Goal: Transaction & Acquisition: Purchase product/service

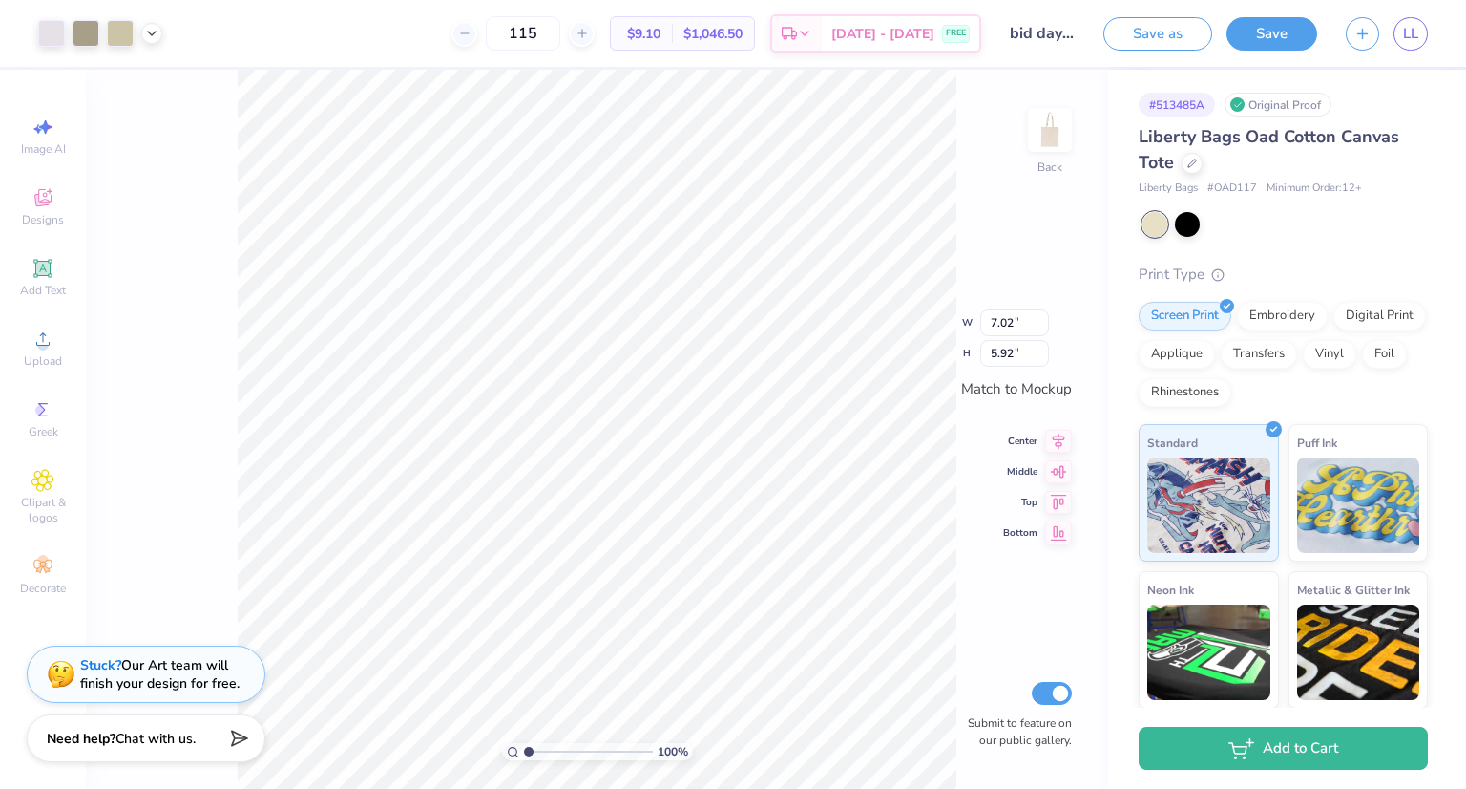
click at [1324, 267] on div "Print Type" at bounding box center [1283, 275] width 289 height 22
click at [36, 206] on icon at bounding box center [43, 197] width 23 height 23
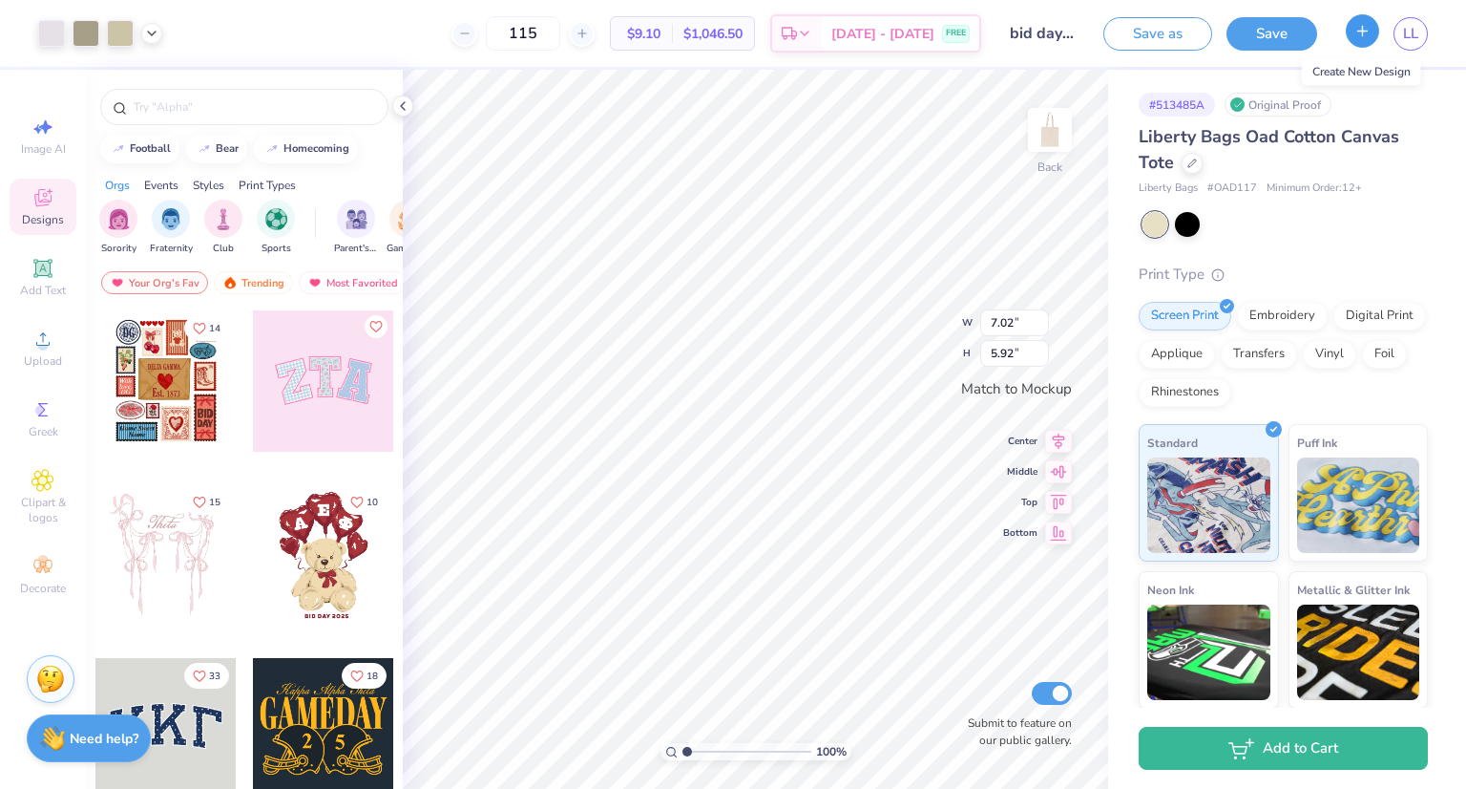
click at [1355, 36] on icon "button" at bounding box center [1363, 31] width 16 height 16
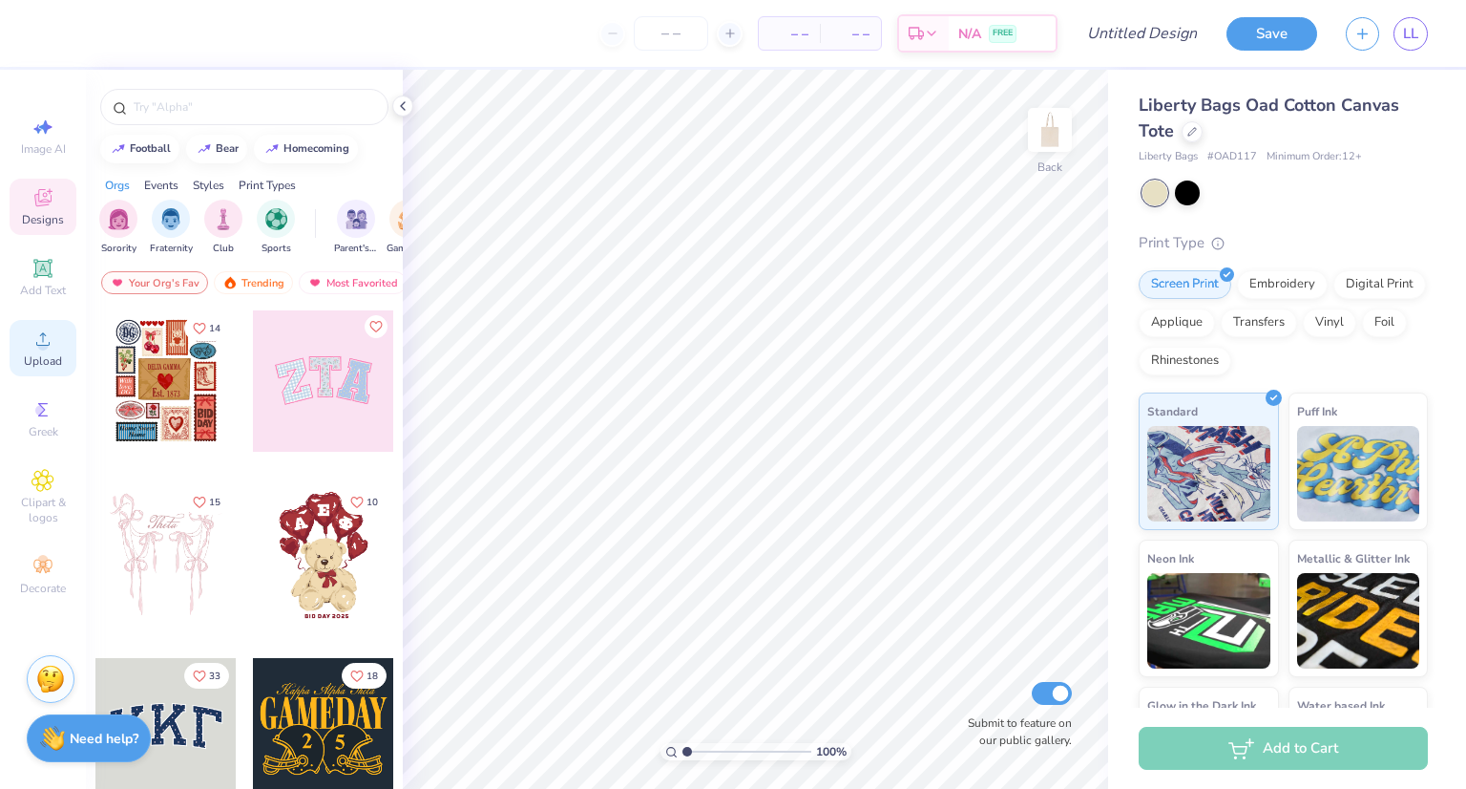
click at [47, 364] on span "Upload" at bounding box center [43, 360] width 38 height 15
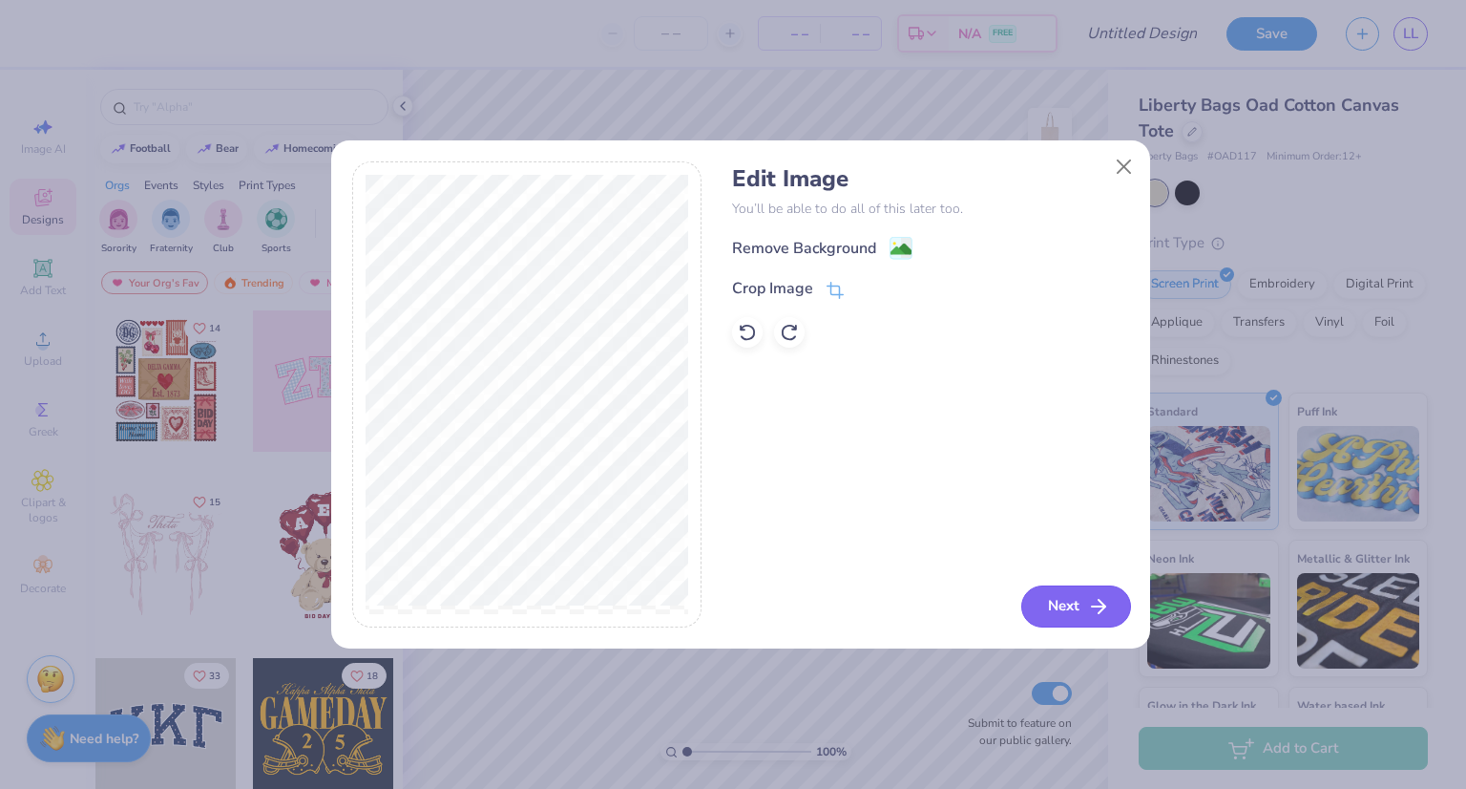
click at [1076, 600] on button "Next" at bounding box center [1077, 606] width 110 height 42
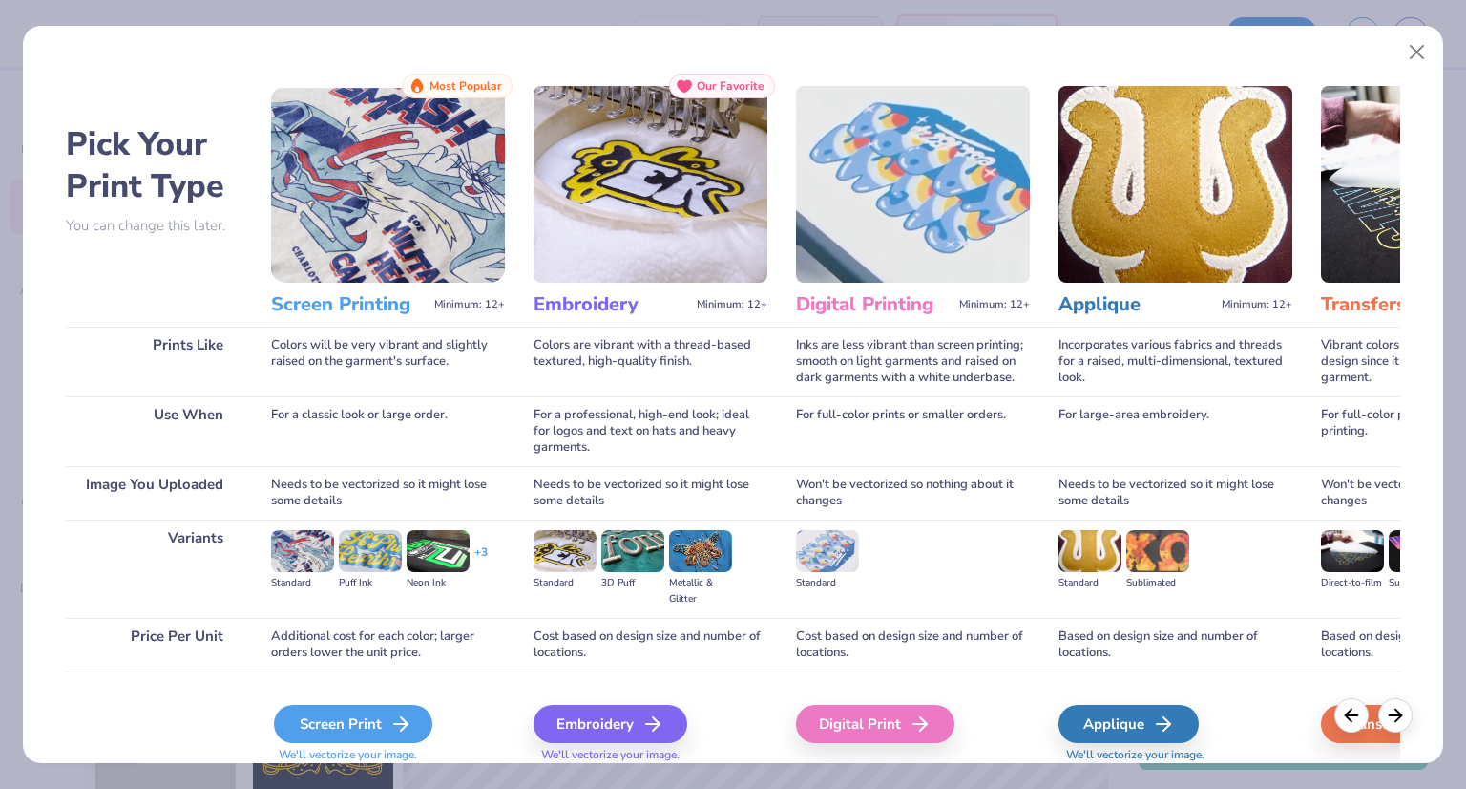
click at [355, 727] on div "Screen Print" at bounding box center [353, 724] width 158 height 38
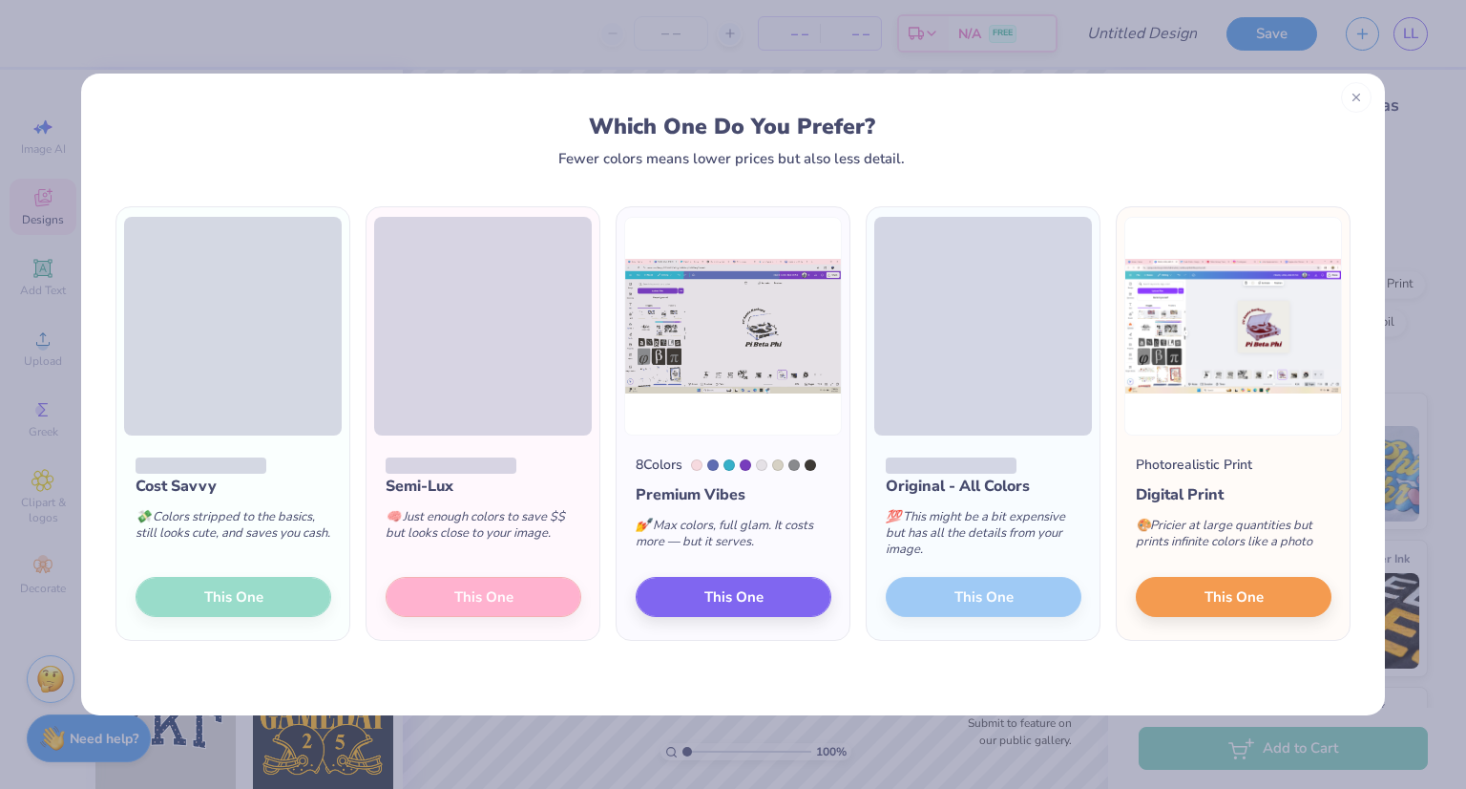
click at [1360, 96] on icon at bounding box center [1356, 97] width 13 height 13
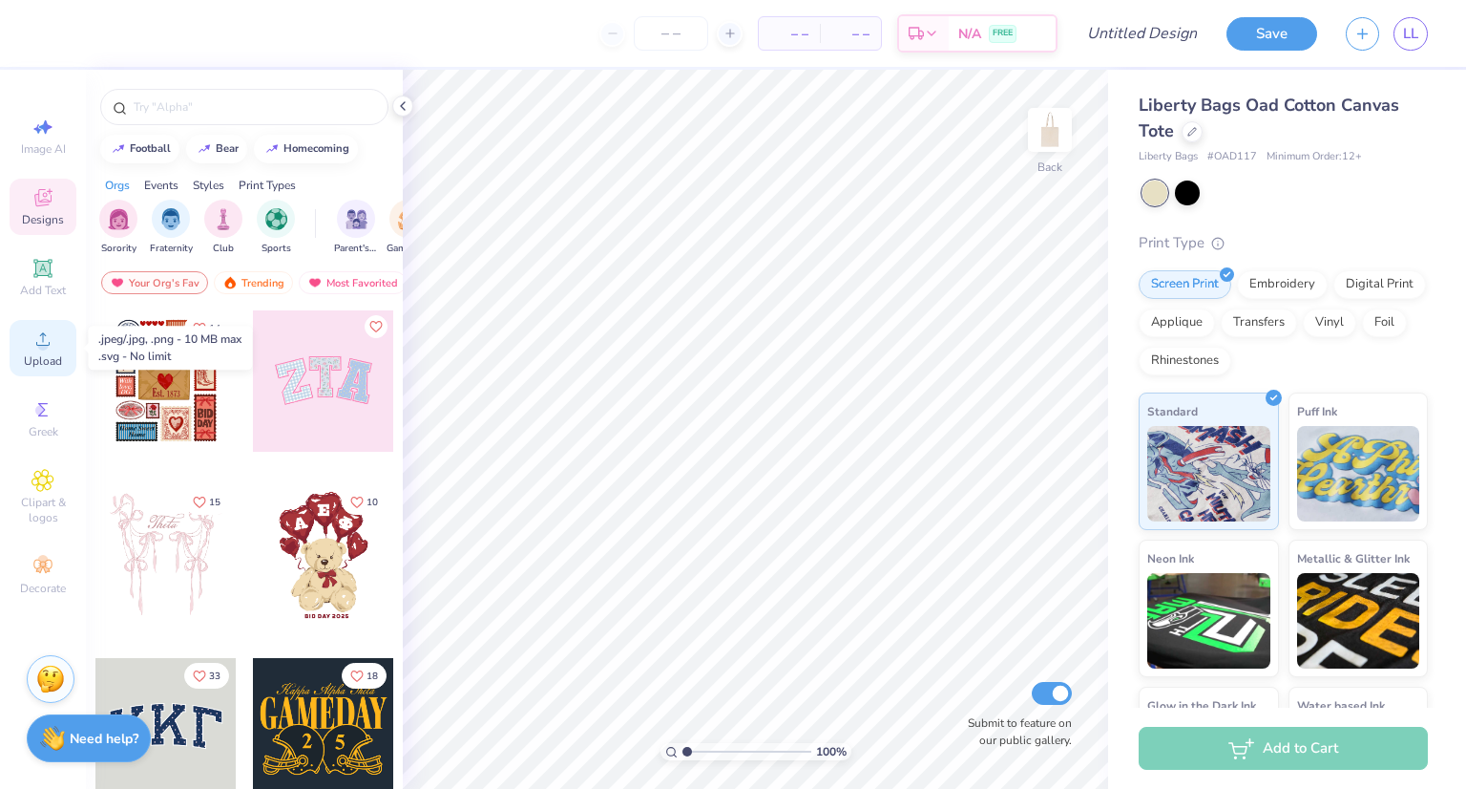
click at [45, 345] on icon at bounding box center [42, 338] width 13 height 13
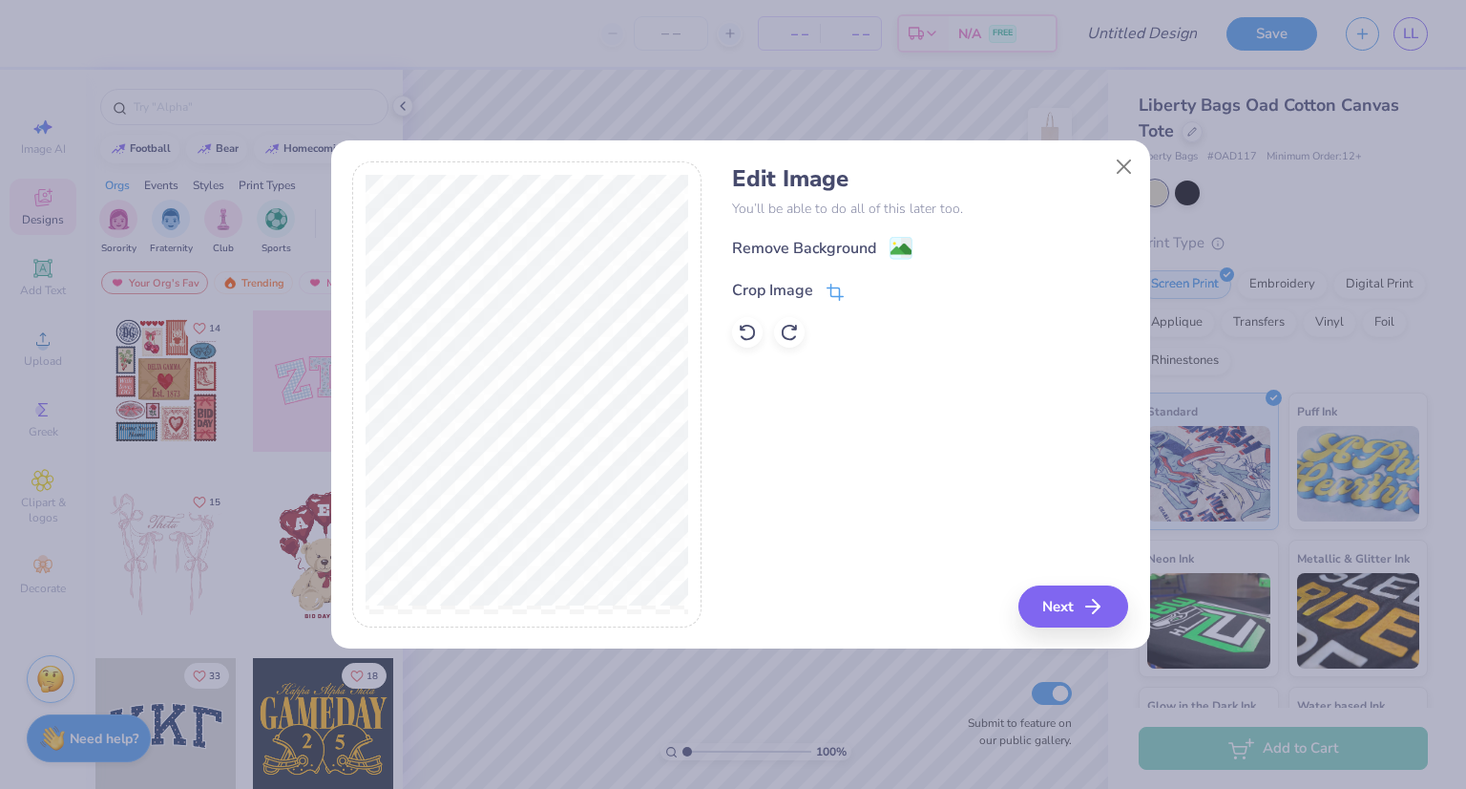
click at [836, 280] on span at bounding box center [835, 290] width 17 height 23
click at [859, 289] on button at bounding box center [867, 289] width 20 height 20
click at [1050, 625] on button "Next" at bounding box center [1077, 606] width 110 height 42
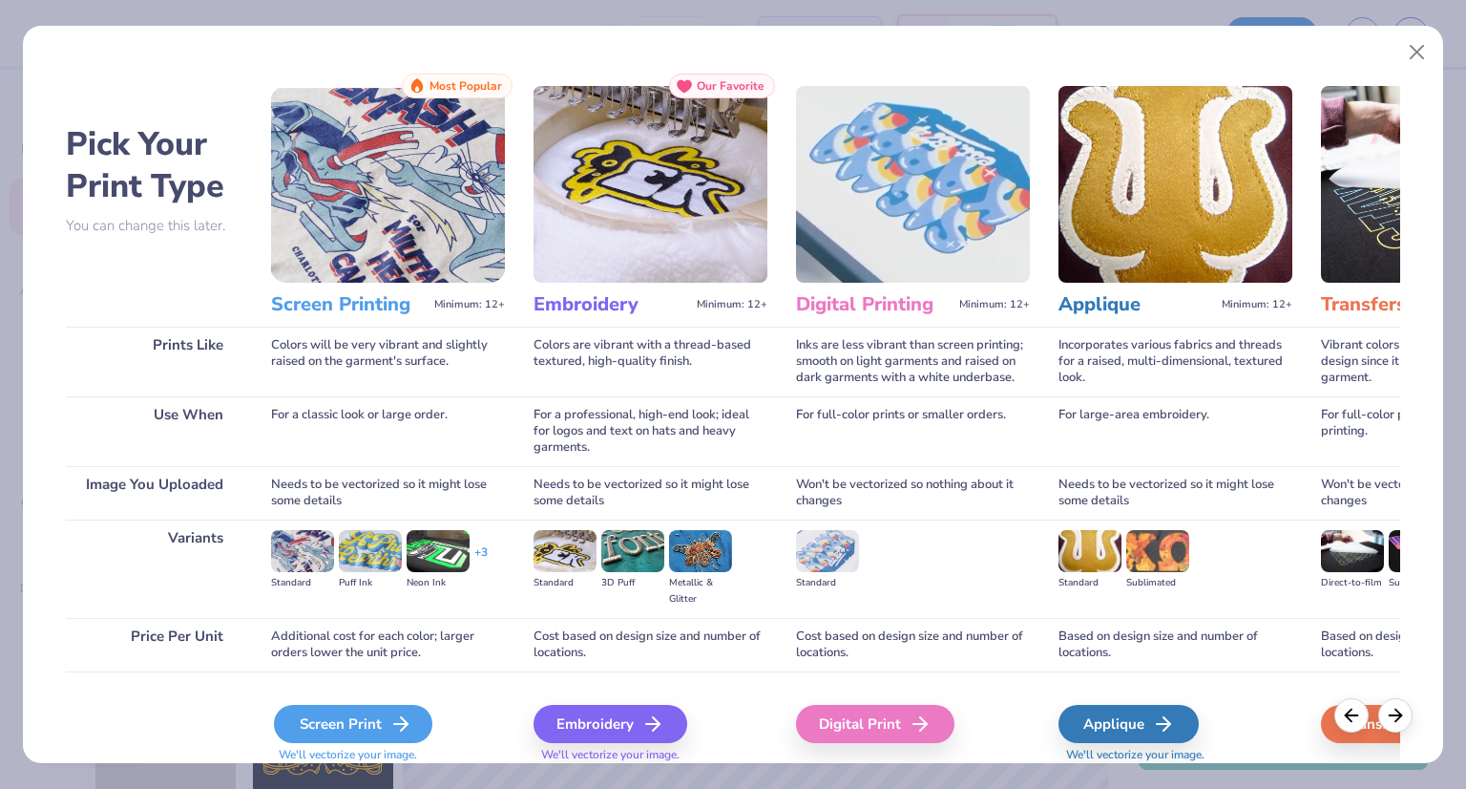
click at [374, 708] on div "Screen Print" at bounding box center [353, 724] width 158 height 38
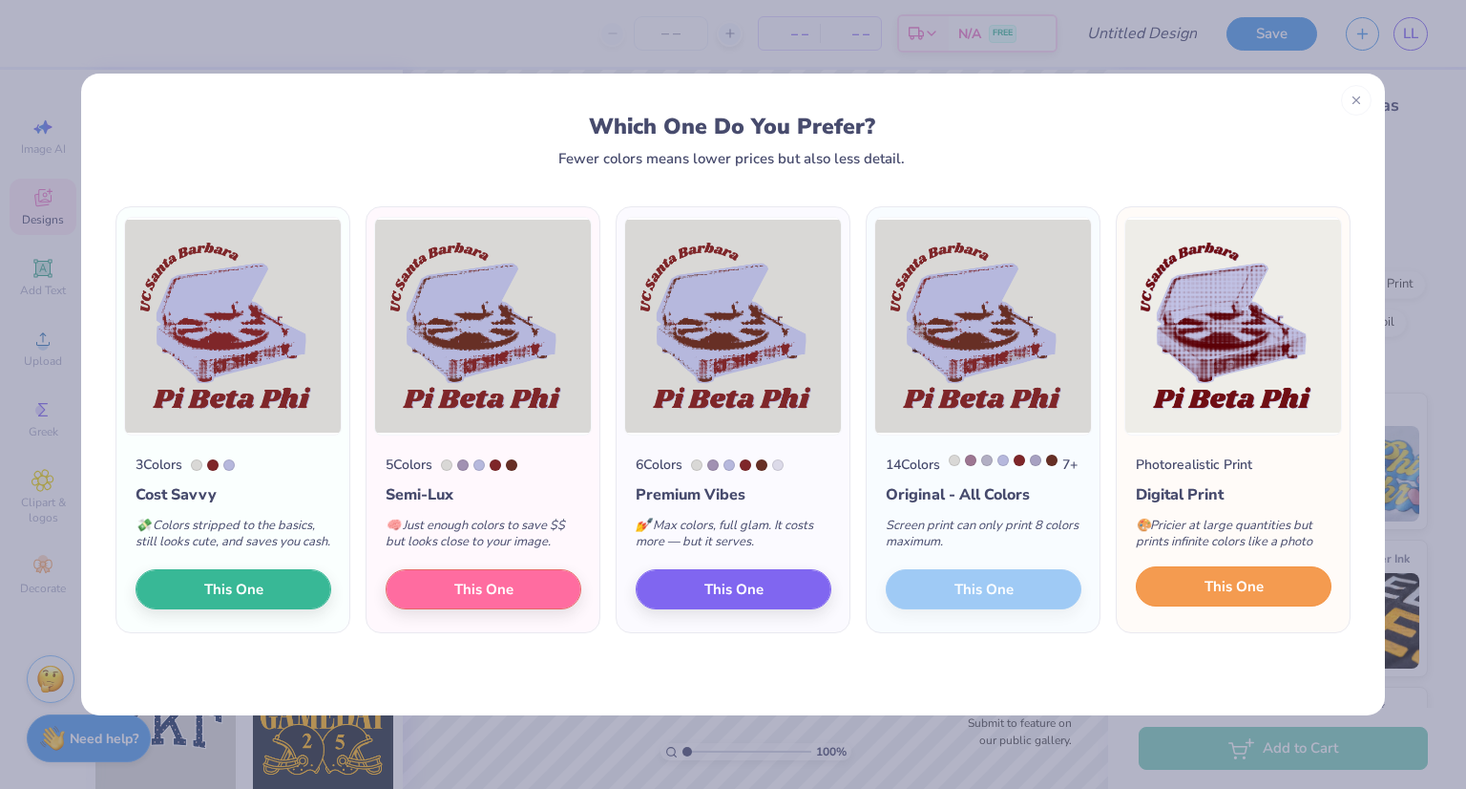
click at [1214, 606] on button "This One" at bounding box center [1234, 586] width 196 height 40
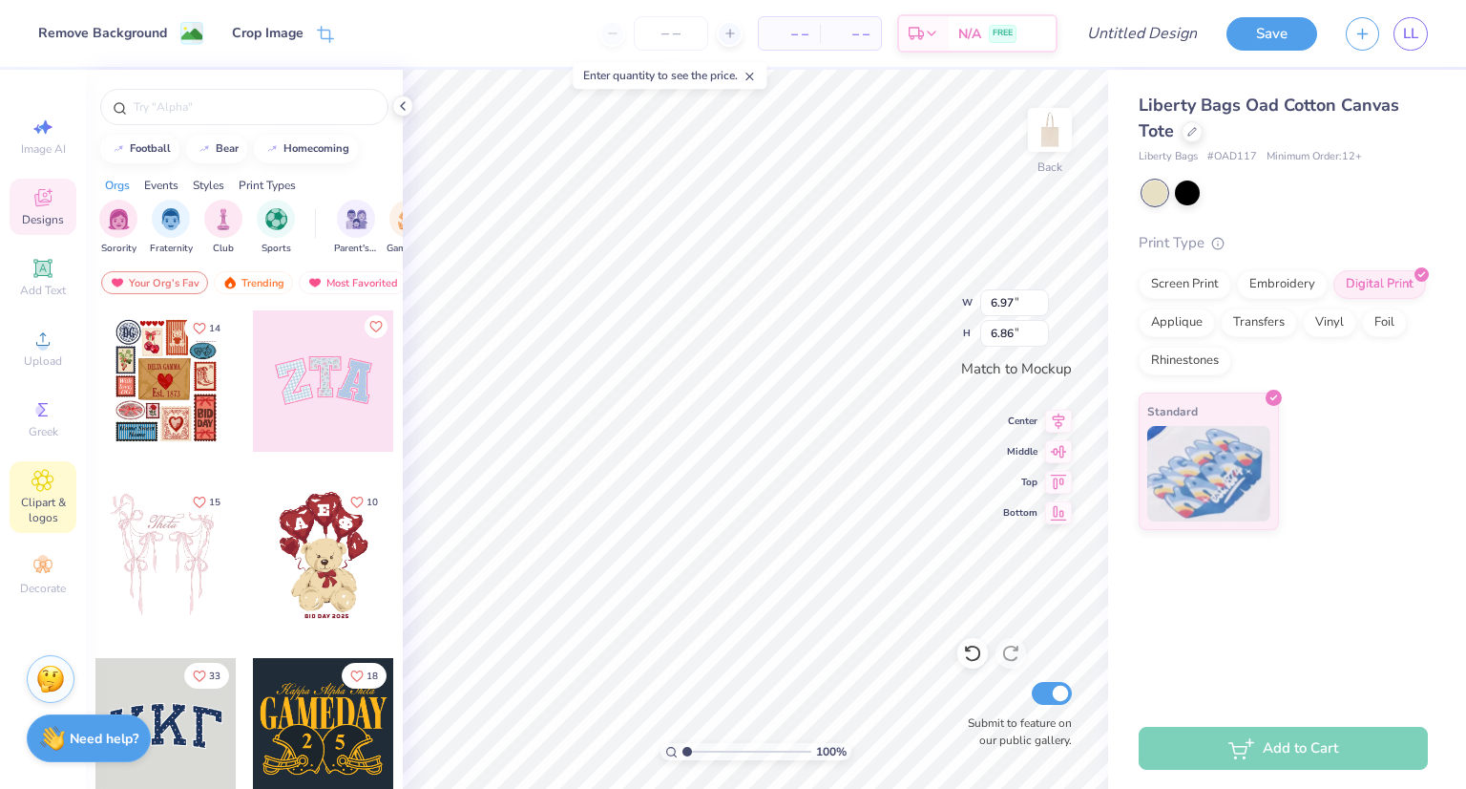
click at [43, 497] on span "Clipart & logos" at bounding box center [43, 510] width 67 height 31
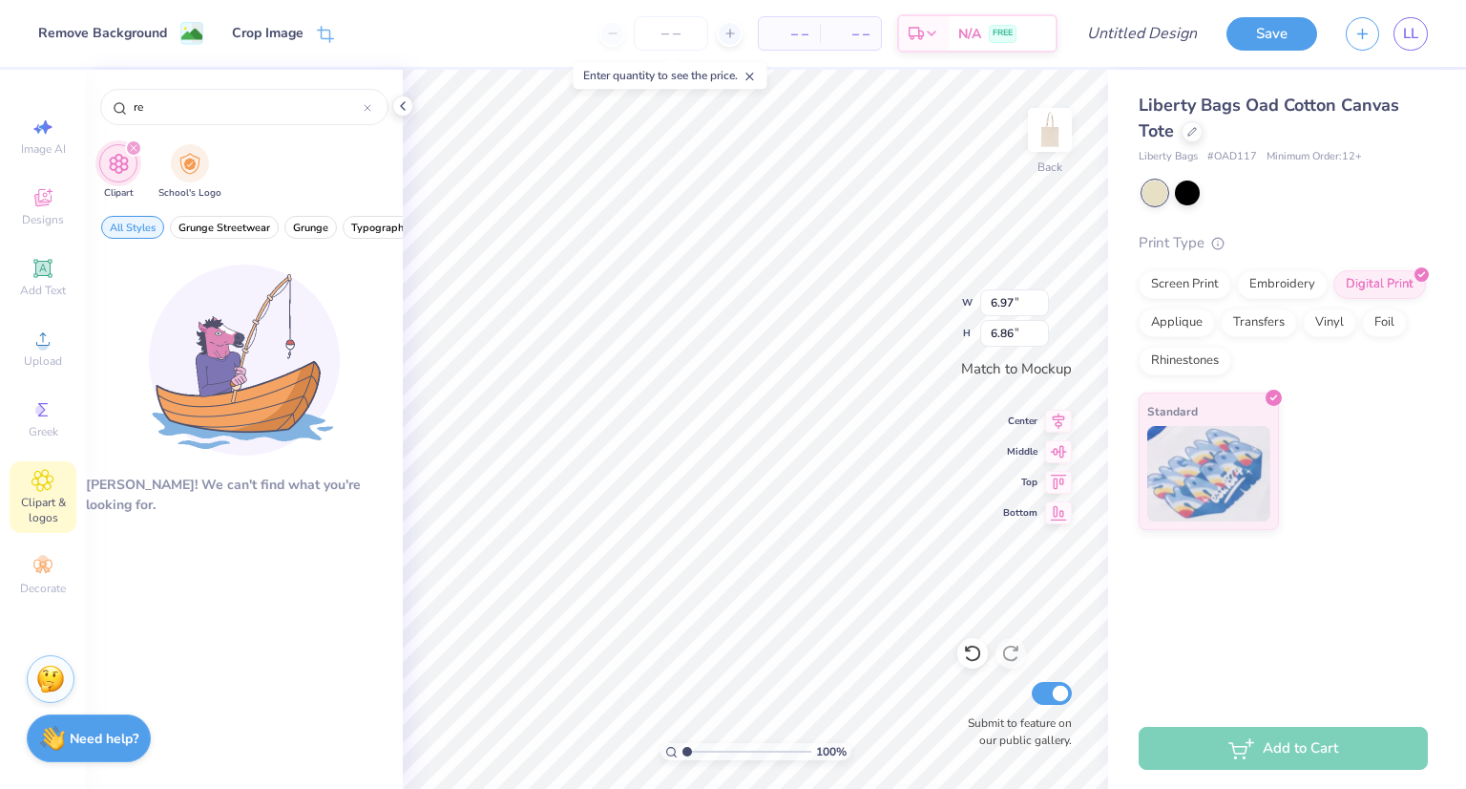
type input "r"
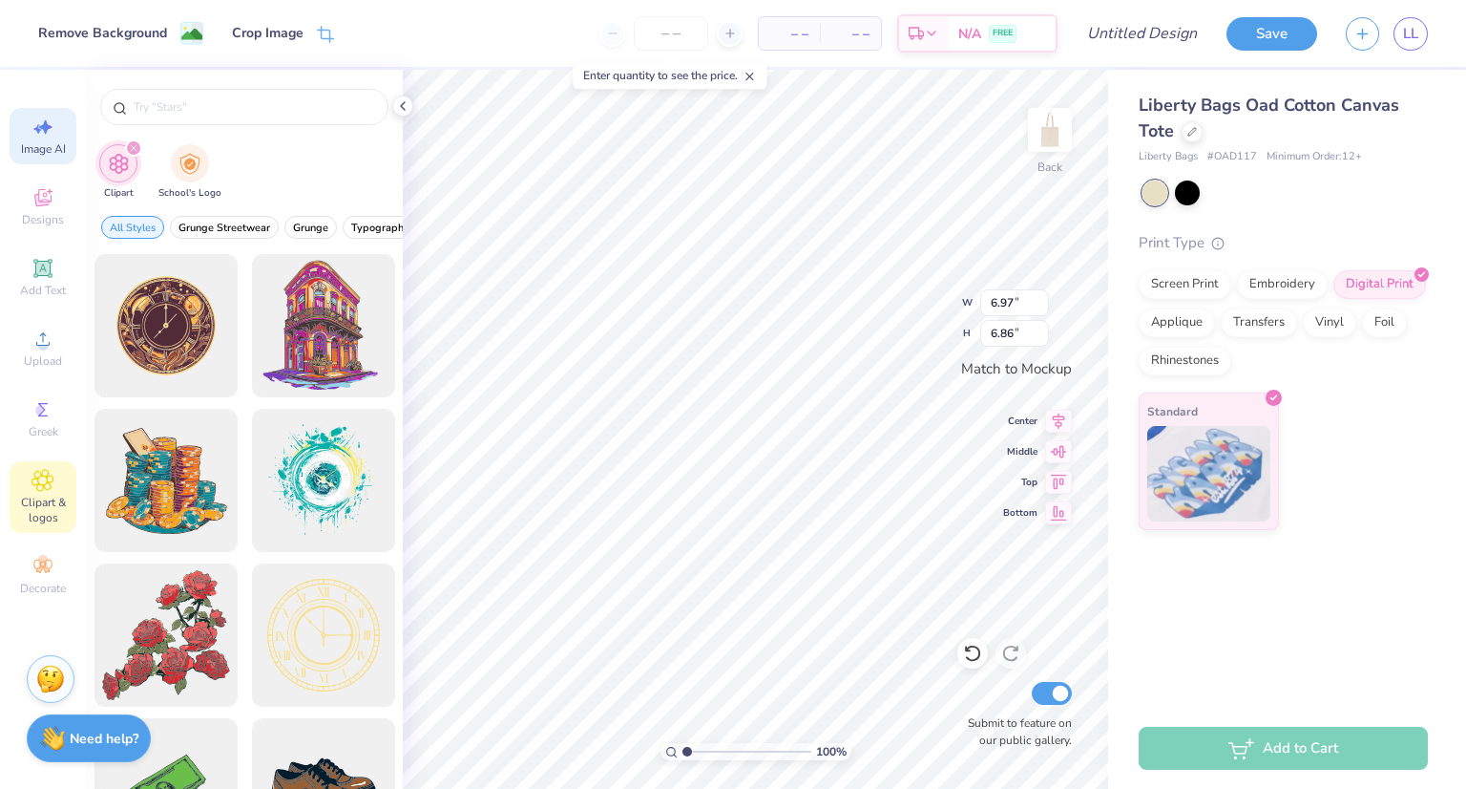
click at [38, 121] on icon at bounding box center [43, 127] width 23 height 23
select select "4"
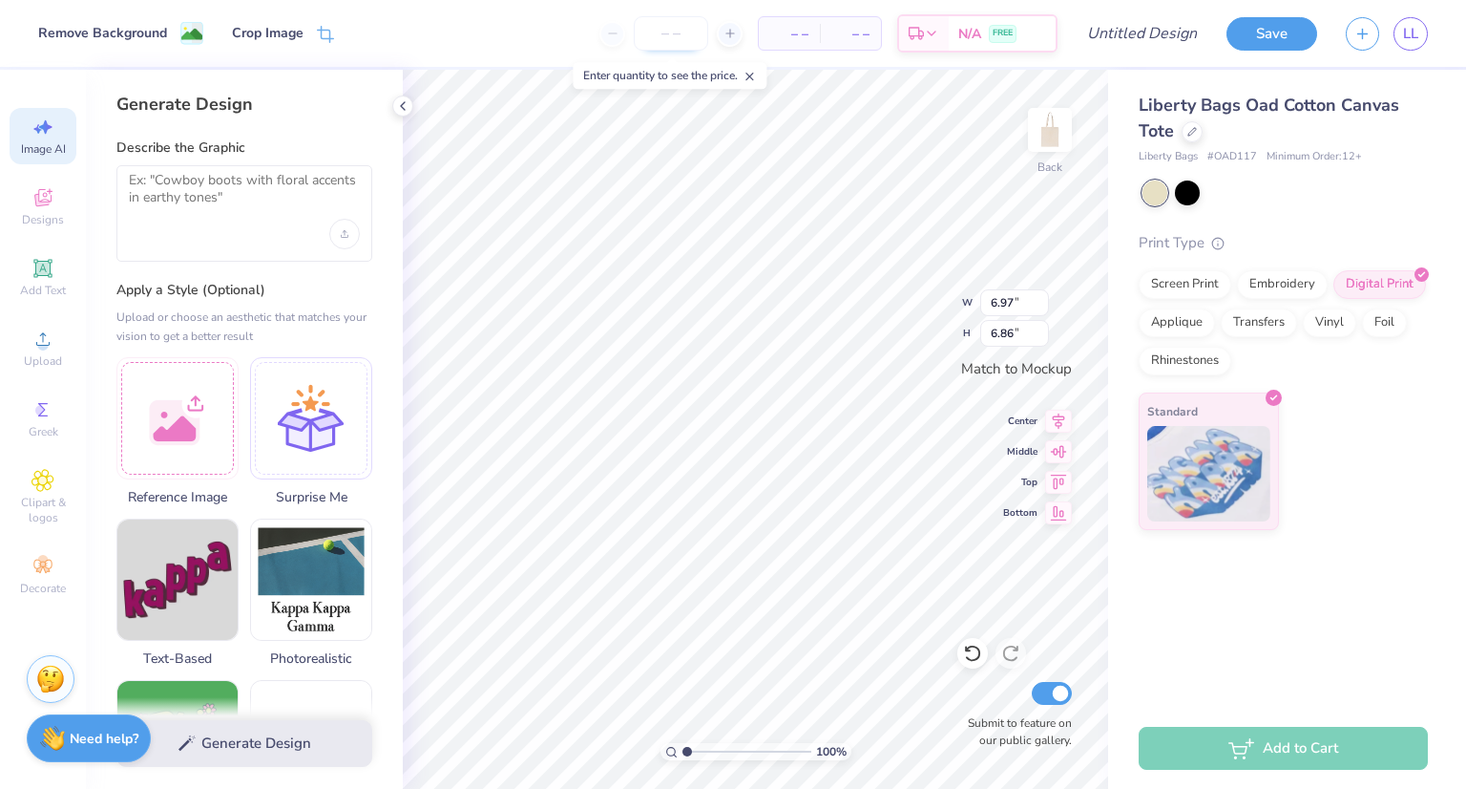
click at [673, 22] on input "number" at bounding box center [671, 33] width 74 height 34
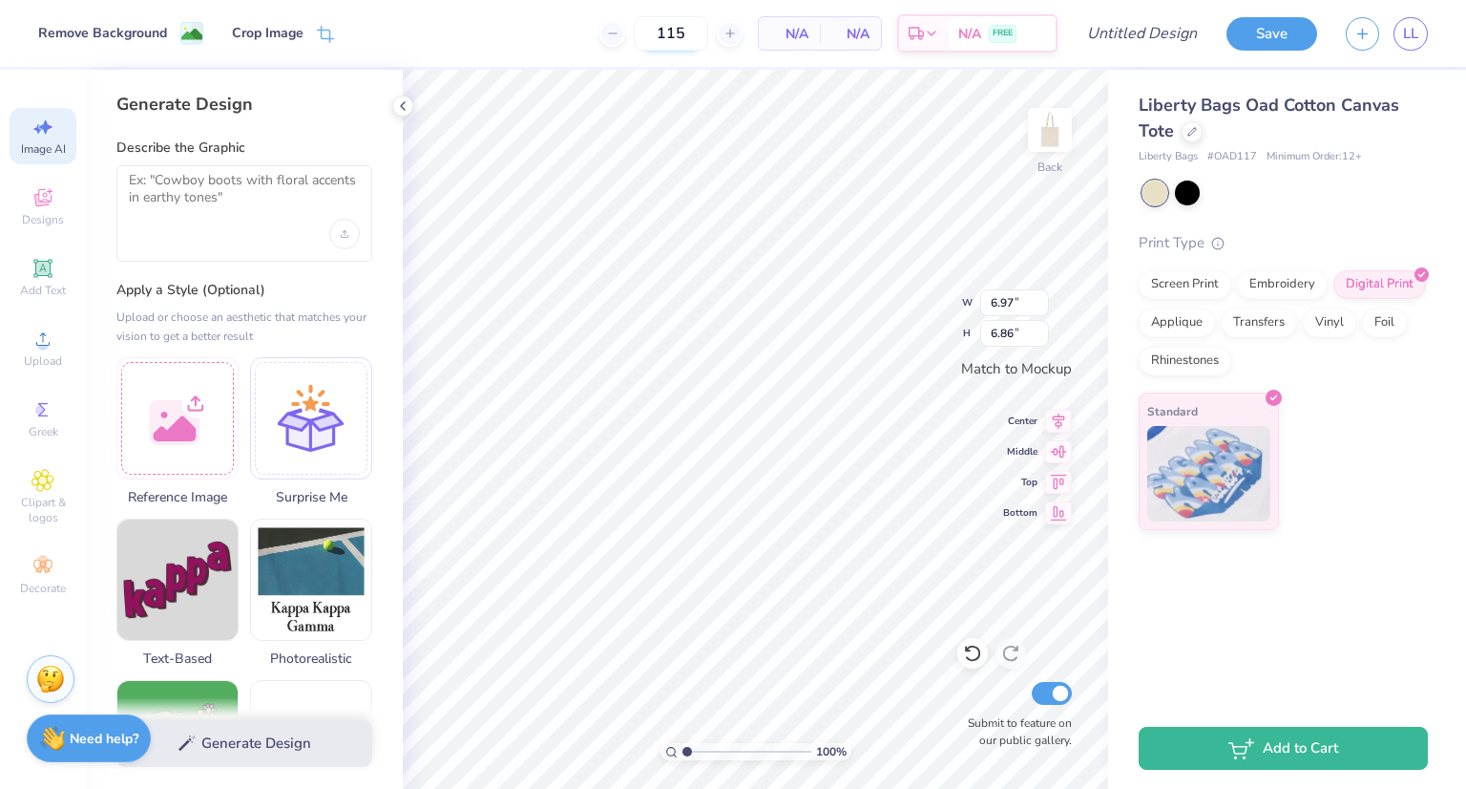
type input "115"
click at [221, 190] on textarea at bounding box center [244, 196] width 231 height 48
click at [858, 432] on li "Remove Background" at bounding box center [869, 431] width 150 height 37
type input "1.07375577185113"
type input "6.20"
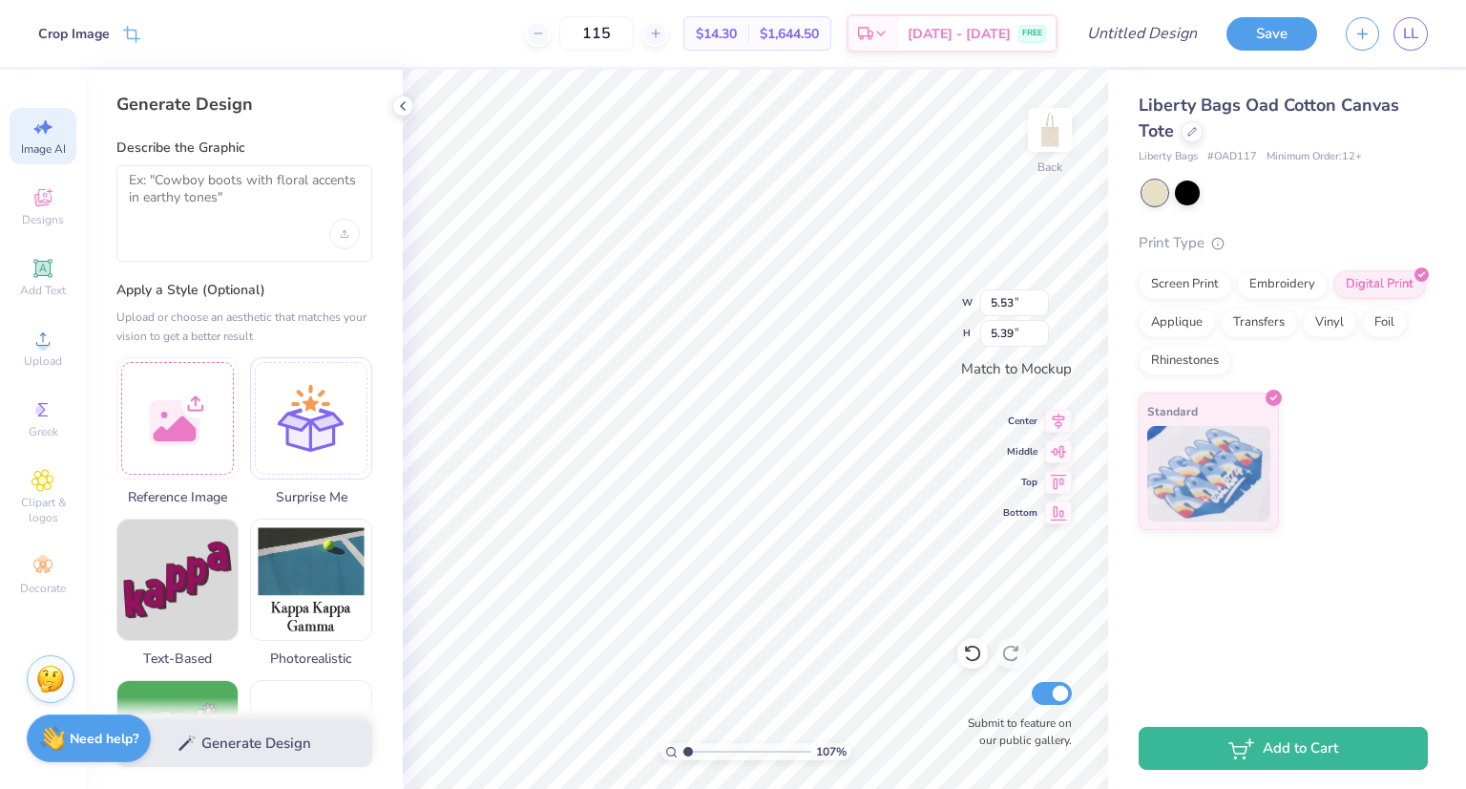
type input "6.04"
click at [685, 747] on input "range" at bounding box center [747, 751] width 129 height 17
type input "1.00894469871595"
click at [1021, 334] on input "6.04" at bounding box center [1015, 333] width 69 height 27
click at [1044, 326] on input "6.05" at bounding box center [1015, 333] width 69 height 27
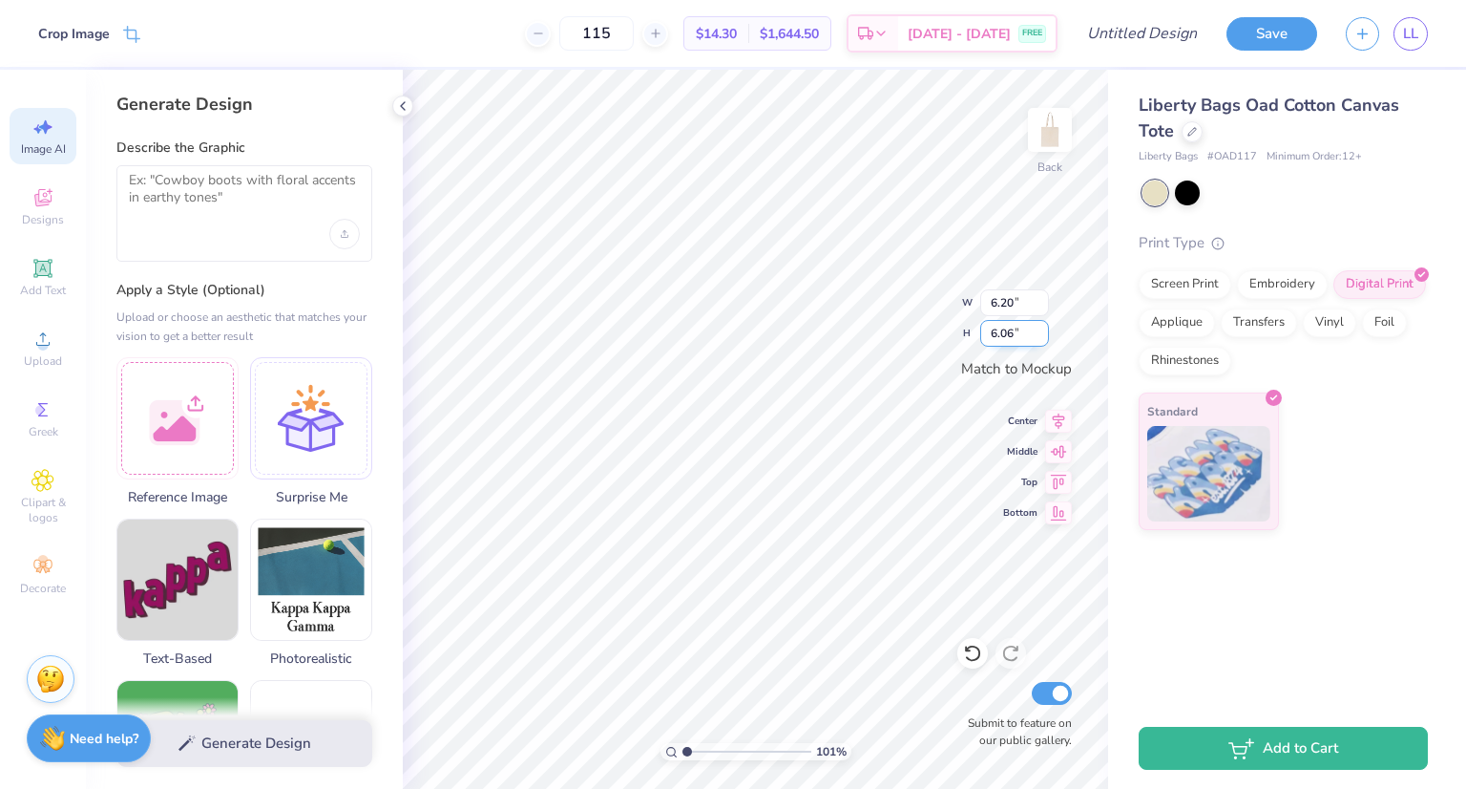
click at [1044, 326] on input "6.06" at bounding box center [1015, 333] width 69 height 27
click at [1044, 326] on input "6.07" at bounding box center [1015, 333] width 69 height 27
click at [1044, 326] on input "6.08" at bounding box center [1015, 333] width 69 height 27
click at [1044, 326] on input "6.09" at bounding box center [1015, 333] width 69 height 27
click at [1044, 326] on input "6.1" at bounding box center [1015, 333] width 69 height 27
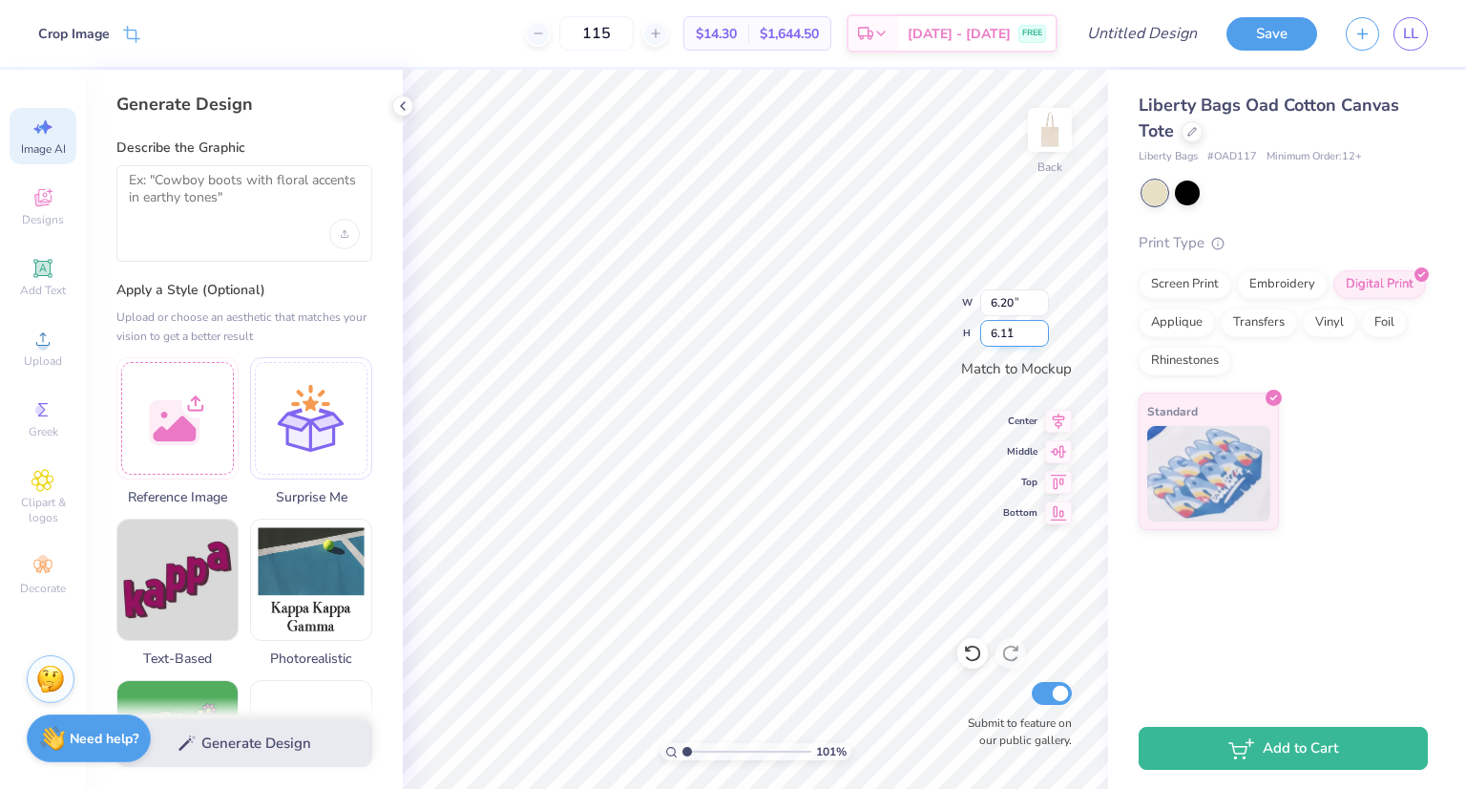
click at [1044, 326] on input "6.11" at bounding box center [1015, 333] width 69 height 27
click at [1044, 326] on input "6.12" at bounding box center [1015, 333] width 69 height 27
click at [1044, 326] on input "6.13" at bounding box center [1015, 333] width 69 height 27
click at [1044, 326] on input "6.14" at bounding box center [1015, 333] width 69 height 27
click at [1044, 326] on input "6.15" at bounding box center [1015, 333] width 69 height 27
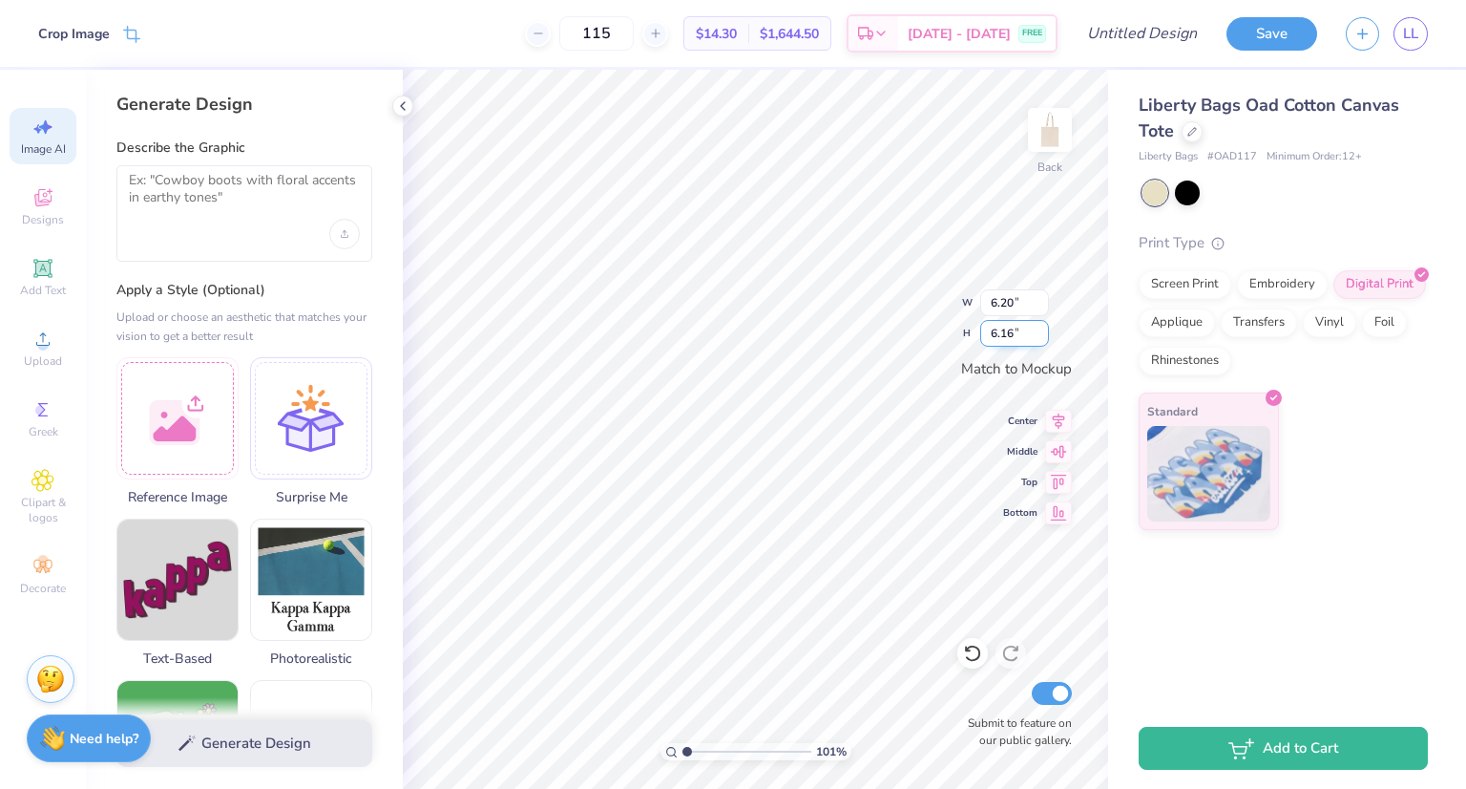
click at [1044, 326] on input "6.16" at bounding box center [1015, 333] width 69 height 27
type input "6.5"
type input "1.00894469871595"
type input "6.67"
type input "67"
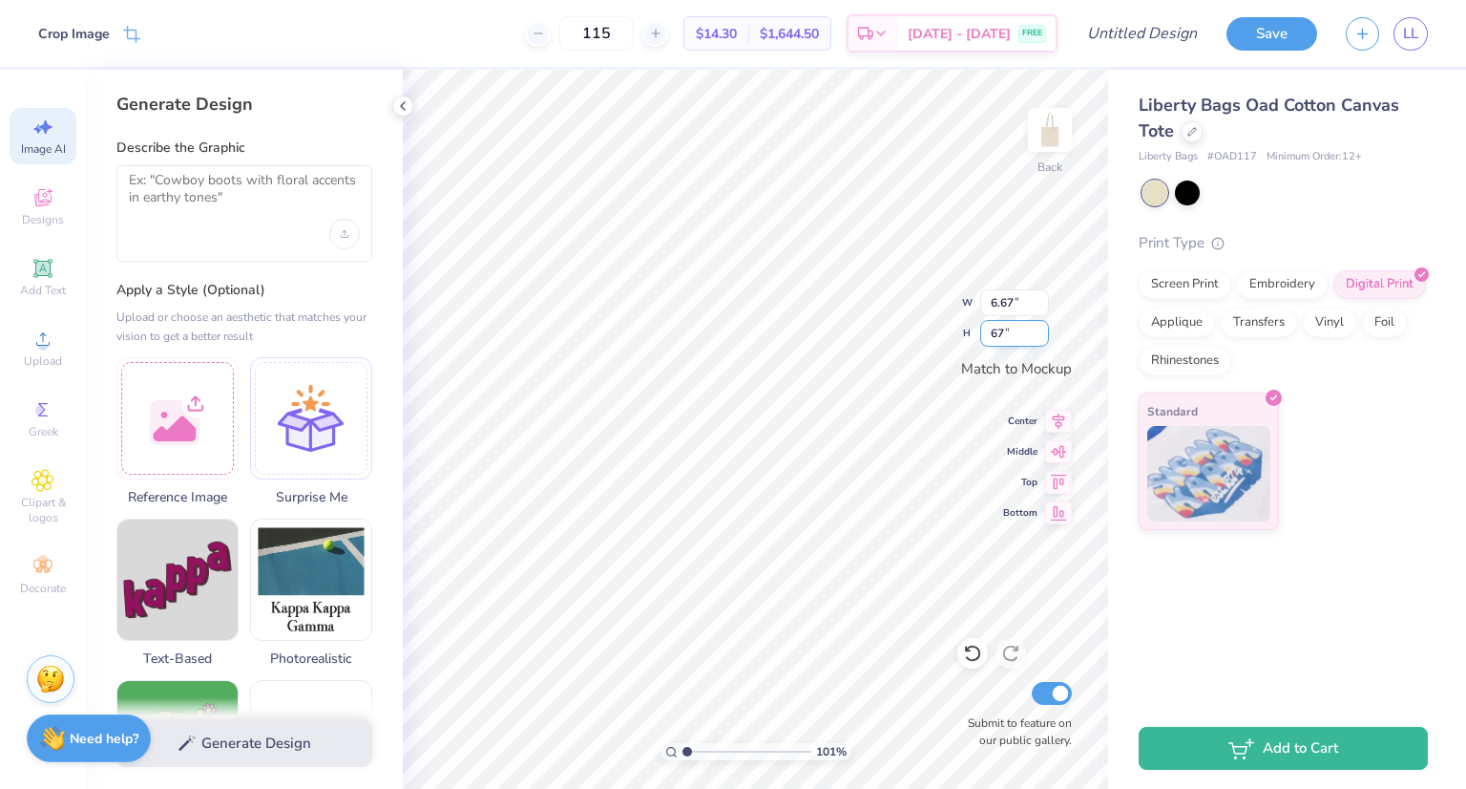
type input "1.00894469871595"
type input "6.97"
type input "6"
type input "8"
type input "1.00894469871595"
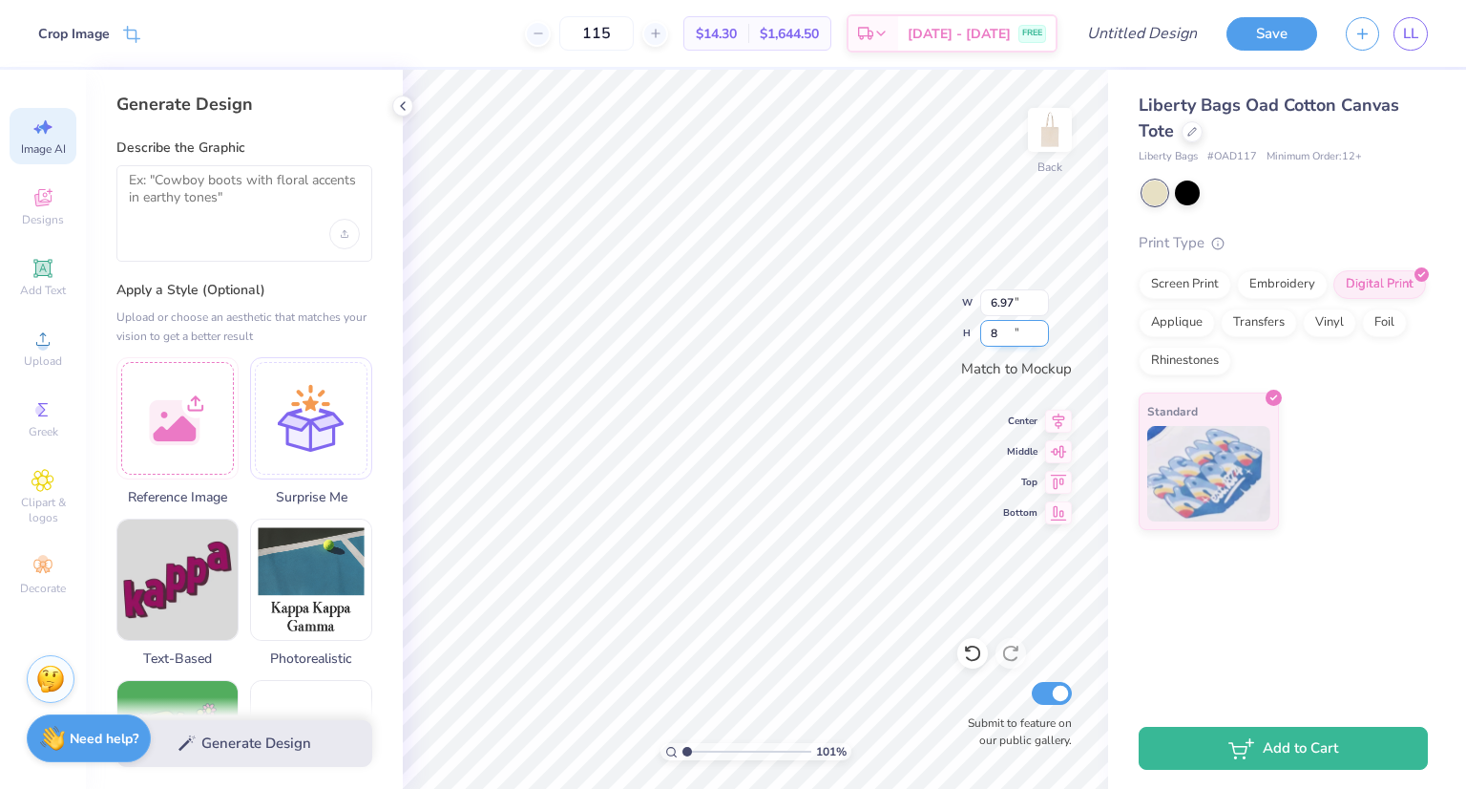
type input "7.02"
type input "6"
type input "7.1"
type input "1.00894469871595"
type input "7"
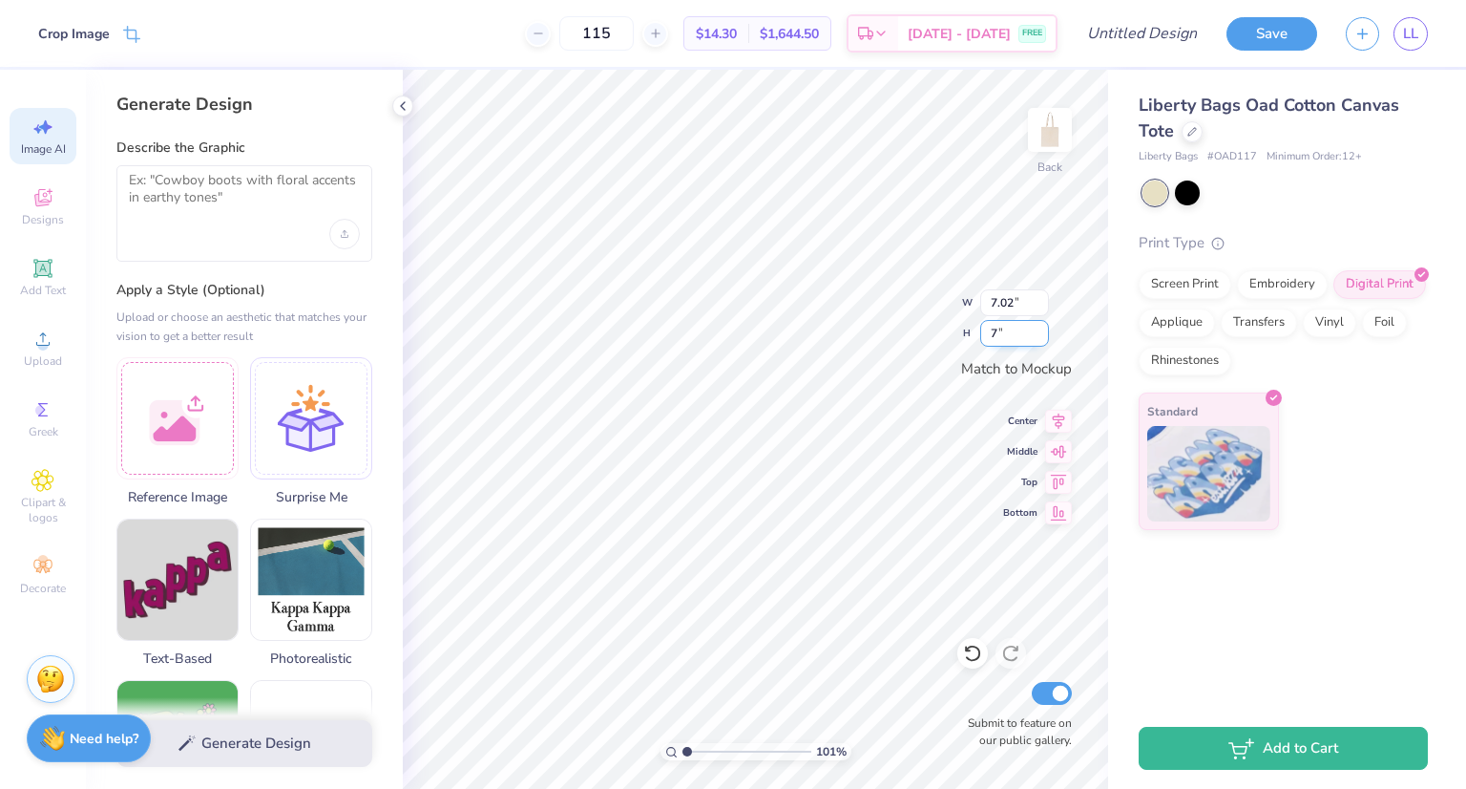
type input "1.00894469871595"
type input "7.10"
type input "1.00894469871595"
type input "7"
click at [1002, 331] on input "6.84" at bounding box center [1015, 333] width 69 height 27
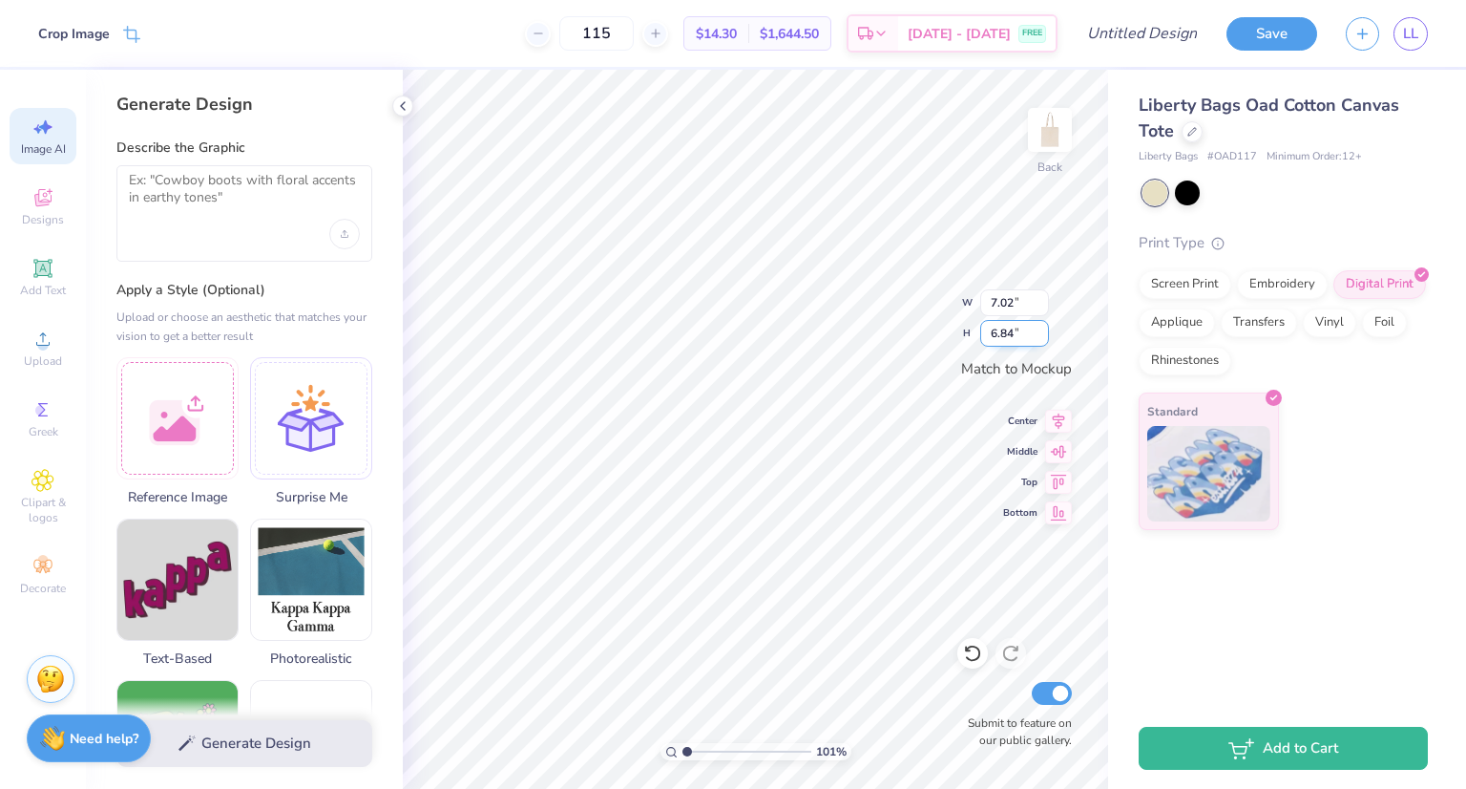
click at [967, 330] on div "101 % Back W 7.02 7.02 " H 6.84 6.84 " Match to Mockup Center Middle Top Bottom…" at bounding box center [756, 429] width 706 height 719
type input "1.00894469871595"
click at [1005, 306] on input "7.02" at bounding box center [1015, 302] width 69 height 27
type input "8.02"
type input "1.00894469871595"
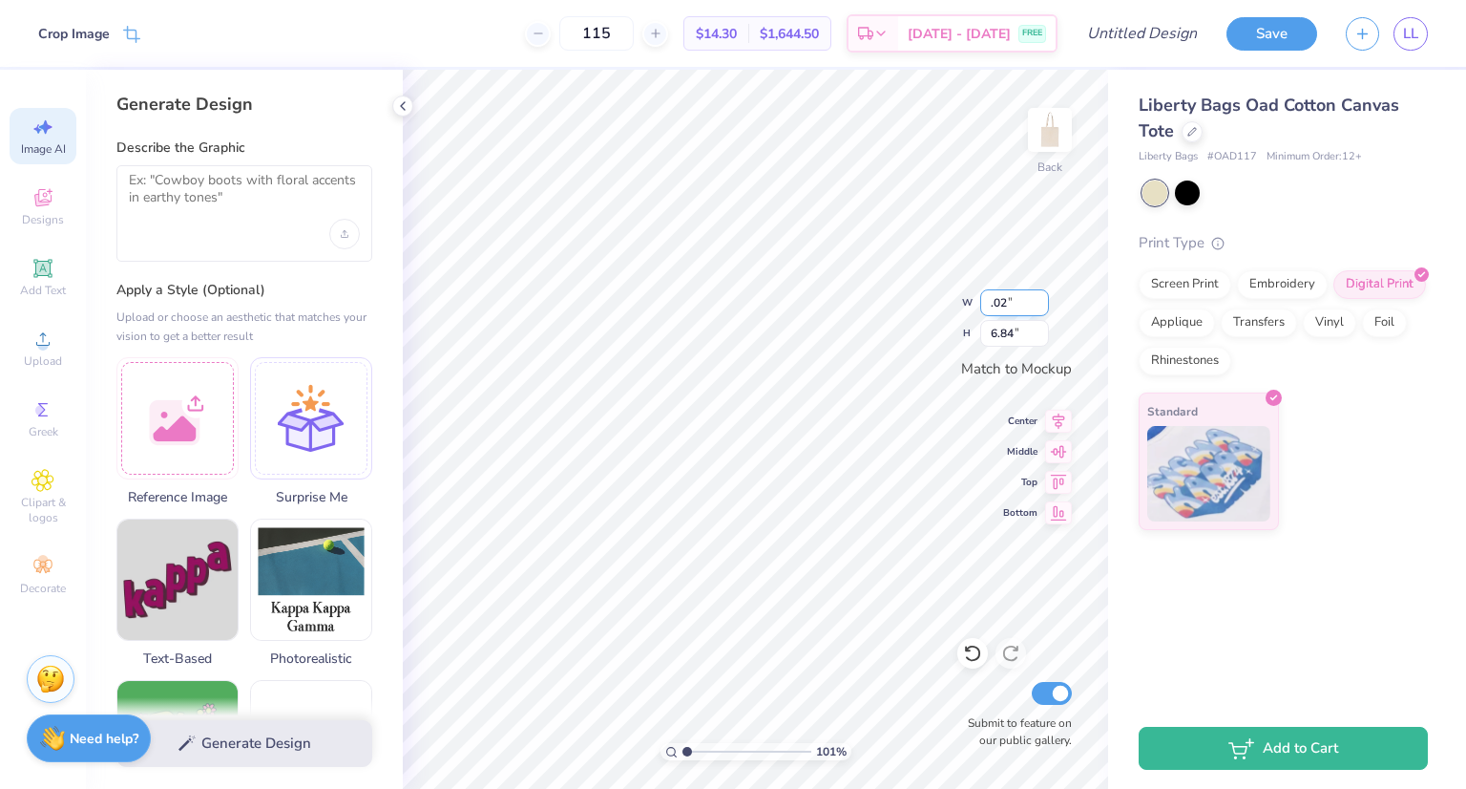
type input "8.02"
type input "1.00894469871595"
type input "9.02"
type input "1.00894469871595"
click at [1004, 329] on input "6.84" at bounding box center [1015, 333] width 69 height 27
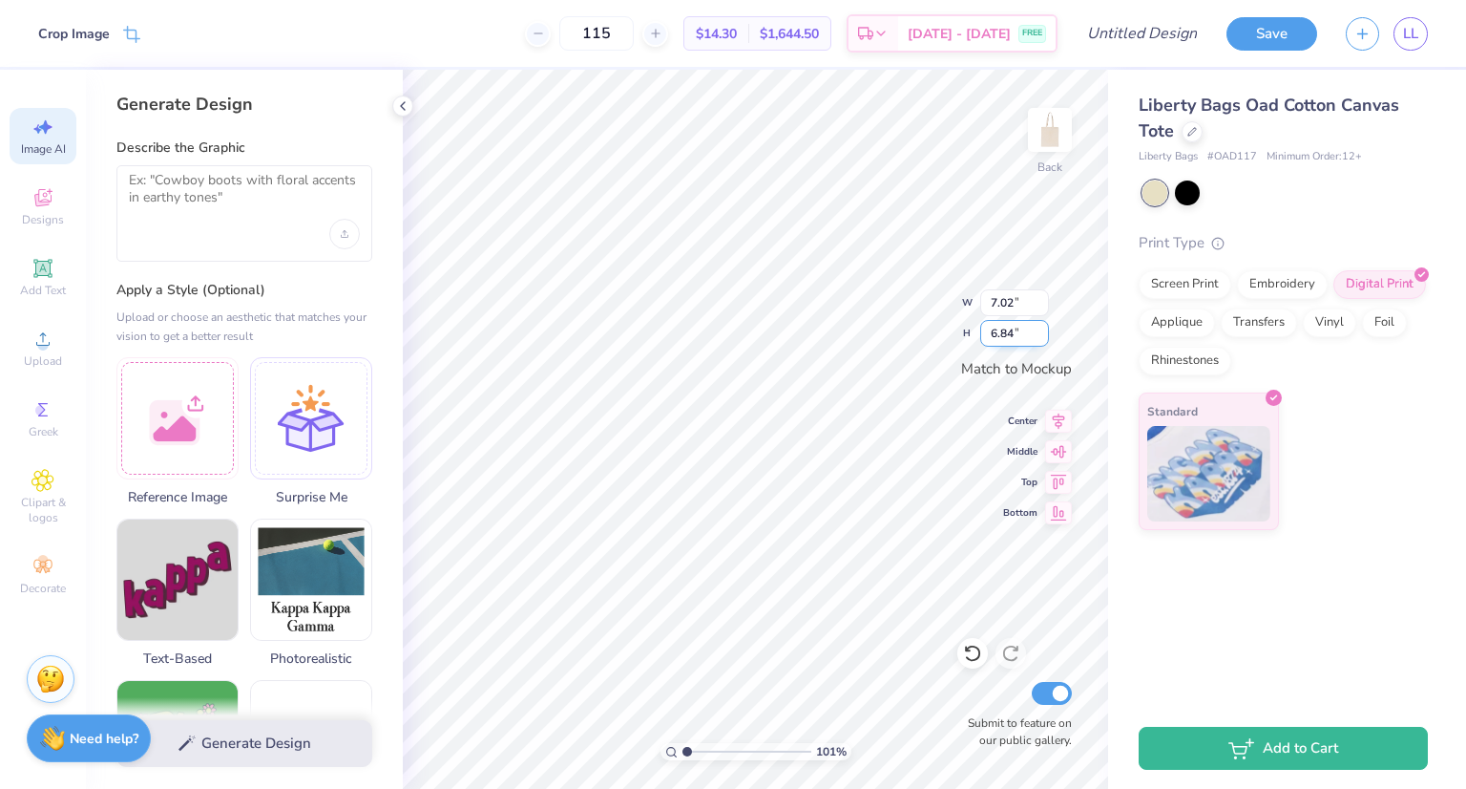
click at [1001, 330] on input "6.84" at bounding box center [1015, 333] width 69 height 27
click at [993, 338] on input "6.84" at bounding box center [1015, 333] width 69 height 27
type input "7.84"
type input "1.00894469871595"
click at [1014, 291] on input "7.02" at bounding box center [1015, 302] width 69 height 27
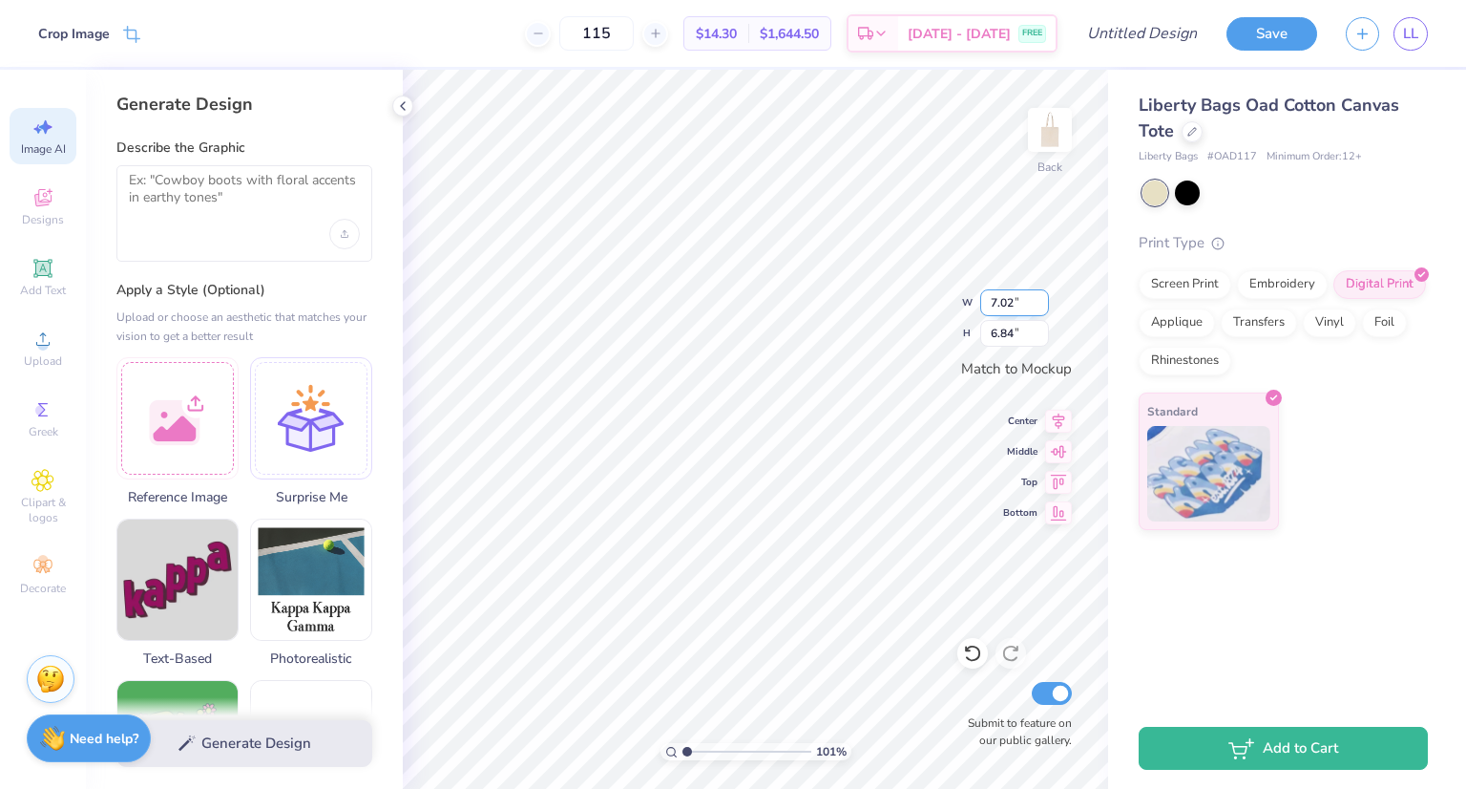
click at [1039, 299] on input "7.02" at bounding box center [1015, 302] width 69 height 27
click at [1041, 296] on input "7.02" at bounding box center [1015, 302] width 69 height 27
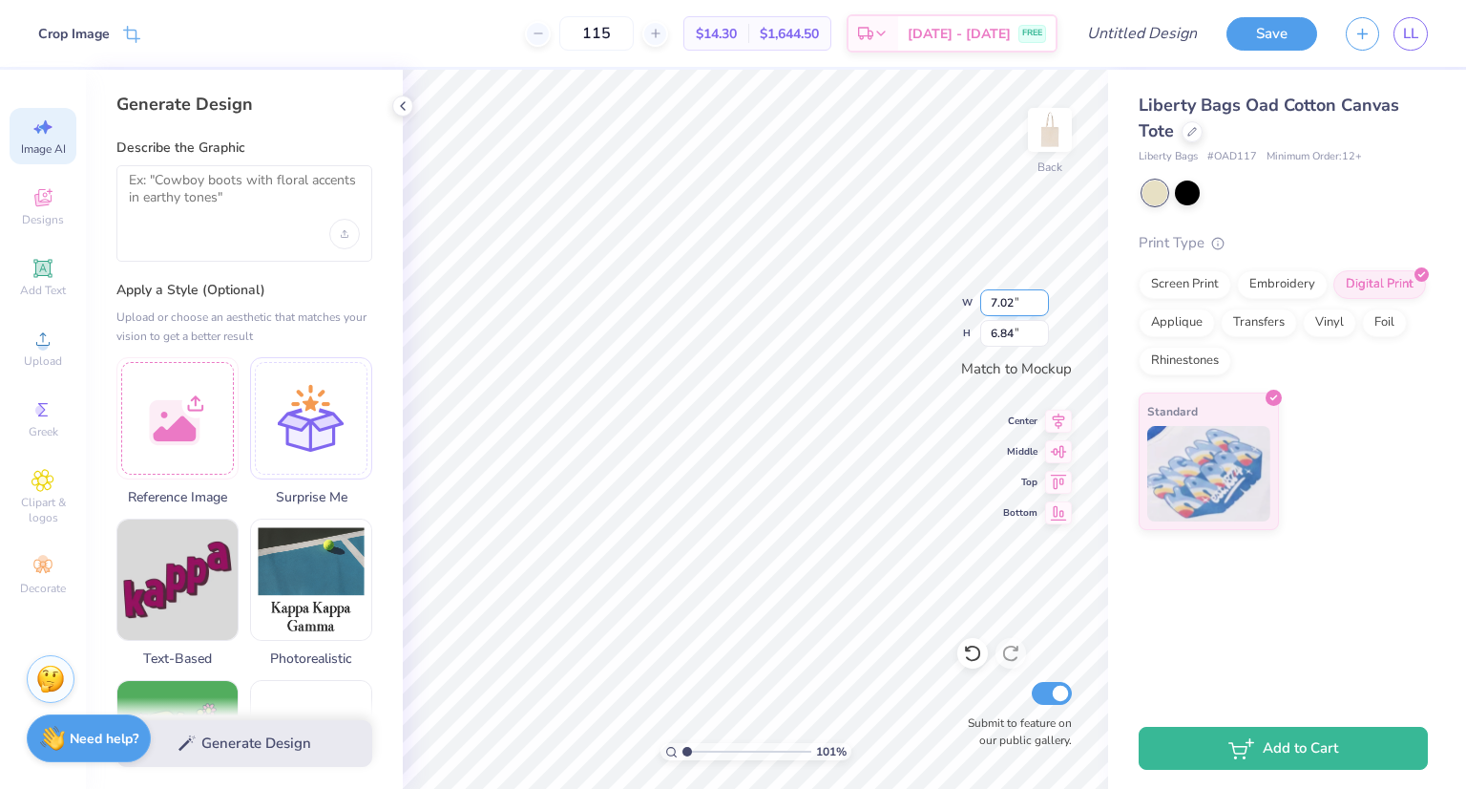
click at [1041, 296] on input "7.02" at bounding box center [1015, 302] width 69 height 27
click at [1013, 329] on input "6.84" at bounding box center [1015, 333] width 69 height 27
type input "6.85"
click at [1044, 329] on input "6.85" at bounding box center [1015, 333] width 69 height 27
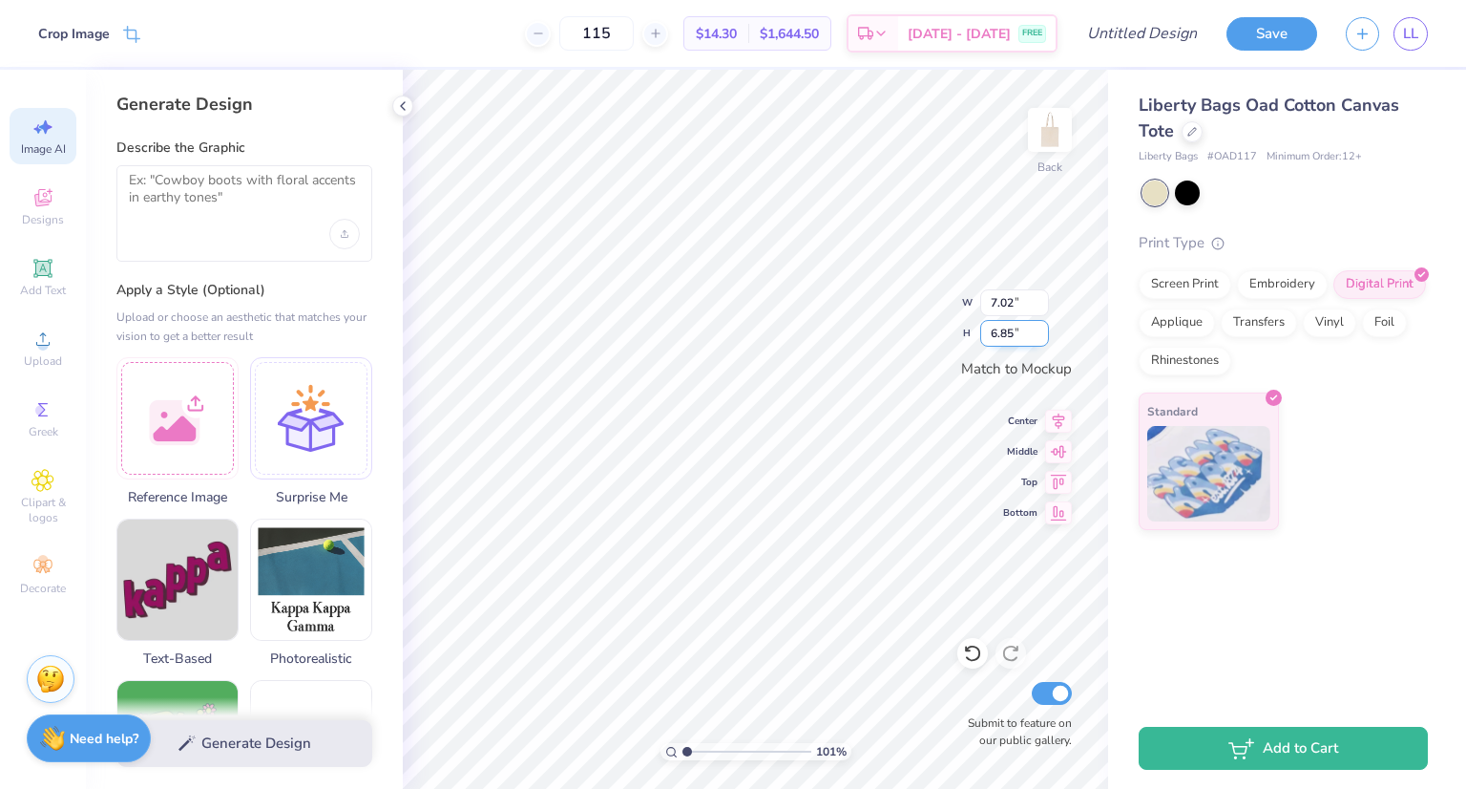
click at [1044, 329] on input "6.85" at bounding box center [1015, 333] width 69 height 27
drag, startPoint x: 689, startPoint y: 752, endPoint x: 623, endPoint y: 746, distance: 66.2
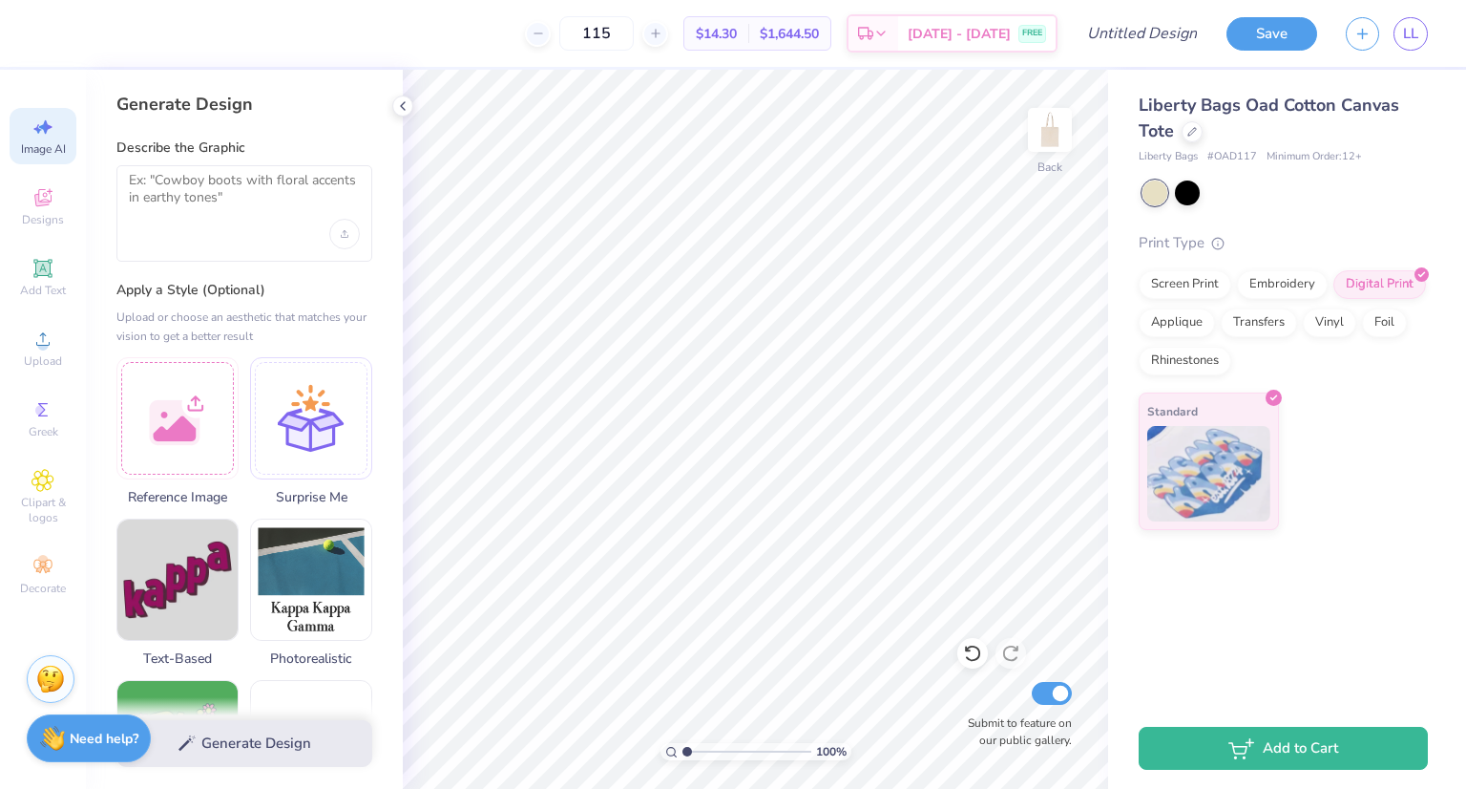
type input "1"
click at [683, 746] on input "range" at bounding box center [747, 751] width 129 height 17
click at [1168, 39] on input "Design Title" at bounding box center [1166, 33] width 94 height 38
type input "bid day bag two"
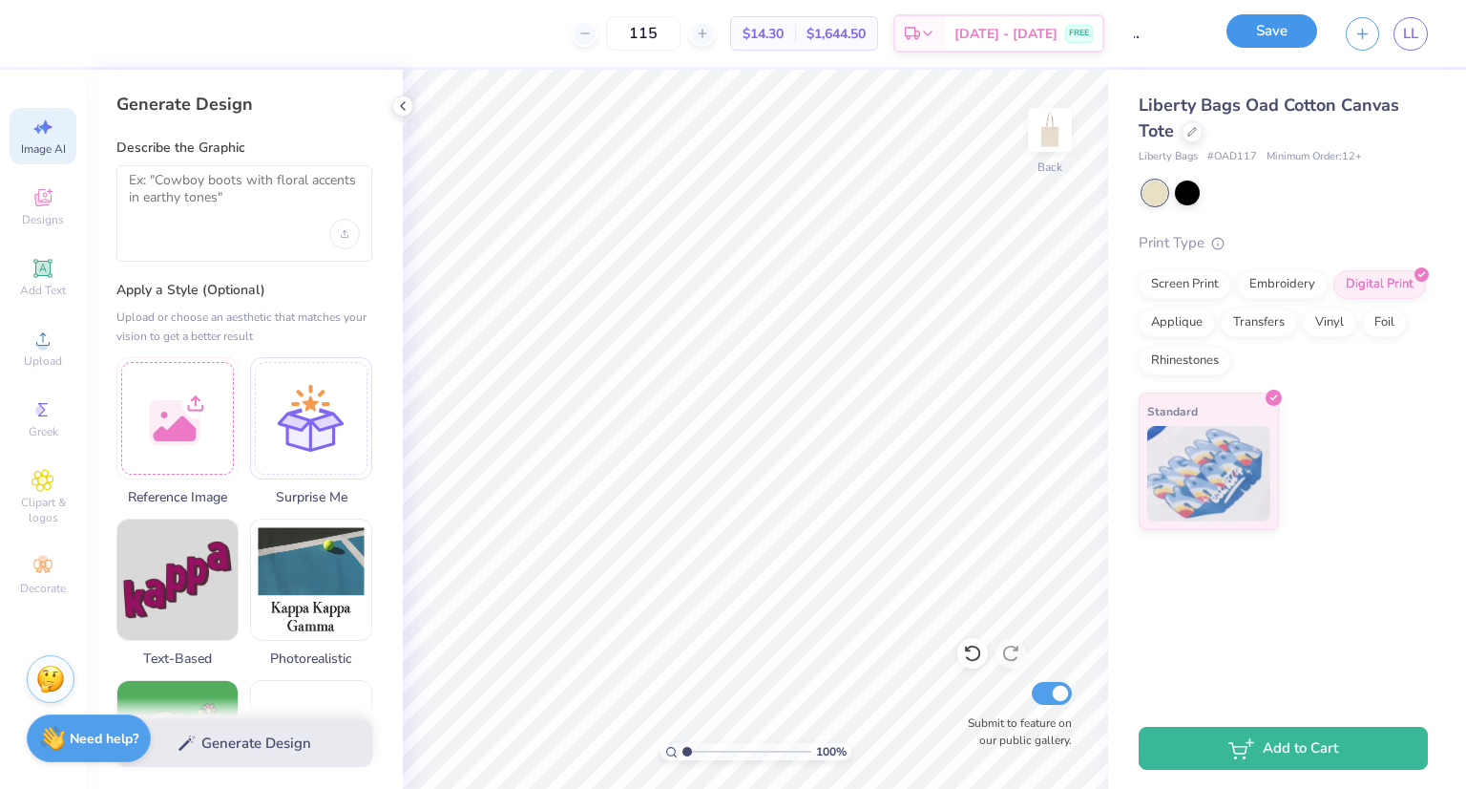
scroll to position [0, 0]
click at [1284, 28] on button "Save" at bounding box center [1272, 30] width 91 height 33
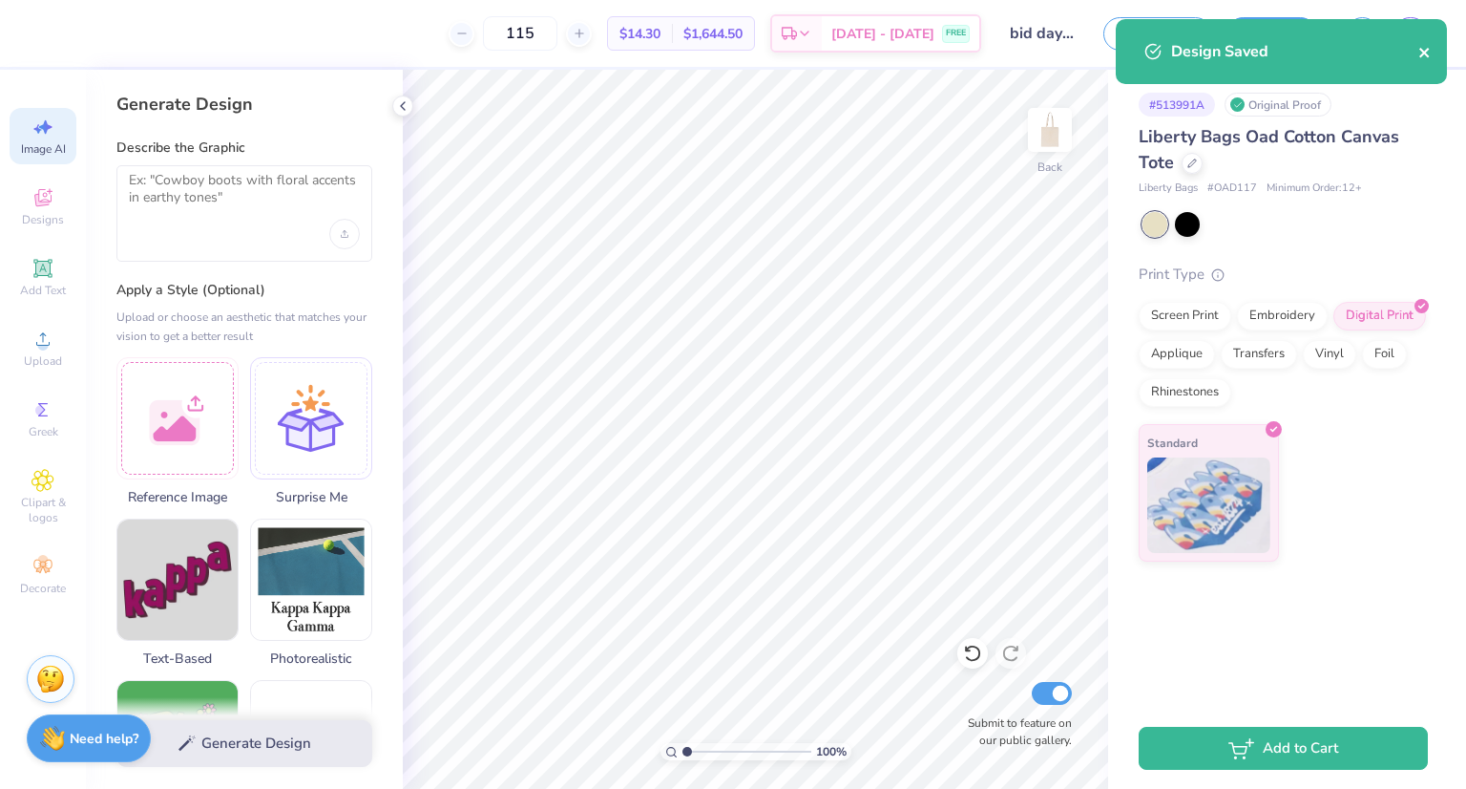
click at [1430, 60] on button "close" at bounding box center [1425, 51] width 13 height 23
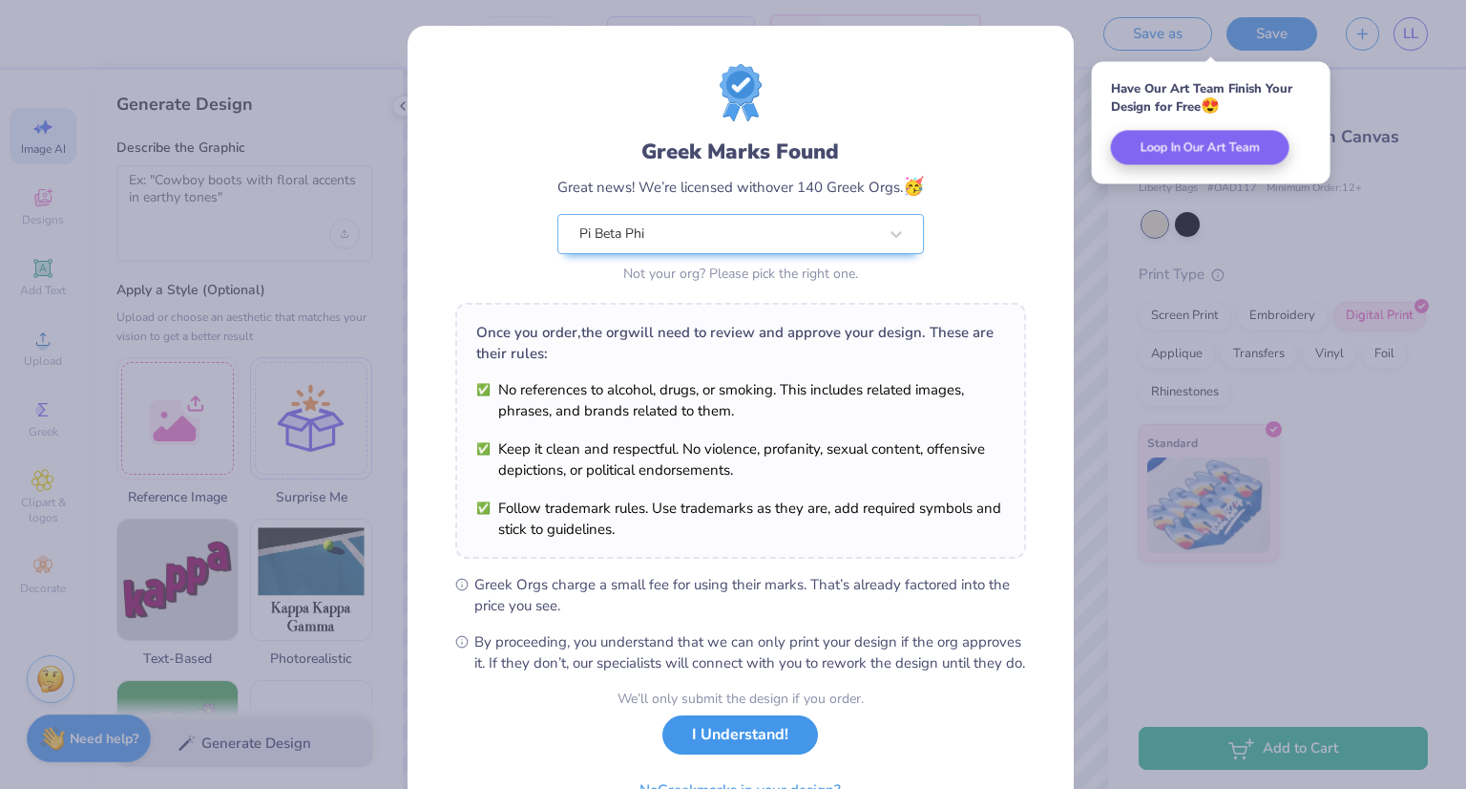
click at [725, 751] on button "I Understand!" at bounding box center [741, 734] width 156 height 39
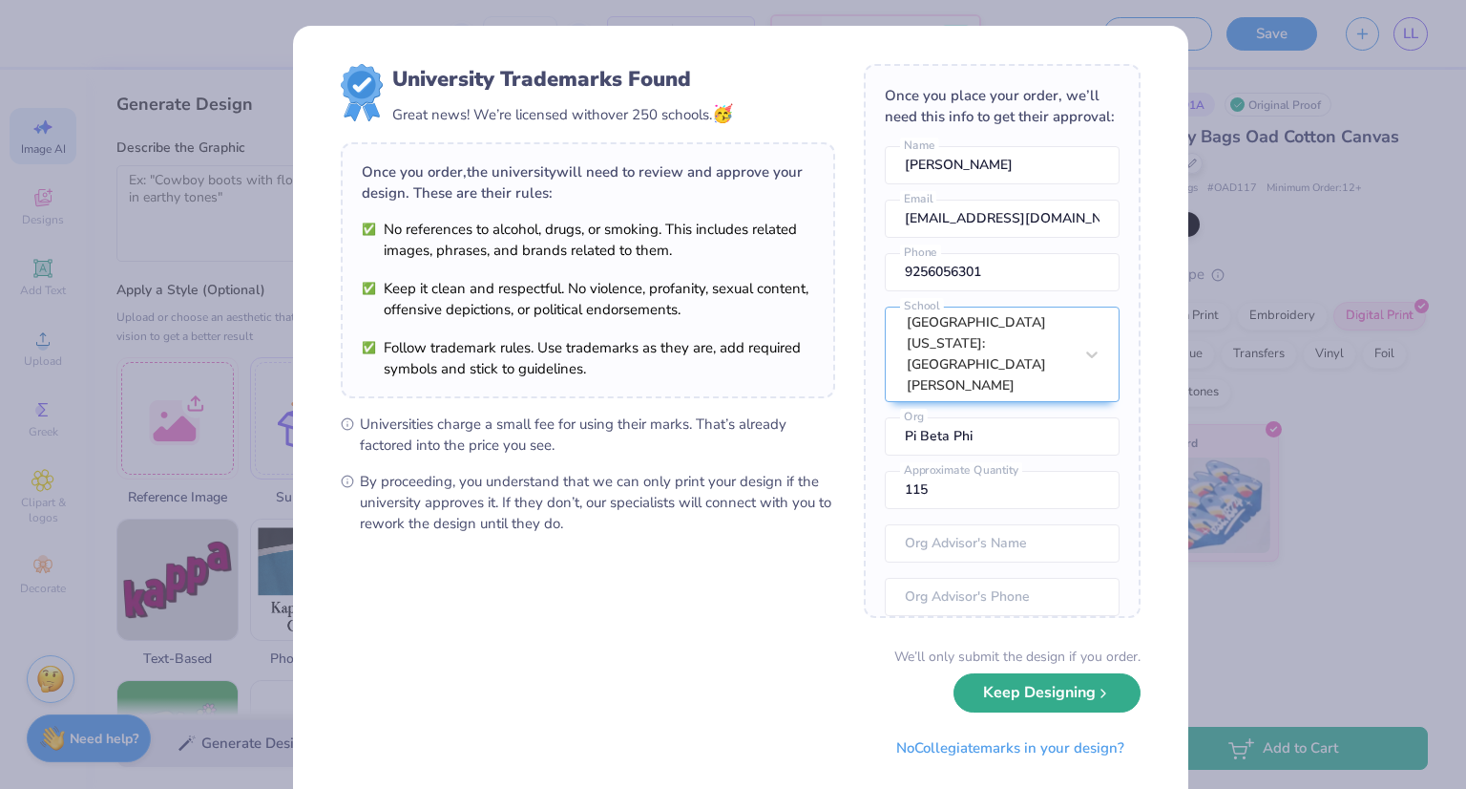
click at [1010, 707] on button "Keep Designing" at bounding box center [1047, 692] width 187 height 39
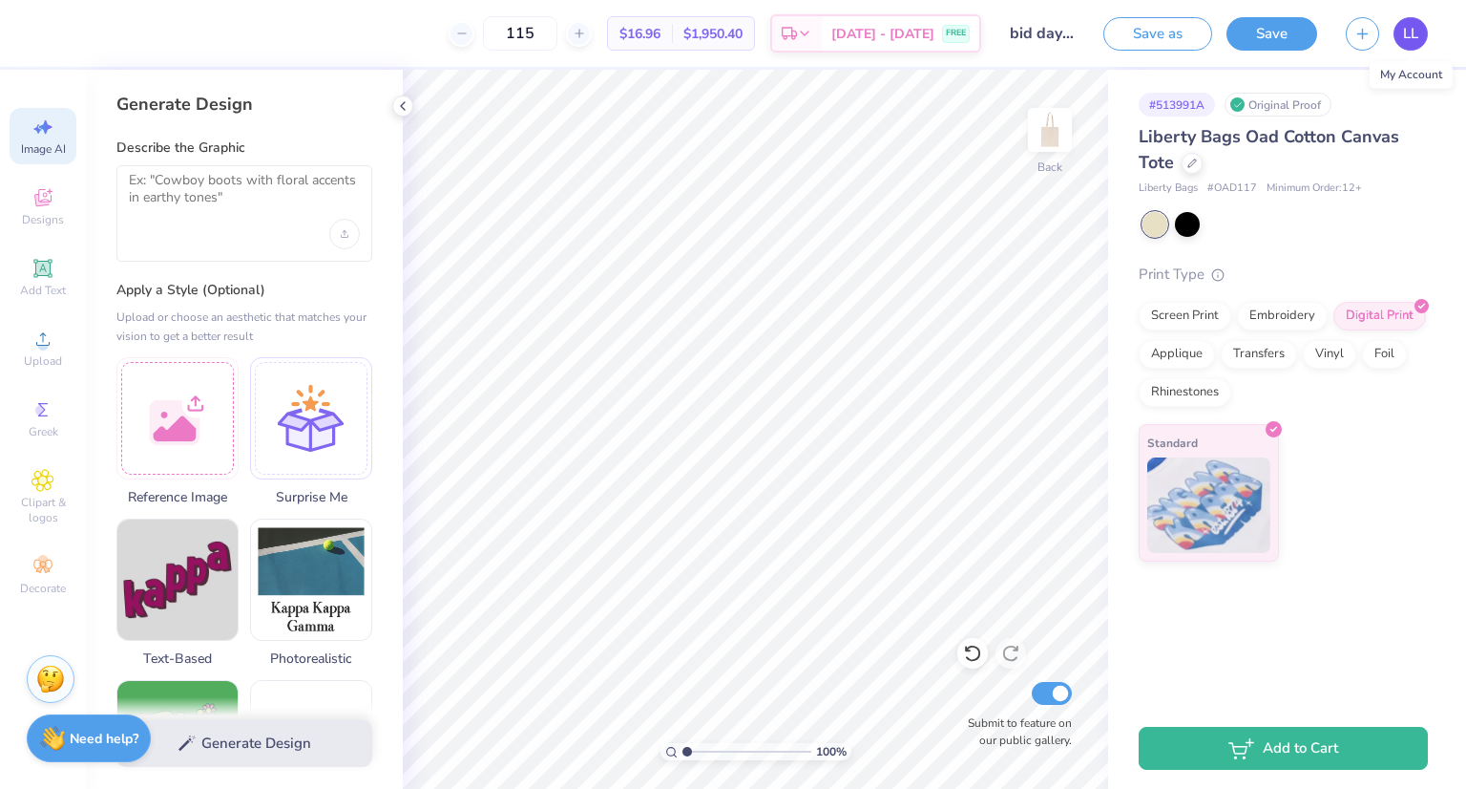
click at [1417, 32] on span "LL" at bounding box center [1410, 34] width 15 height 22
type input "1.44728052477745"
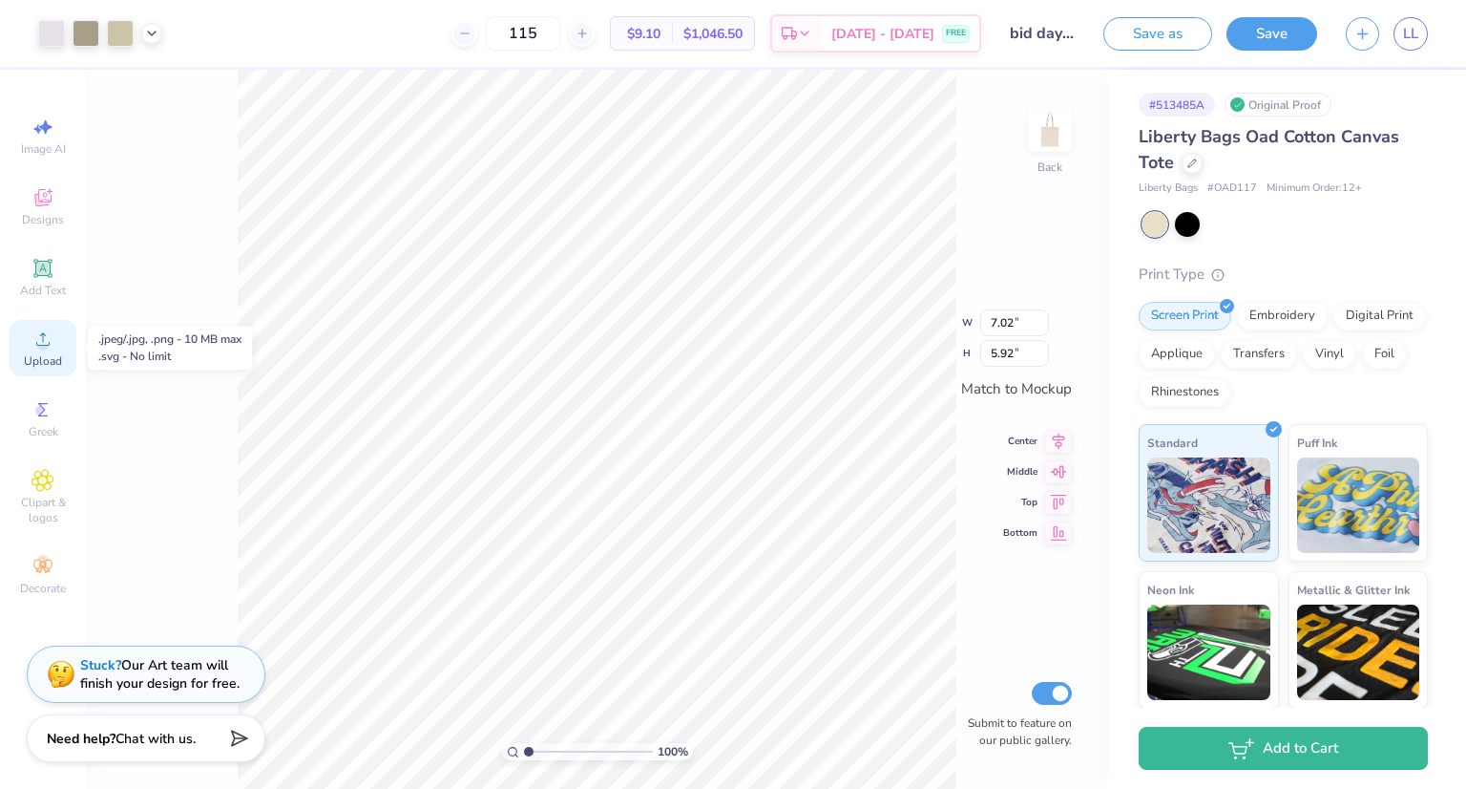
click at [61, 364] on span "Upload" at bounding box center [43, 360] width 38 height 15
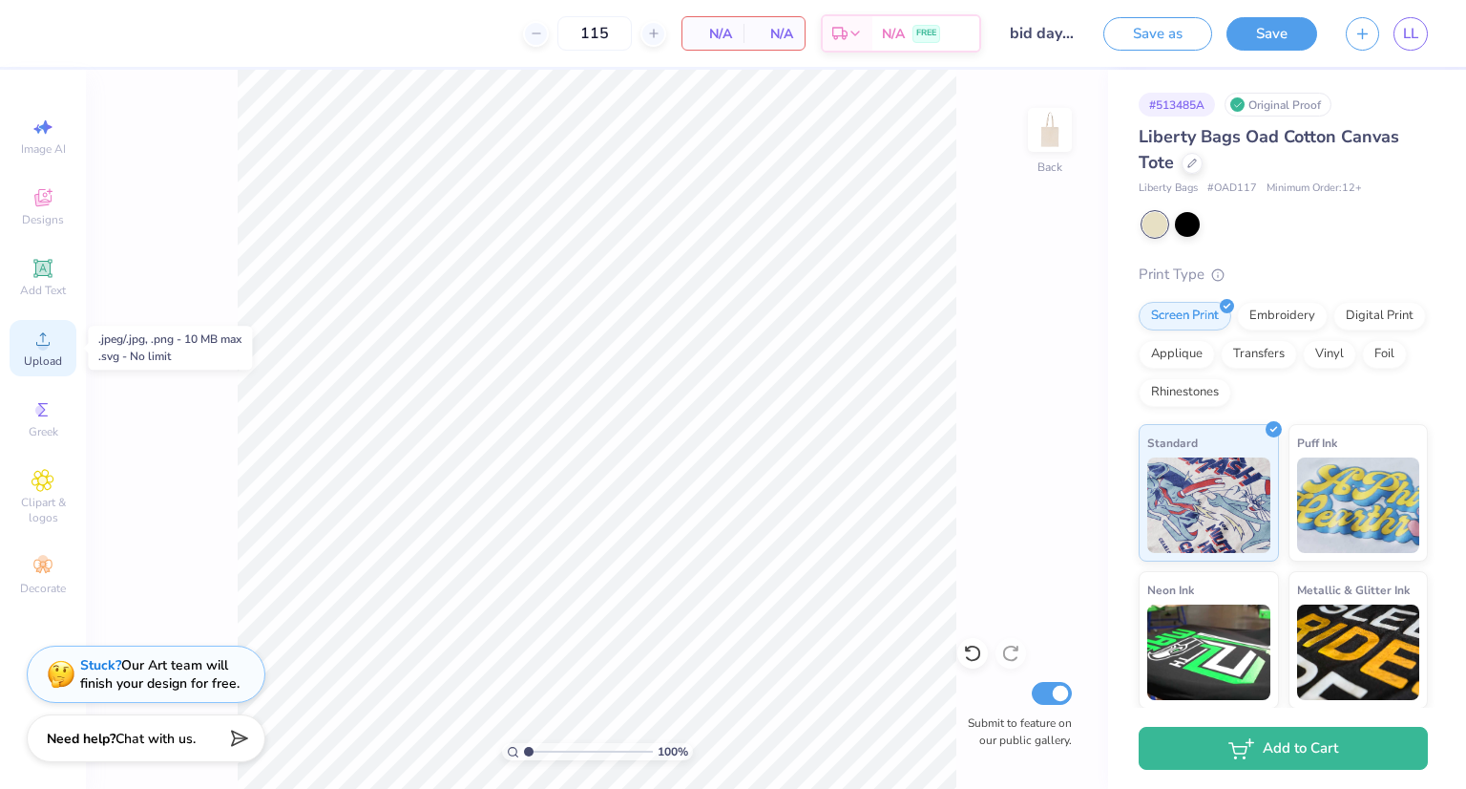
click at [33, 338] on icon at bounding box center [43, 338] width 23 height 23
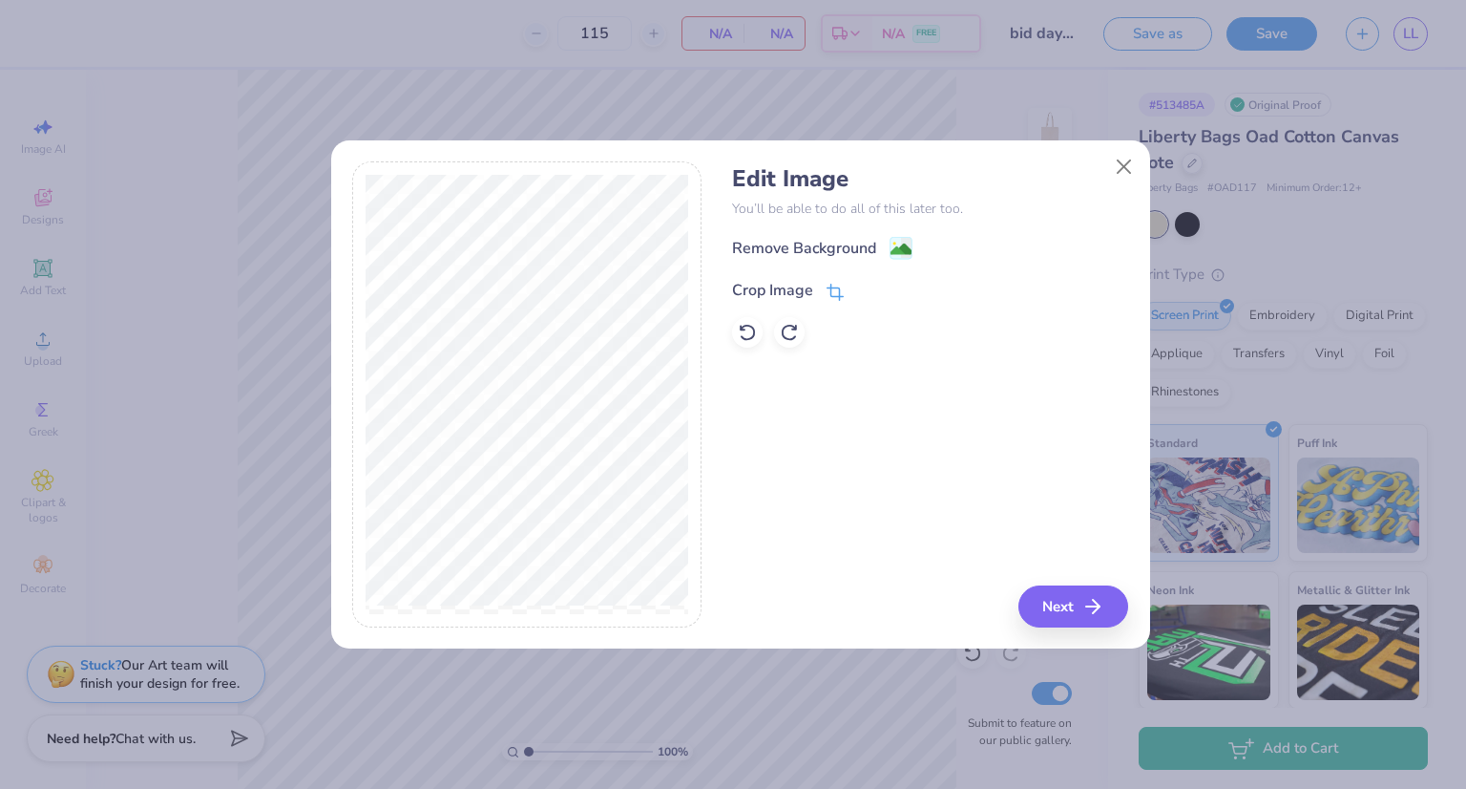
click at [833, 285] on icon at bounding box center [835, 292] width 17 height 17
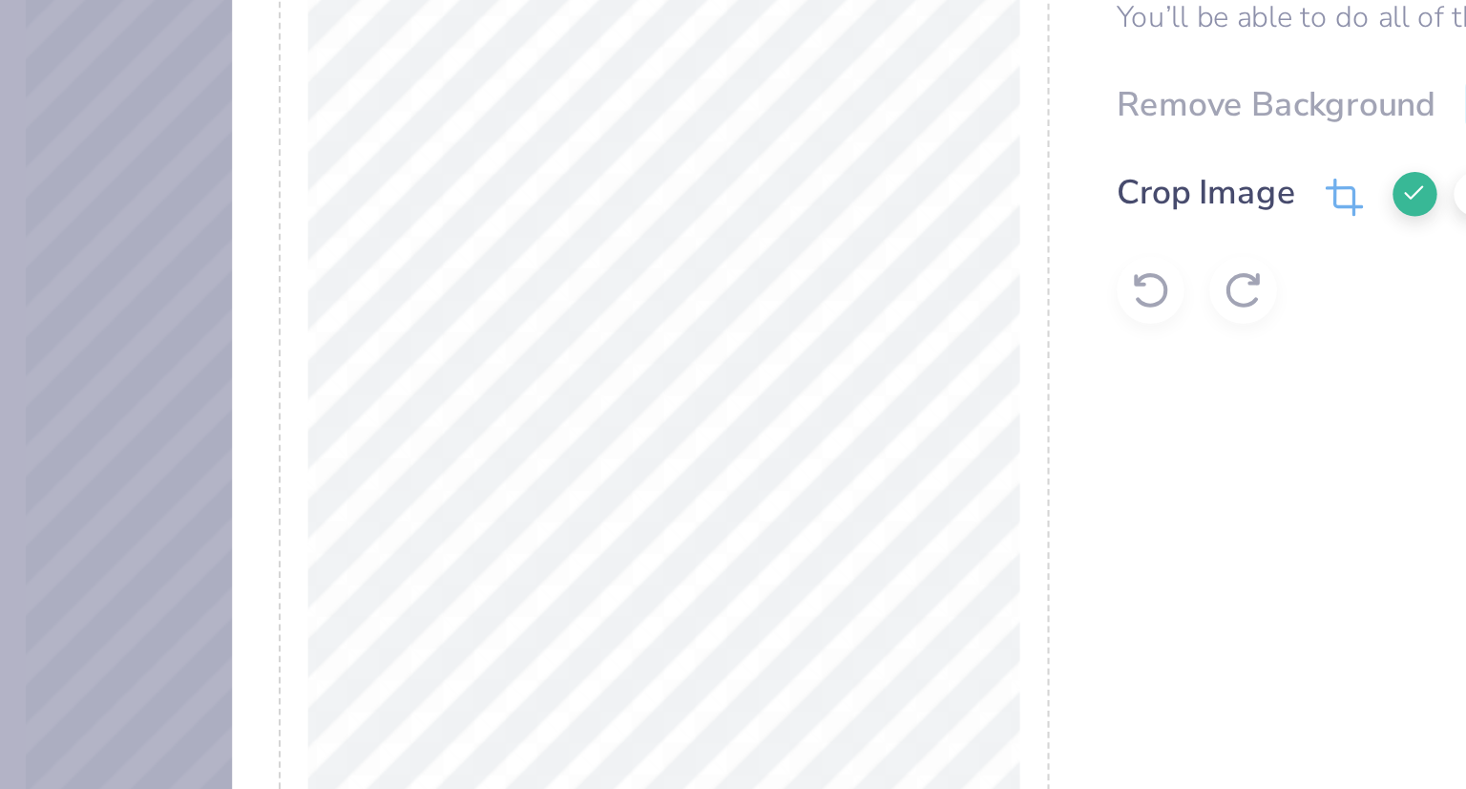
click at [866, 281] on button at bounding box center [867, 289] width 20 height 20
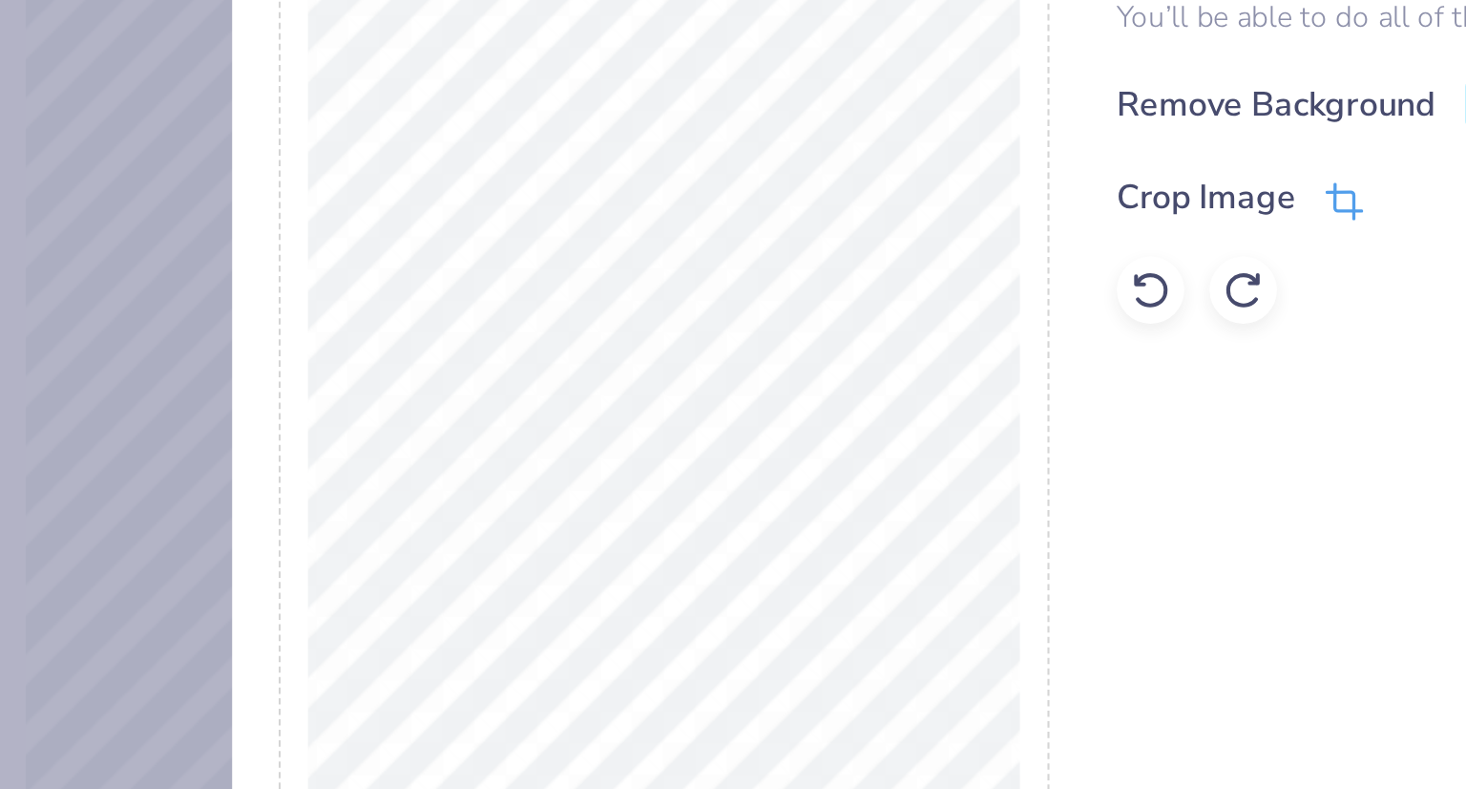
click at [834, 287] on icon at bounding box center [834, 293] width 12 height 12
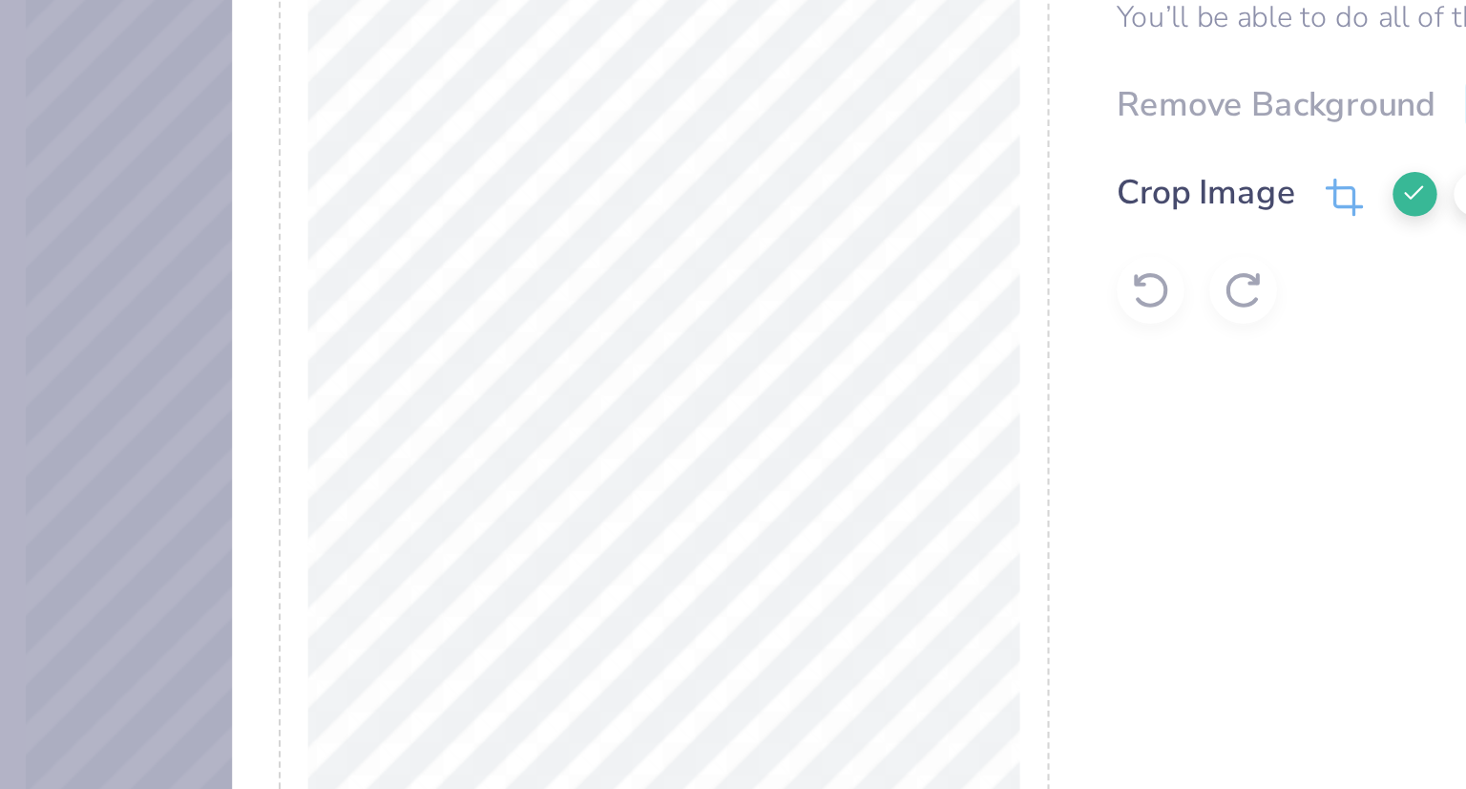
click at [697, 388] on div at bounding box center [526, 394] width 349 height 466
click at [696, 391] on div at bounding box center [526, 394] width 349 height 466
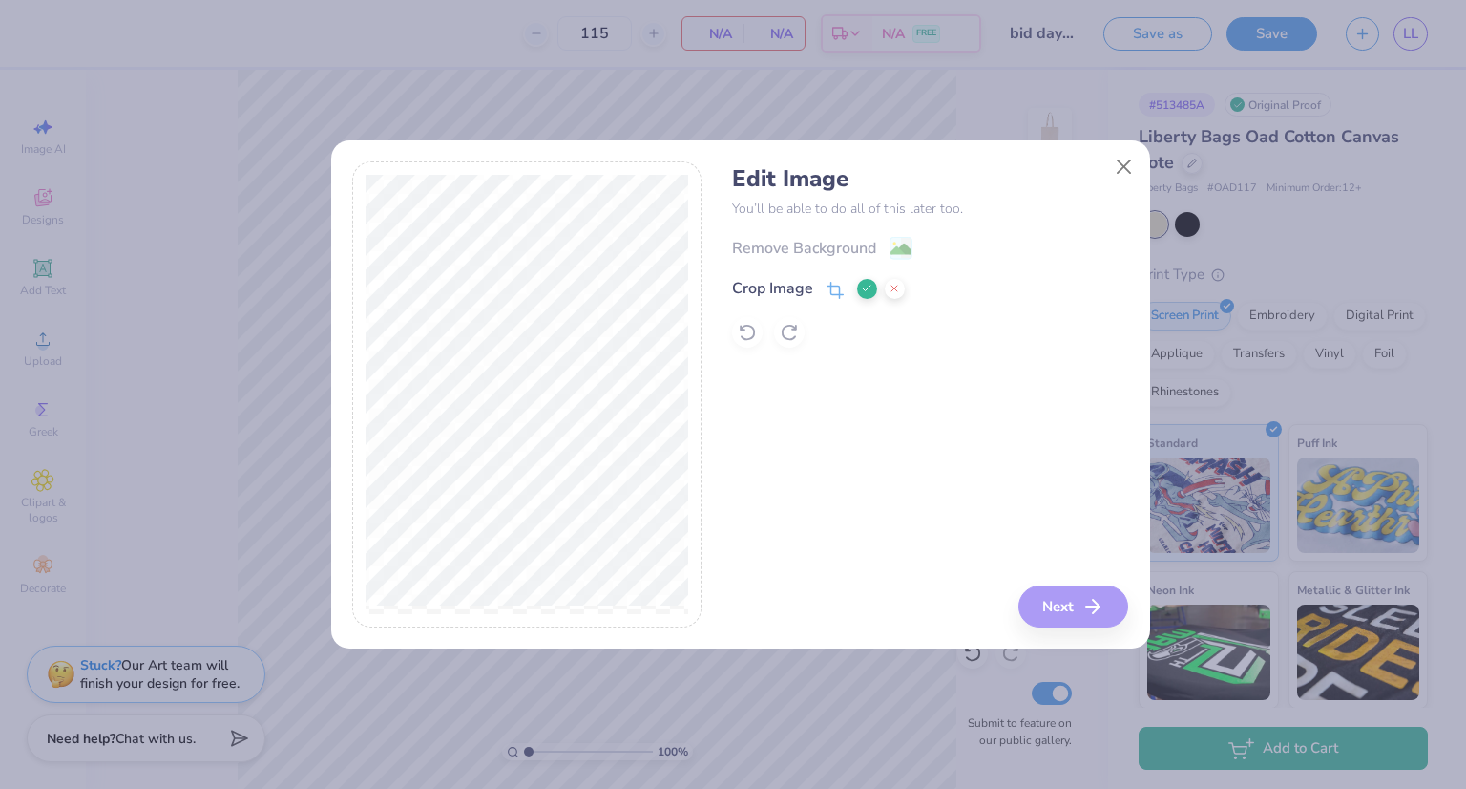
click at [867, 288] on polyline at bounding box center [867, 288] width 8 height 6
drag, startPoint x: 1077, startPoint y: 620, endPoint x: 831, endPoint y: 287, distance: 413.6
click at [831, 287] on div "Edit Image You’ll be able to do all of this later too. Remove Background Crop I…" at bounding box center [930, 394] width 396 height 466
click at [831, 287] on icon at bounding box center [834, 293] width 12 height 12
click at [858, 285] on button at bounding box center [867, 289] width 20 height 20
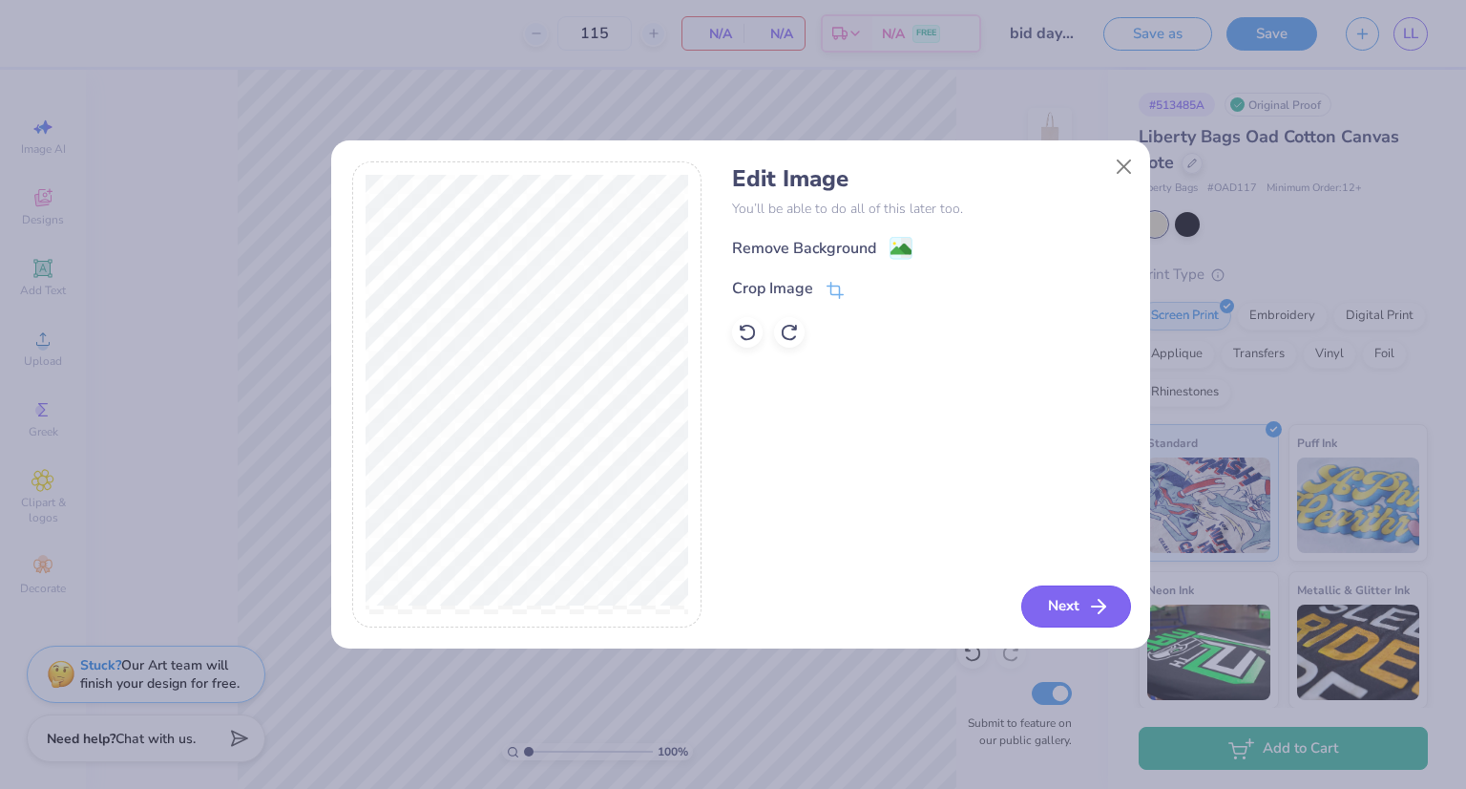
click at [1057, 612] on button "Next" at bounding box center [1077, 606] width 110 height 42
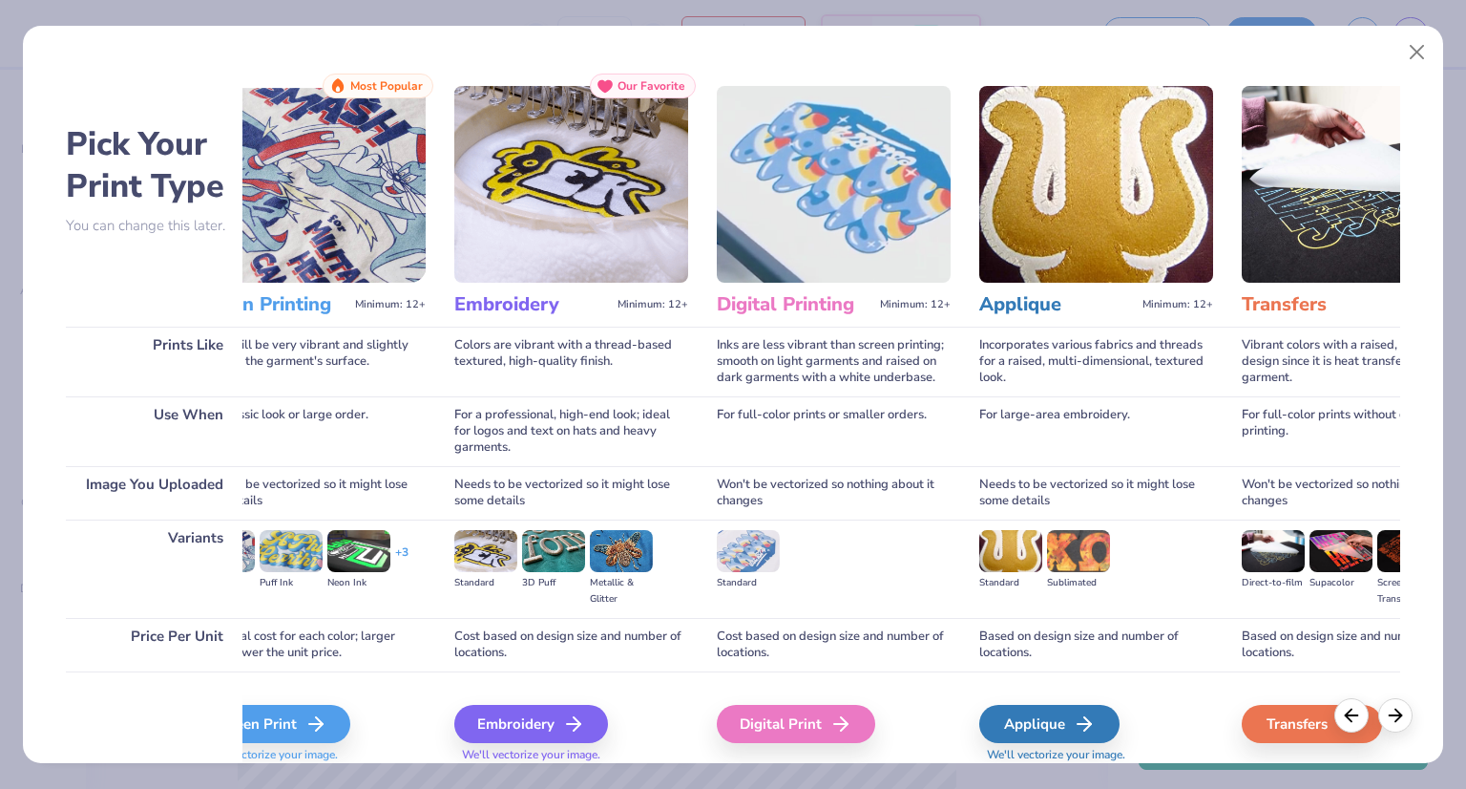
scroll to position [0, 80]
click at [311, 719] on icon at bounding box center [320, 723] width 23 height 23
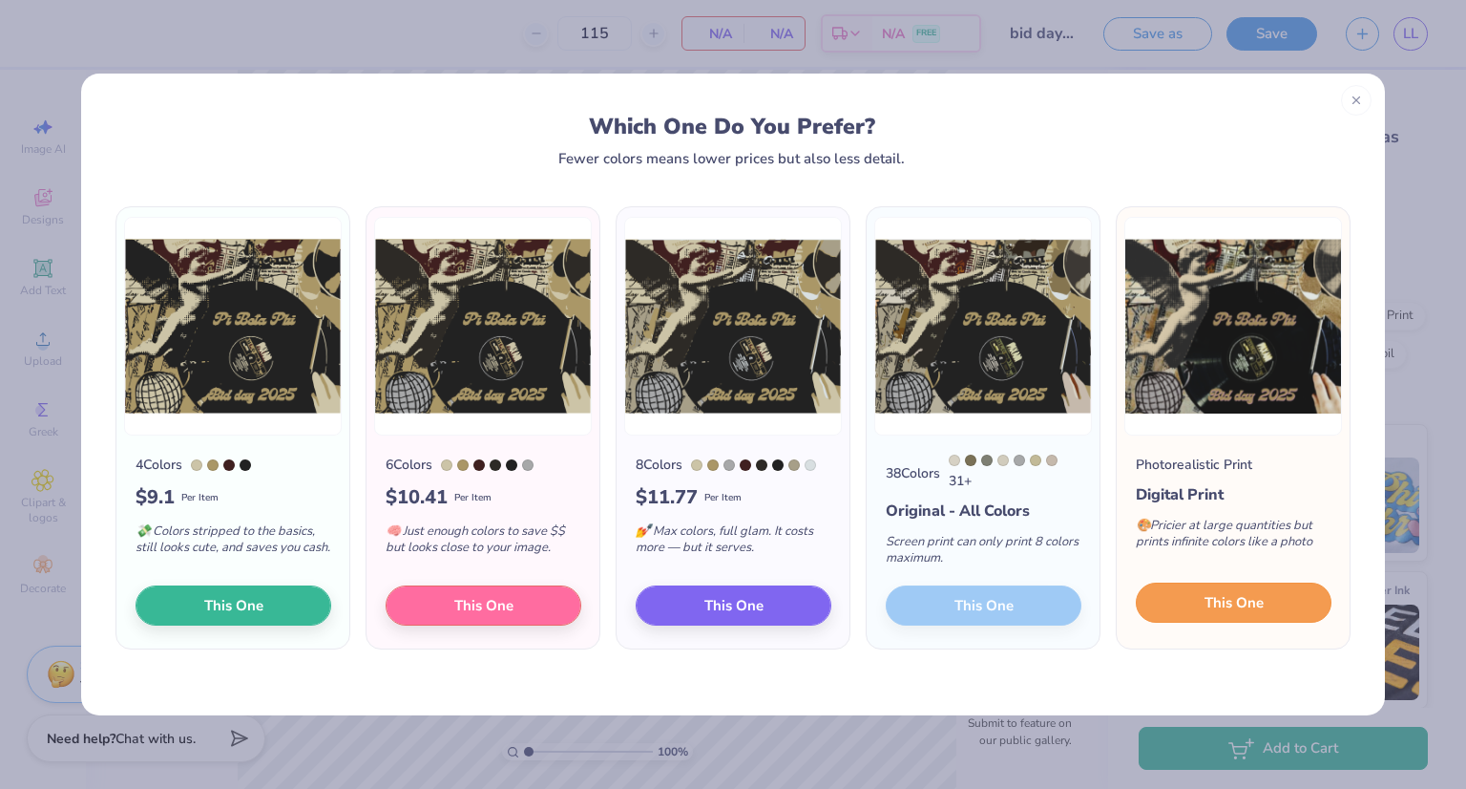
click at [1214, 605] on span "This One" at bounding box center [1234, 603] width 59 height 22
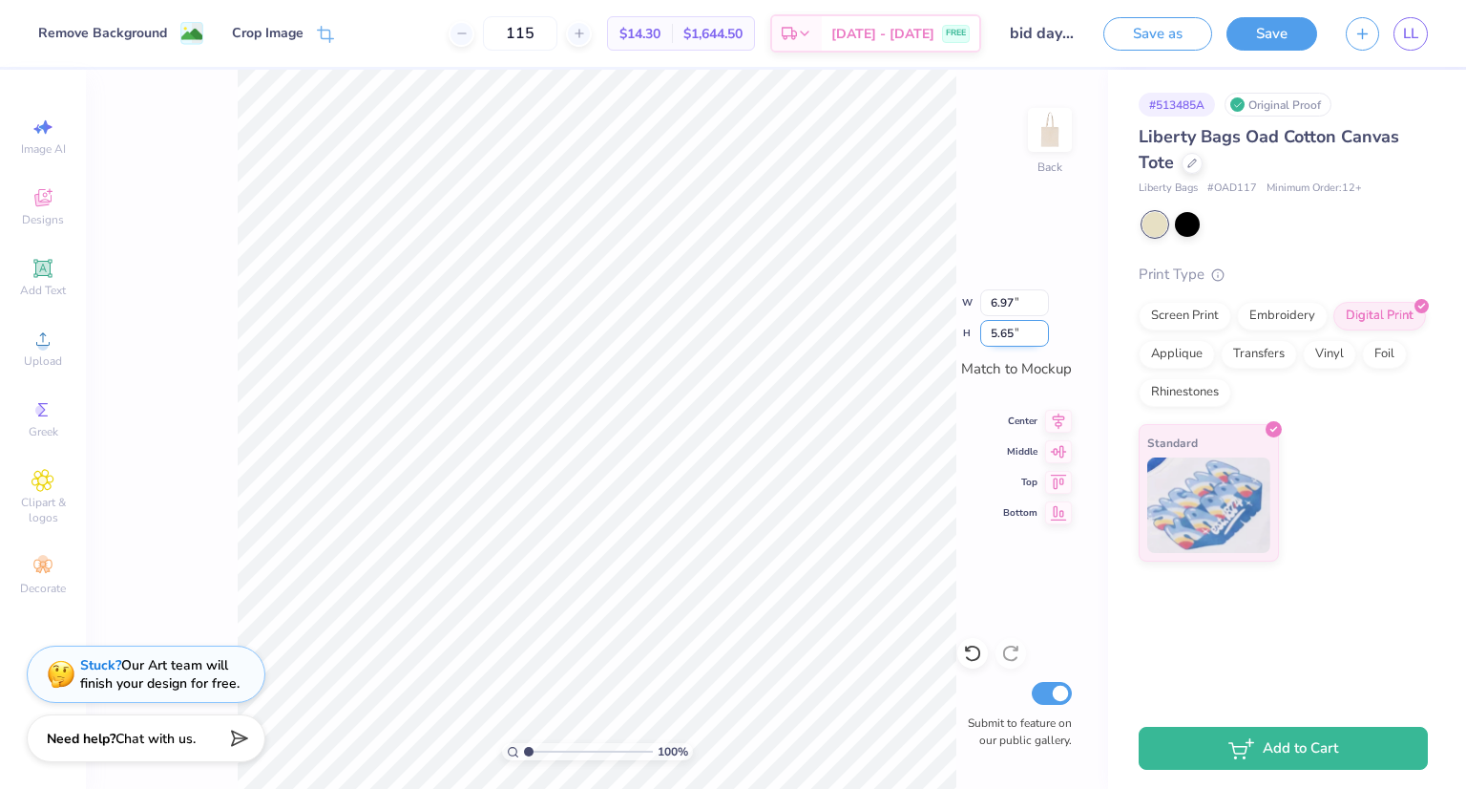
click at [1011, 329] on input "5.65" at bounding box center [1015, 333] width 69 height 27
click at [1039, 329] on input "5.66" at bounding box center [1015, 333] width 69 height 27
click at [1039, 329] on input "5.67" at bounding box center [1015, 333] width 69 height 27
click at [1039, 329] on input "5.68" at bounding box center [1015, 333] width 69 height 27
click at [1039, 329] on input "5.69" at bounding box center [1015, 333] width 69 height 27
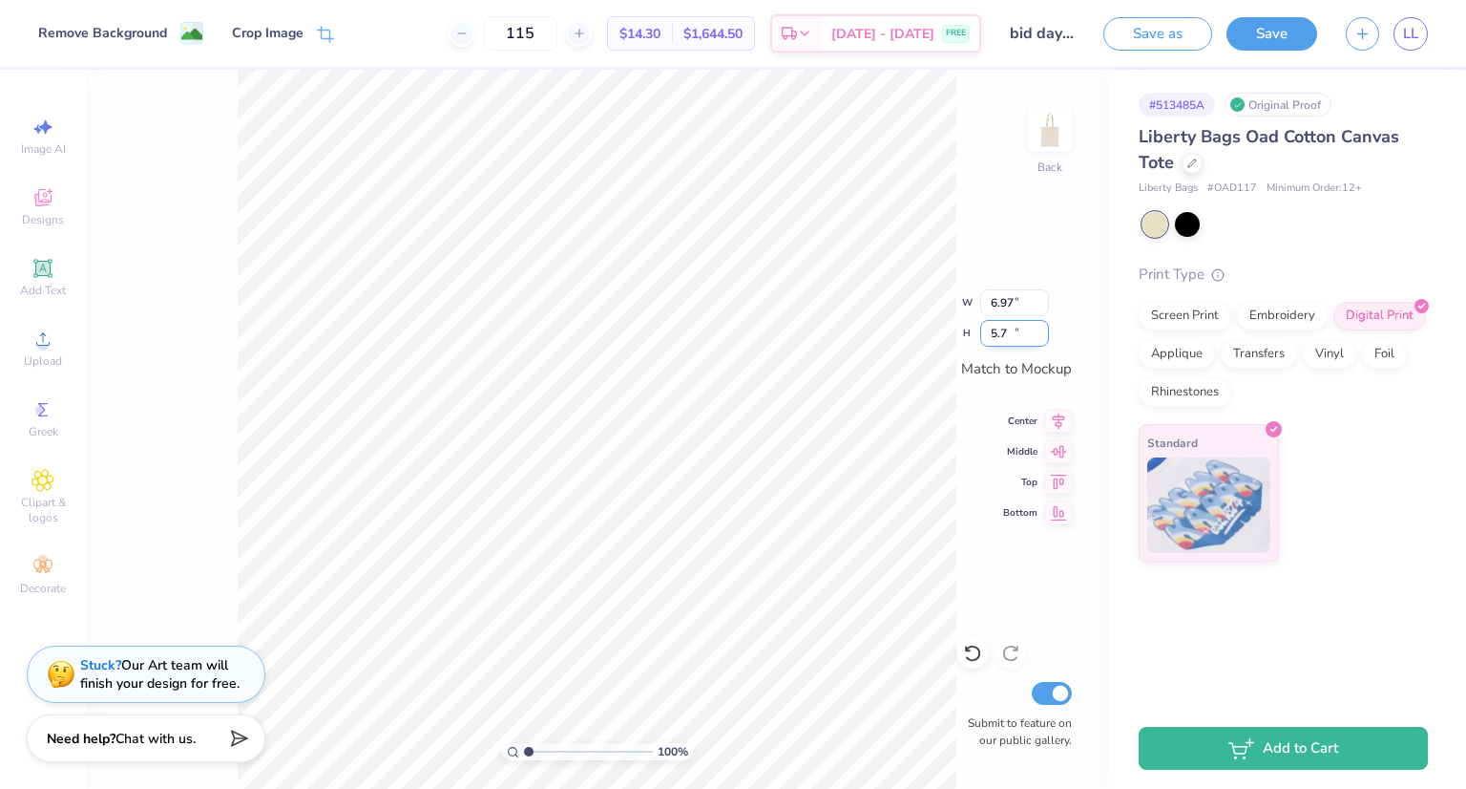
type input "5.7"
click at [1039, 329] on input "5.7" at bounding box center [1015, 333] width 69 height 27
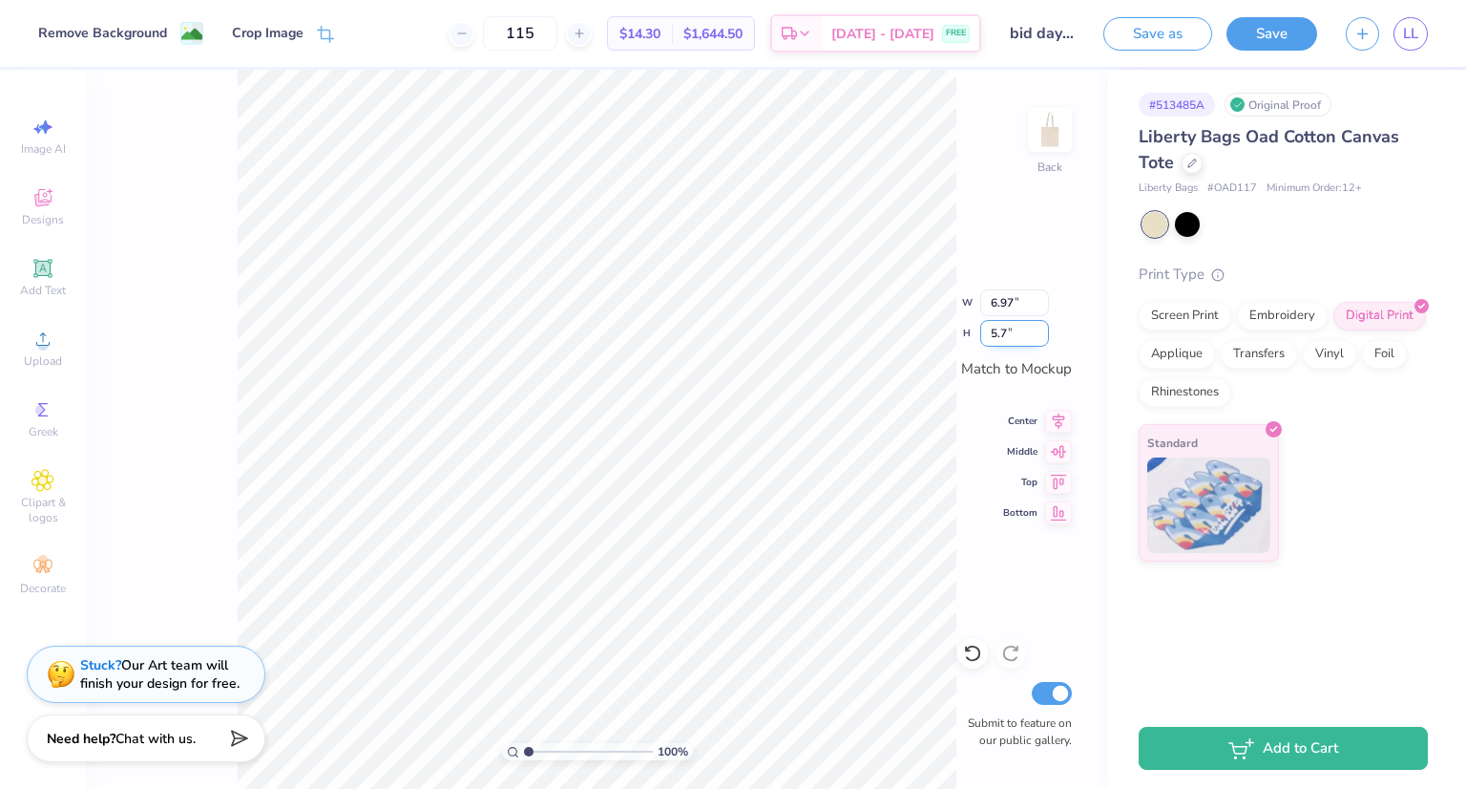
click at [1039, 329] on input "5.7" at bounding box center [1015, 333] width 69 height 27
click at [1044, 327] on input "5.7" at bounding box center [1015, 333] width 69 height 27
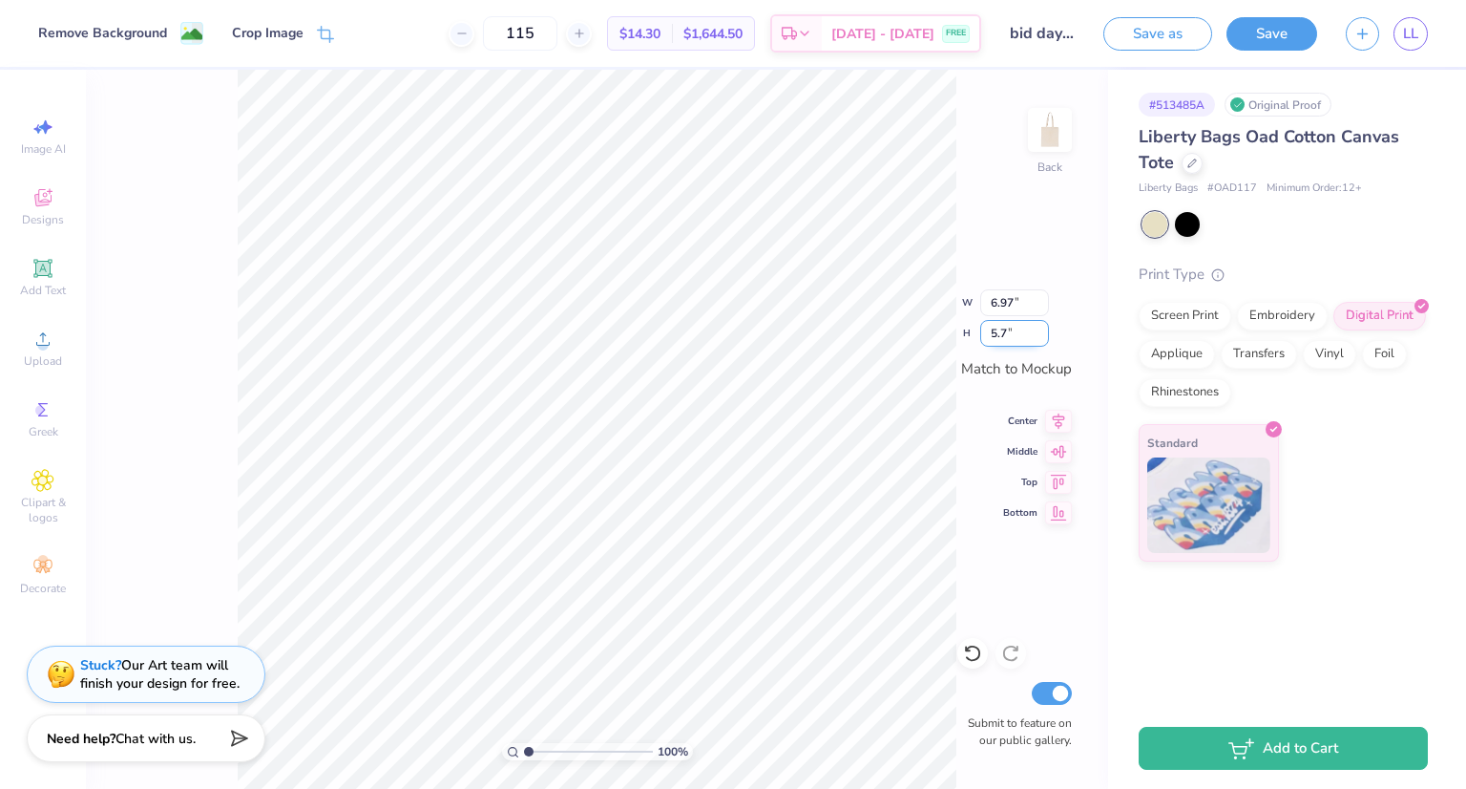
click at [1044, 327] on input "5.7" at bounding box center [1015, 333] width 69 height 27
type input "7.02"
type input "5.69"
click at [1006, 297] on input "7.02" at bounding box center [1015, 302] width 69 height 27
click at [1043, 295] on input "7.02" at bounding box center [1015, 302] width 69 height 27
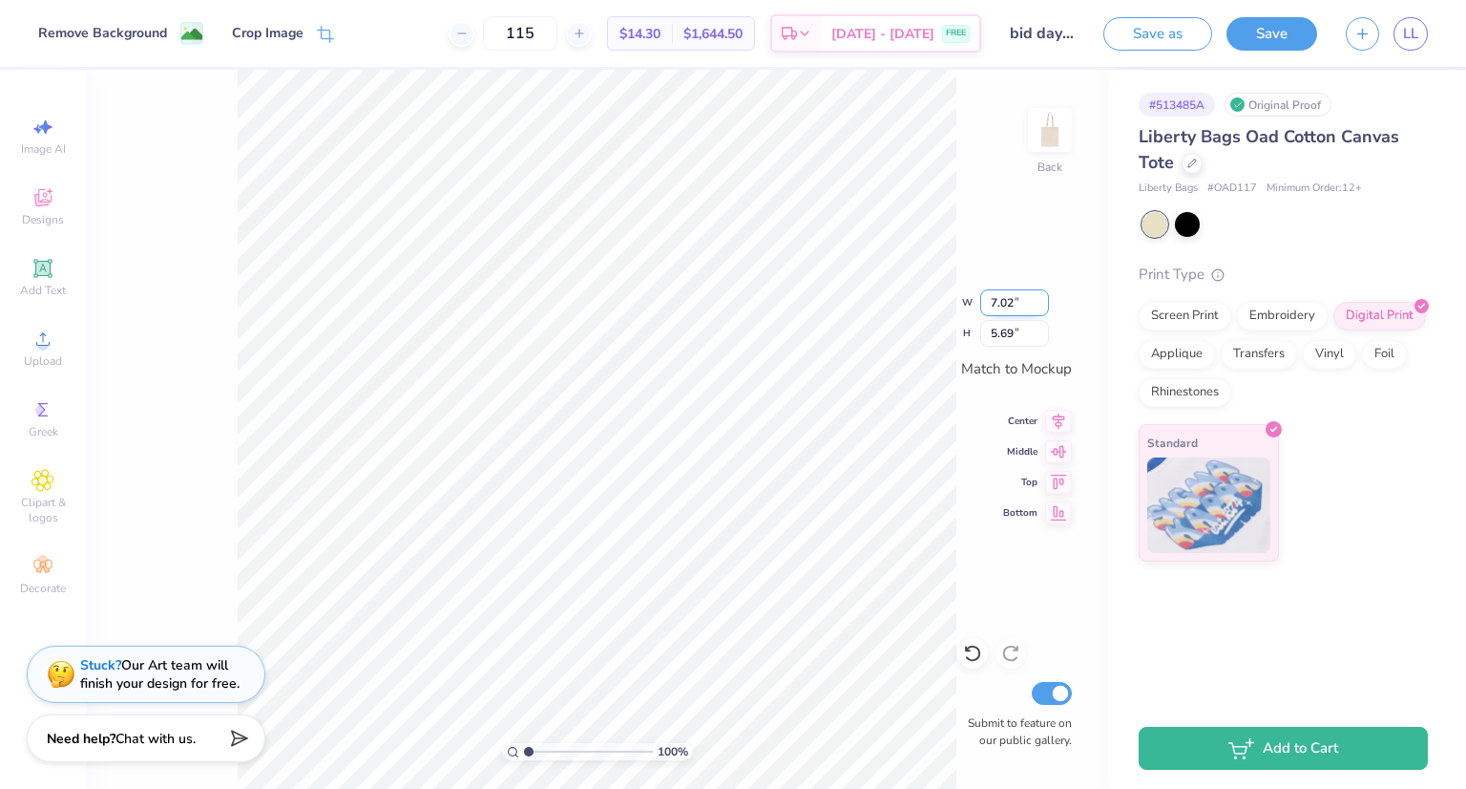
click at [1043, 295] on input "7.02" at bounding box center [1015, 302] width 69 height 27
click at [1003, 336] on input "5.69" at bounding box center [1015, 333] width 69 height 27
type input "5.7"
click at [1043, 328] on input "5.7" at bounding box center [1015, 333] width 69 height 27
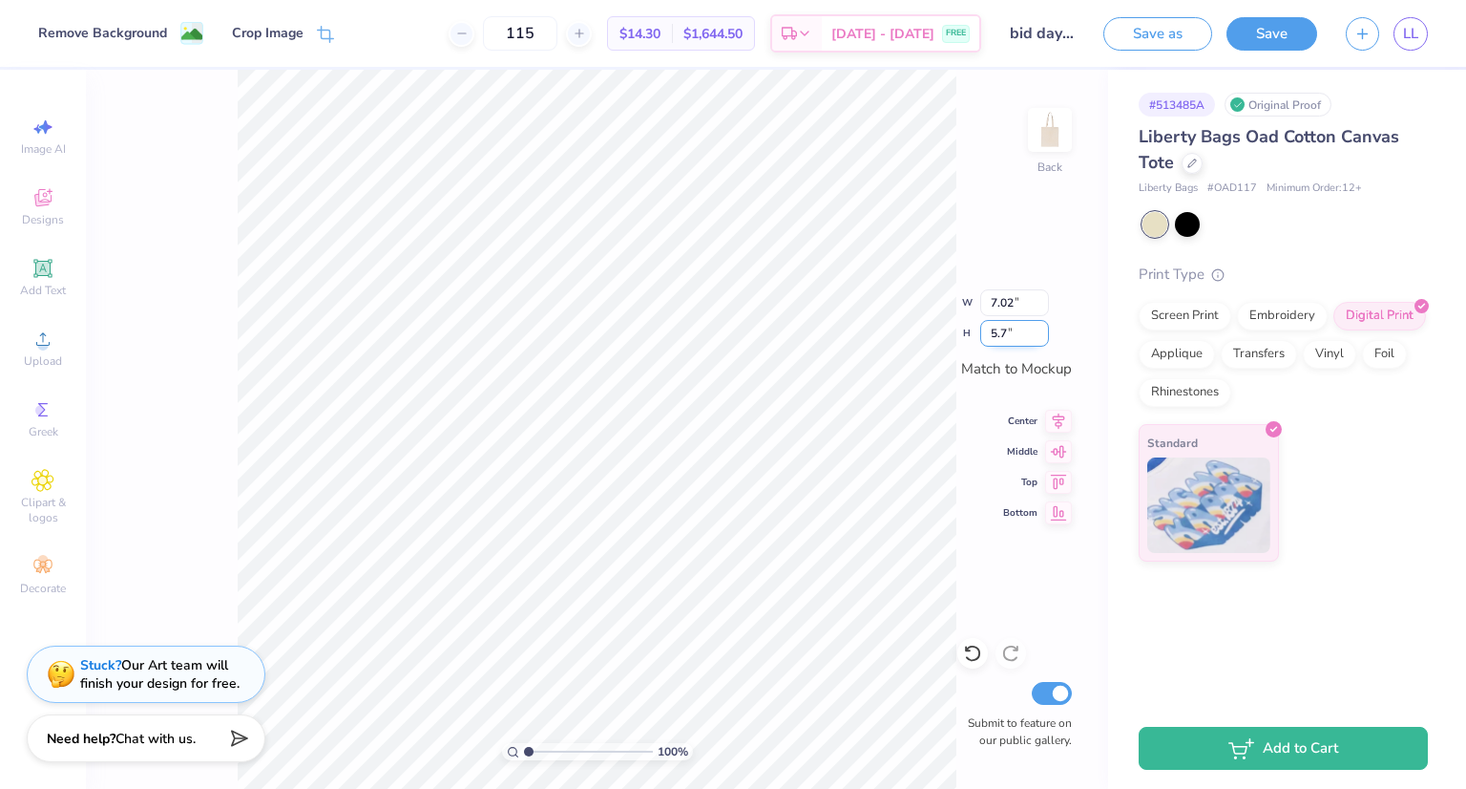
click at [1043, 328] on input "5.7" at bounding box center [1015, 333] width 69 height 27
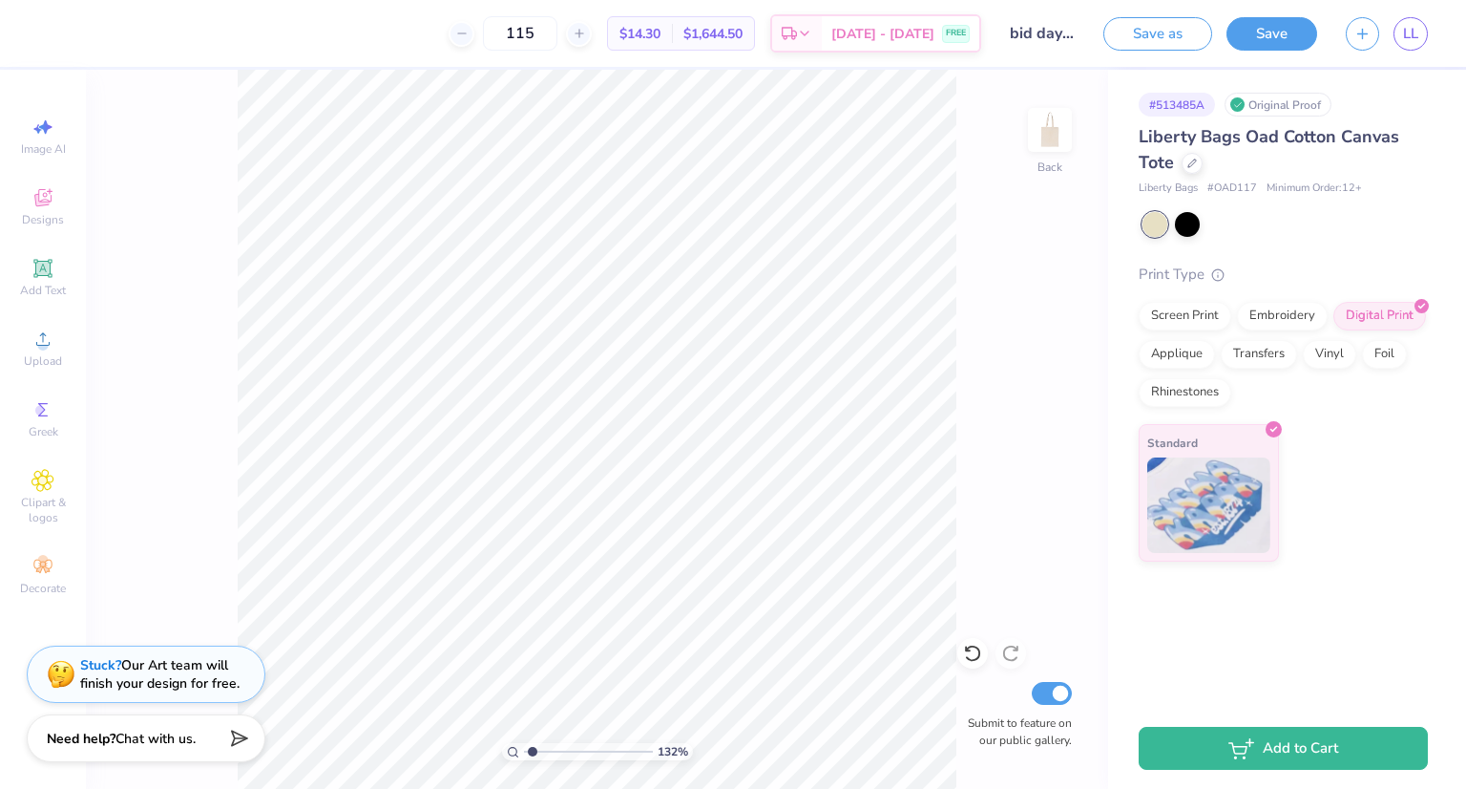
click at [658, 746] on span "132 %" at bounding box center [673, 751] width 31 height 17
click at [1062, 455] on icon at bounding box center [1058, 448] width 27 height 23
click at [1056, 428] on icon at bounding box center [1058, 418] width 27 height 23
click at [1063, 474] on icon at bounding box center [1058, 479] width 27 height 23
click at [1058, 524] on div "132 % Back W 7.02 7.02 " H 5.69 5.69 " Match to Mockup Center Middle Top Bottom…" at bounding box center [597, 429] width 1023 height 719
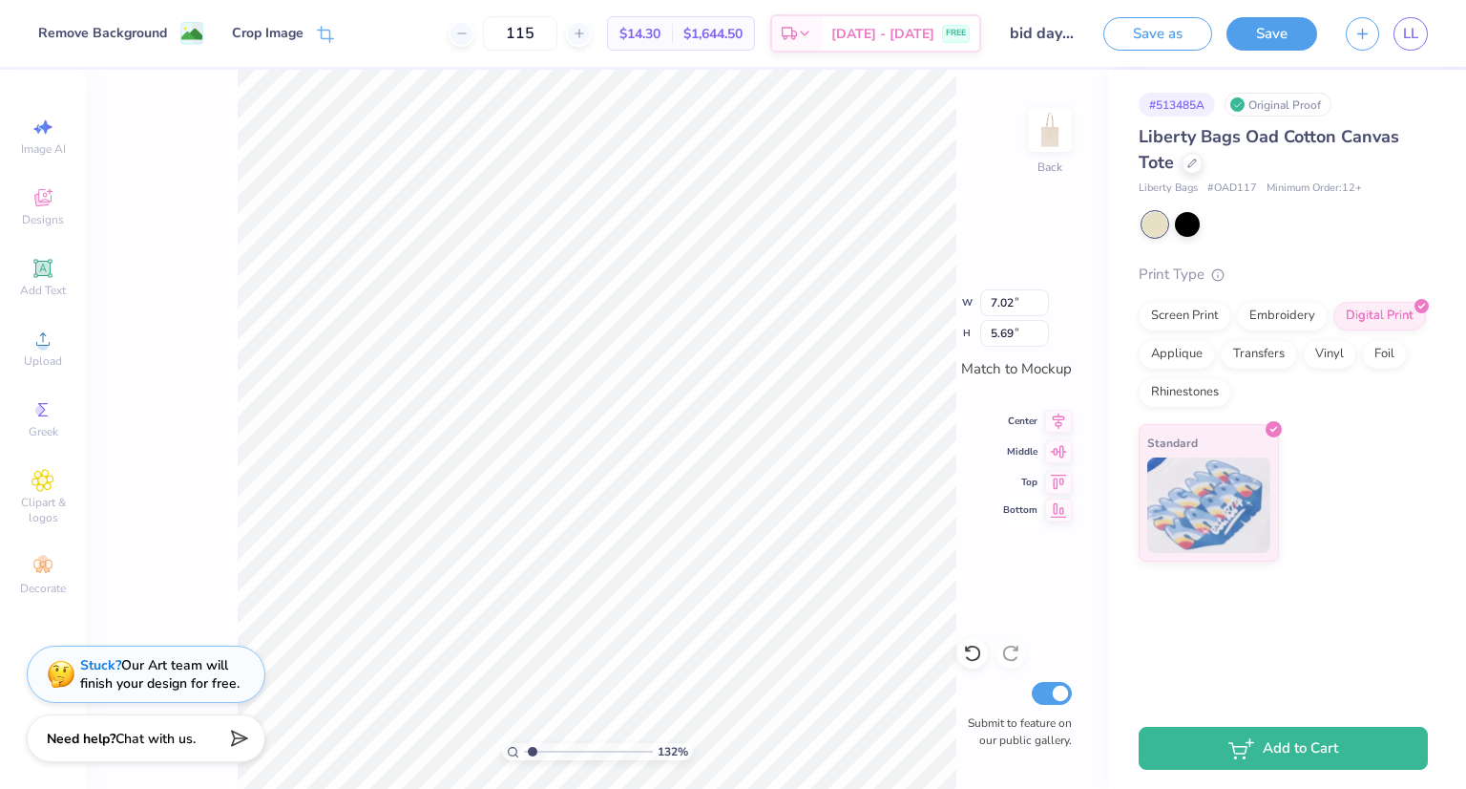
click at [1063, 517] on icon at bounding box center [1059, 510] width 16 height 14
click at [1055, 455] on icon at bounding box center [1058, 448] width 27 height 23
click at [1059, 408] on icon at bounding box center [1058, 418] width 27 height 23
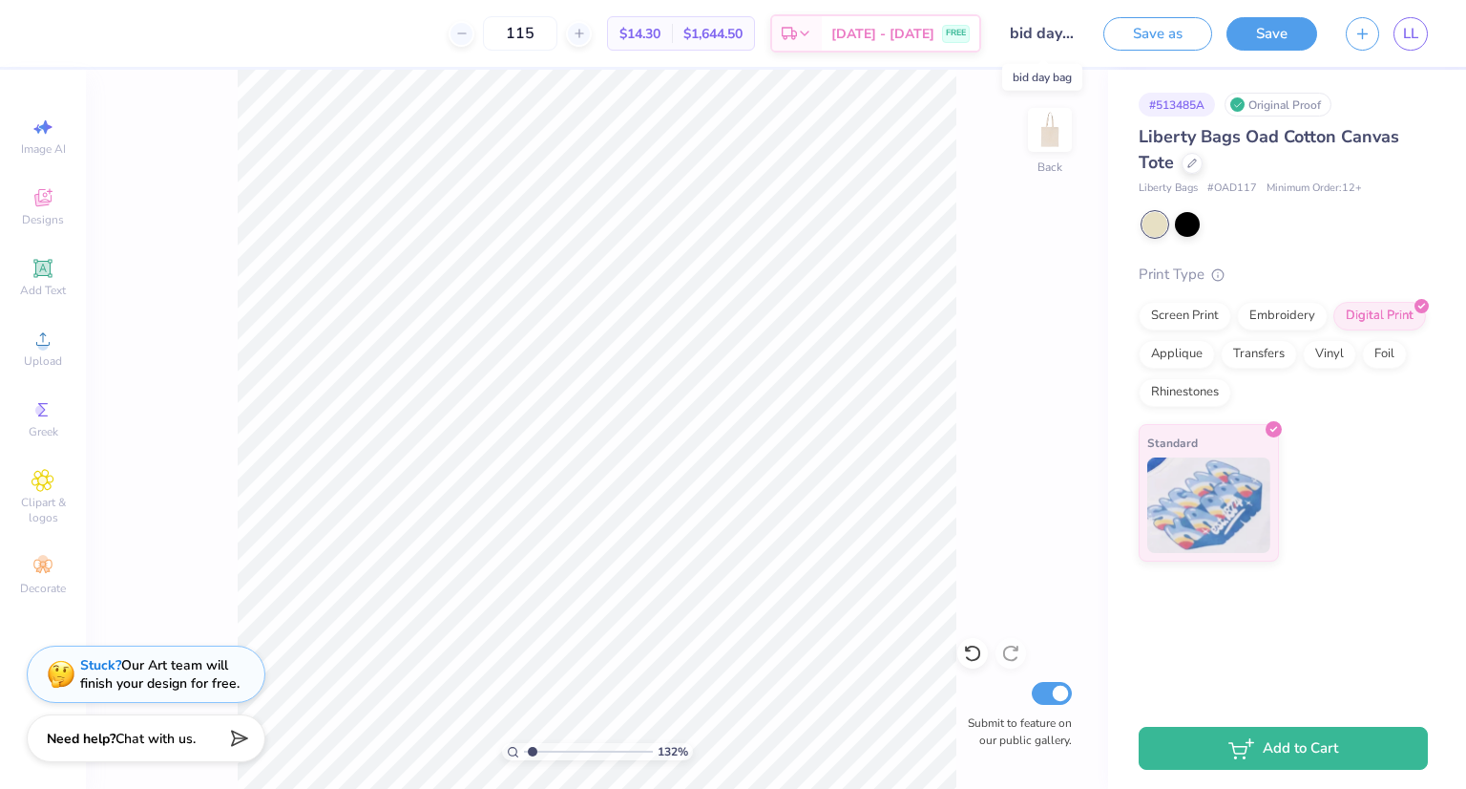
click at [1046, 30] on input "bid day bag" at bounding box center [1043, 33] width 94 height 38
click at [1036, 38] on input "bid day bag" at bounding box center [1043, 33] width 94 height 38
click at [1399, 35] on link "LL" at bounding box center [1411, 33] width 34 height 33
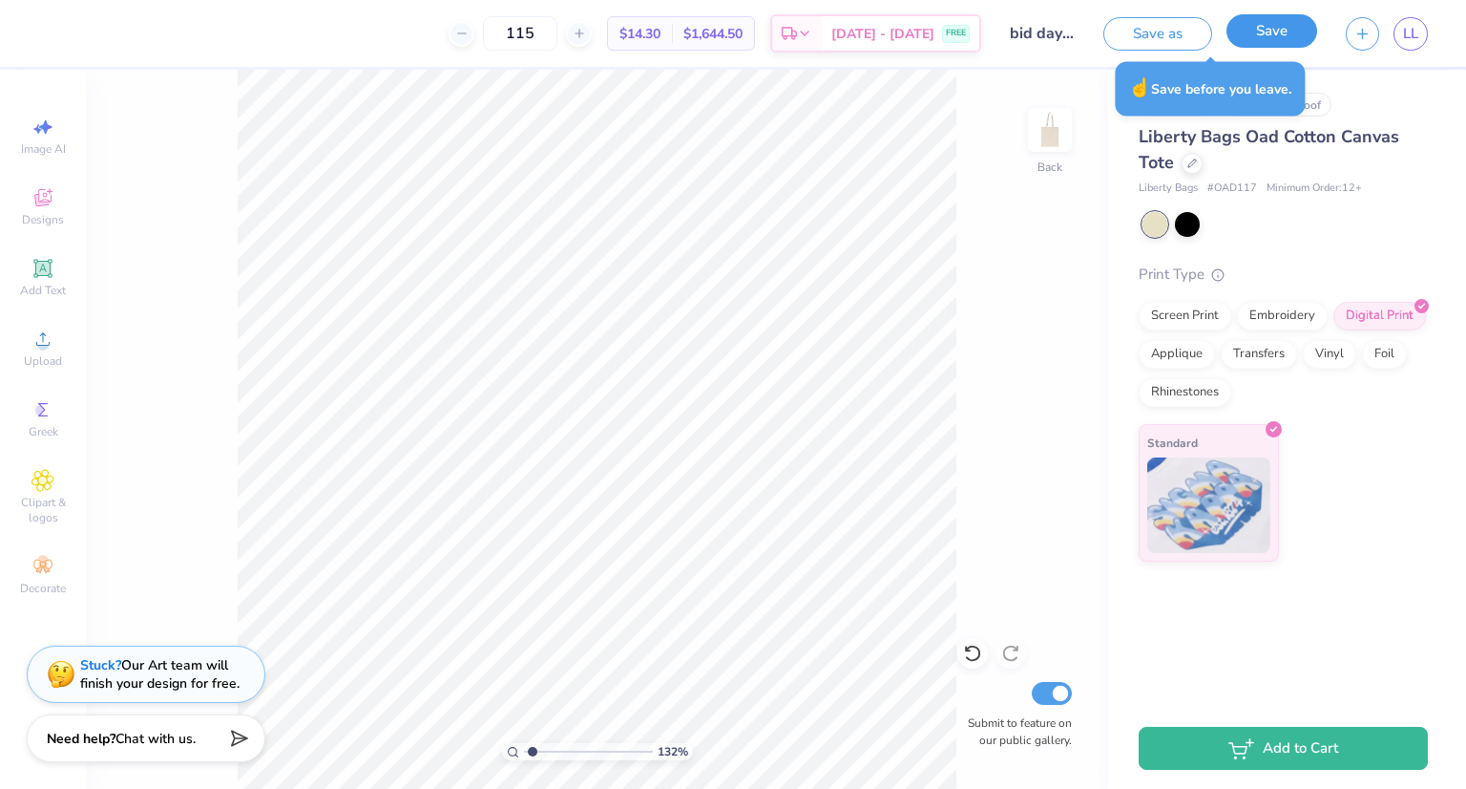
click at [1275, 39] on button "Save" at bounding box center [1272, 30] width 91 height 33
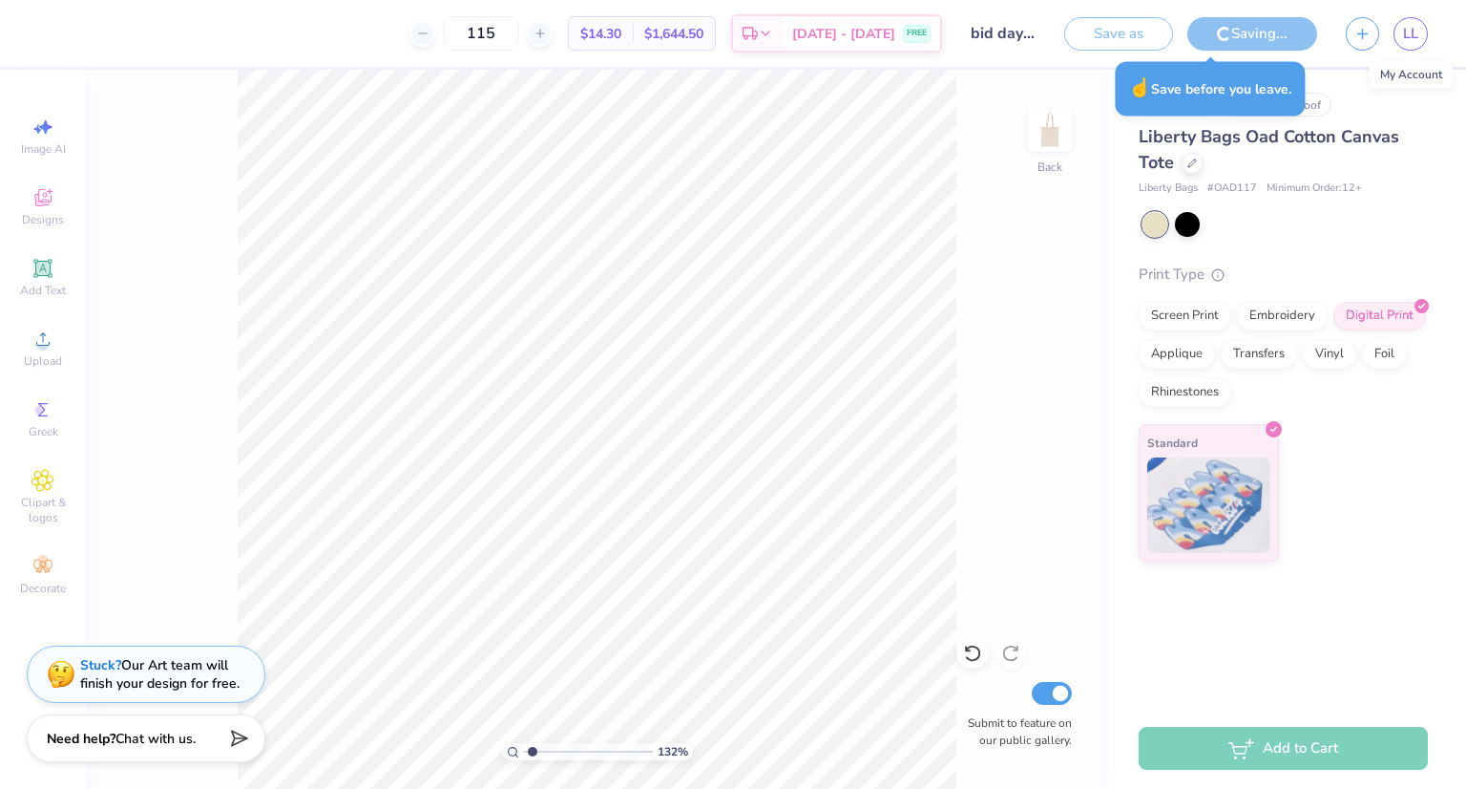
click at [1427, 39] on div "LL" at bounding box center [1411, 33] width 34 height 33
click at [1404, 35] on span "LL" at bounding box center [1410, 34] width 15 height 22
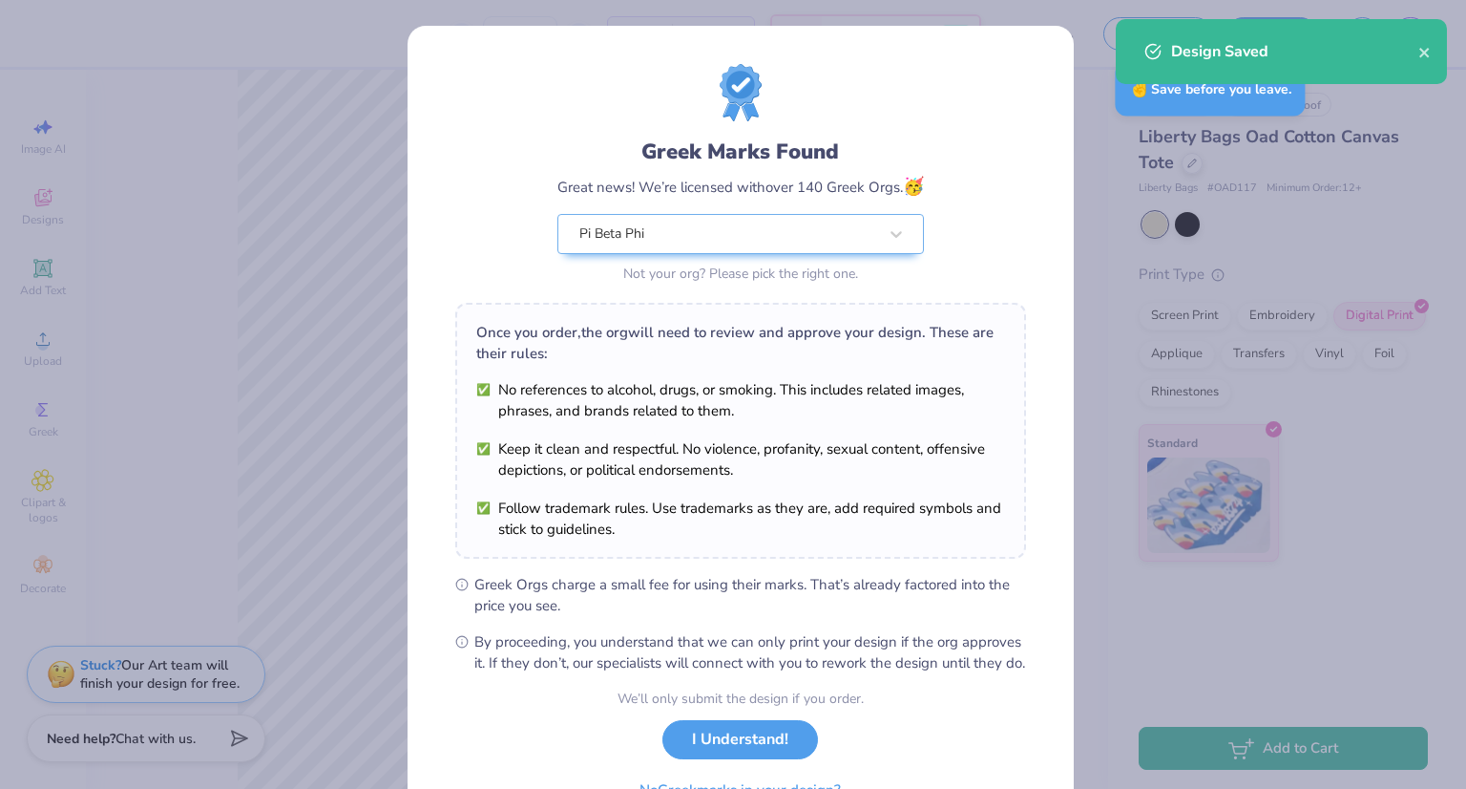
type input "1.32091993183043"
click at [739, 773] on div "We’ll only submit the design if you order. I Understand! No Greek marks in your…" at bounding box center [741, 748] width 246 height 120
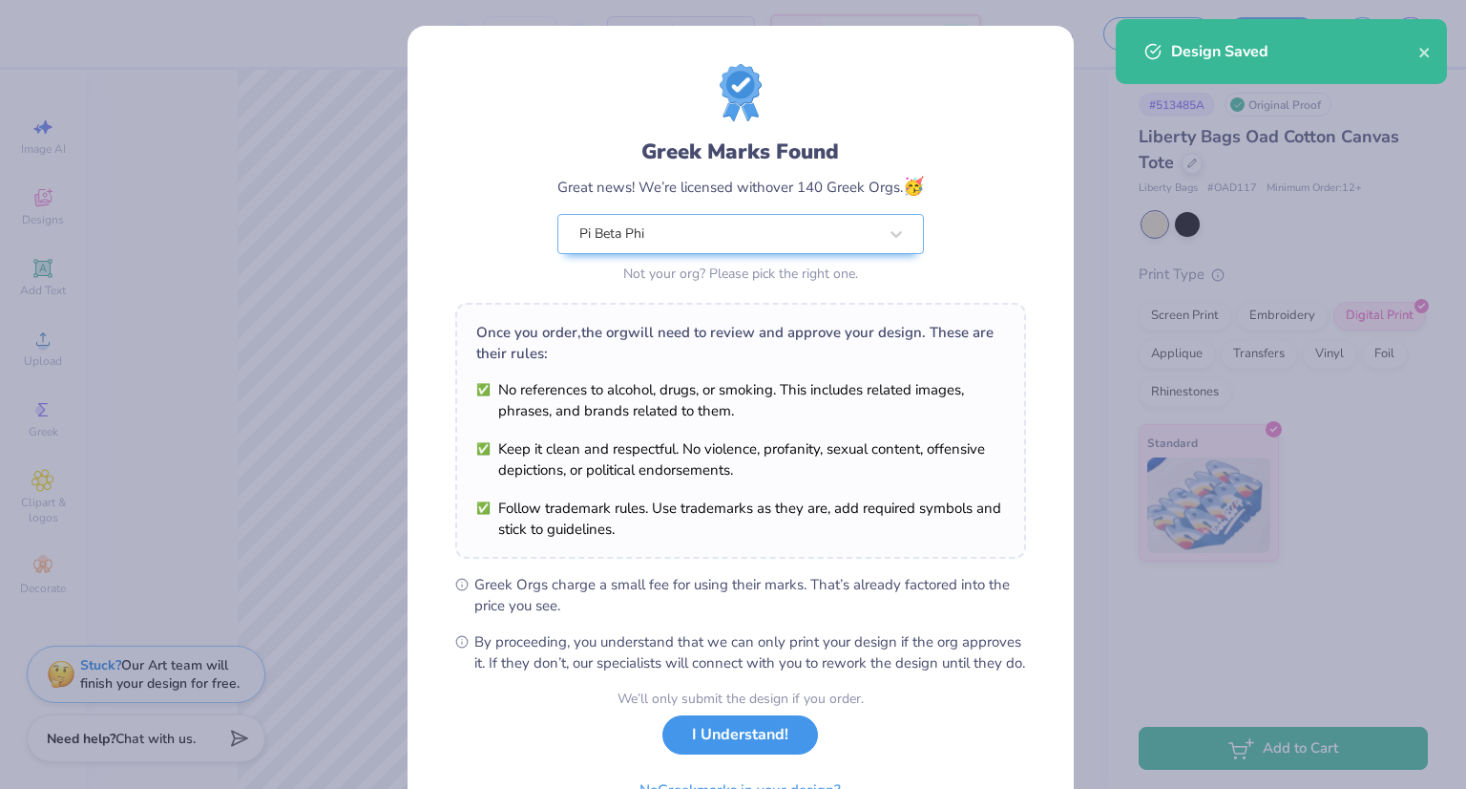
click at [739, 754] on button "I Understand!" at bounding box center [741, 734] width 156 height 39
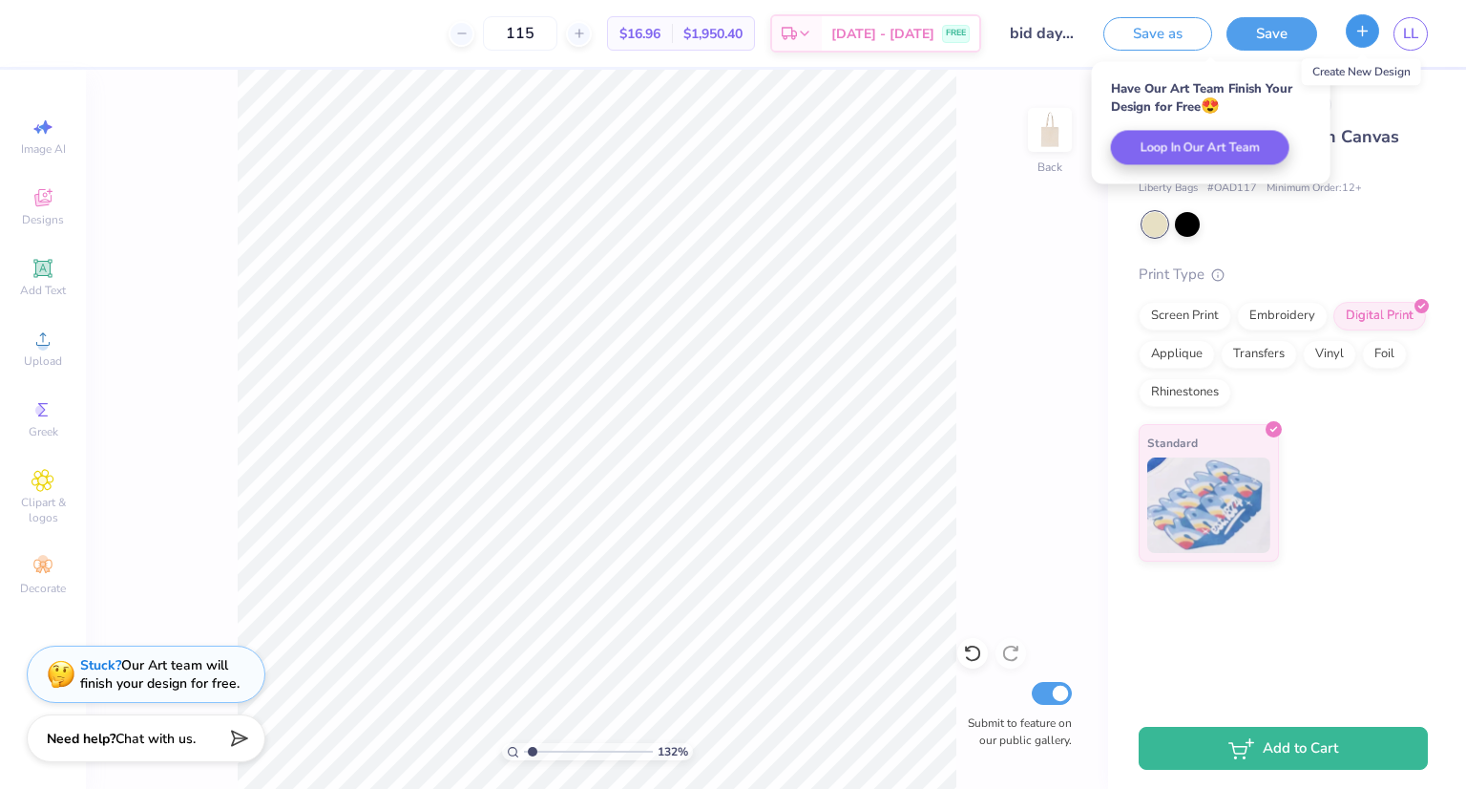
click at [1355, 32] on icon "button" at bounding box center [1363, 31] width 16 height 16
type input "1.32091993183043"
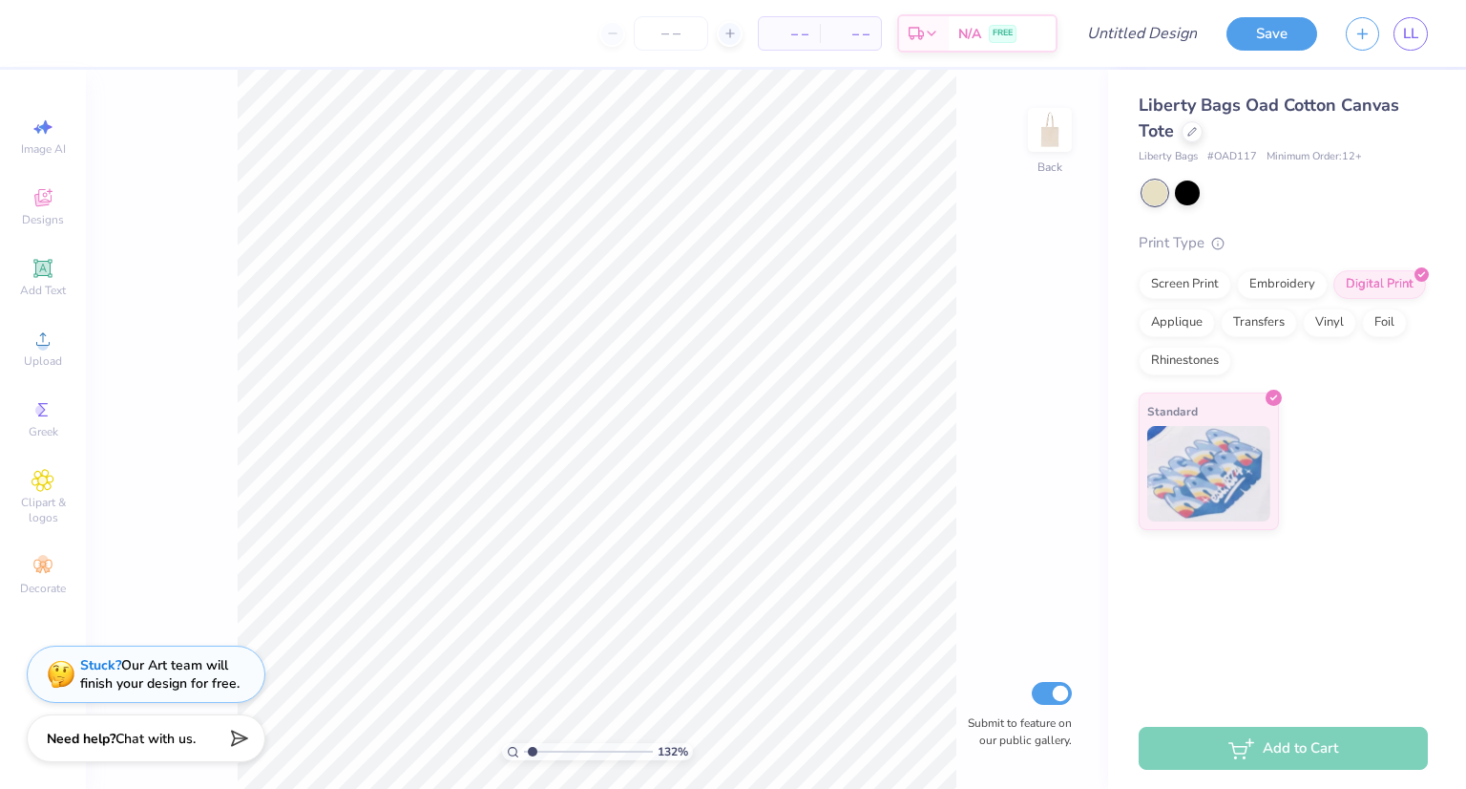
click at [69, 237] on div "Image AI Designs Add Text Upload Greek Clipart & logos Decorate" at bounding box center [43, 356] width 67 height 496
click at [45, 259] on icon at bounding box center [43, 268] width 23 height 23
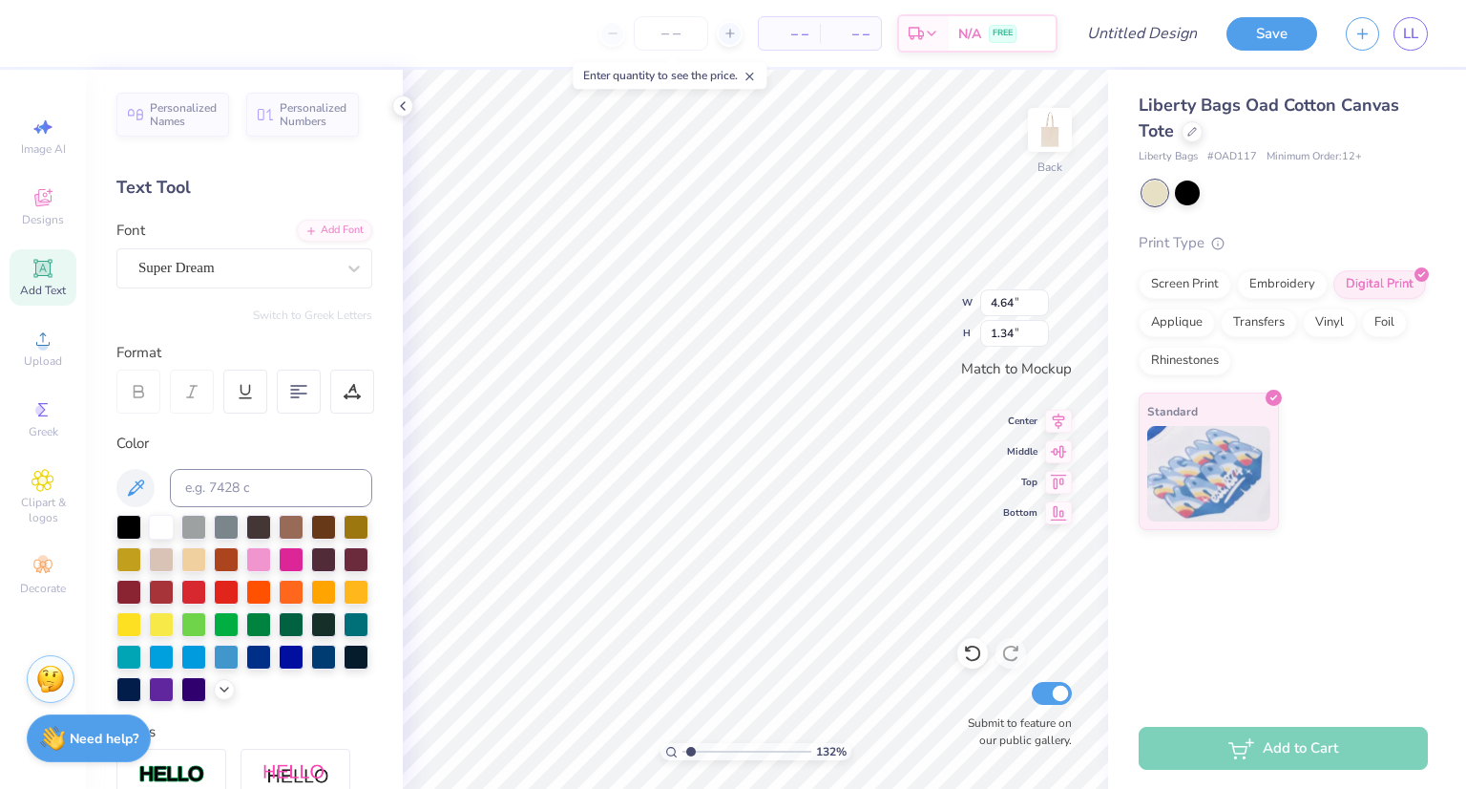
scroll to position [15, 2]
type input "1.32091993183043"
type textarea "p"
type input "1.32091993183043"
type textarea "pi"
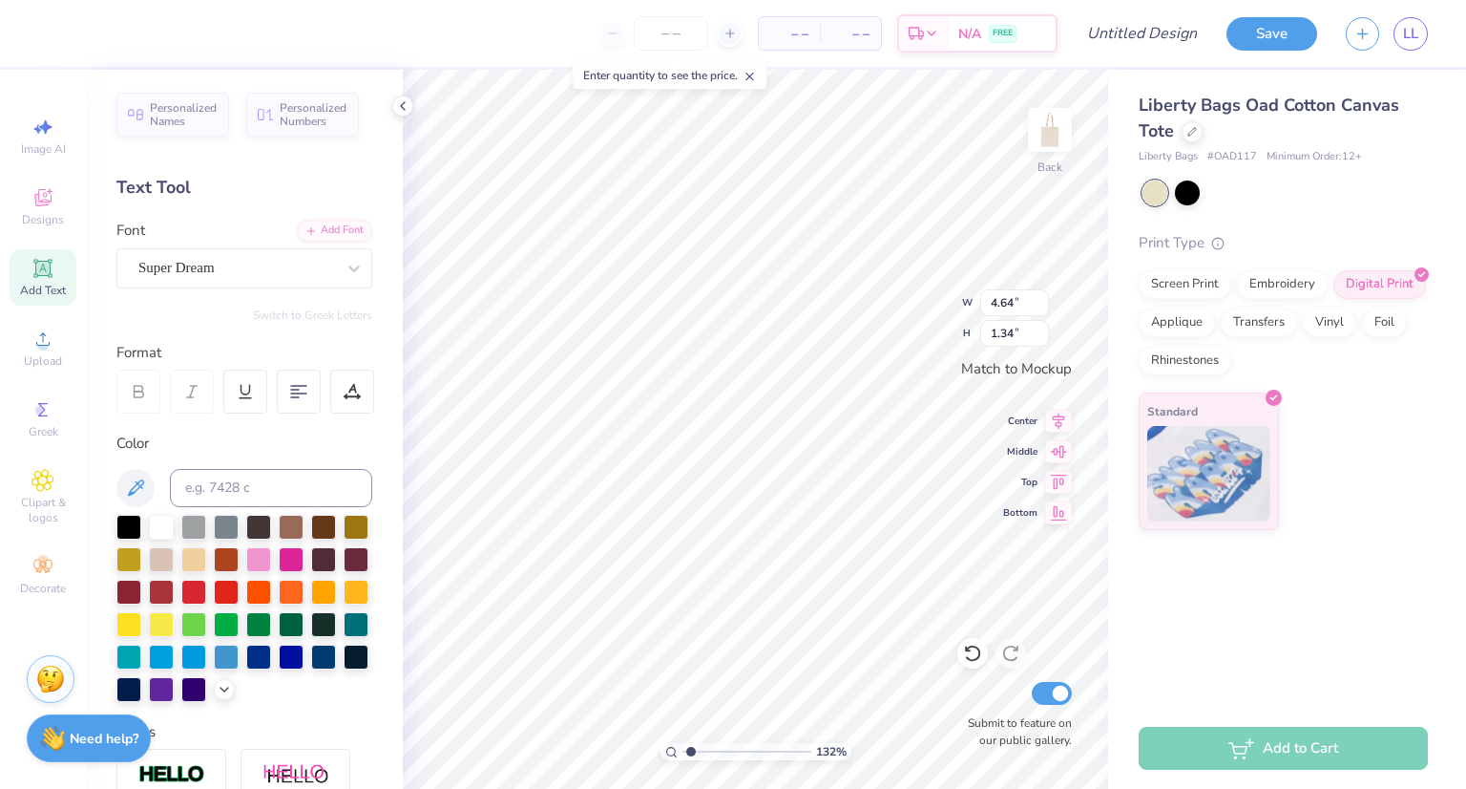
type input "1.32091993183043"
type textarea "pi"
type input "1.32091993183043"
type textarea "pi"
type input "1.32091993183043"
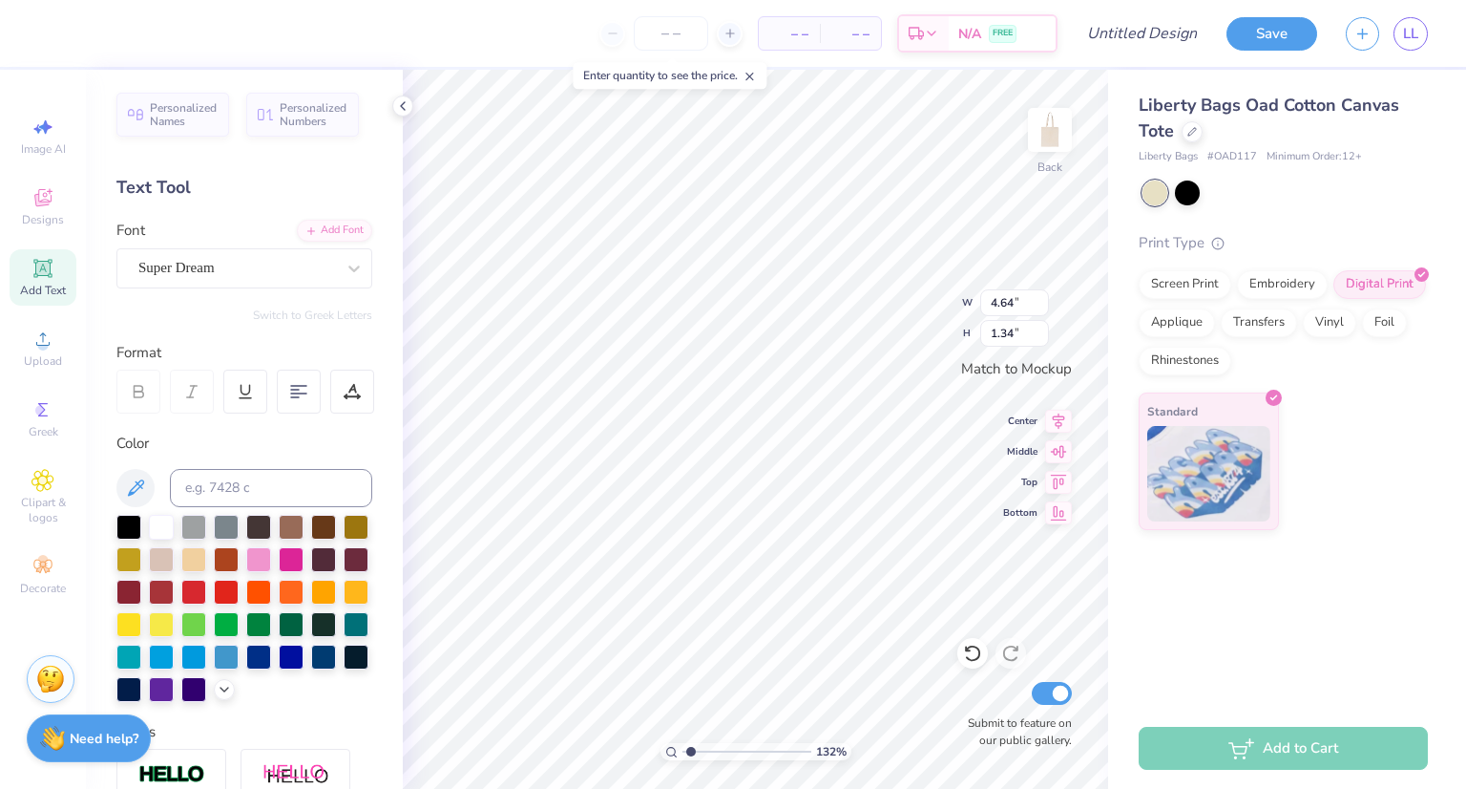
type textarea "p"
type input "1.32091993183043"
type textarea "{"
type input "1.32091993183043"
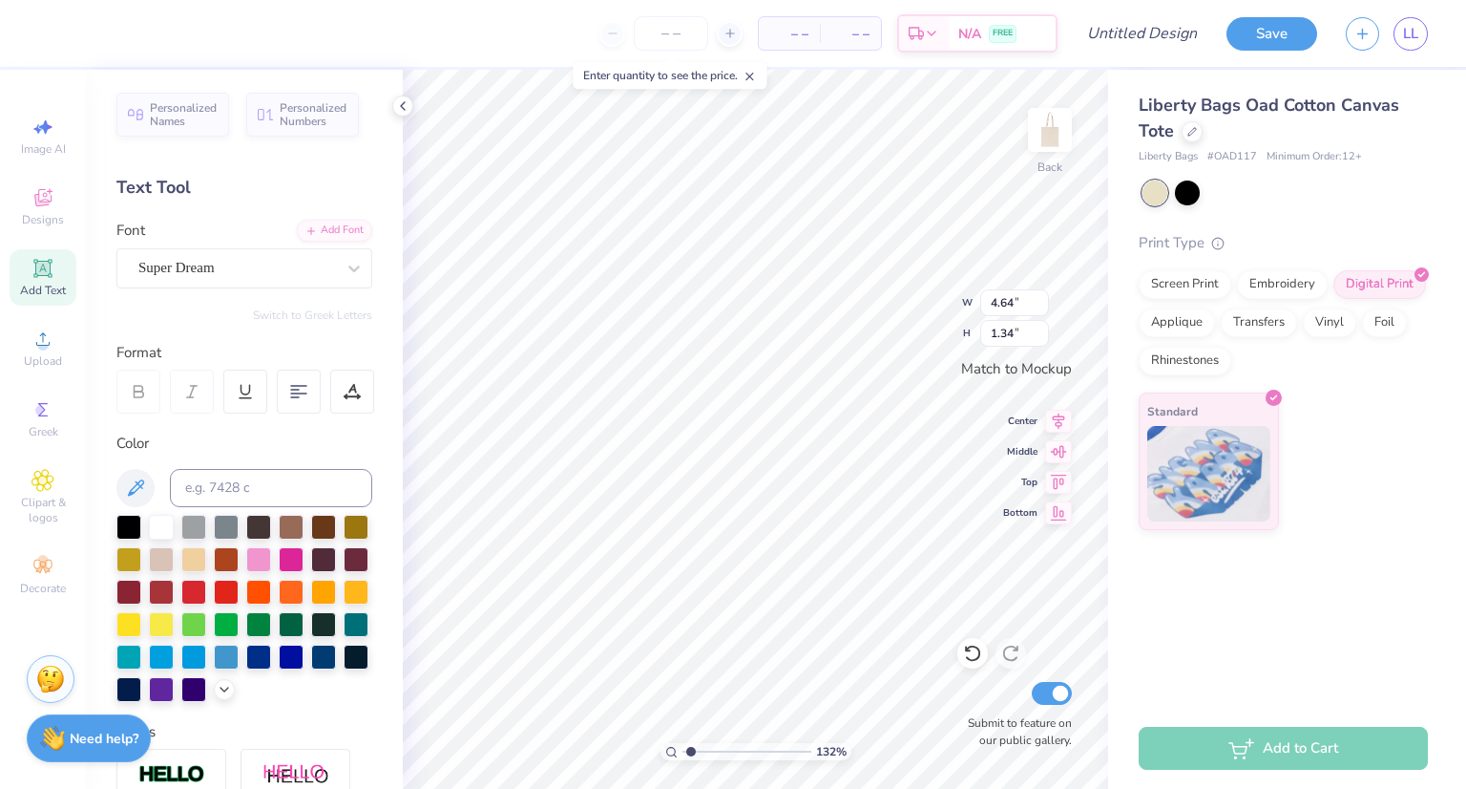
type input "1.32091993183043"
type textarea "P"
type input "1.32091993183043"
type textarea "Pi"
type input "1.32091993183043"
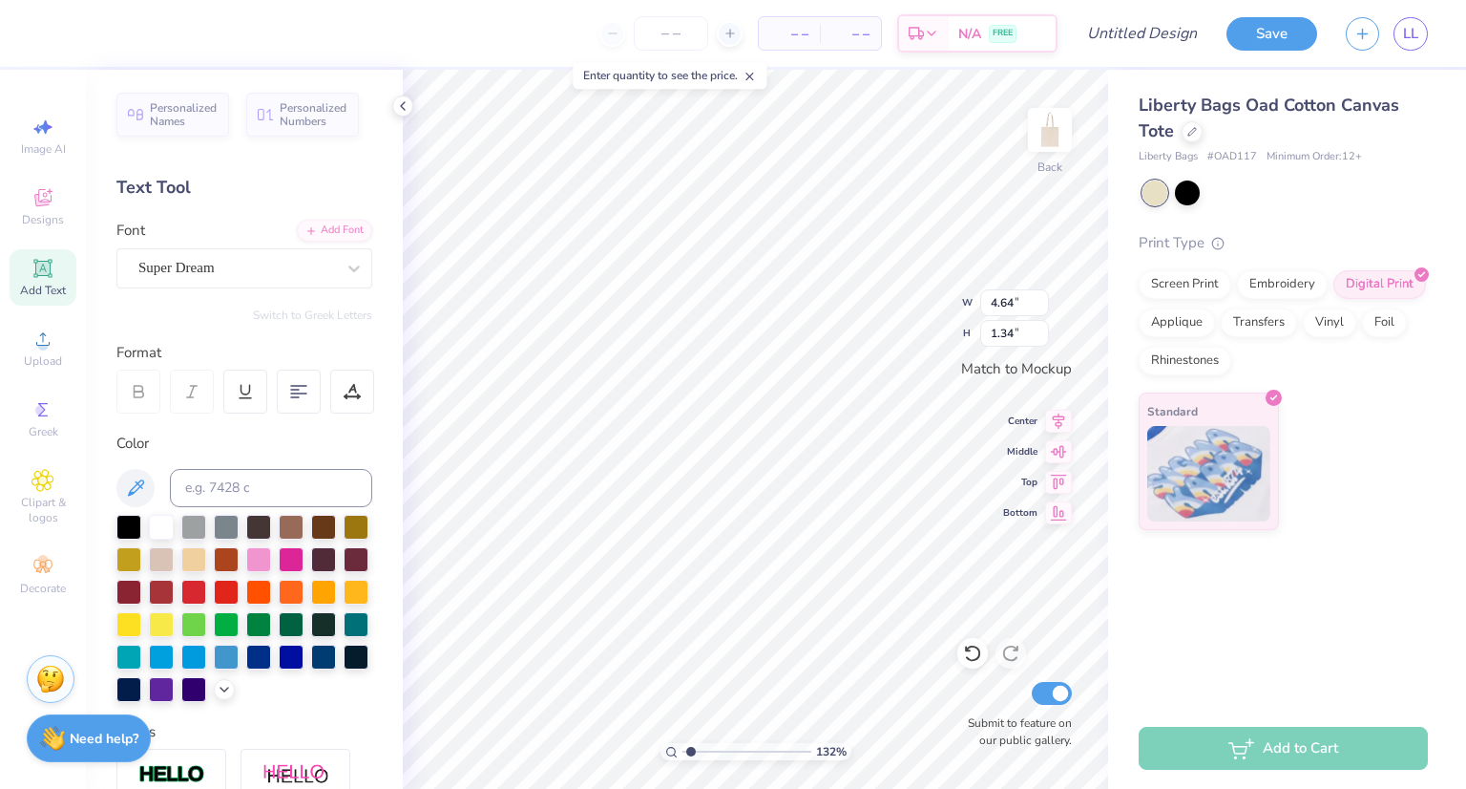
type textarea "Pi"
type input "1.32091993183043"
type textarea "Pi B"
type input "1.32091993183043"
type textarea "Pi Bet"
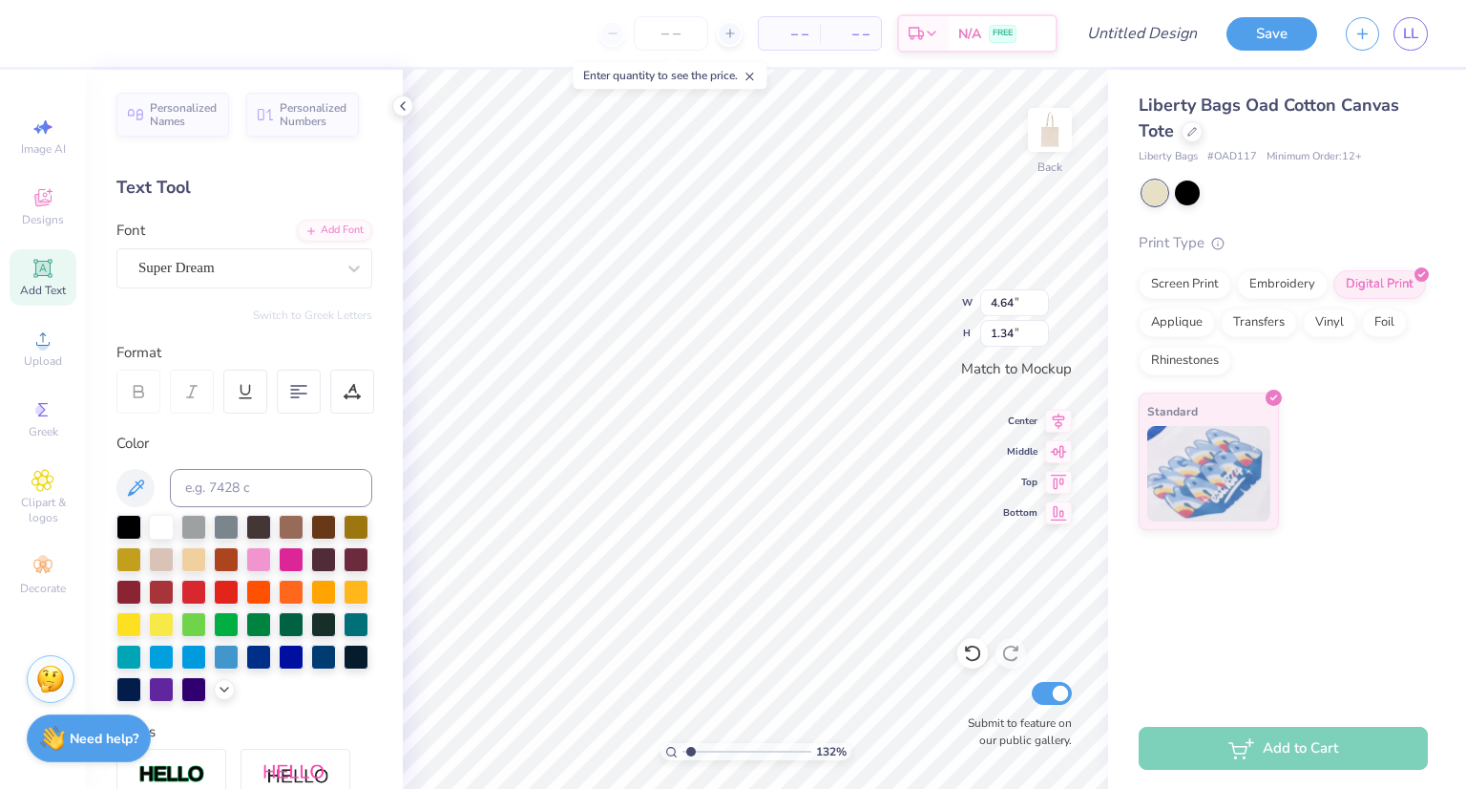
type input "1.32091993183043"
type textarea "Pi Beta"
type input "1.32091993183043"
type textarea "Pi Beta"
type input "1.32091993183043"
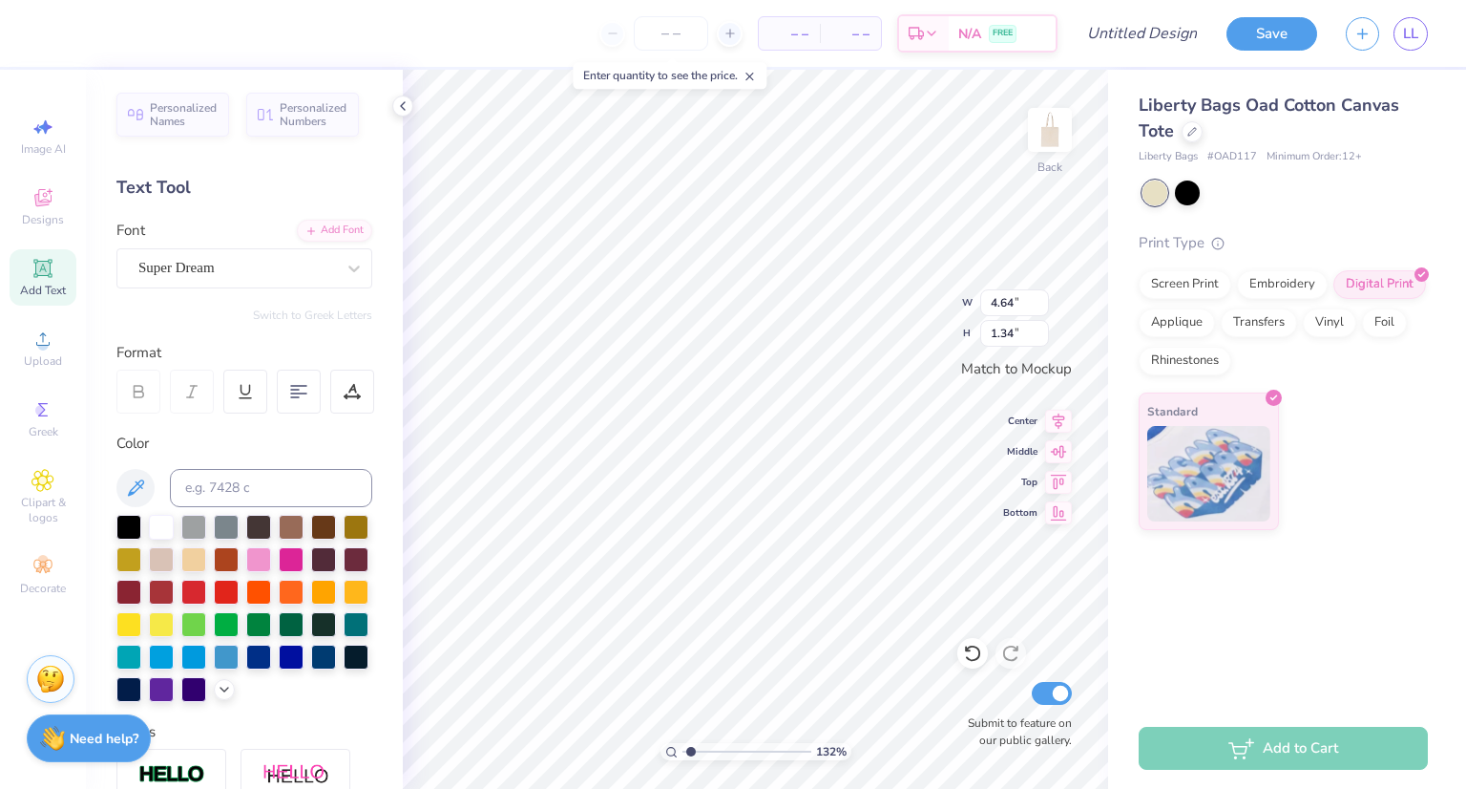
type textarea "Pi Beta P"
type input "1.32091993183043"
type textarea "Pi Beta Phi"
type input "1.32091993183043"
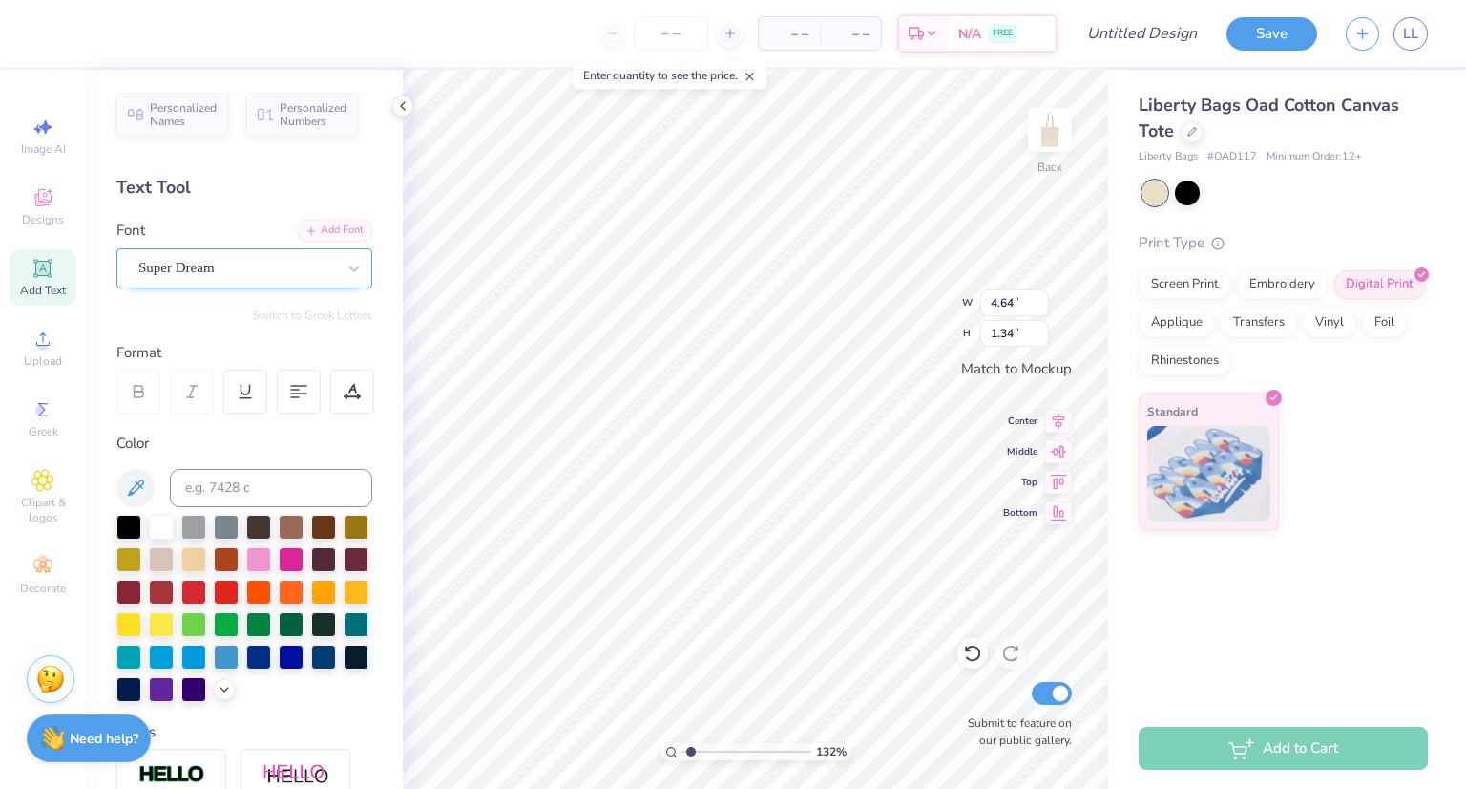
type textarea "Pi Beta Phi"
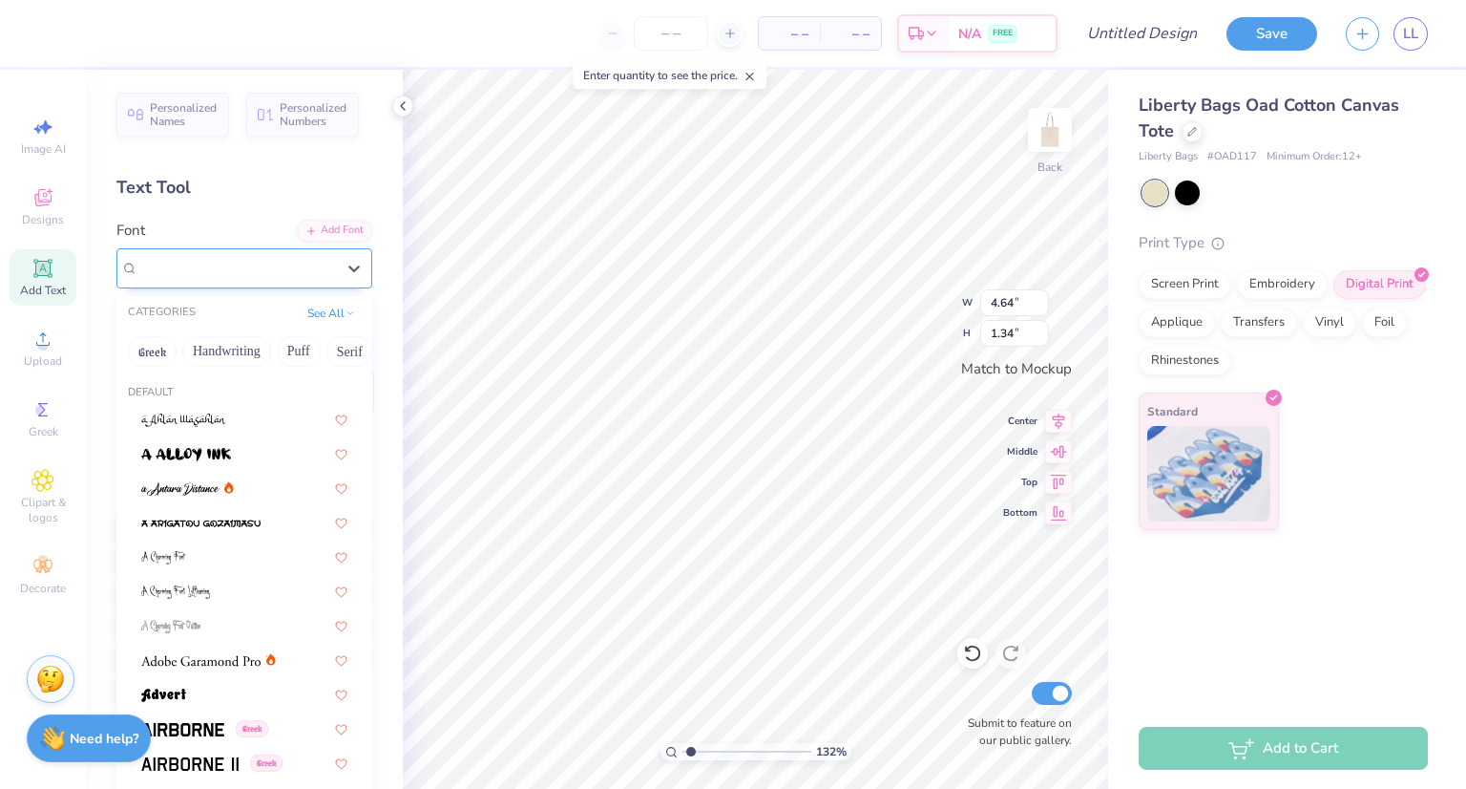
click at [252, 267] on div "Super Dream" at bounding box center [237, 268] width 200 height 30
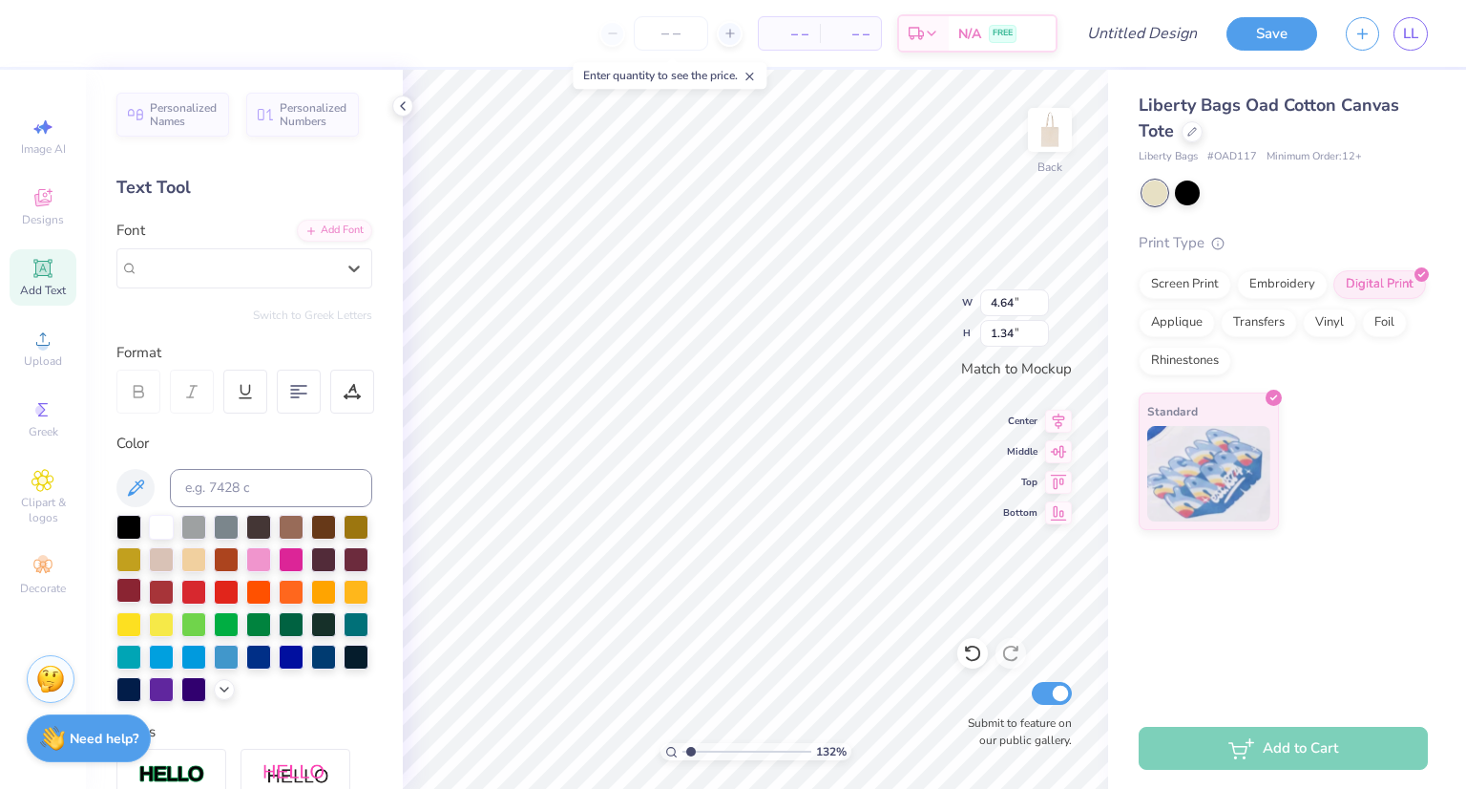
click at [141, 590] on div at bounding box center [128, 590] width 25 height 25
click at [275, 251] on div "Super Dream" at bounding box center [244, 268] width 256 height 40
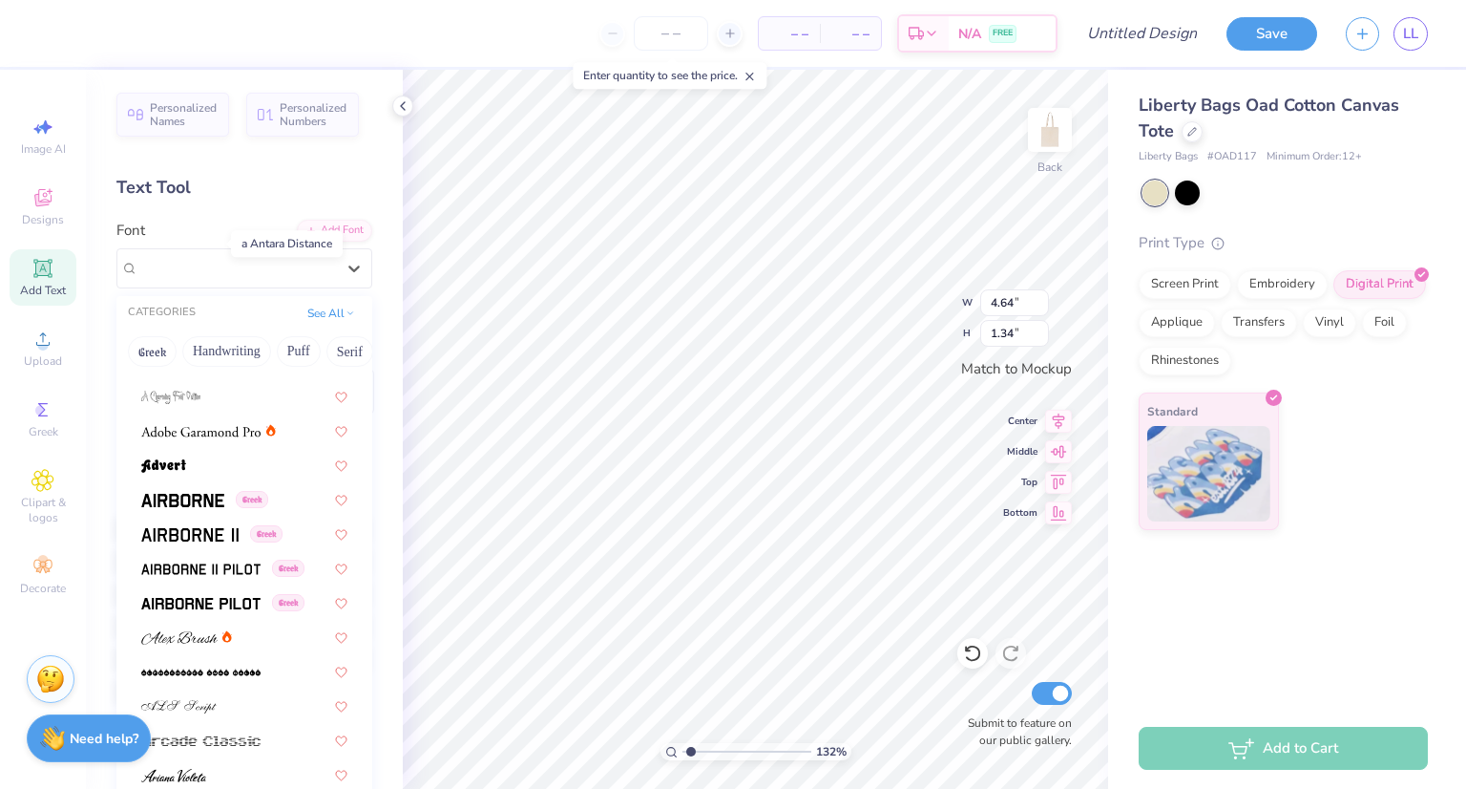
scroll to position [244, 0]
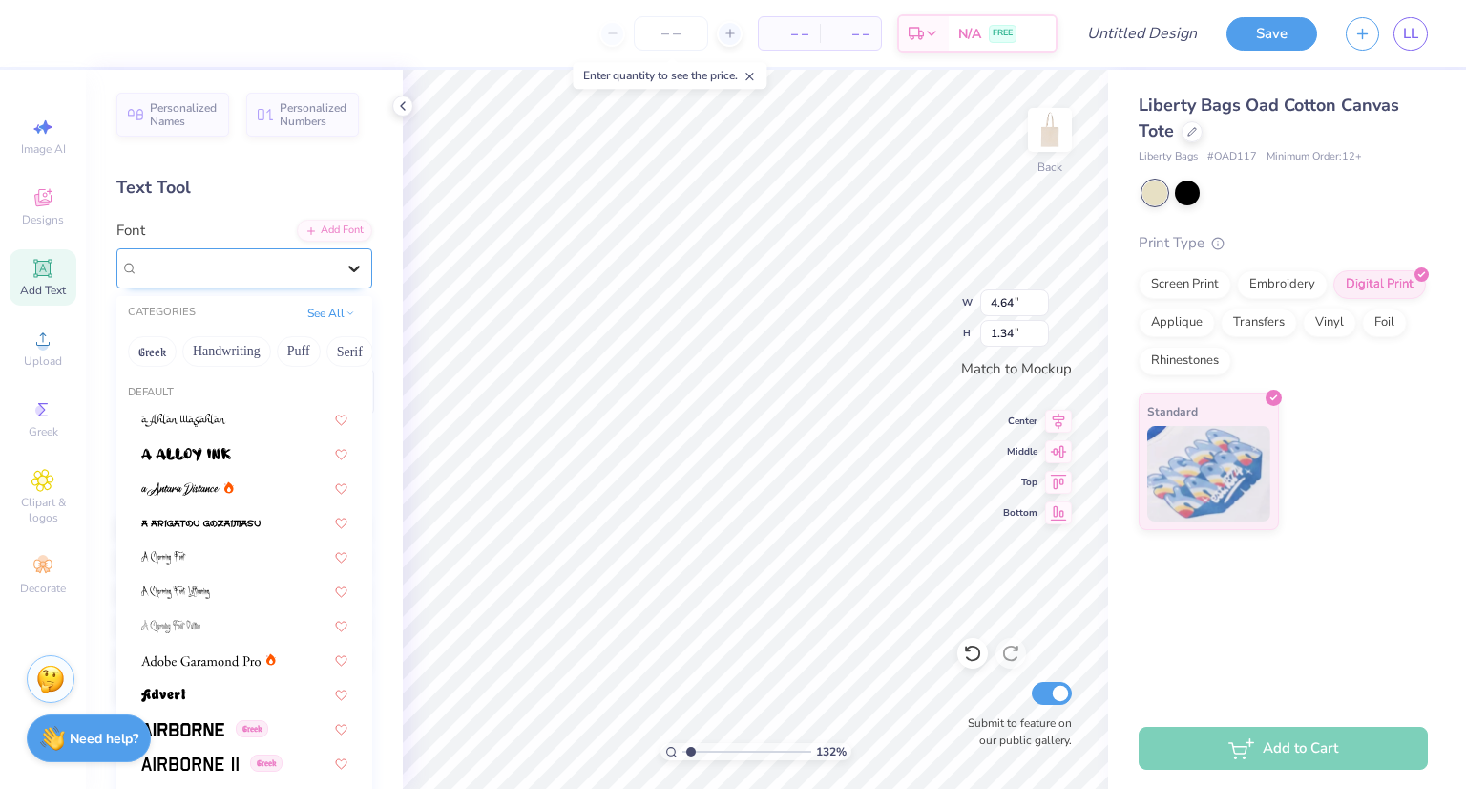
click at [345, 259] on icon at bounding box center [354, 268] width 19 height 19
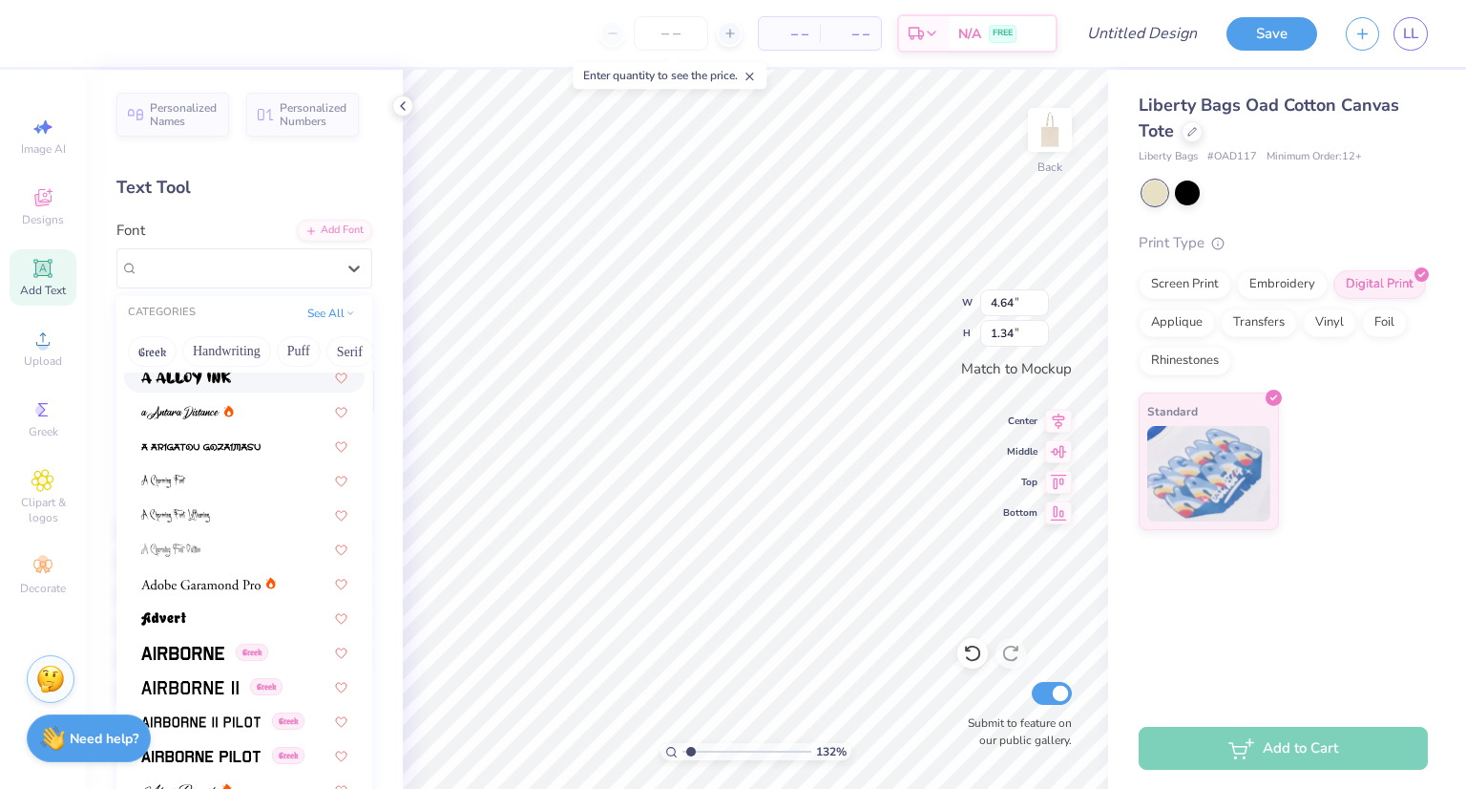
scroll to position [88, 0]
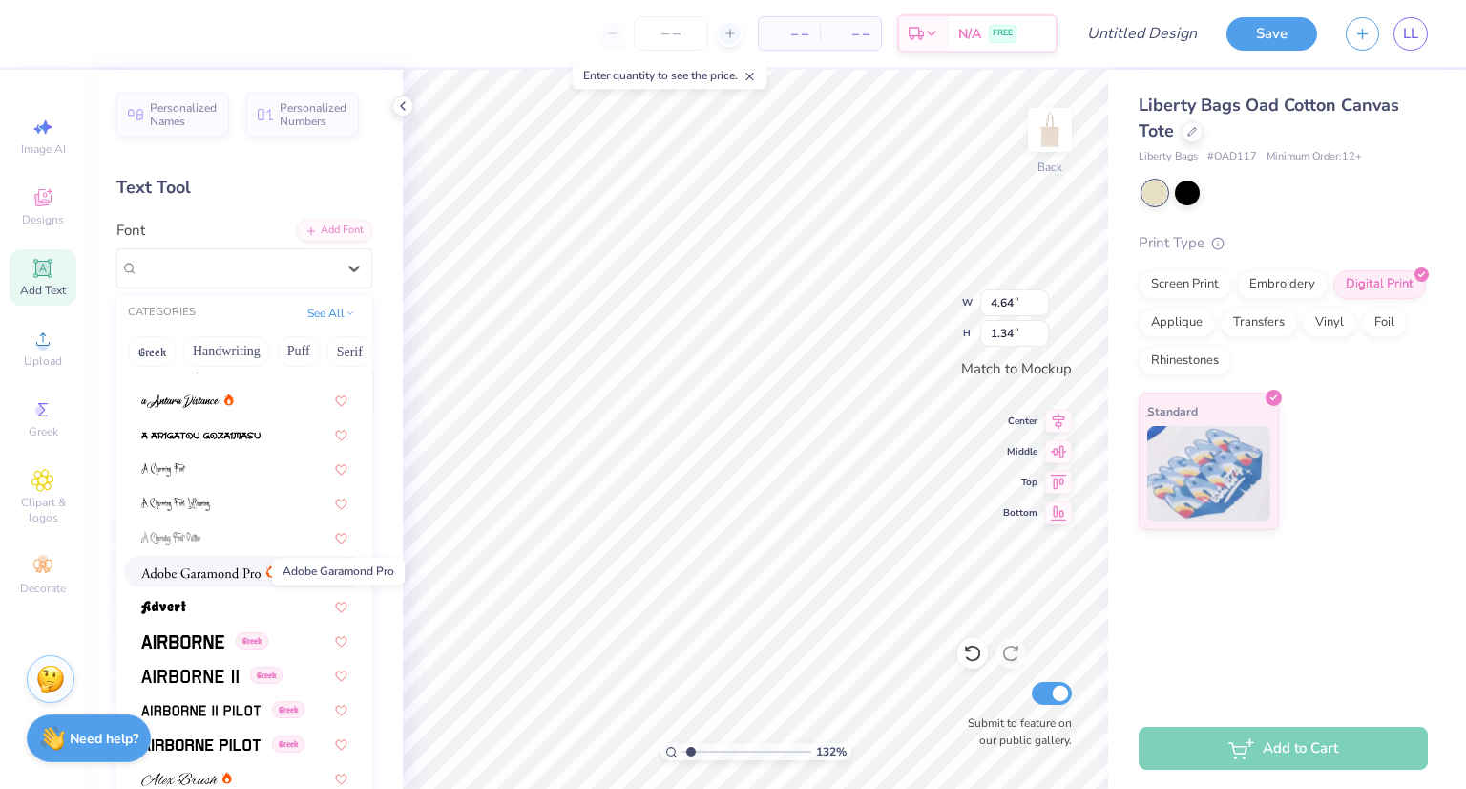
click at [197, 571] on img at bounding box center [200, 572] width 119 height 13
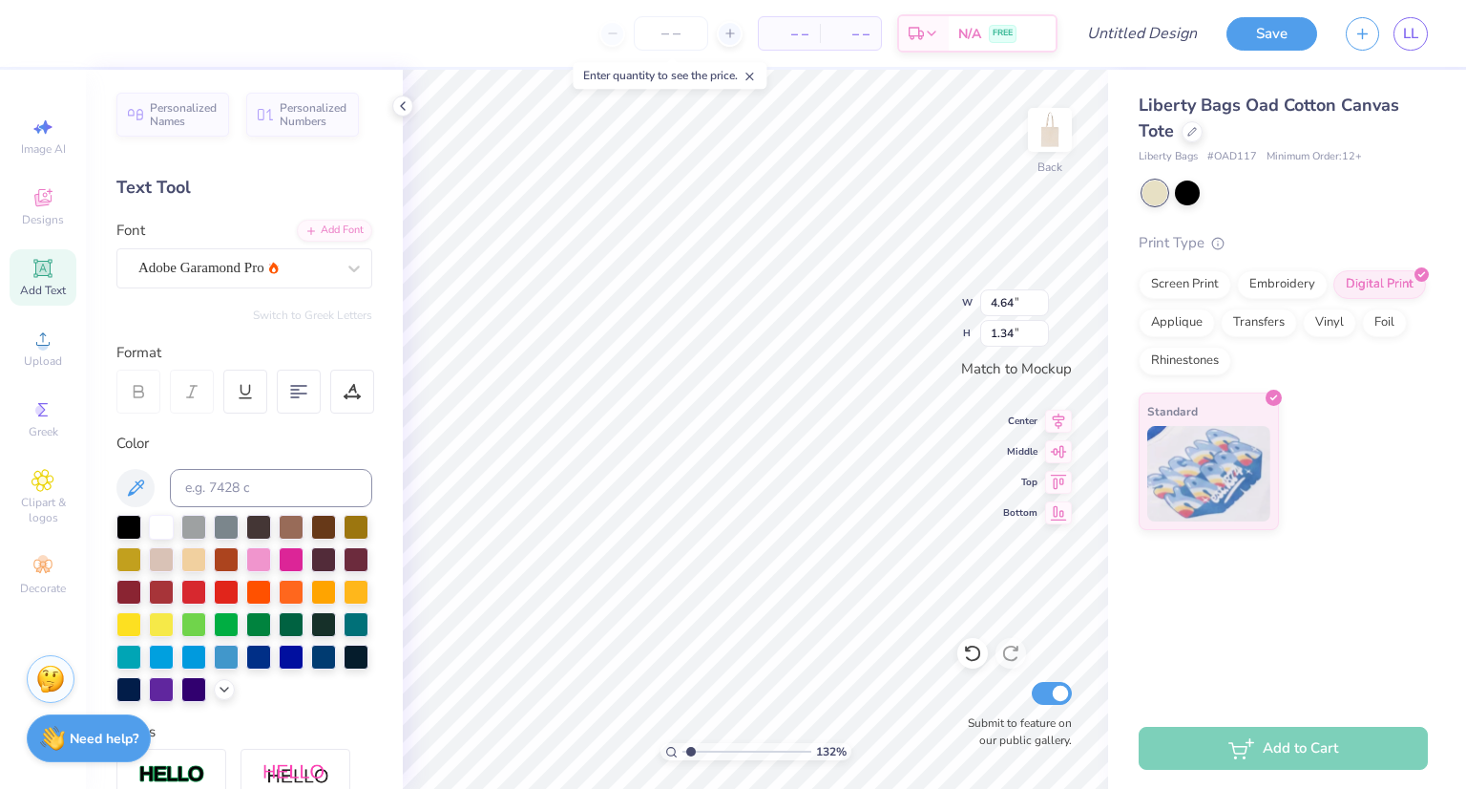
type input "1.32091993183043"
type textarea "P"
type input "1.32091993183043"
type textarea "PI"
type input "1.32091993183043"
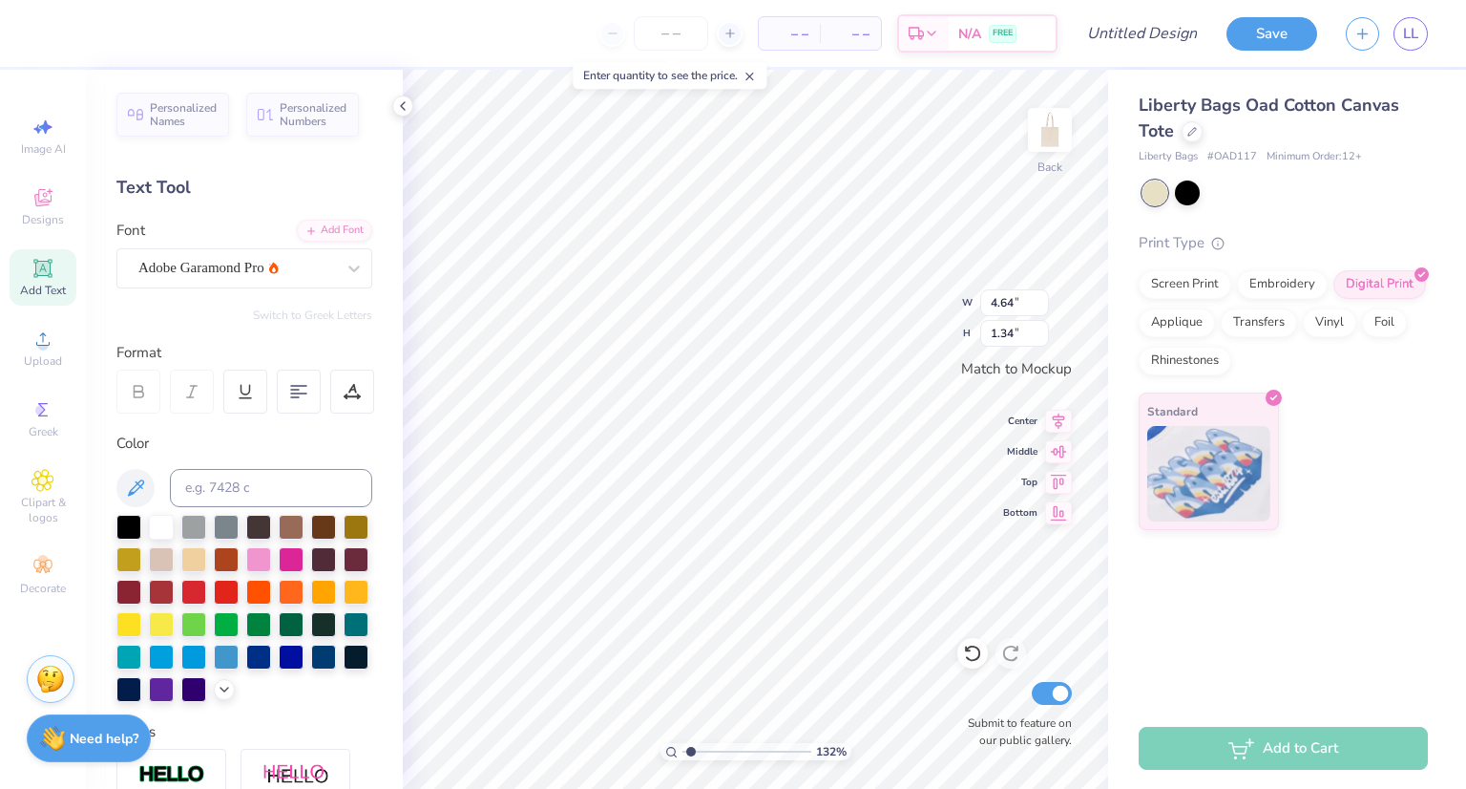
type textarea "PI"
type input "1.32091993183043"
type textarea "PI B"
type input "1.32091993183043"
type textarea "PI BE"
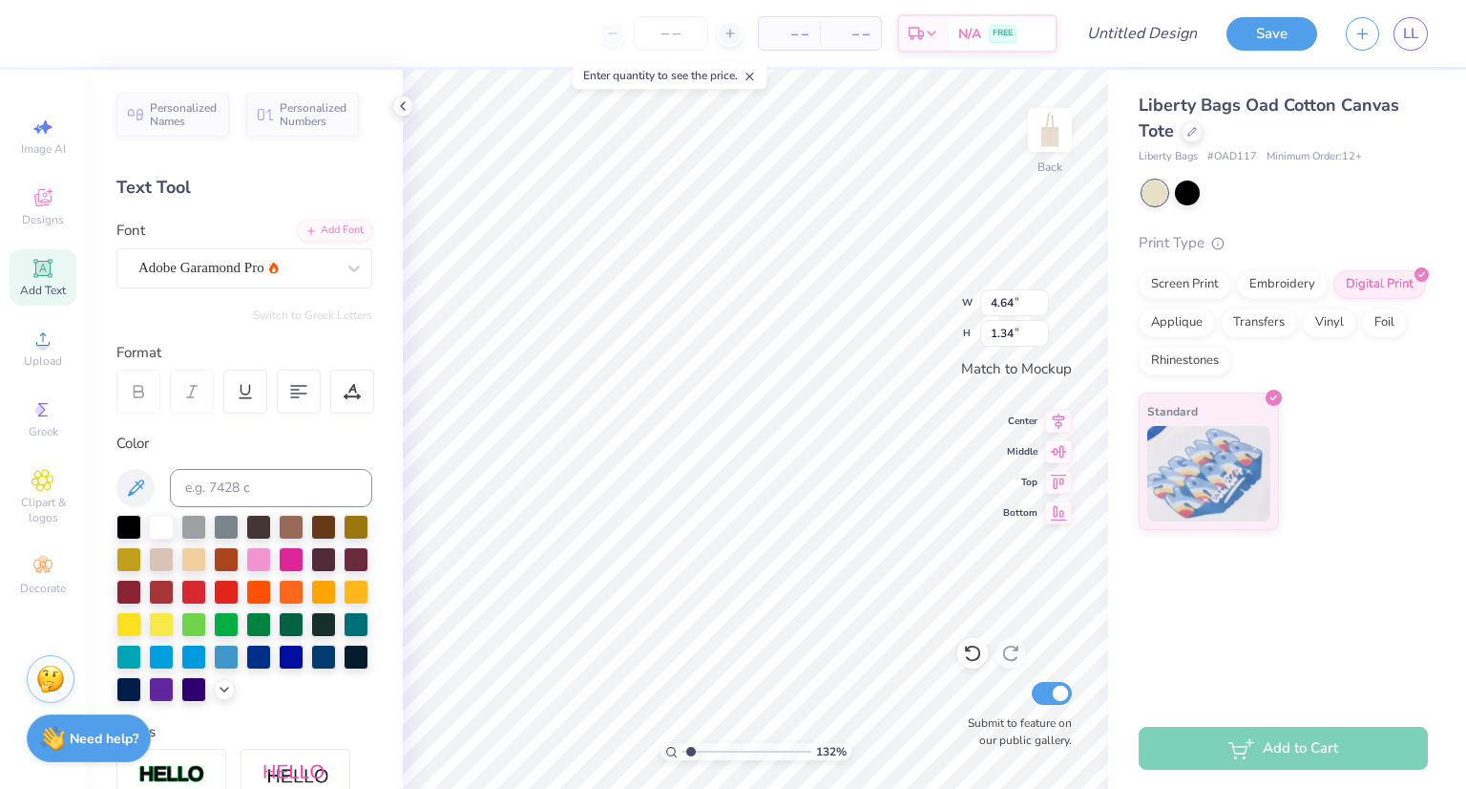
type input "1.32091993183043"
type textarea "PI BET"
type input "1.32091993183043"
type textarea "PI BETA"
type input "1.32091993183043"
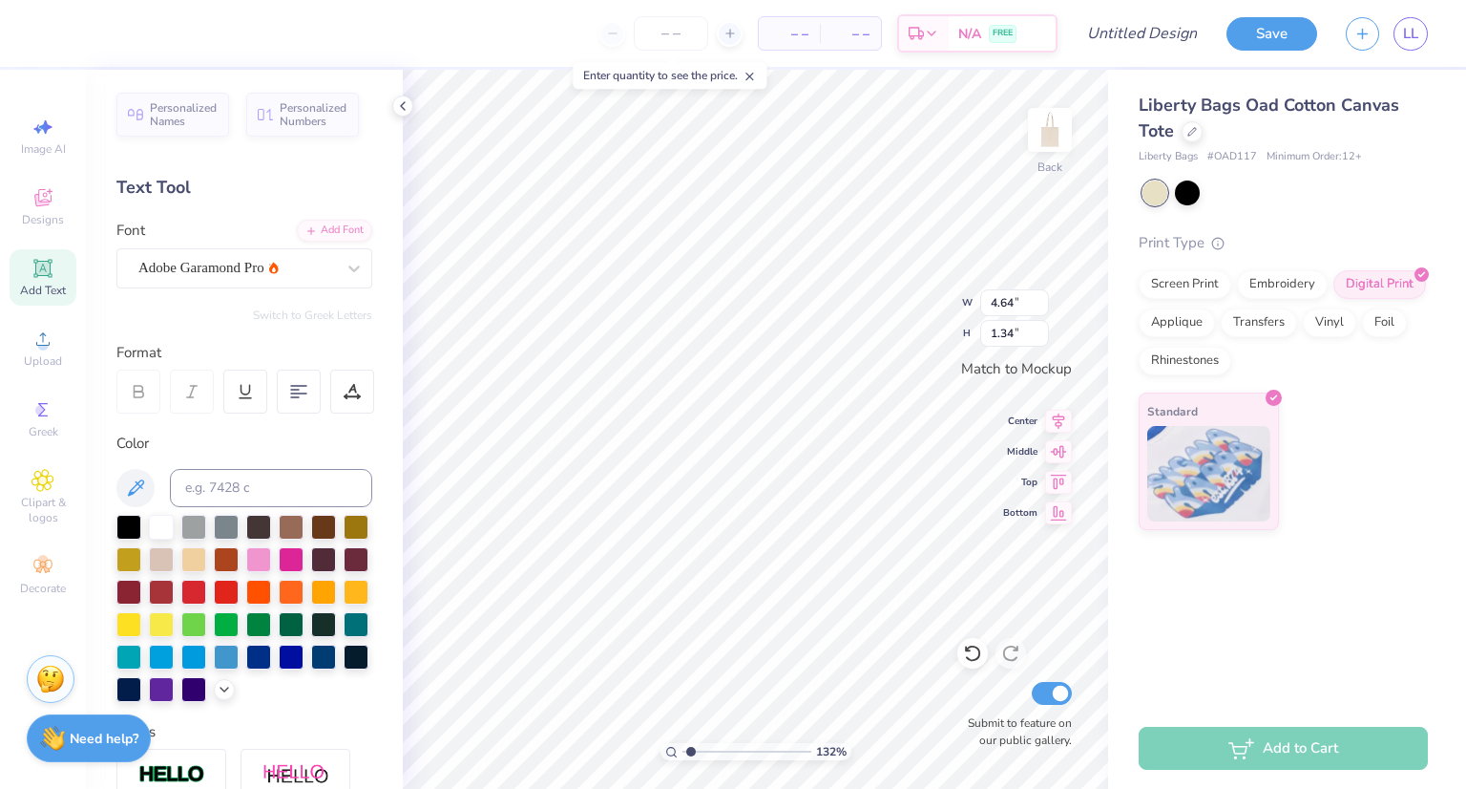
type textarea "PI BETA P"
type input "1.32091993183043"
type textarea "PI BETA PHI"
type input "1.32091993183043"
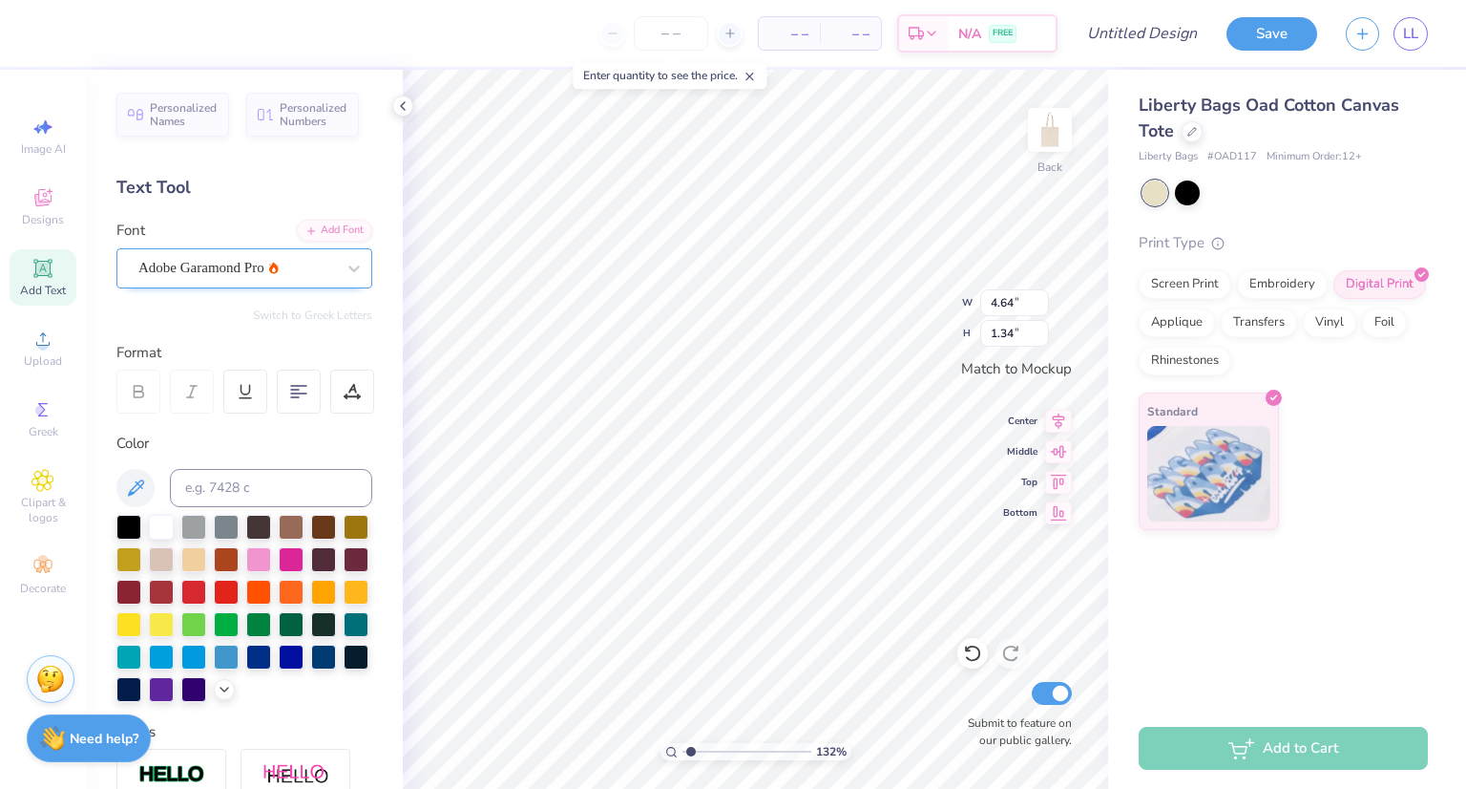
type textarea "PI BETA PHI"
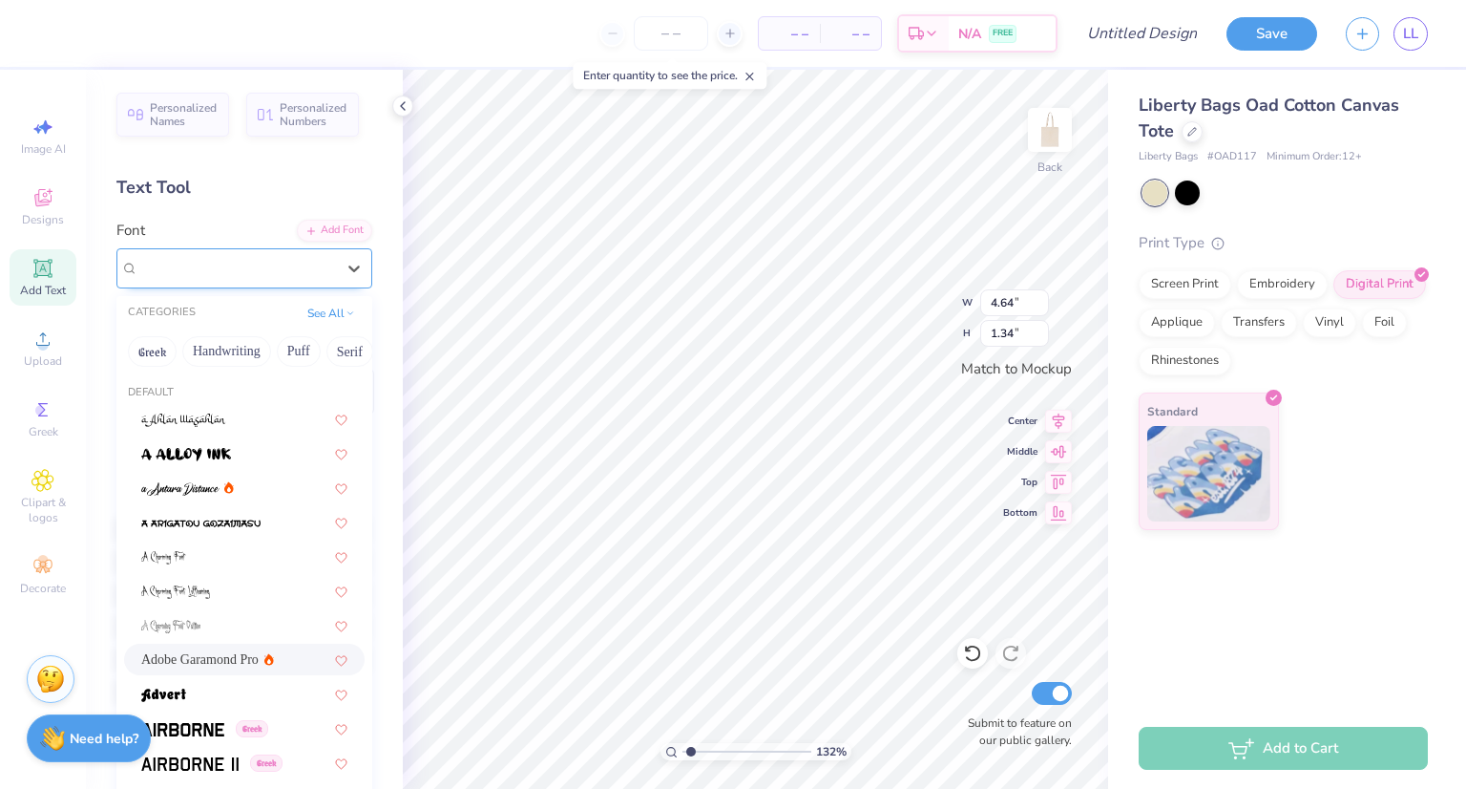
click at [295, 264] on div "Adobe Garamond Pro" at bounding box center [237, 268] width 200 height 30
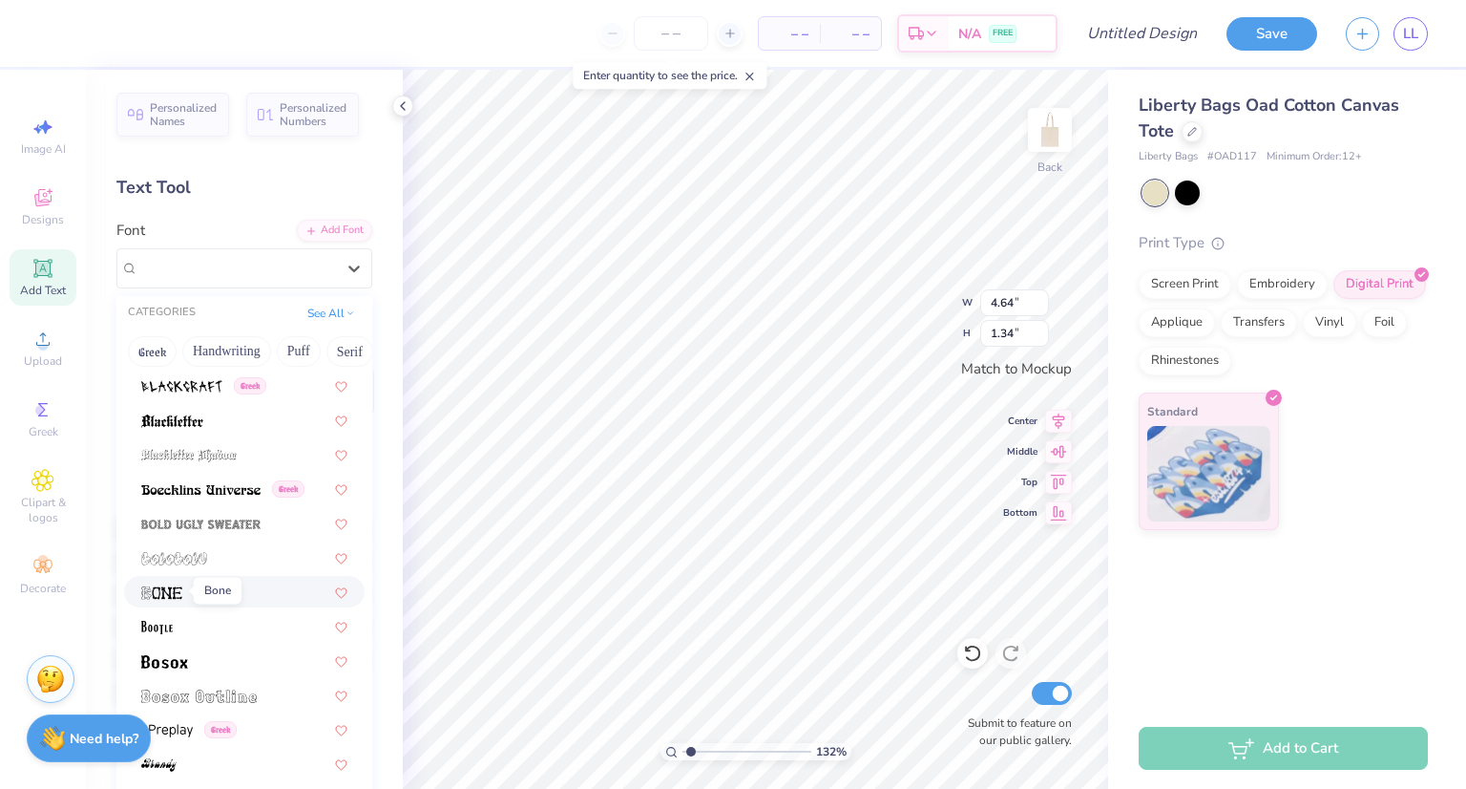
scroll to position [1031, 0]
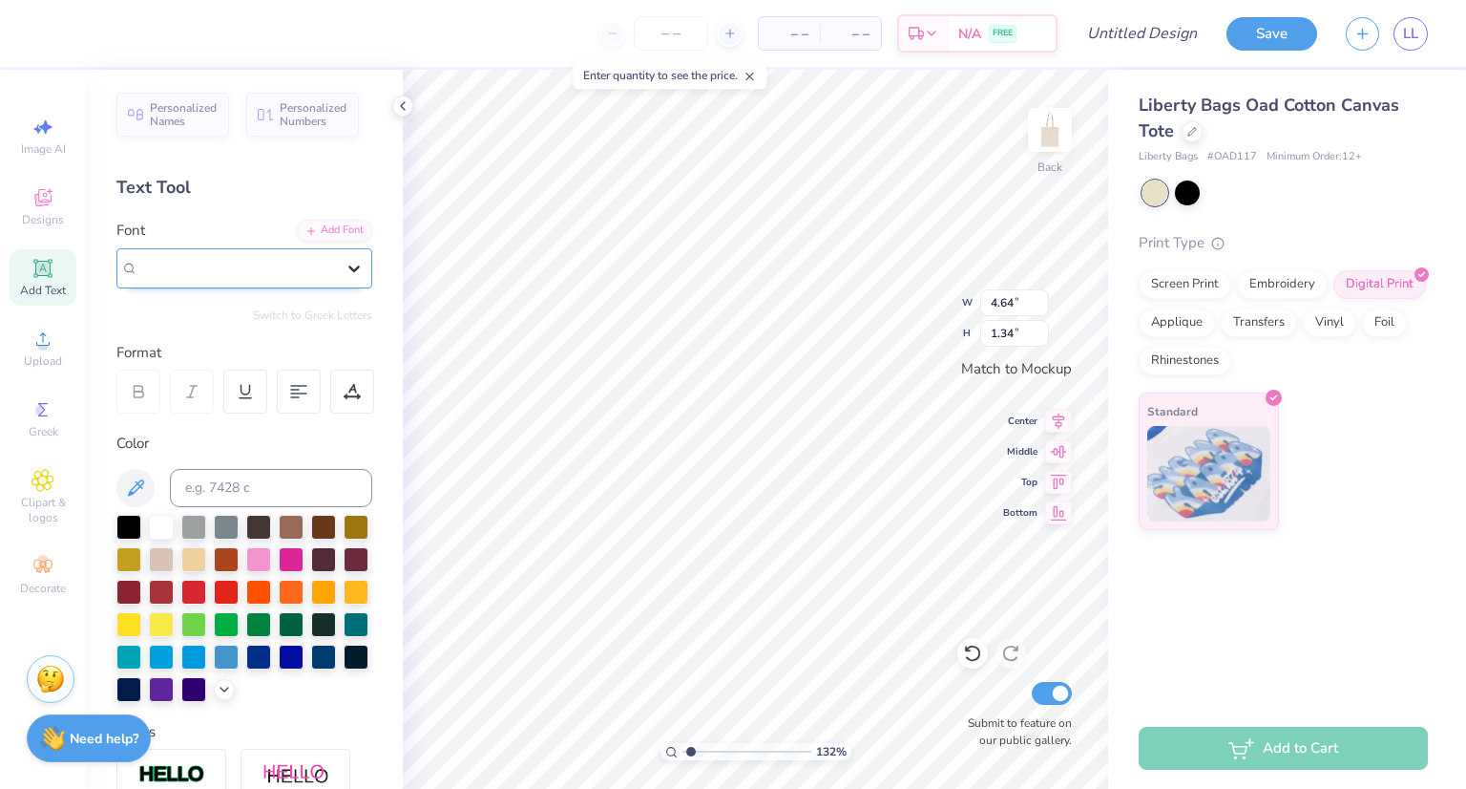
click at [337, 254] on div at bounding box center [354, 268] width 34 height 34
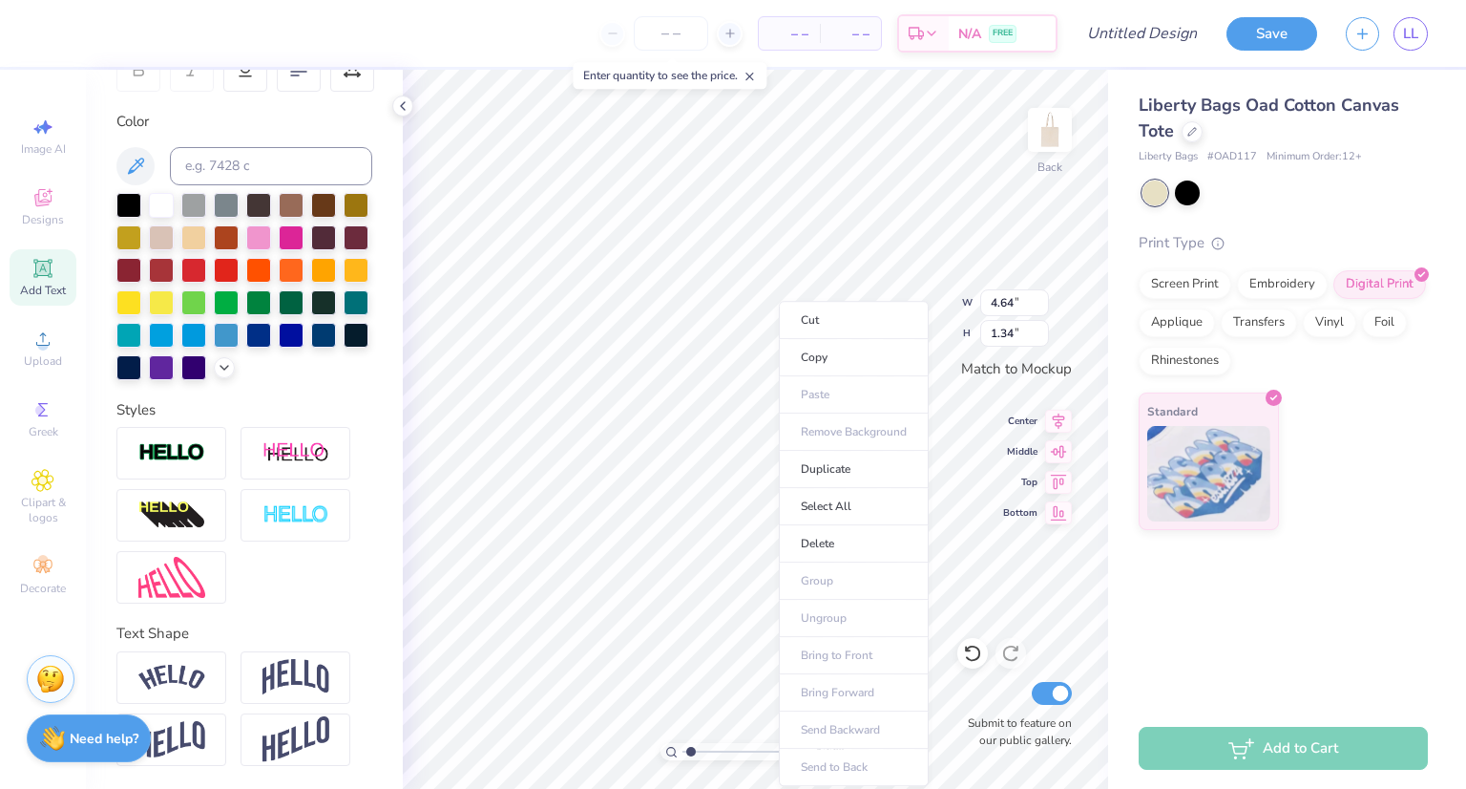
scroll to position [0, 0]
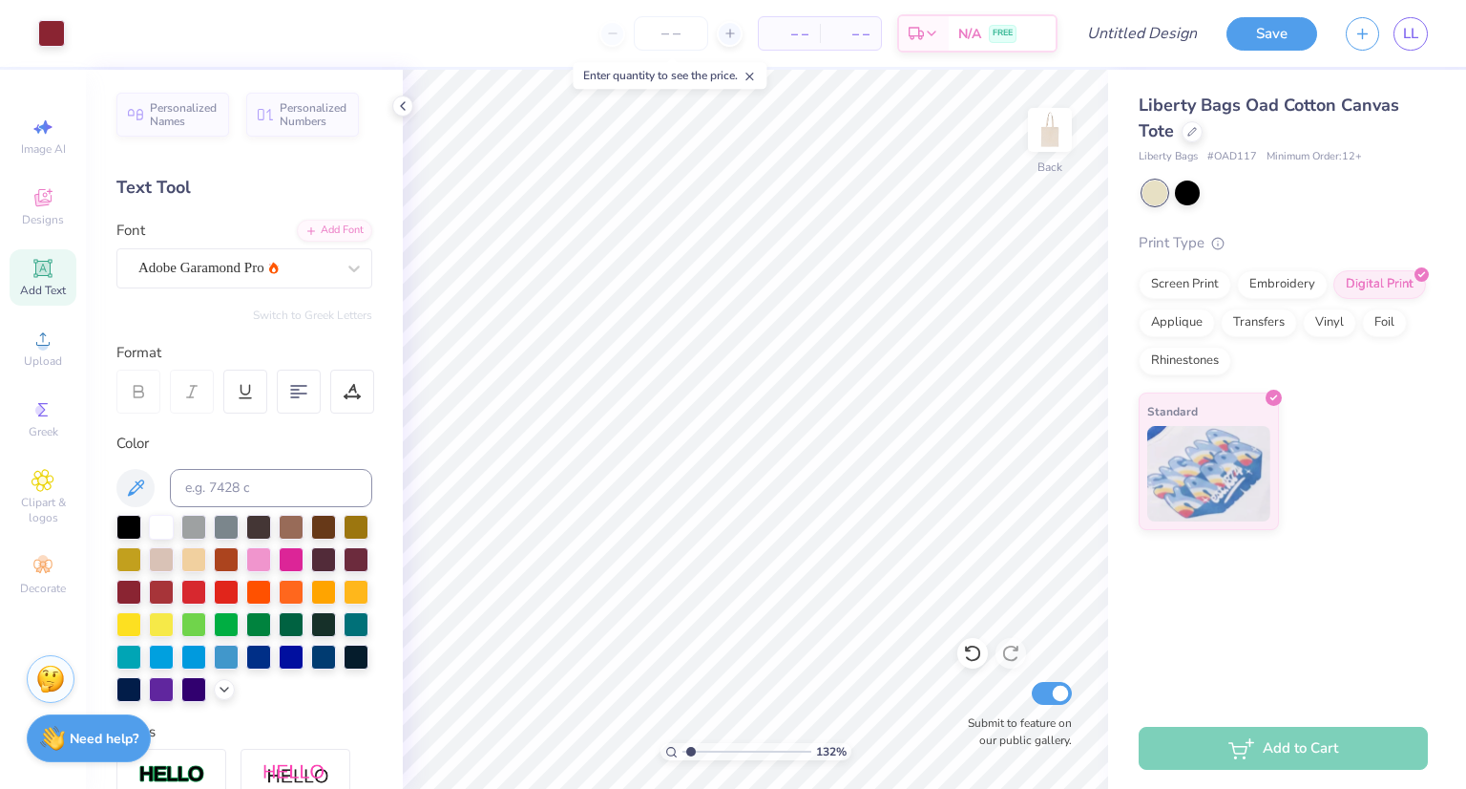
type input "1.32091993183043"
click at [349, 398] on icon at bounding box center [352, 391] width 17 height 17
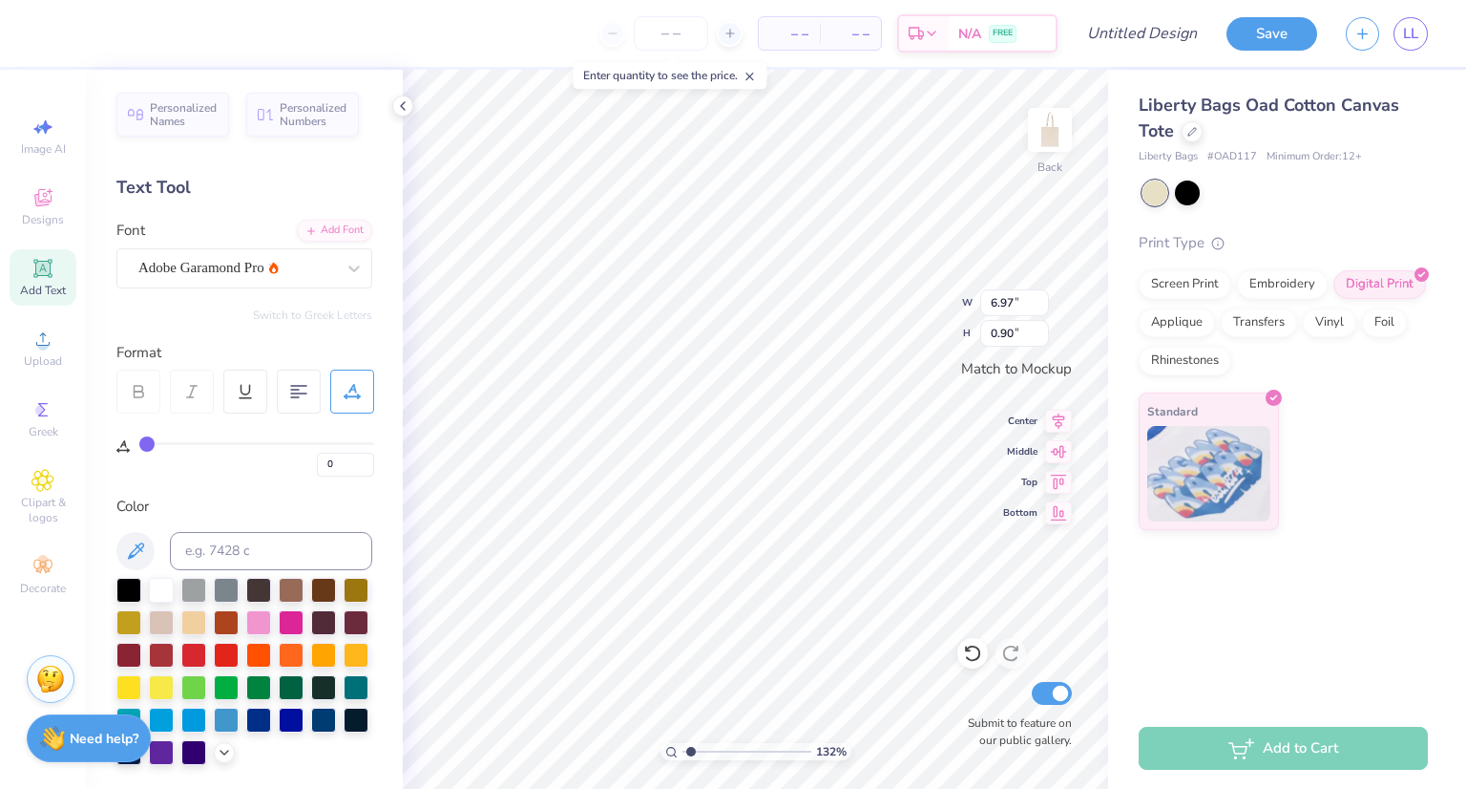
type input "1"
type input "5"
type input "7"
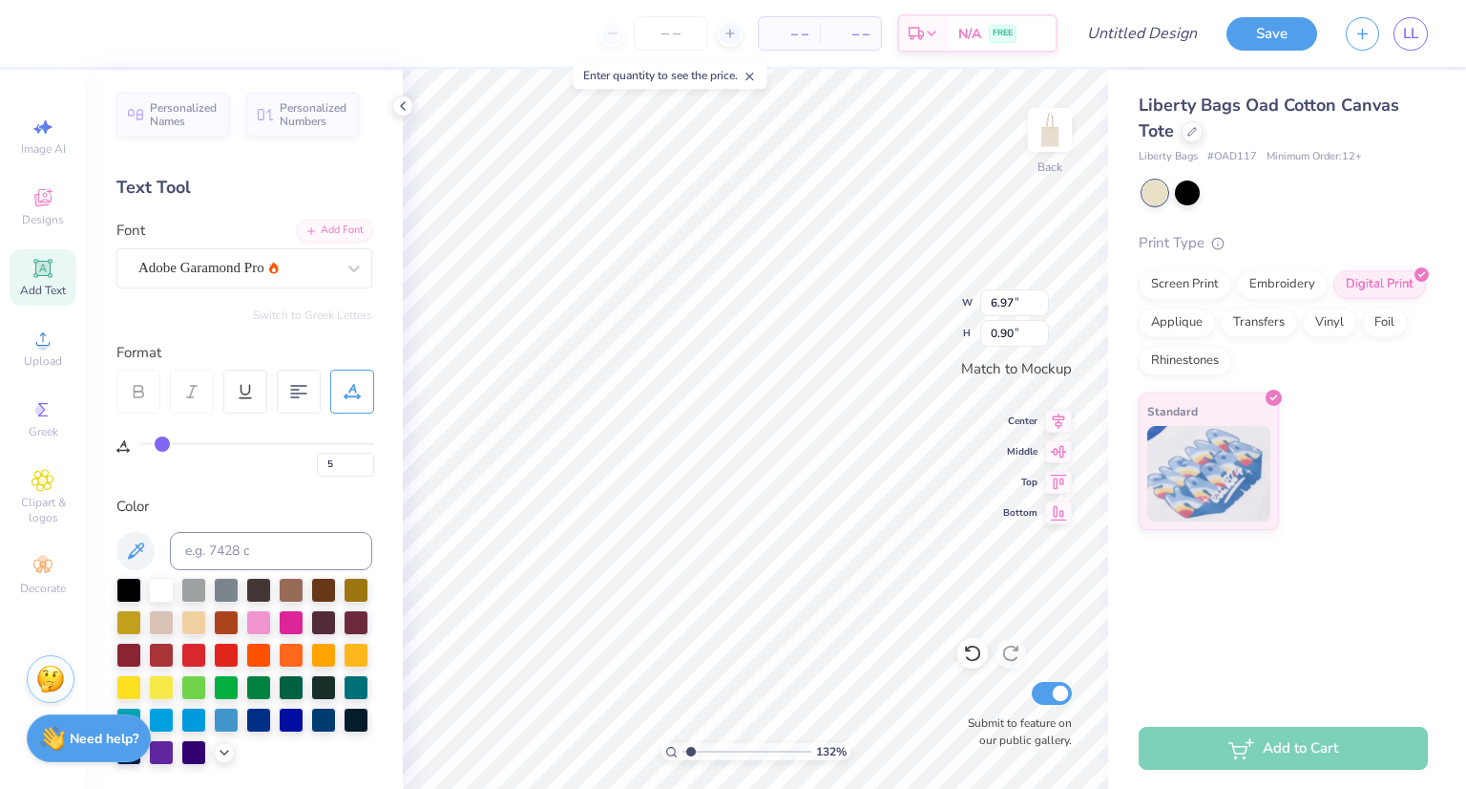
type input "7"
type input "11"
type input "12"
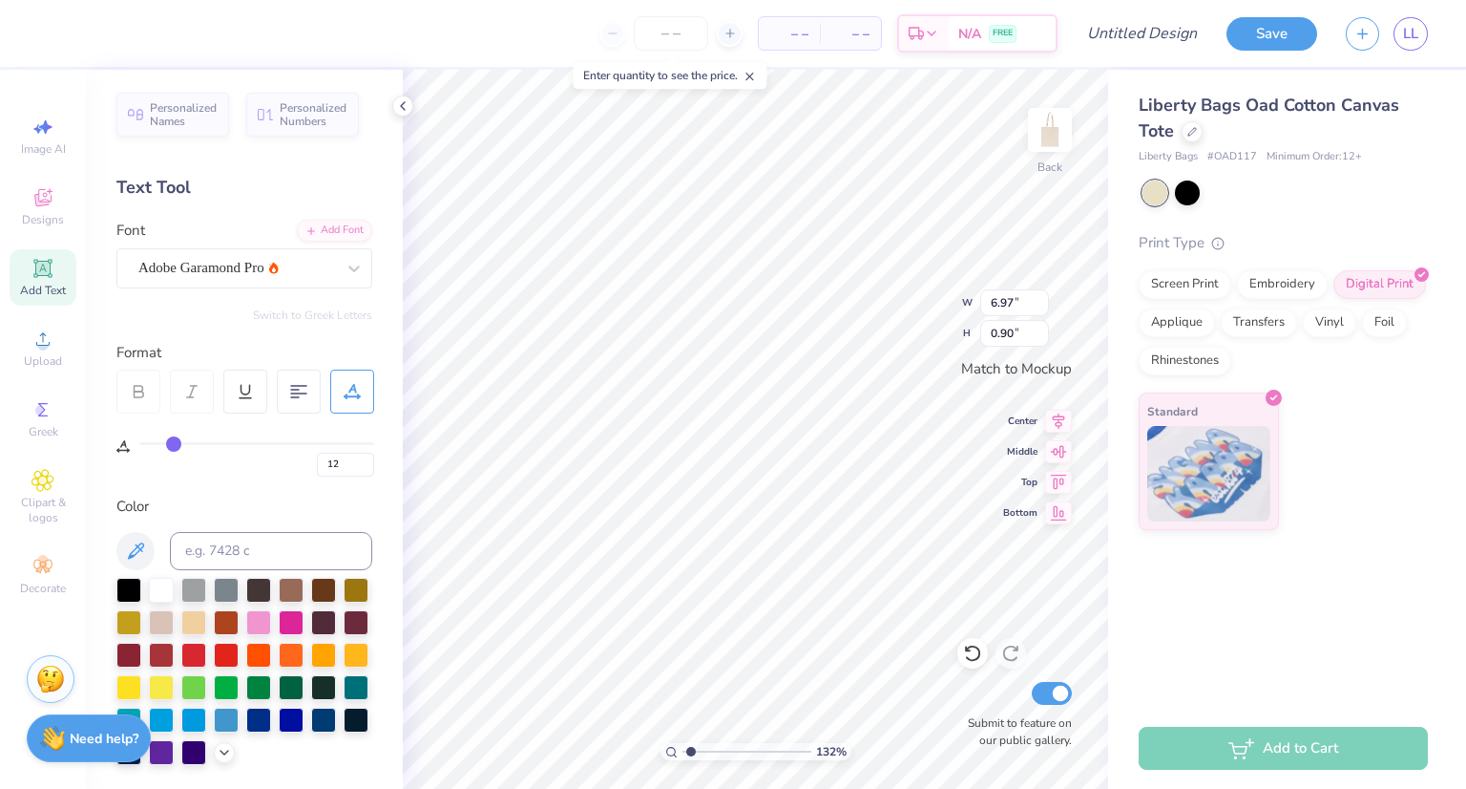
type input "14"
type input "15"
type input "16"
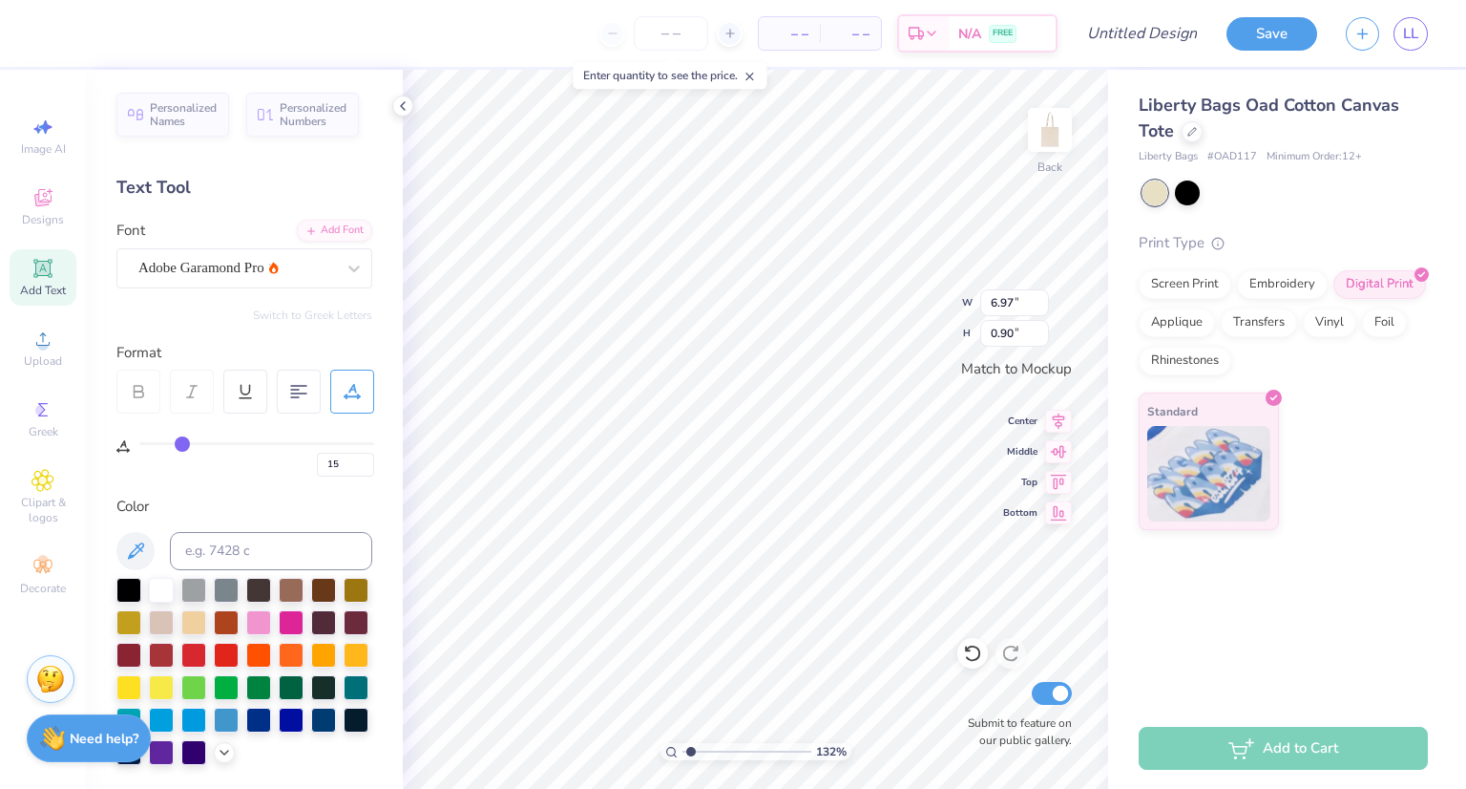
type input "16"
type input "17"
type input "18"
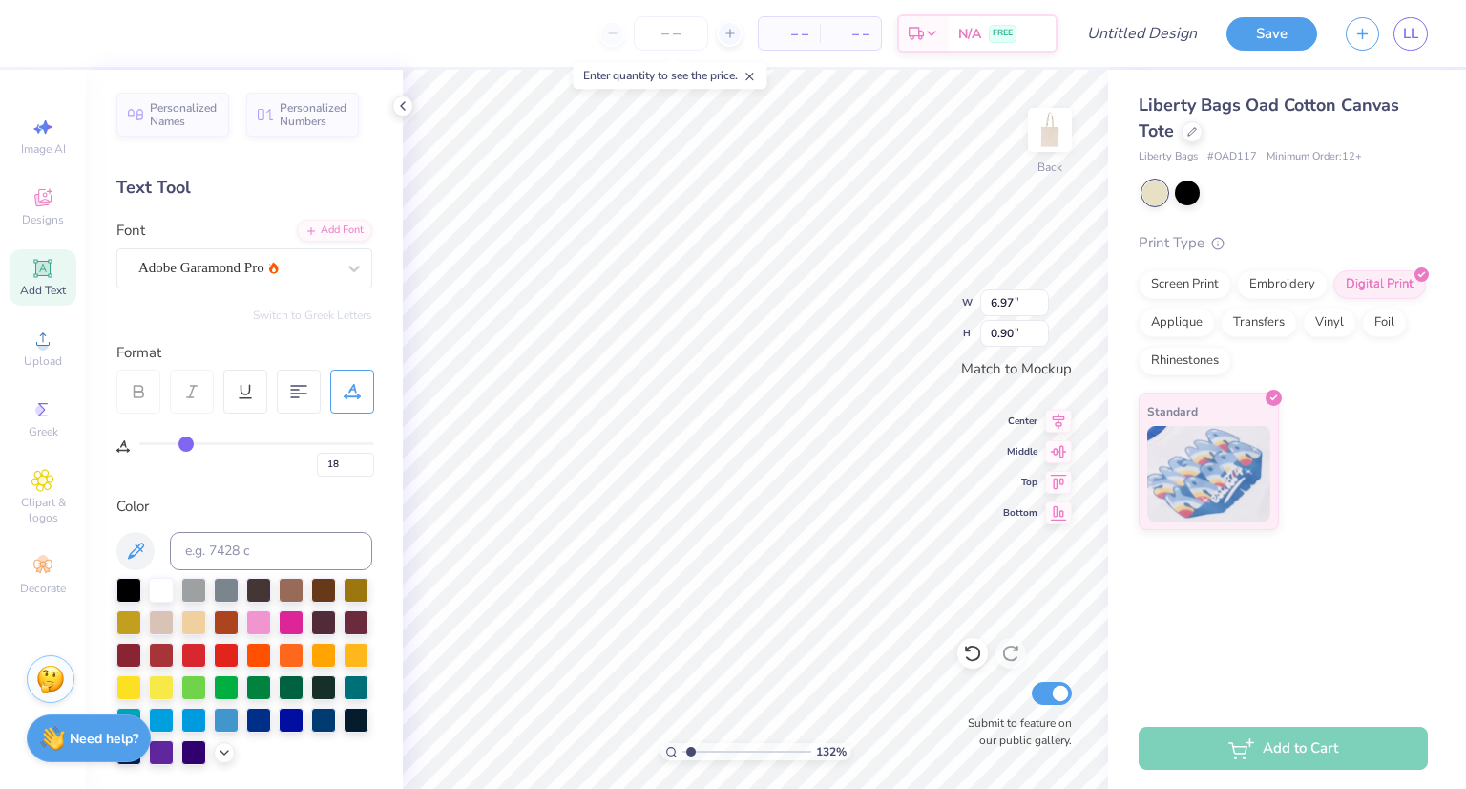
type input "19"
type input "21"
type input "22"
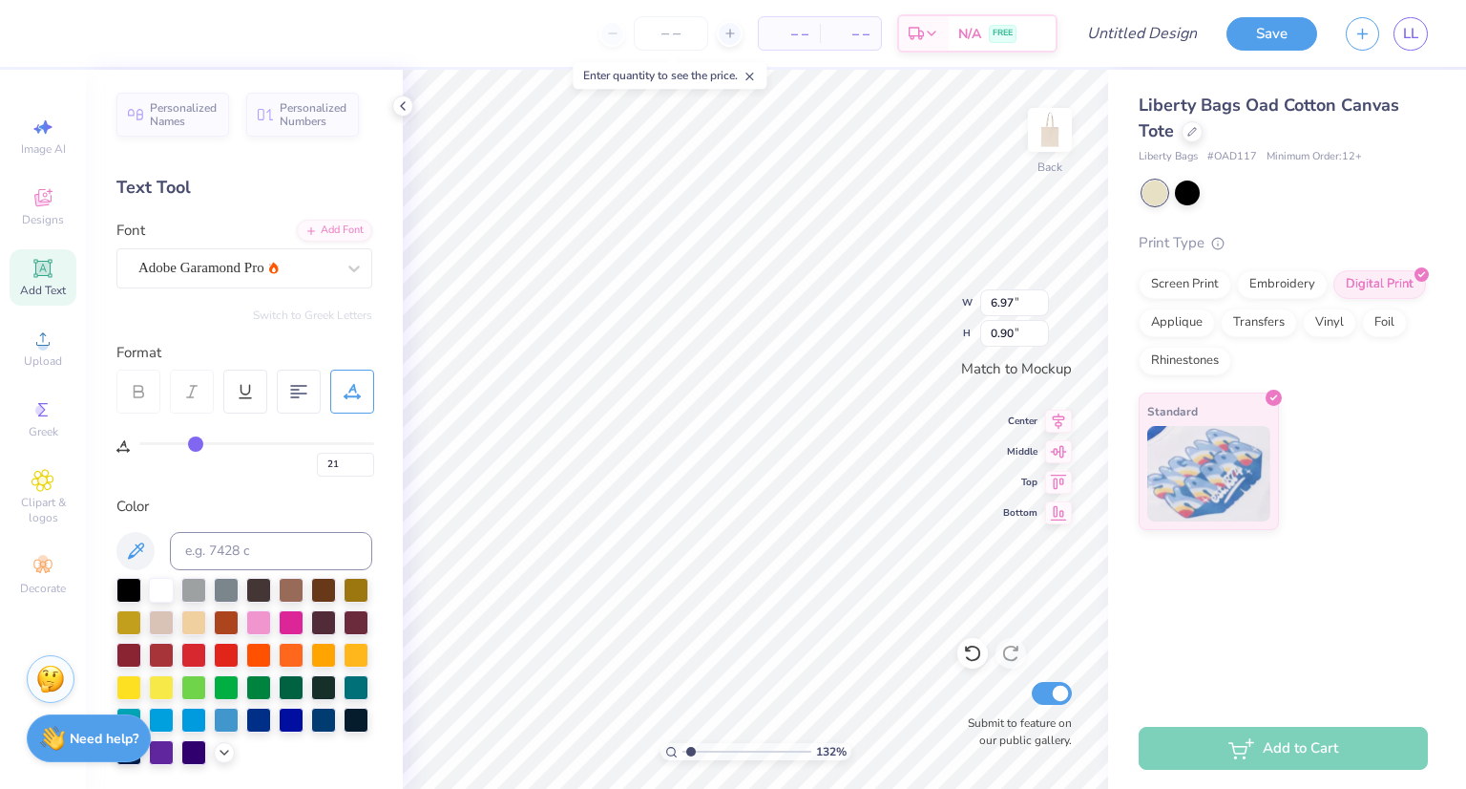
type input "22"
type input "23"
type input "25"
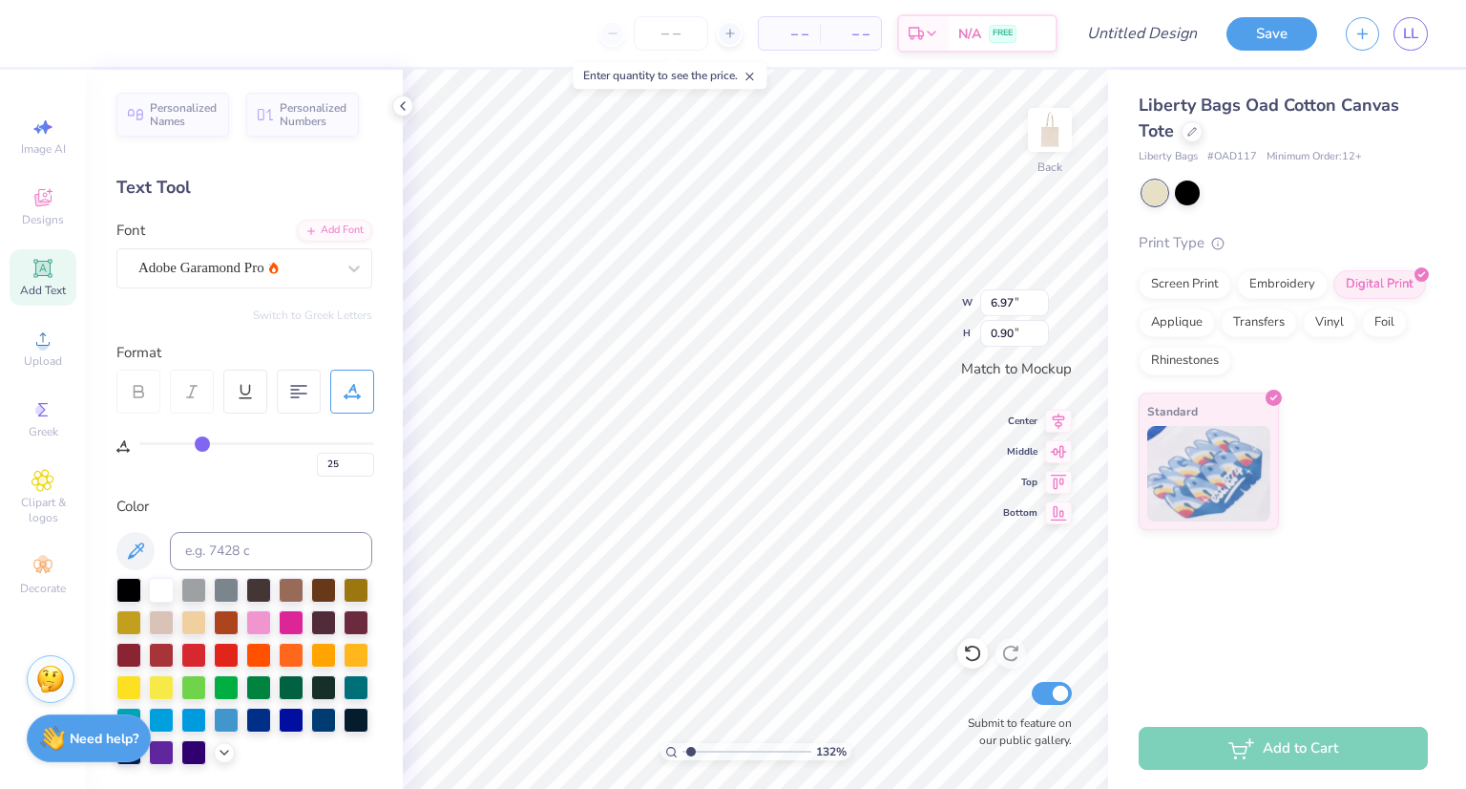
type input "26"
type input "27"
type input "28"
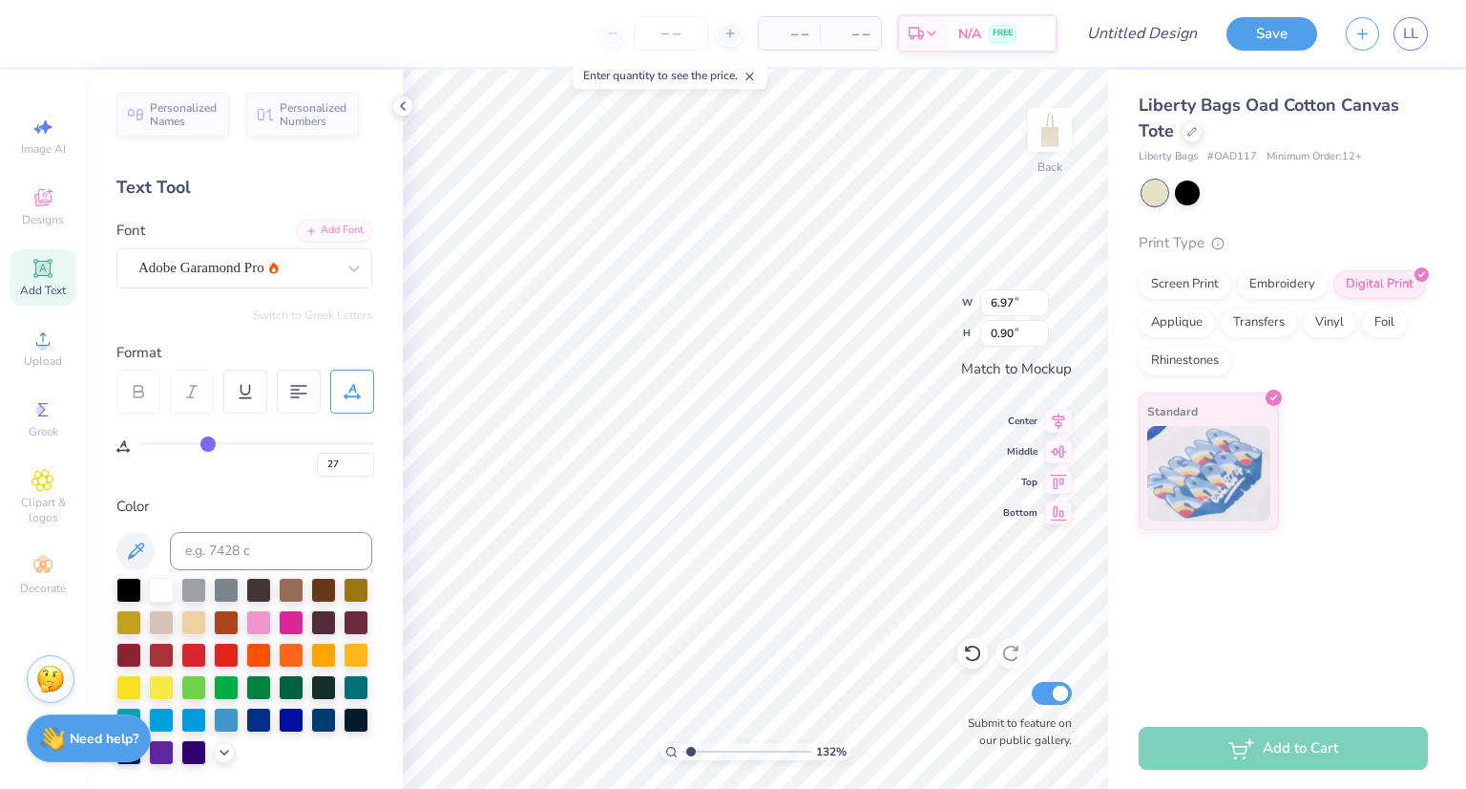
type input "28"
drag, startPoint x: 146, startPoint y: 444, endPoint x: 208, endPoint y: 452, distance: 62.5
type input "28"
click at [208, 445] on input "range" at bounding box center [256, 443] width 235 height 3
type input "1.32091993183043"
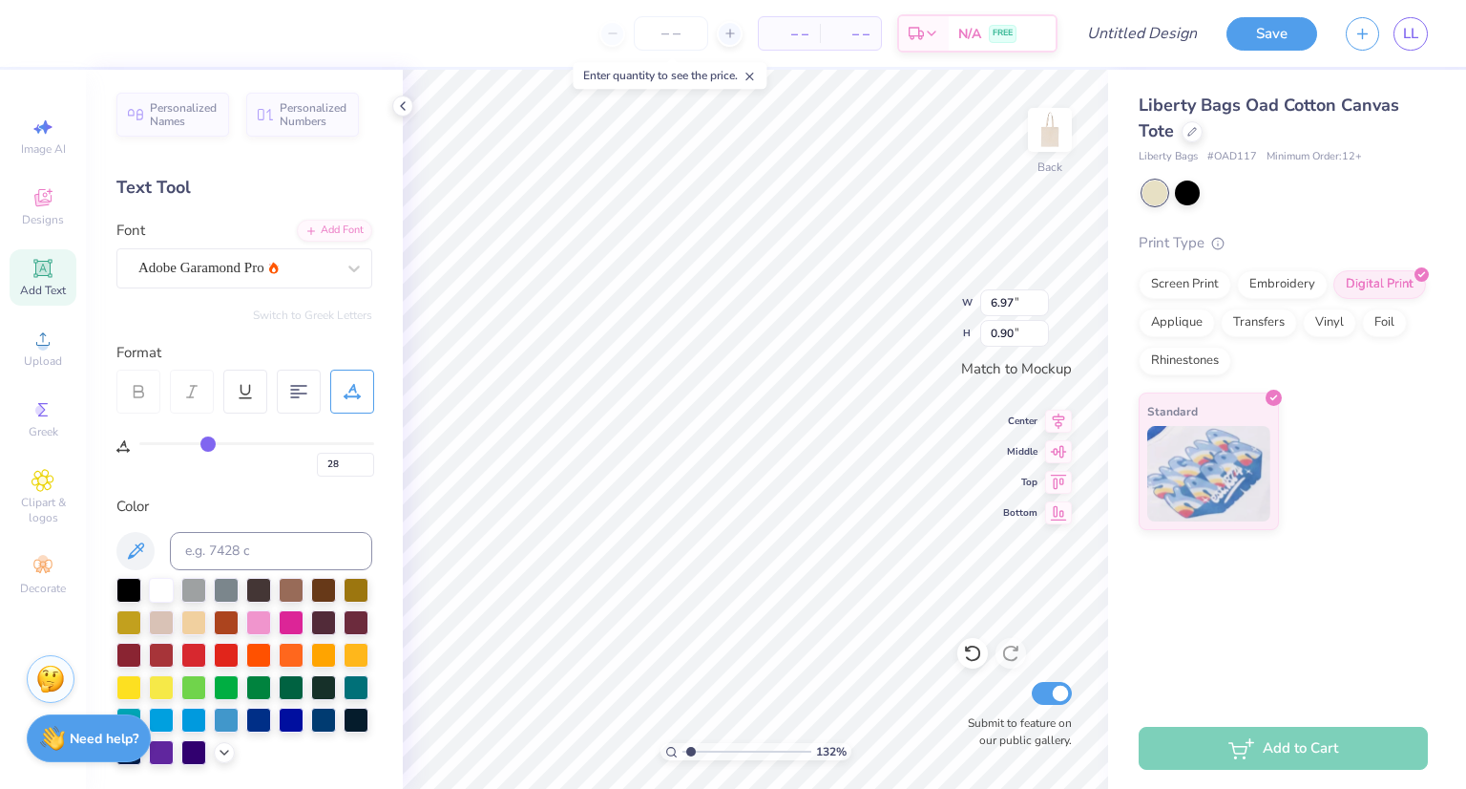
type input "0.59"
click at [192, 375] on div at bounding box center [192, 391] width 44 height 44
type input "1.32091993183043"
type input "0.90"
type input "0"
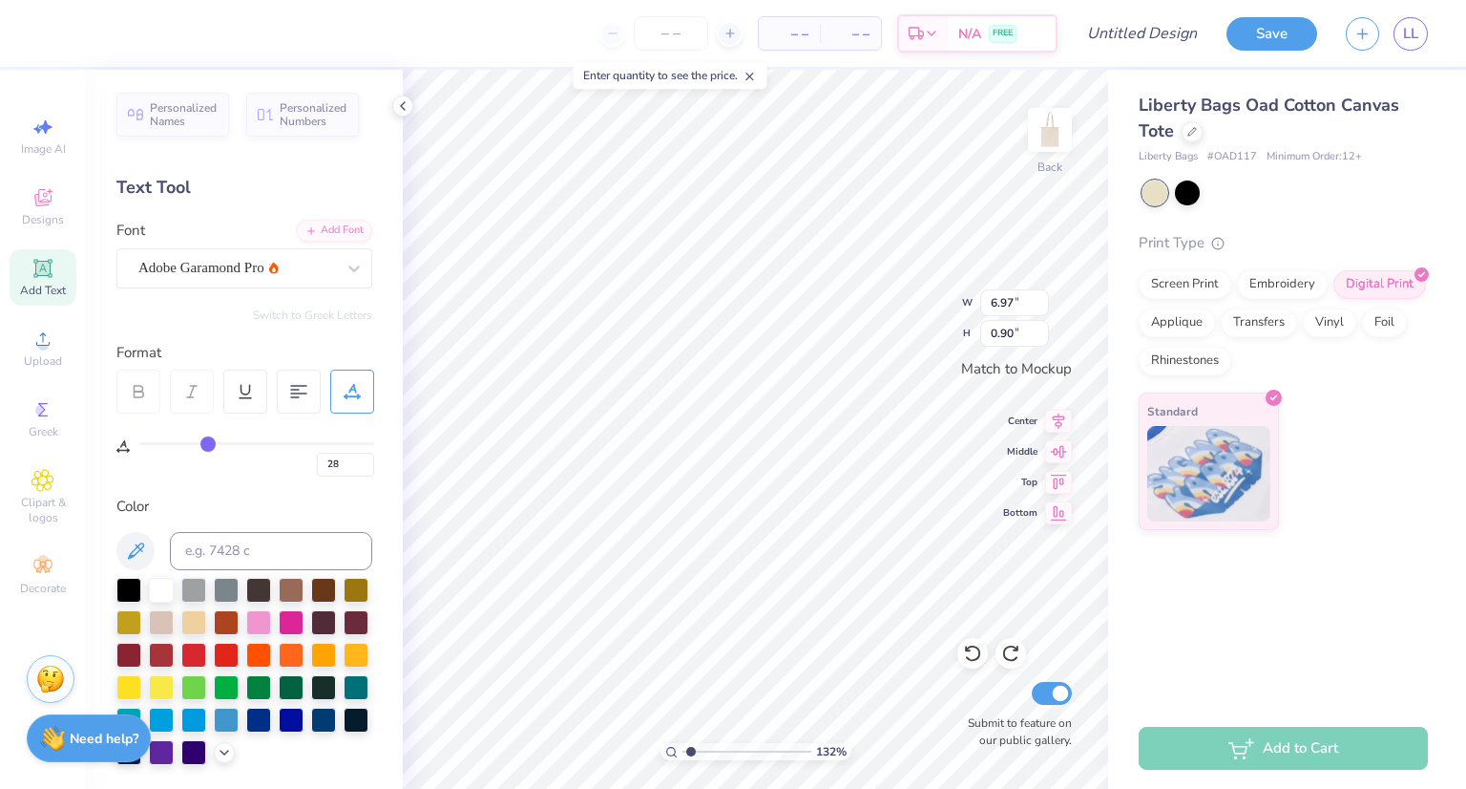
type input "0"
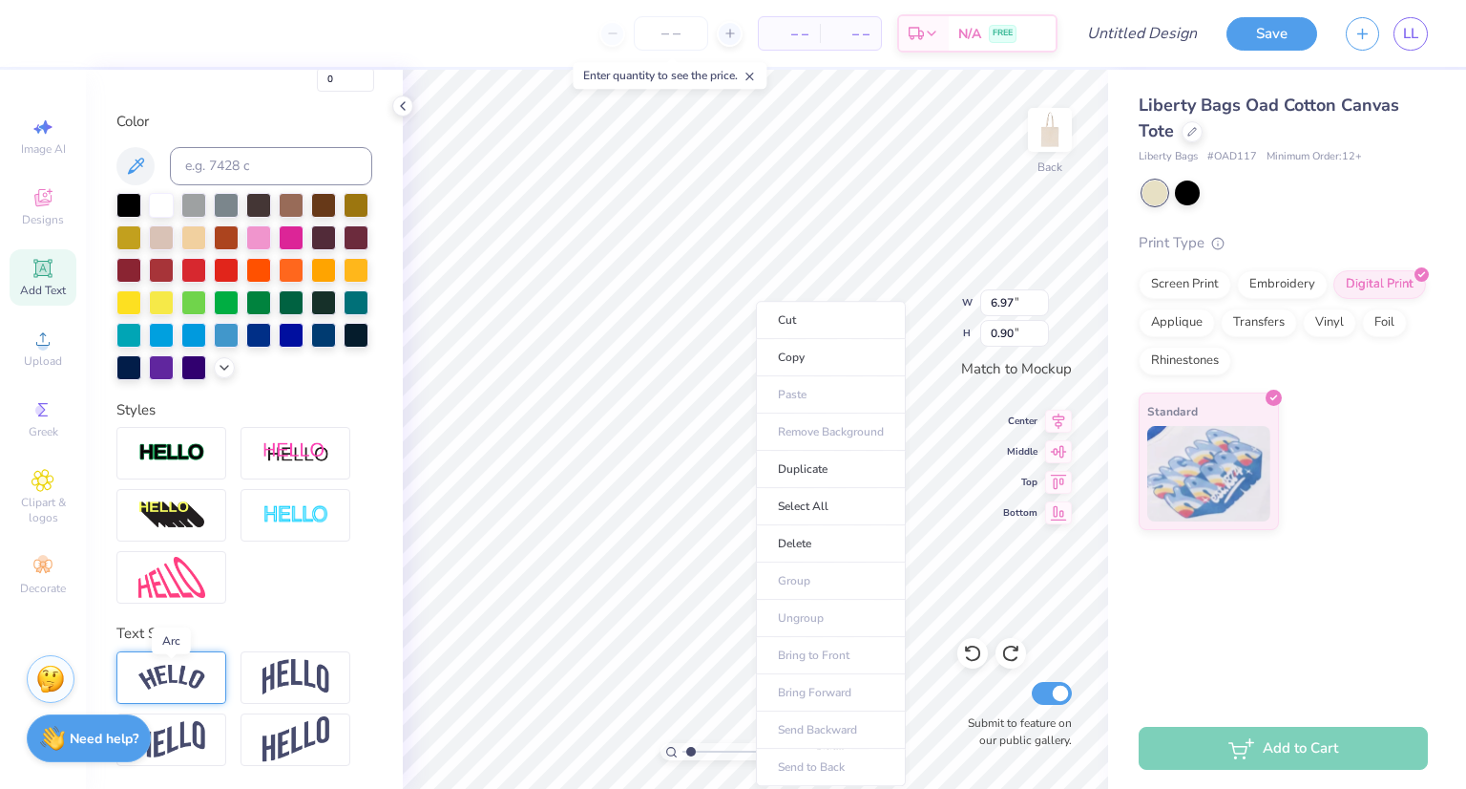
click at [164, 678] on img at bounding box center [171, 677] width 67 height 26
type input "1.32091993183043"
type input "1.62"
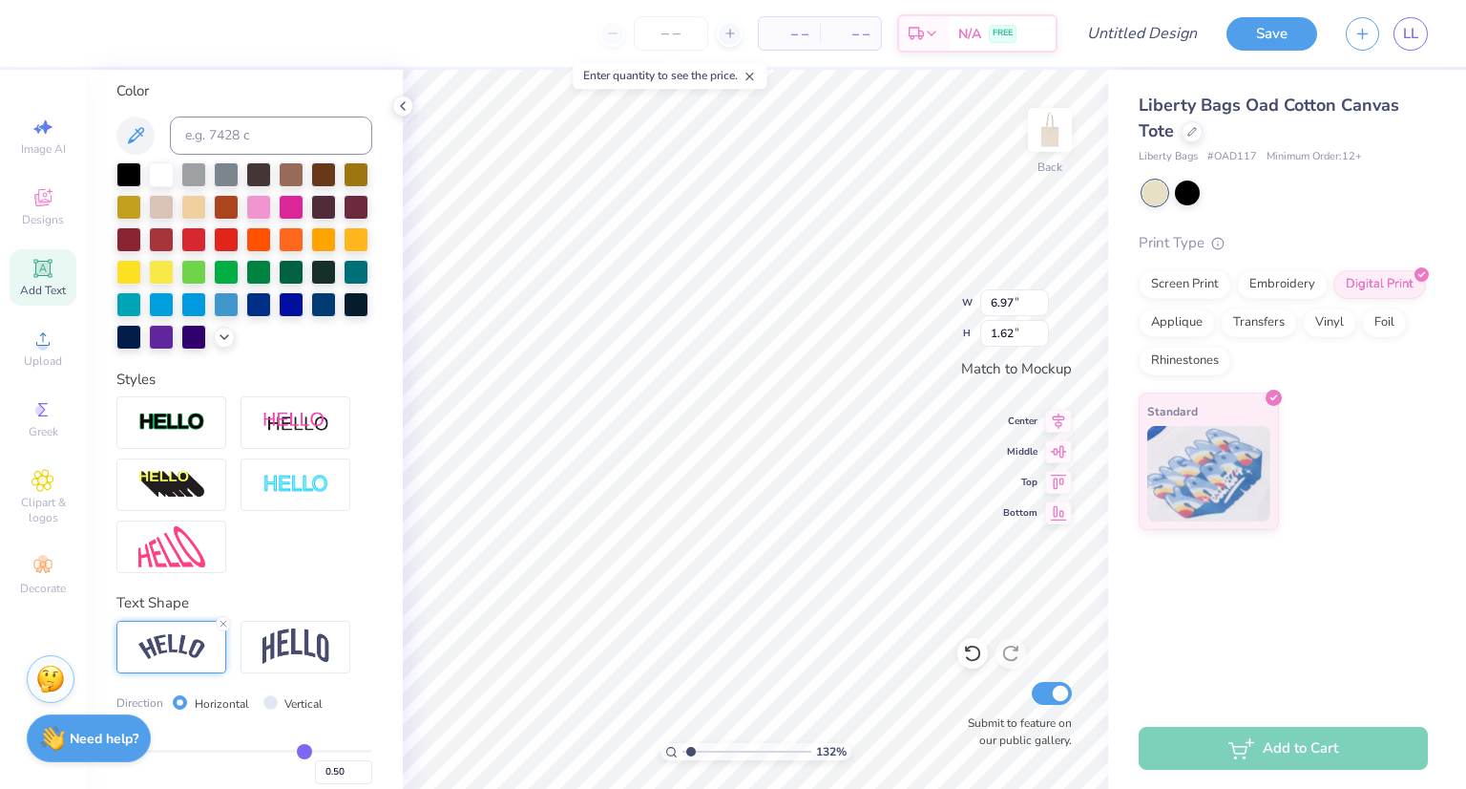
scroll to position [526, 0]
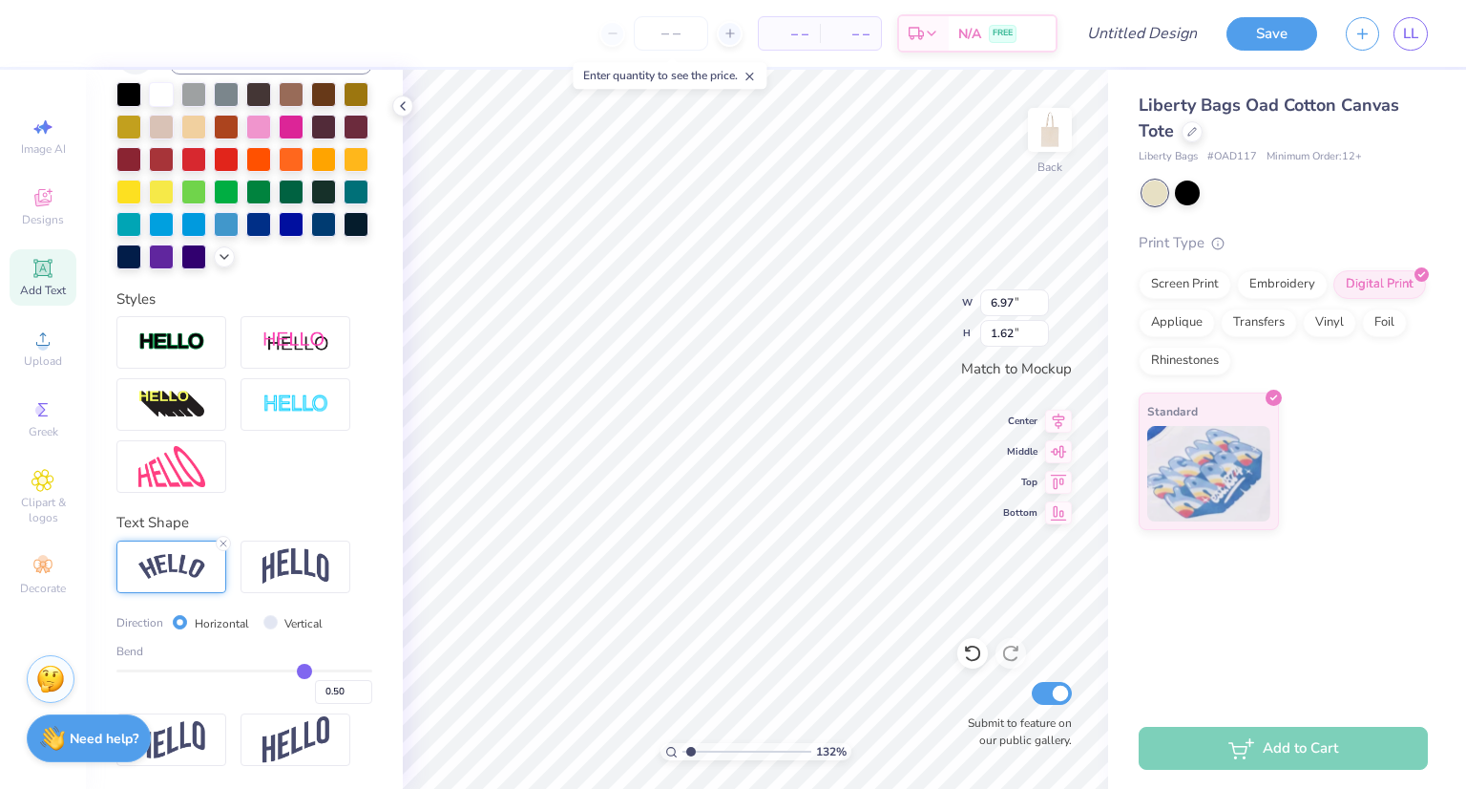
drag, startPoint x: 285, startPoint y: 666, endPoint x: 389, endPoint y: 668, distance: 103.1
click at [389, 668] on div "Personalized Names Personalized Numbers Text Tool Add Font Font Adobe Garamond …" at bounding box center [244, 429] width 317 height 719
type input "0.51"
type input "0.55"
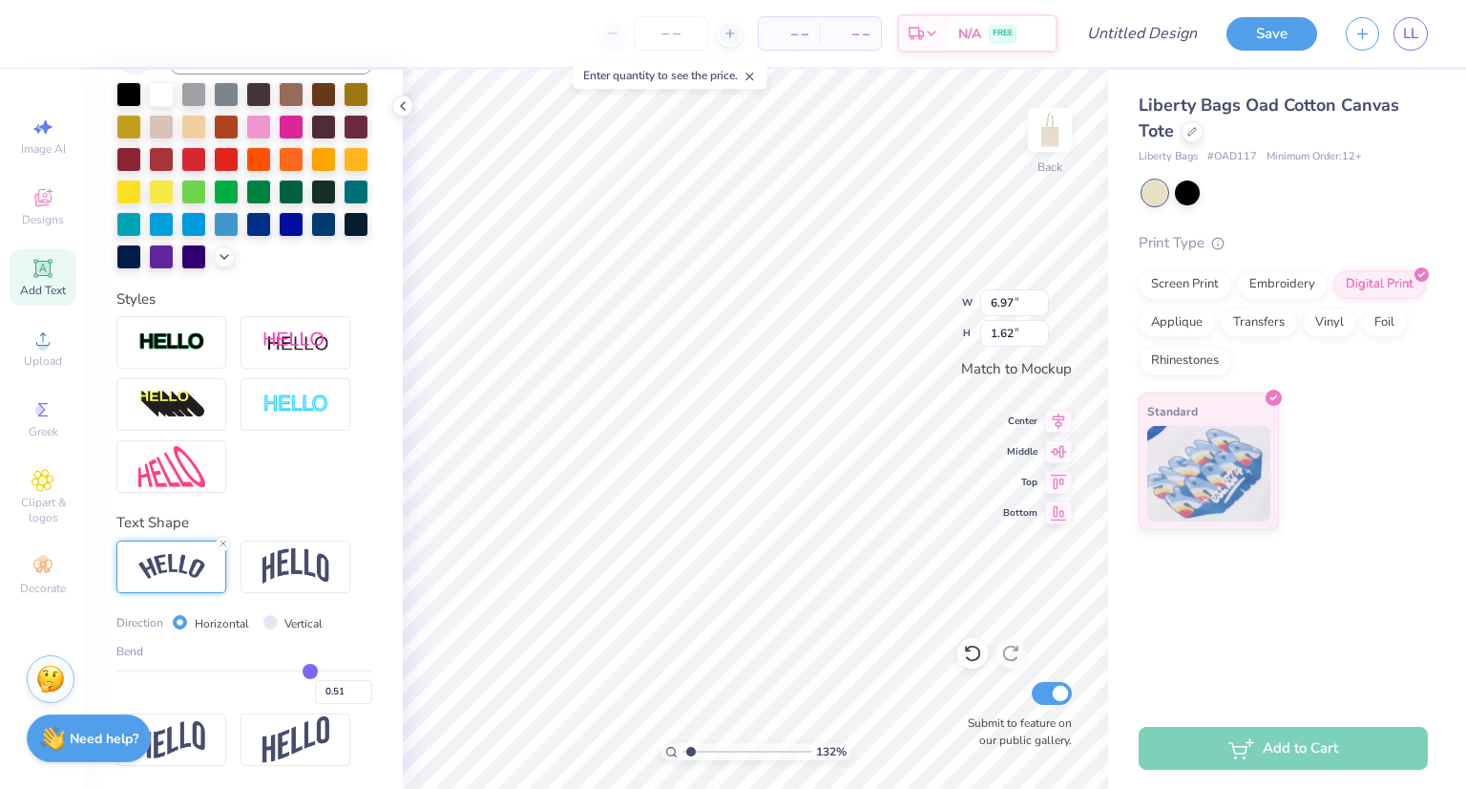
type input "0.55"
type input "0.6"
type input "0.60"
type input "0.69"
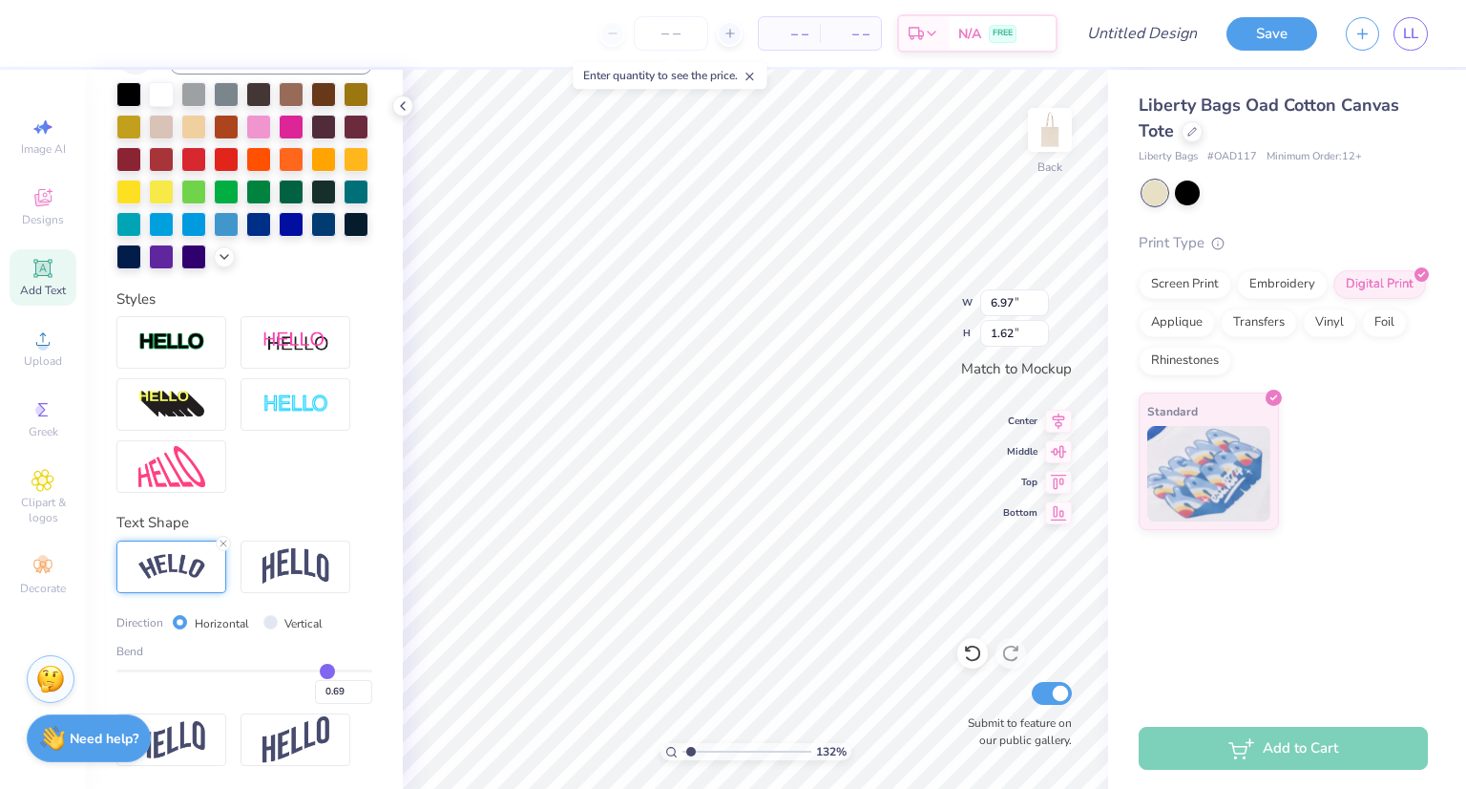
type input "0.75"
type input "0.78"
type input "0.83"
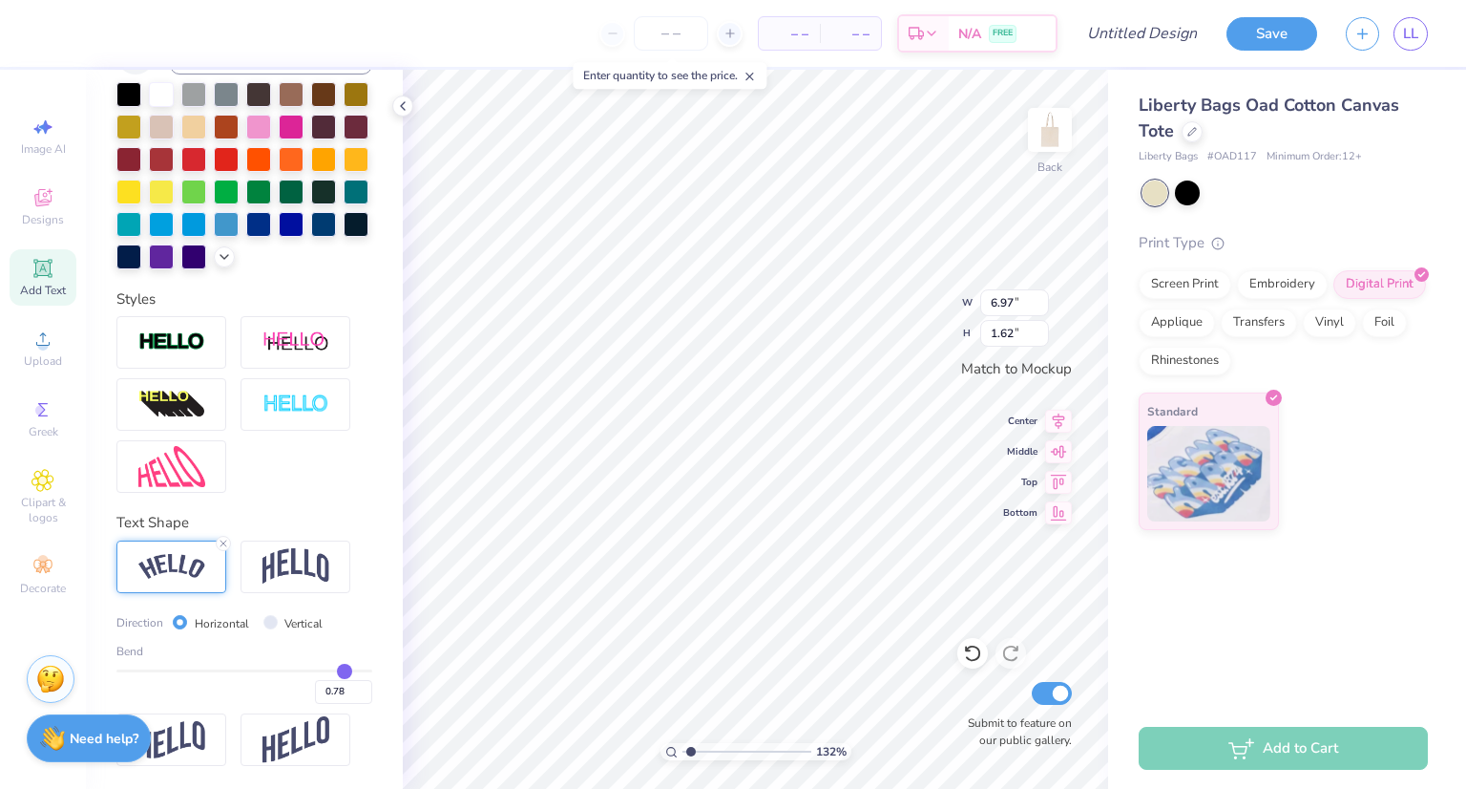
type input "0.83"
type input "0.84"
type input "0.86"
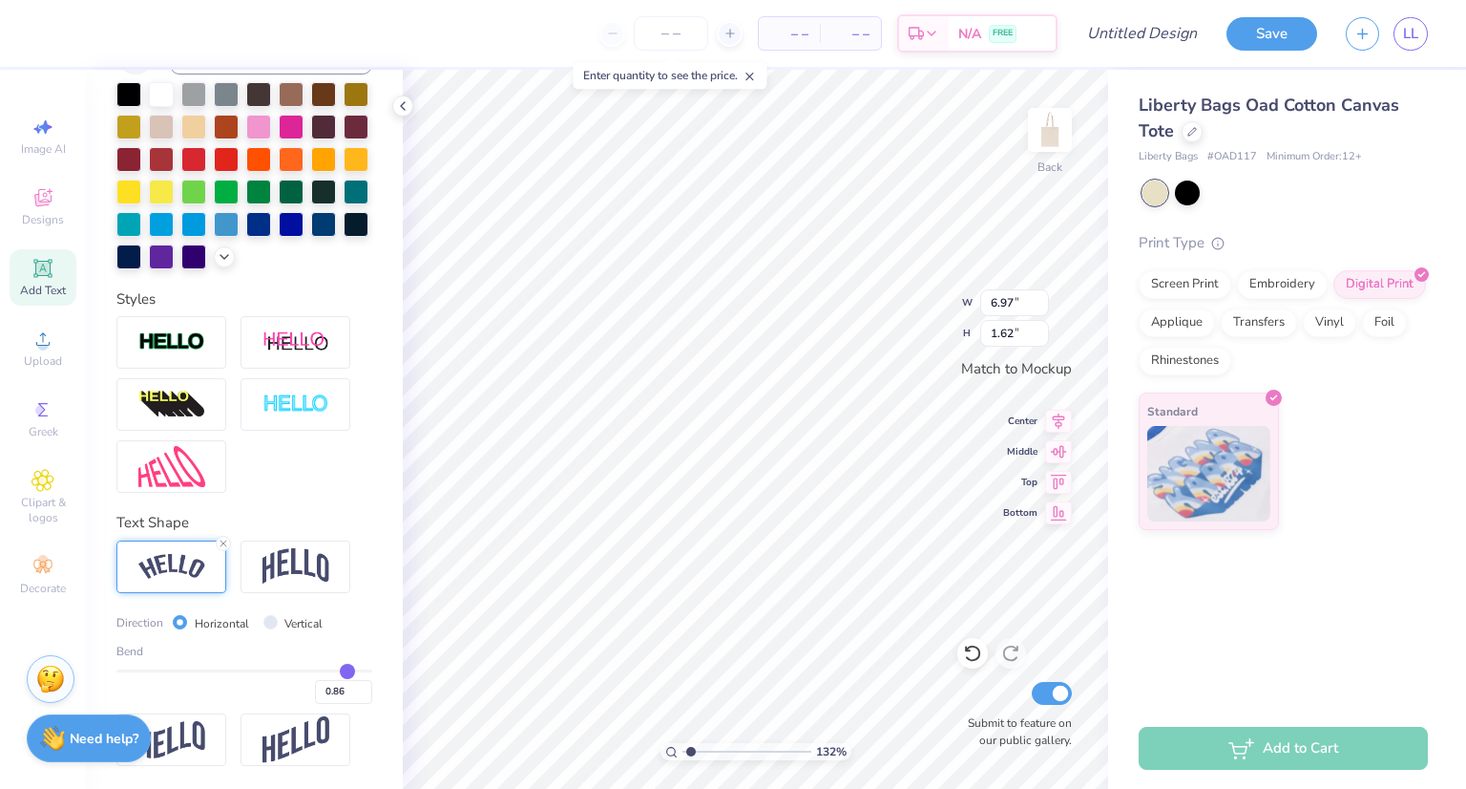
type input "0.88"
type input "0.9"
type input "0.90"
type input "0.92"
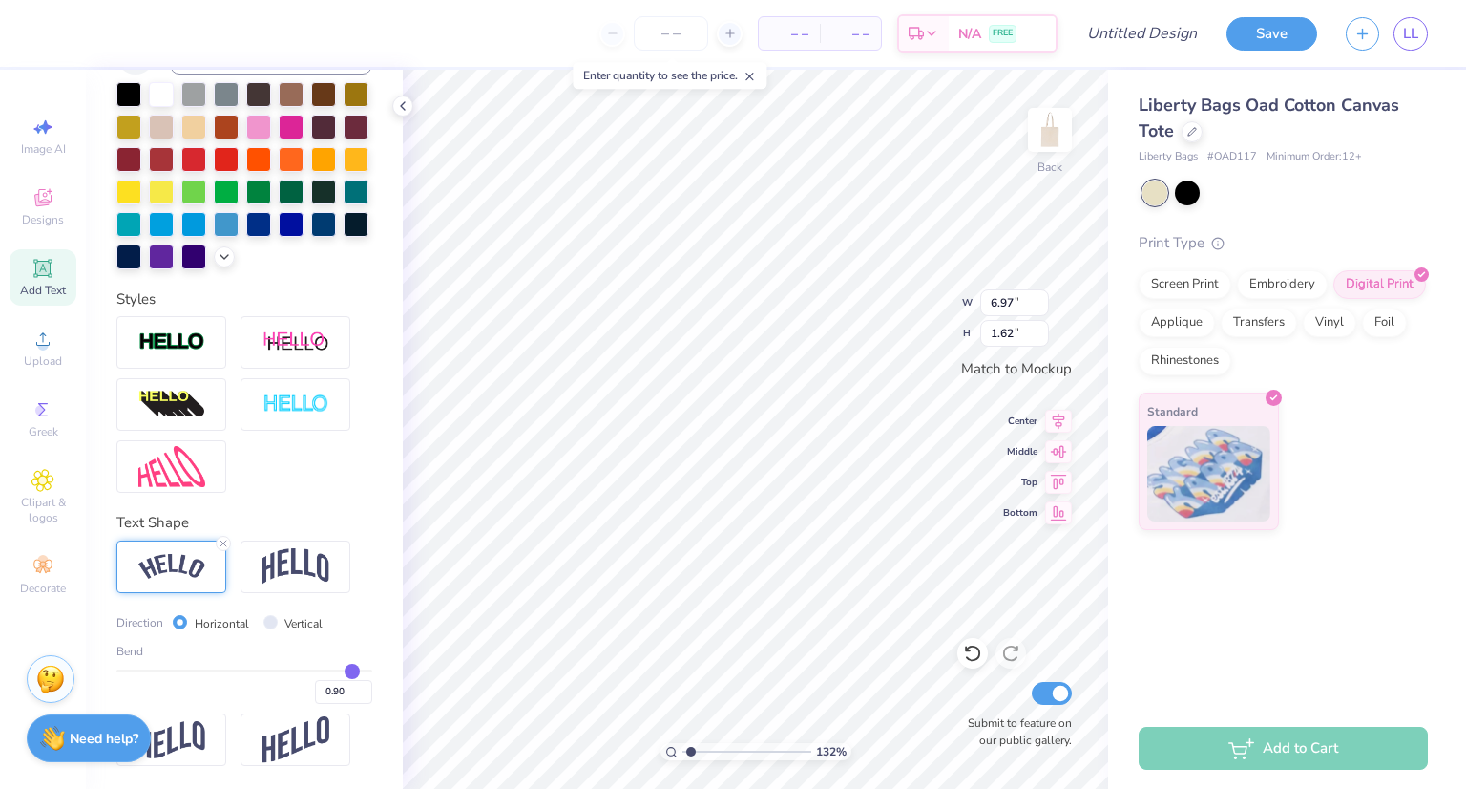
type input "0.92"
type input "0.93"
type input "0.94"
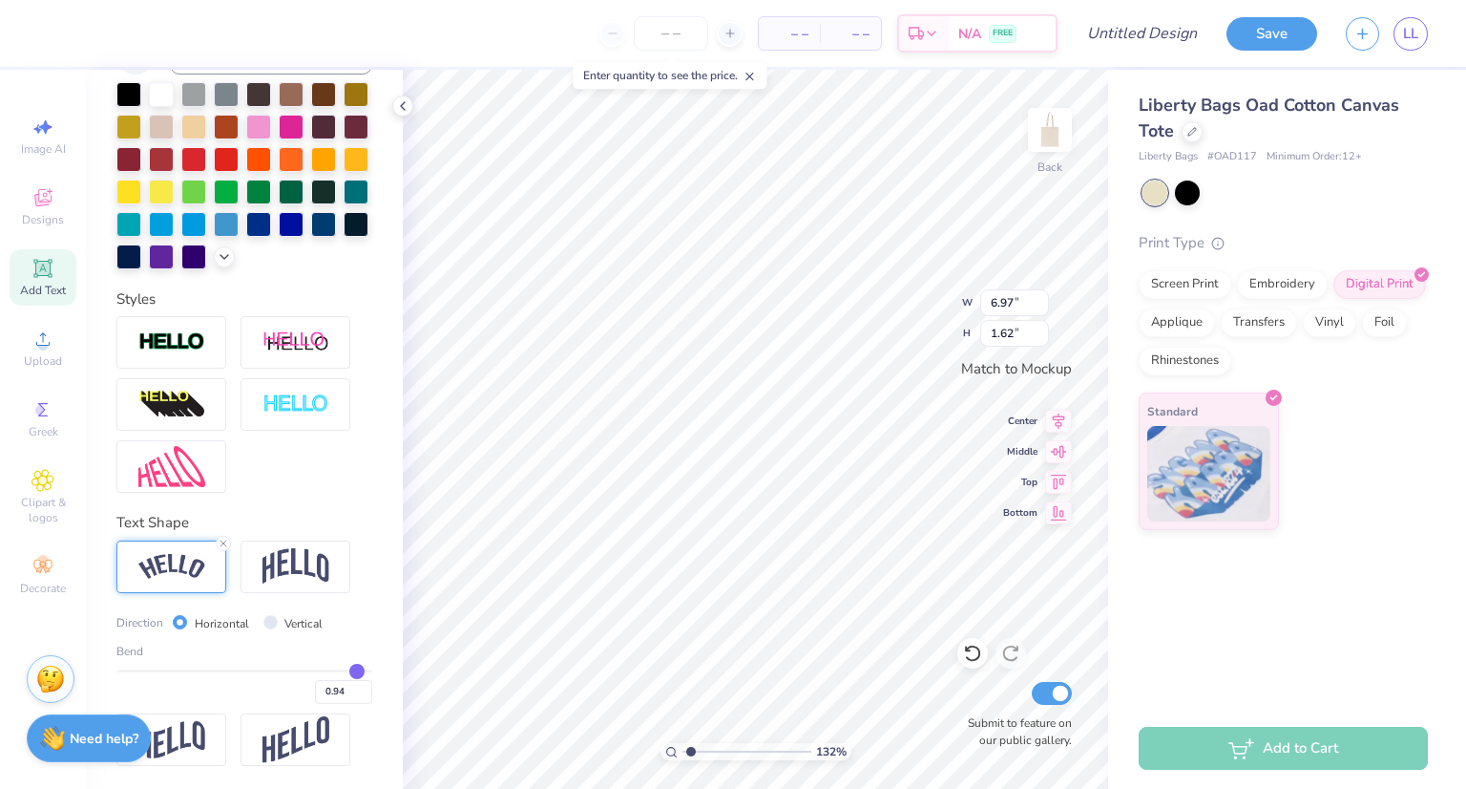
type input "0.95"
type input "0.97"
type input "0.98"
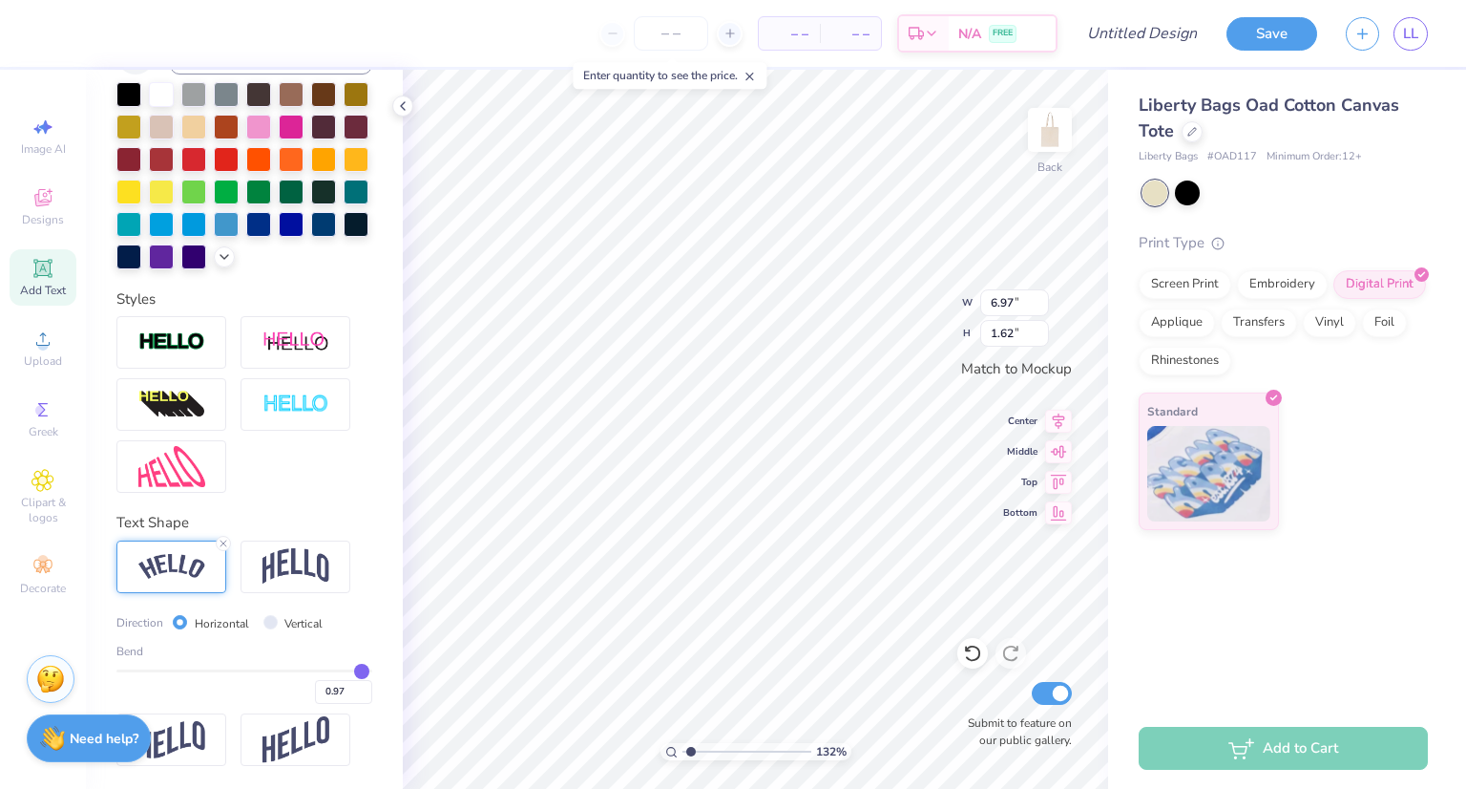
type input "0.98"
type input "0.99"
type input "0.96"
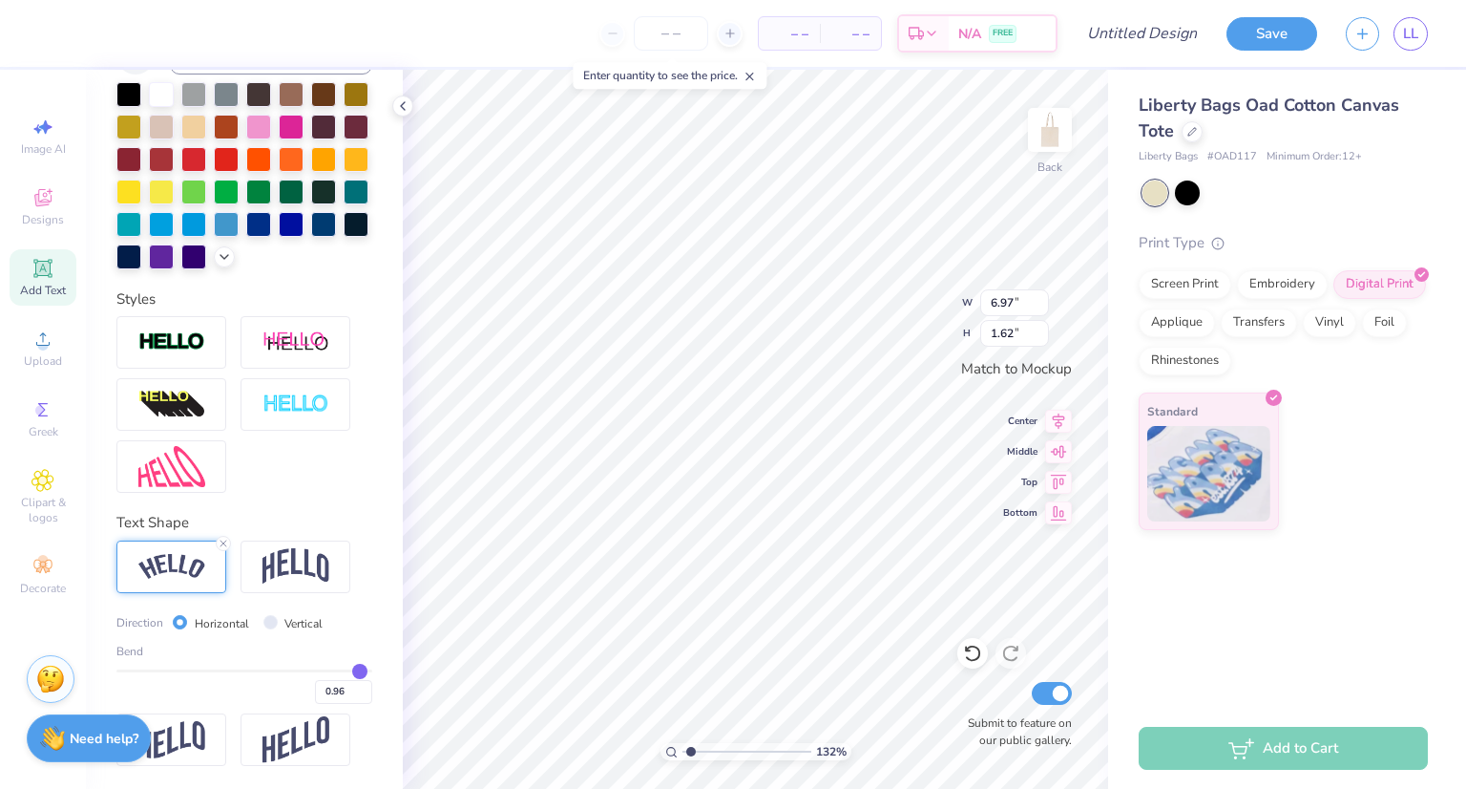
type input "0.83"
type input "0.72"
type input "0.62"
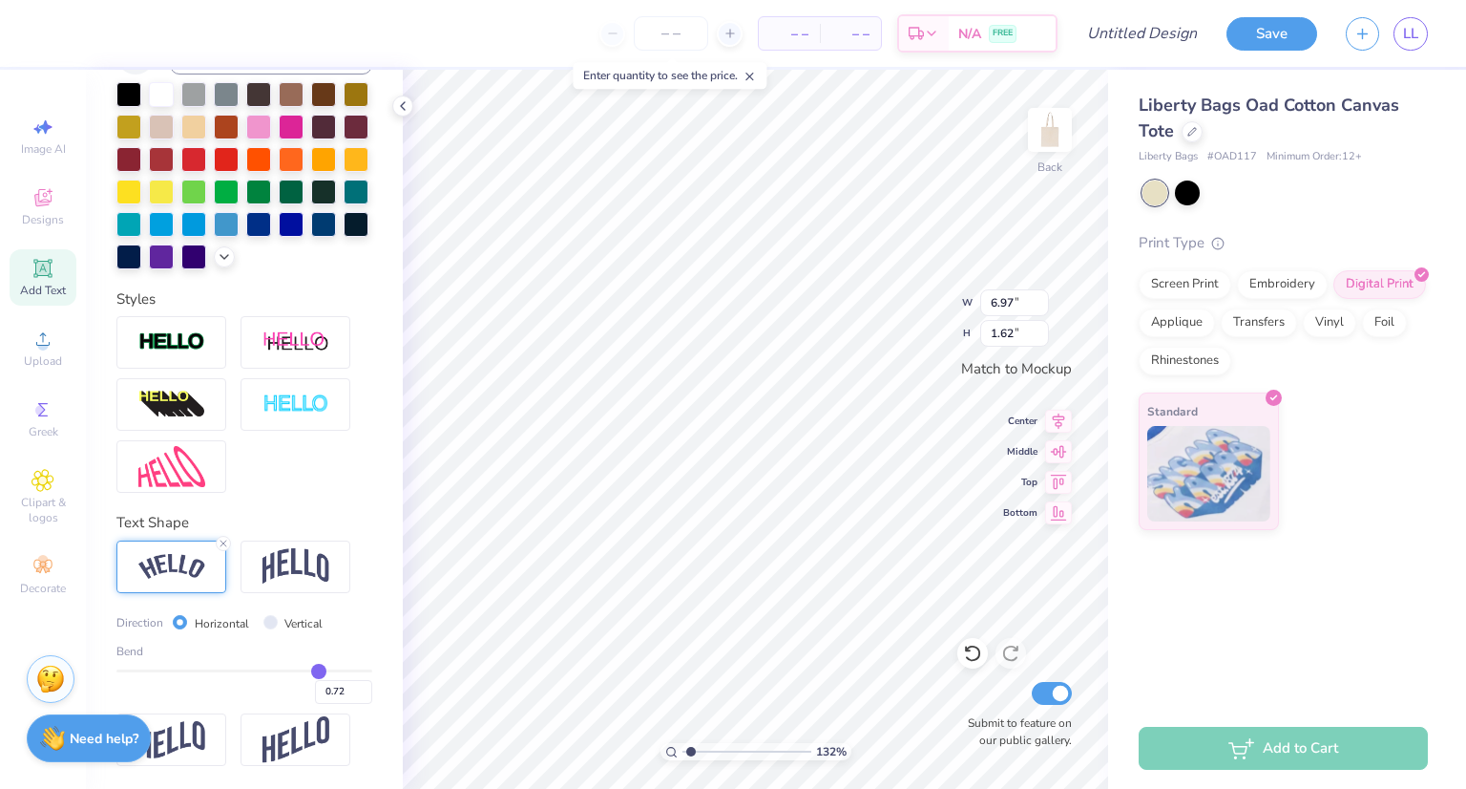
type input "0.62"
type input "0.46"
type input "0.37"
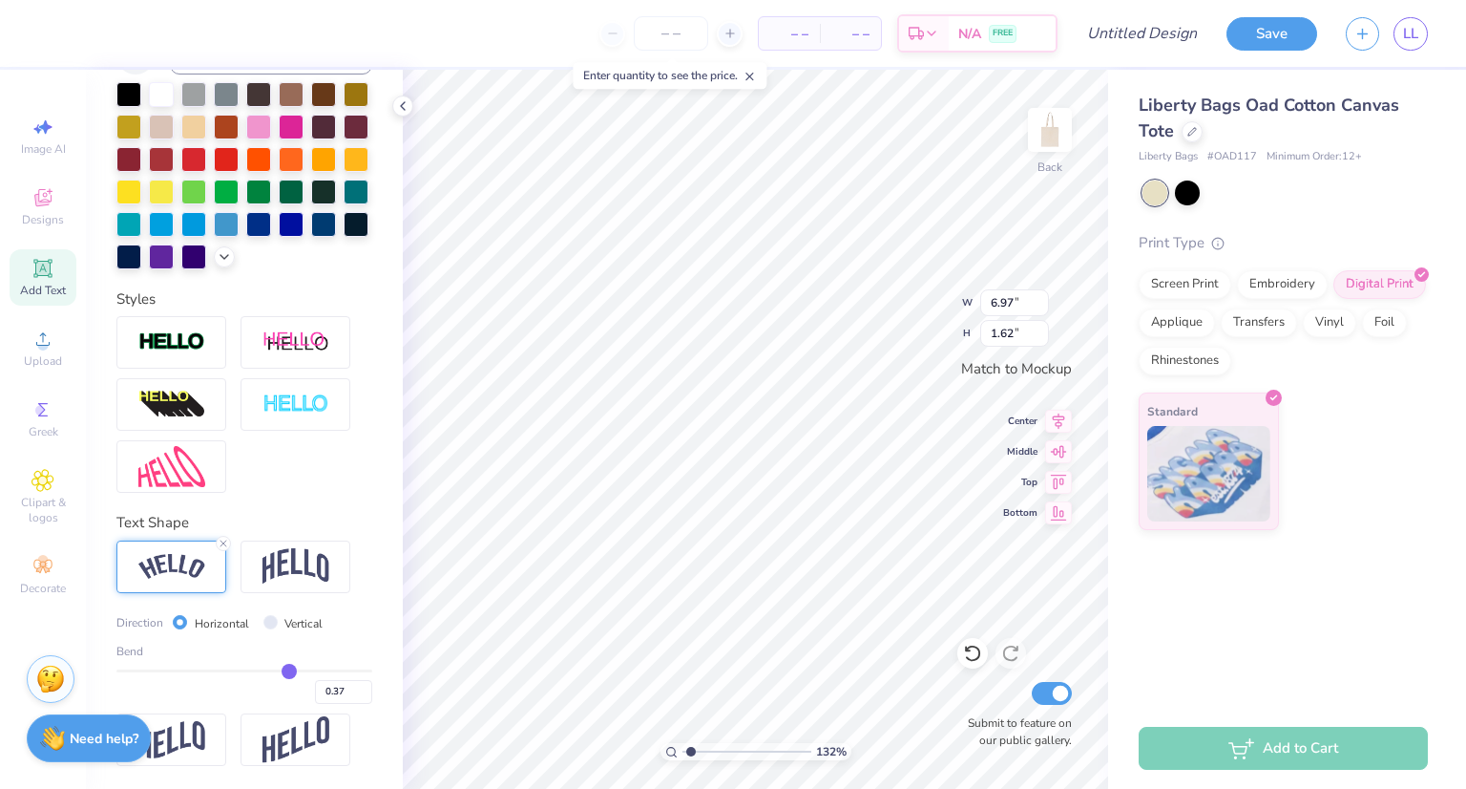
type input "0.25"
type input "0.19"
type input "0.15"
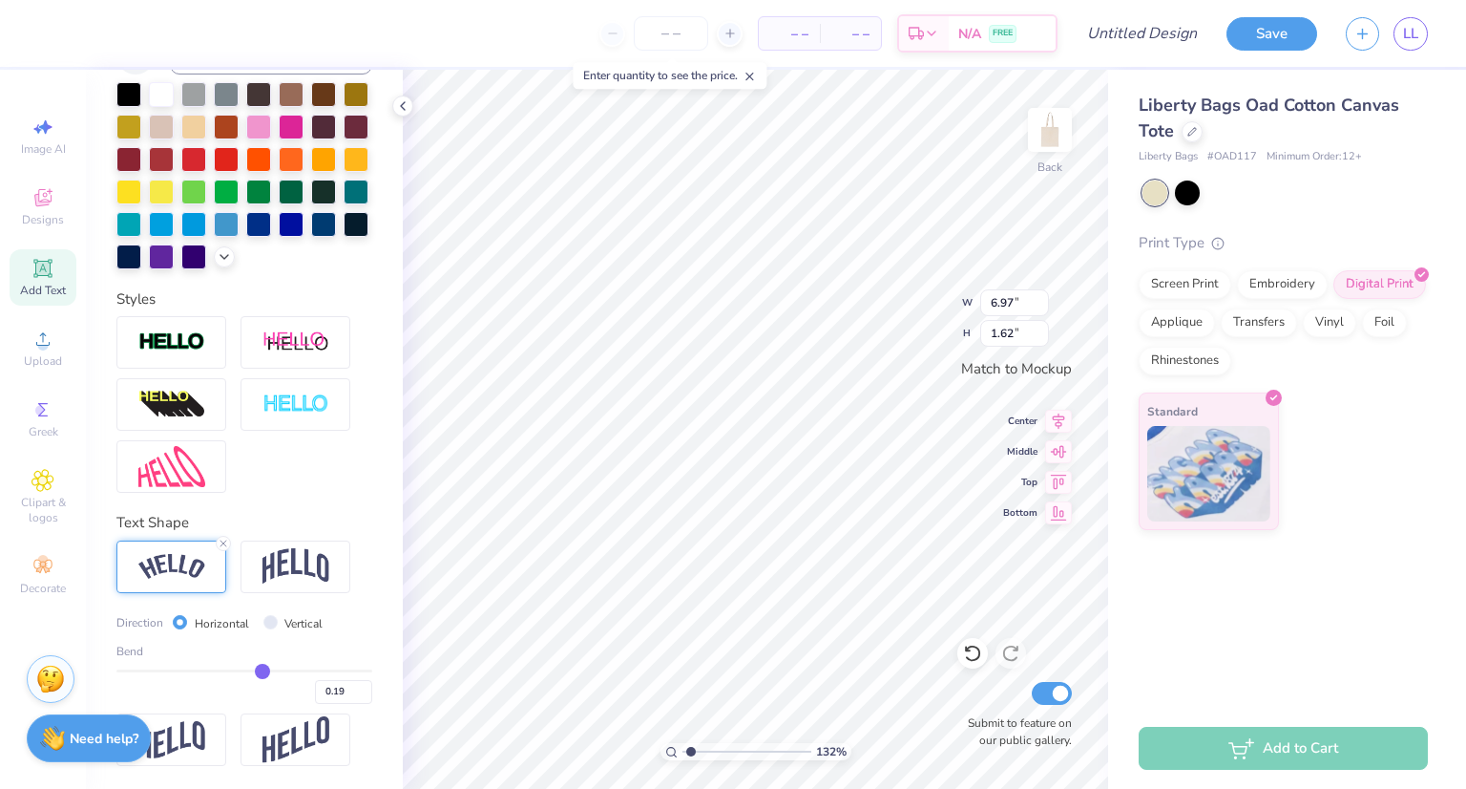
type input "0.15"
type input "0.09"
type input "0.05"
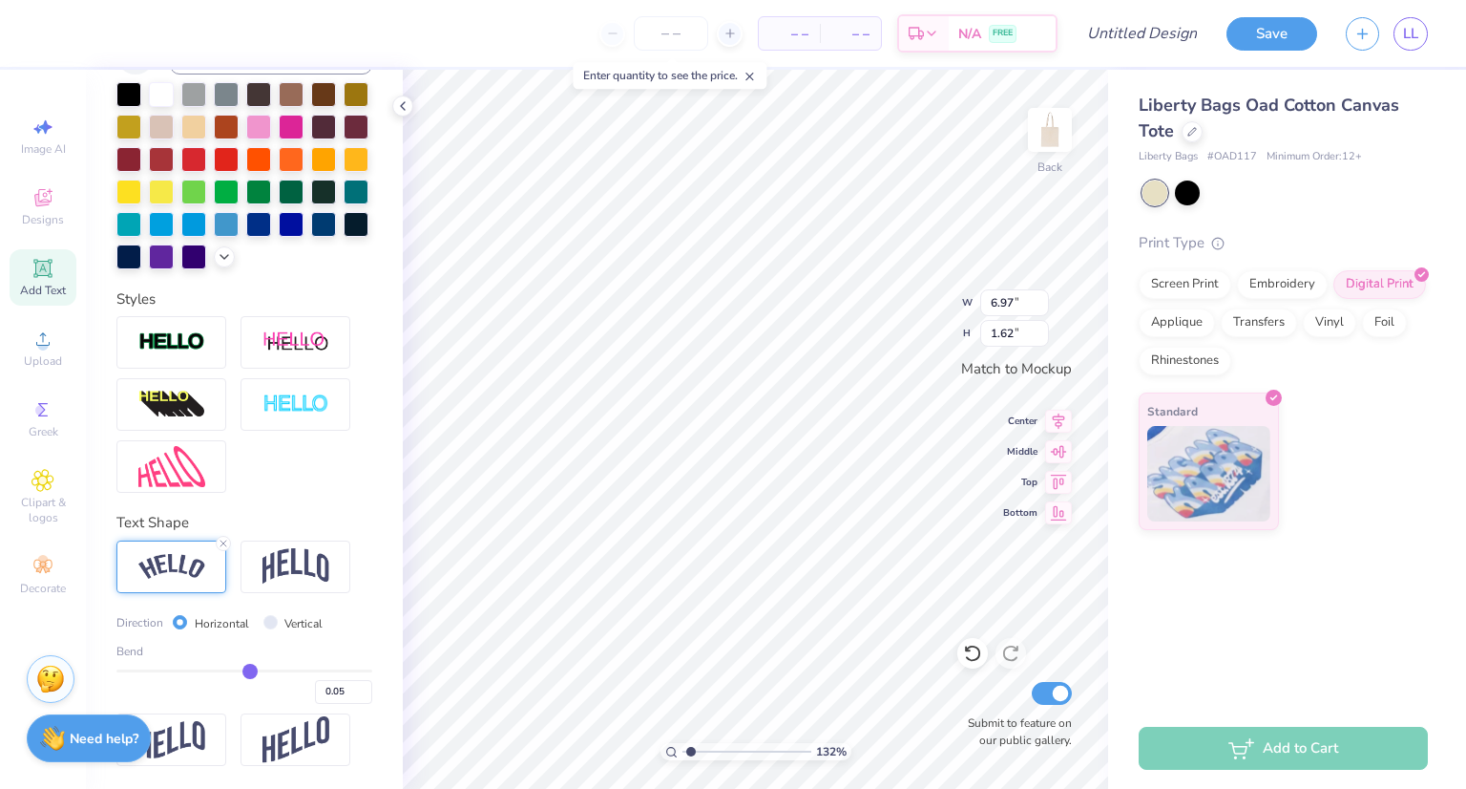
type input "0.03"
type input "-0.01"
type input "-0.02"
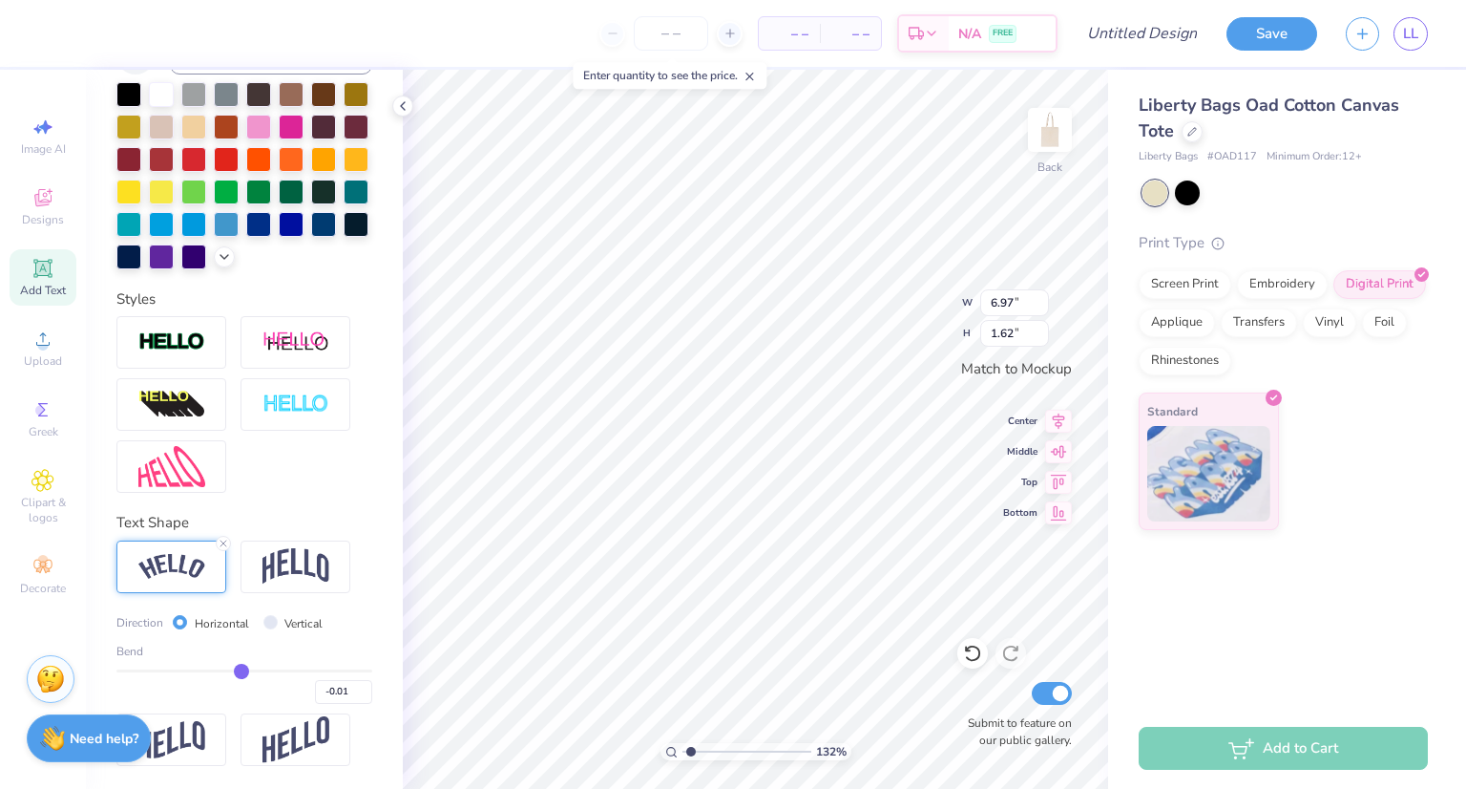
type input "-0.02"
type input "-0.03"
type input "-0.04"
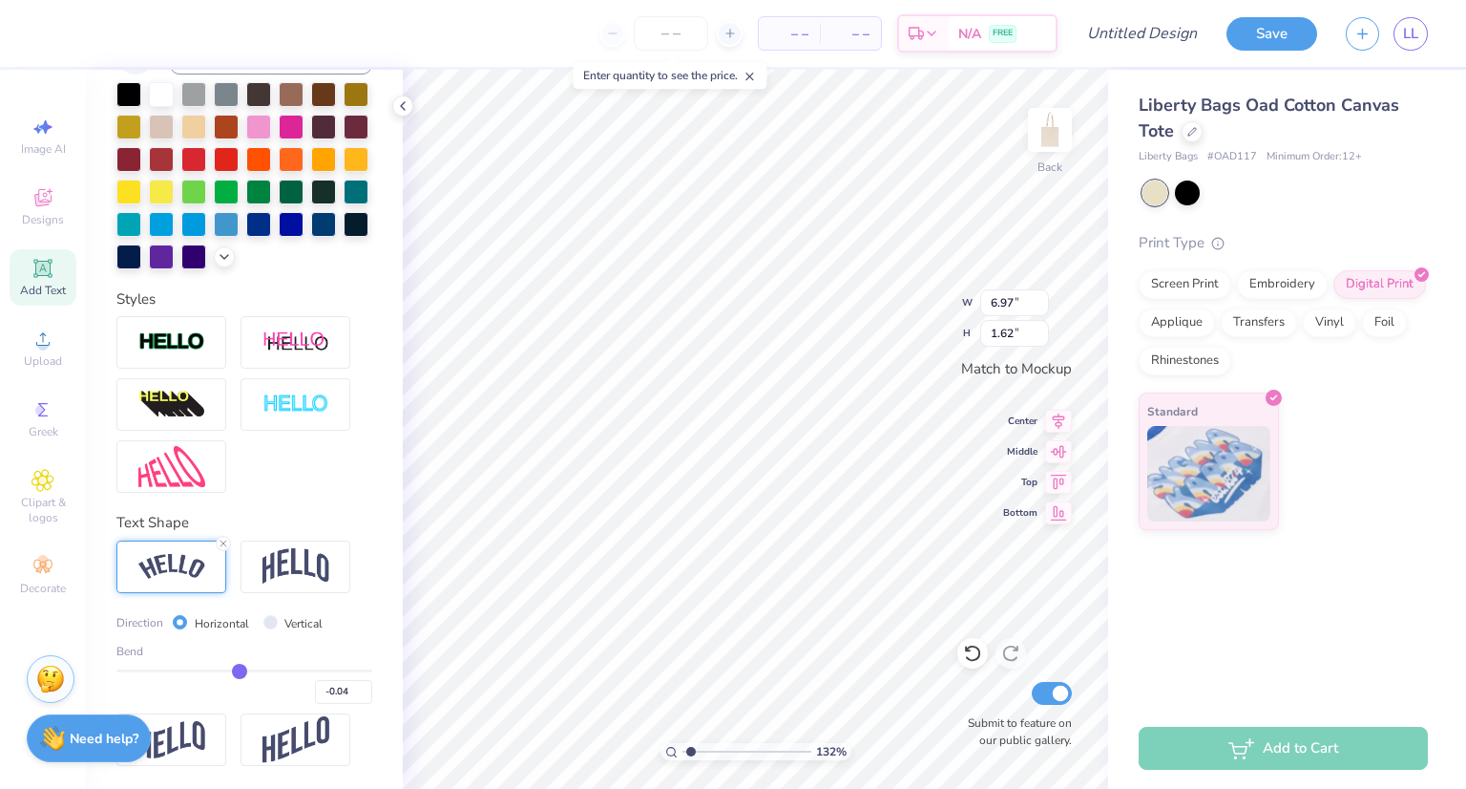
type input "-0.05"
type input "-0.06"
drag, startPoint x: 292, startPoint y: 677, endPoint x: 230, endPoint y: 685, distance: 62.5
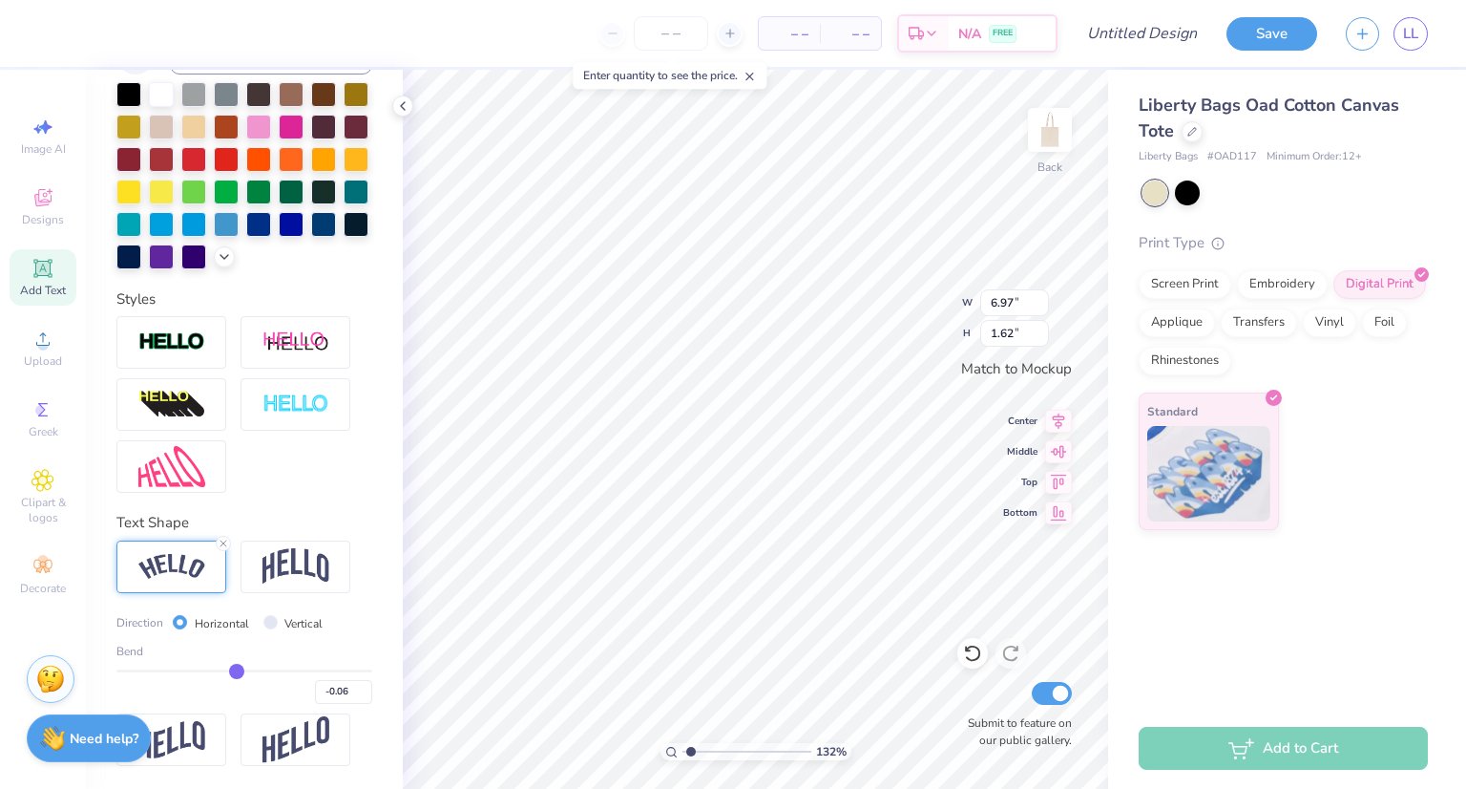
type input "-0.06"
click at [230, 672] on input "range" at bounding box center [244, 670] width 256 height 3
type input "1.32091993183043"
type input "6.08"
type input "0.77"
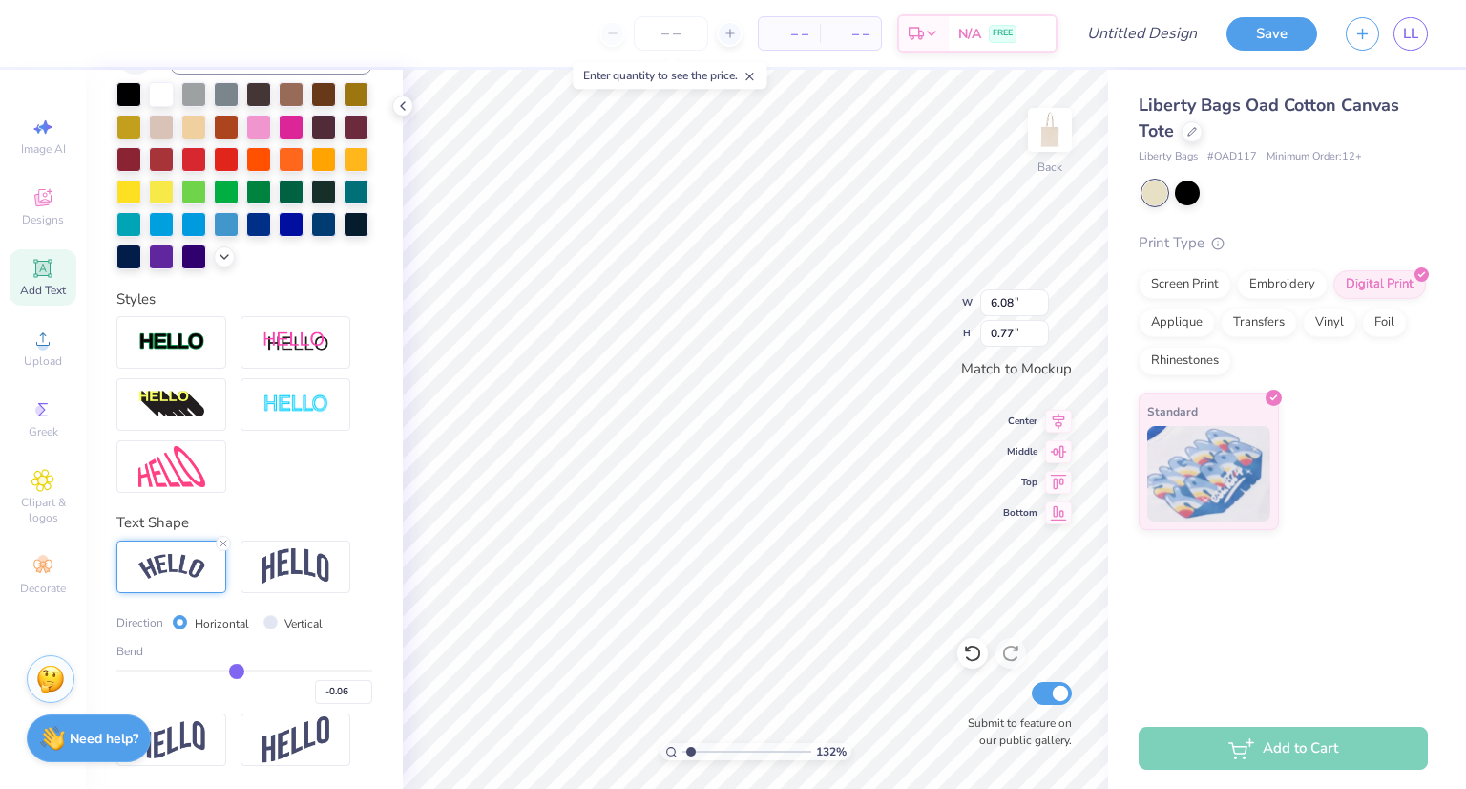
type input "-0.03"
type input "0.04"
type input "0.12"
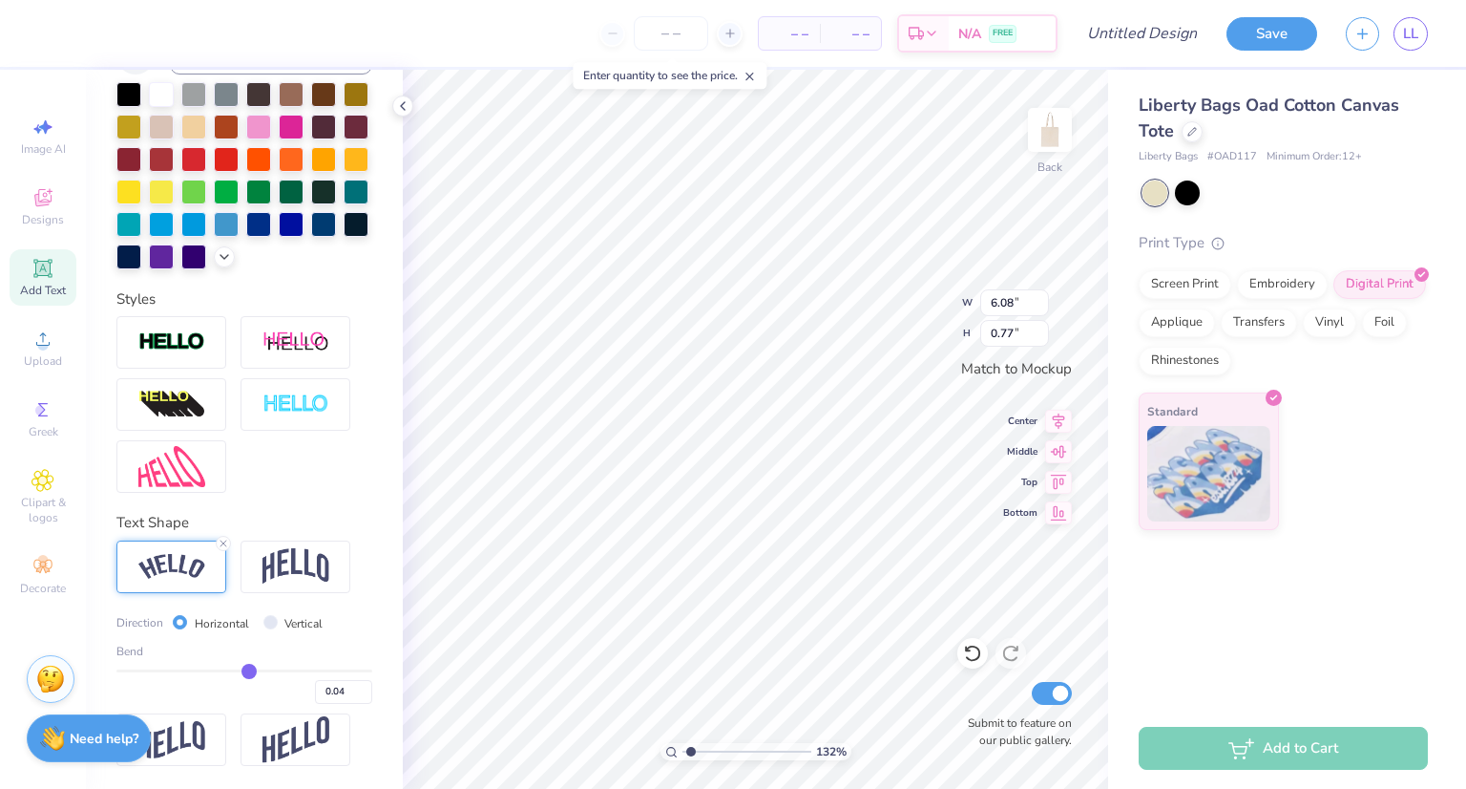
type input "0.12"
type input "0.2"
type input "0.20"
type input "0.27"
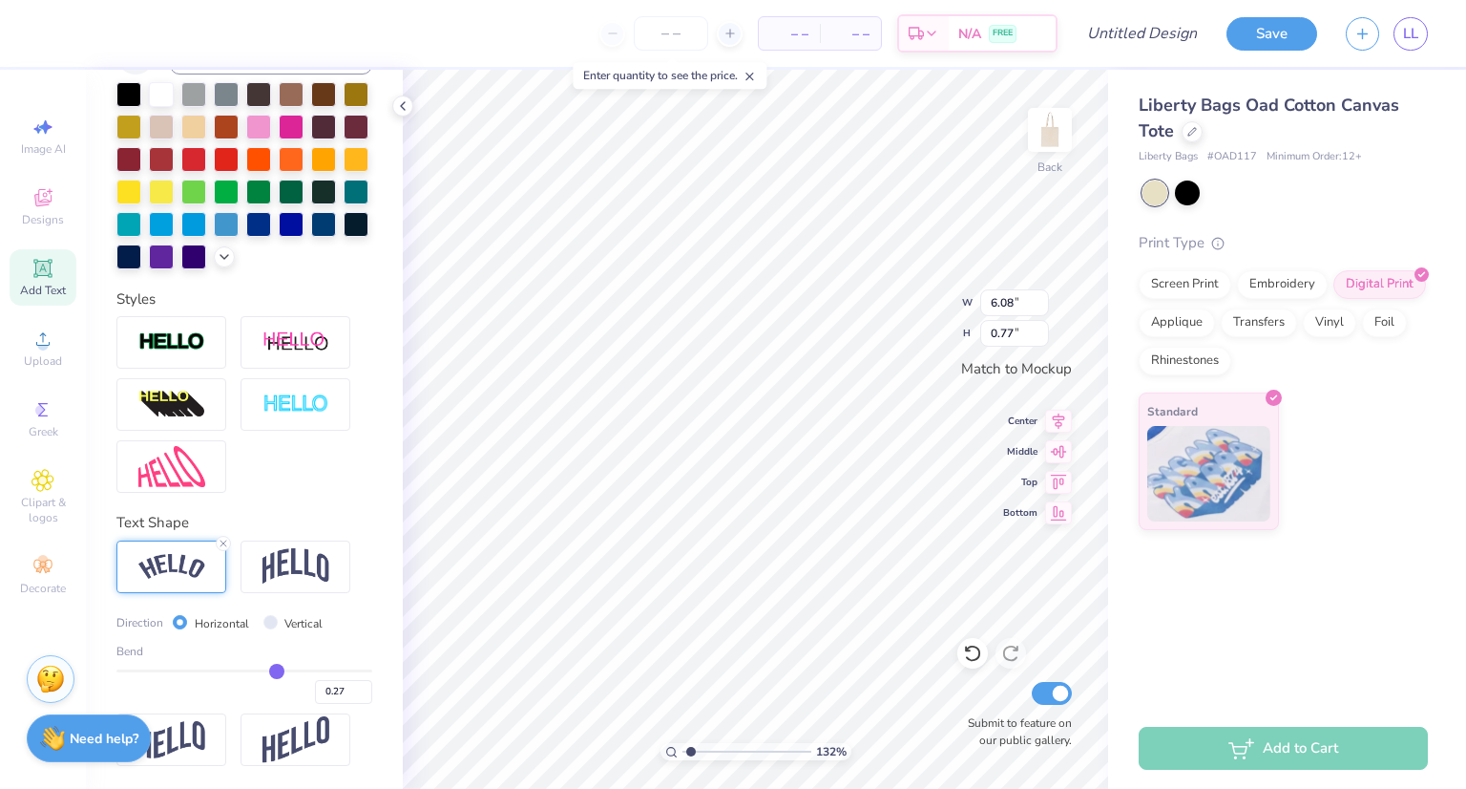
type input "0.39"
type input "0.46"
drag, startPoint x: 230, startPoint y: 666, endPoint x: 313, endPoint y: 669, distance: 83.1
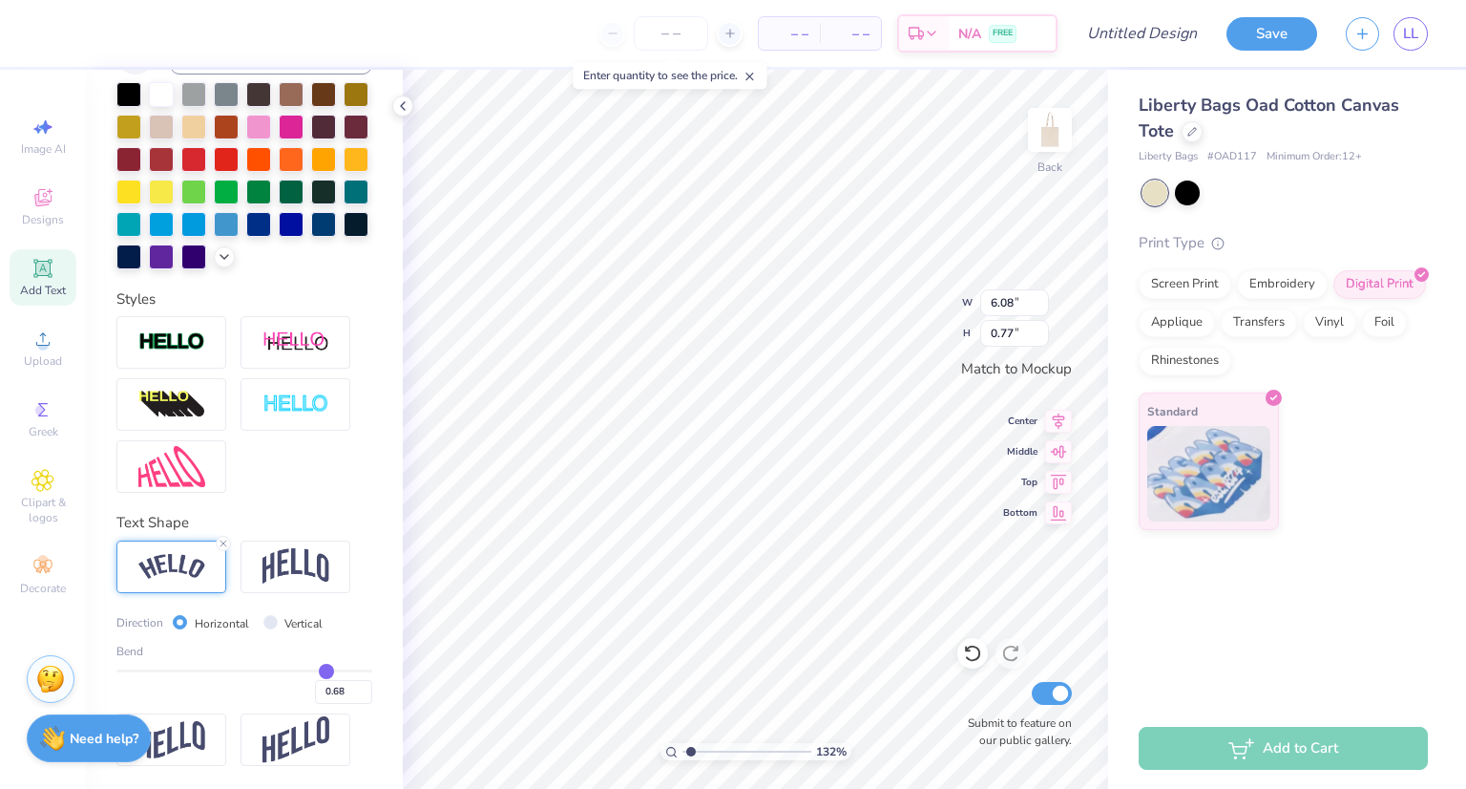
click at [313, 669] on input "range" at bounding box center [244, 670] width 256 height 3
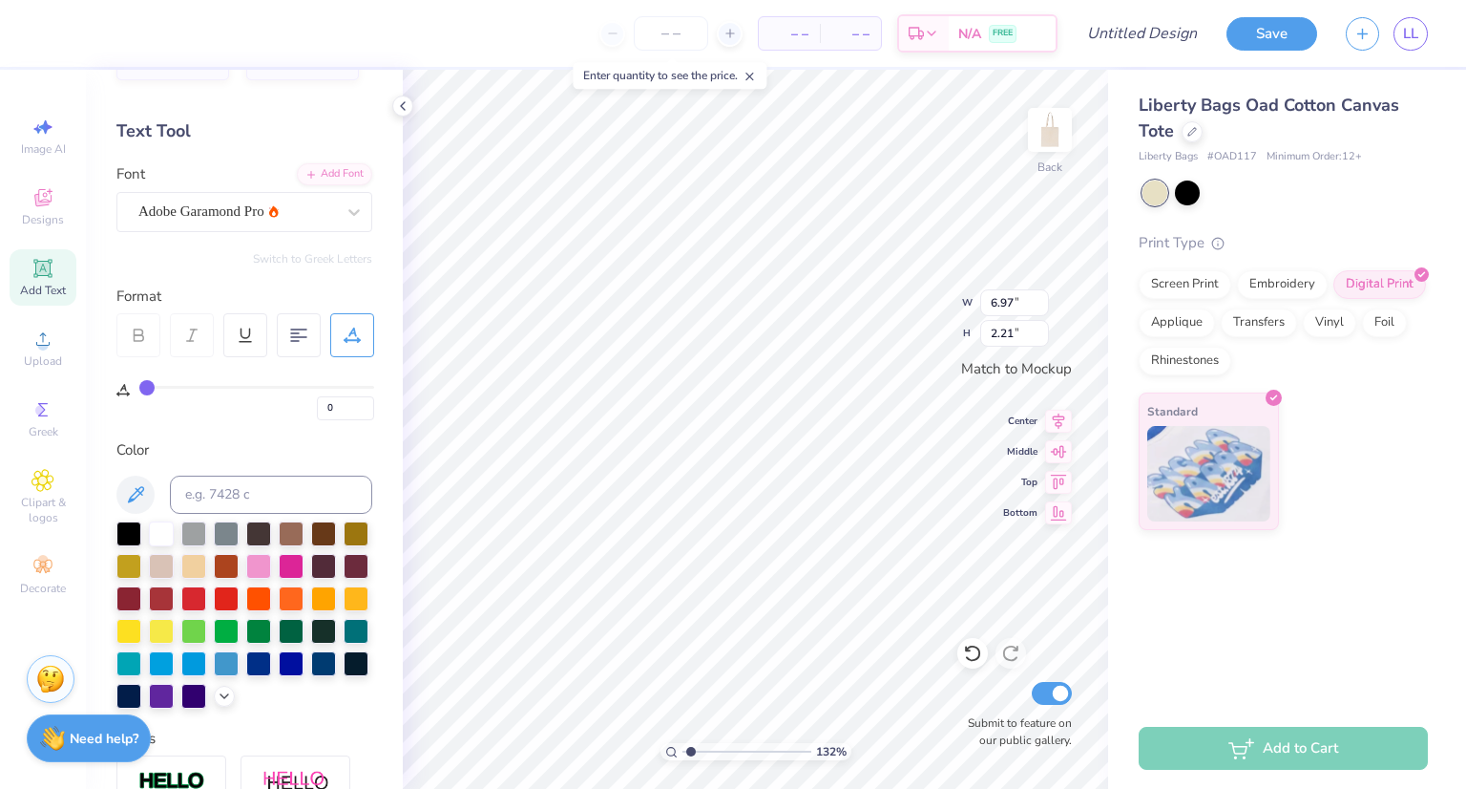
scroll to position [0, 0]
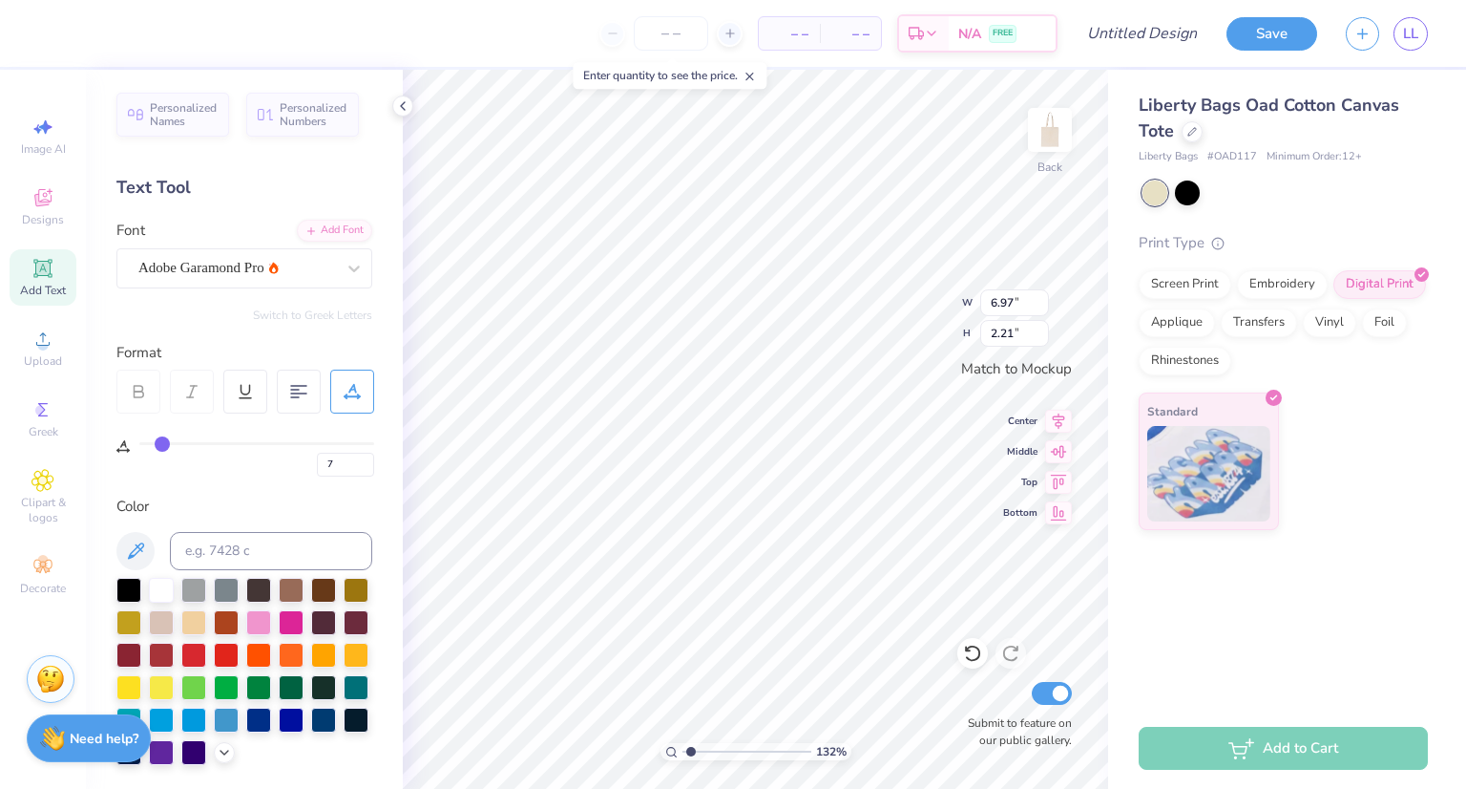
drag, startPoint x: 146, startPoint y: 440, endPoint x: 163, endPoint y: 440, distance: 17.2
click at [163, 442] on input "range" at bounding box center [256, 443] width 235 height 3
click at [53, 131] on icon at bounding box center [43, 127] width 23 height 23
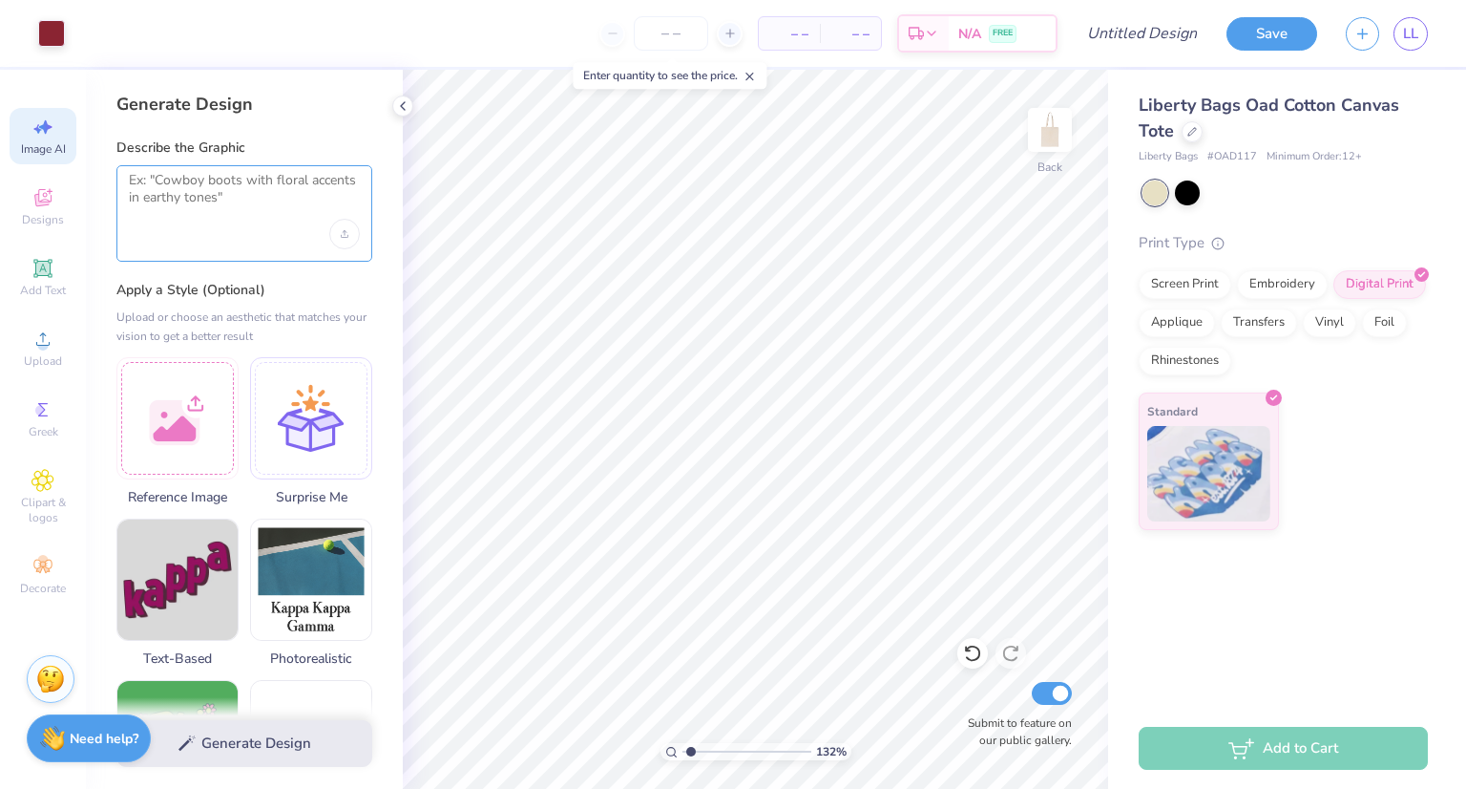
click at [188, 189] on textarea at bounding box center [244, 196] width 231 height 48
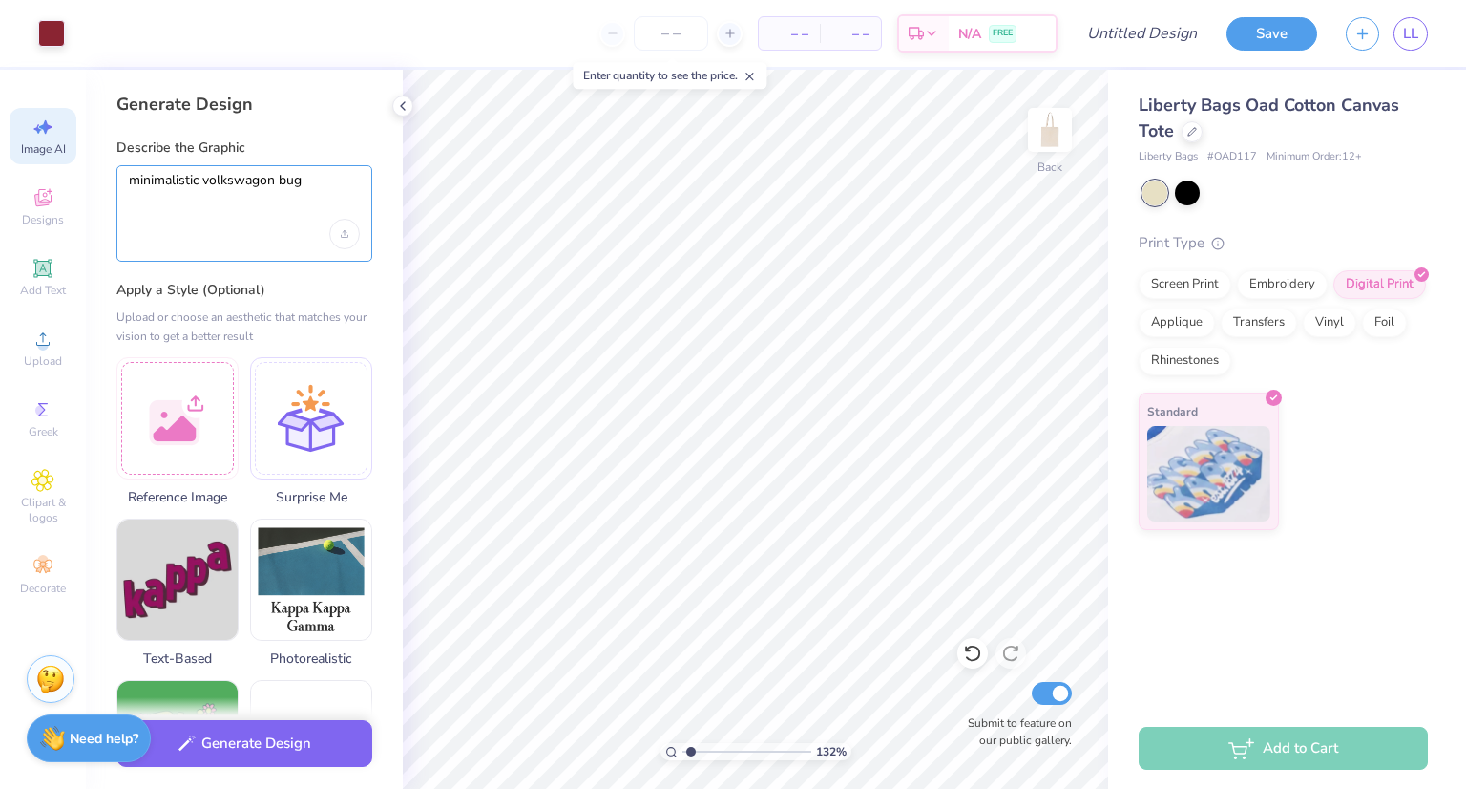
click at [297, 177] on textarea "minimalistic volkswagon bug" at bounding box center [244, 196] width 231 height 48
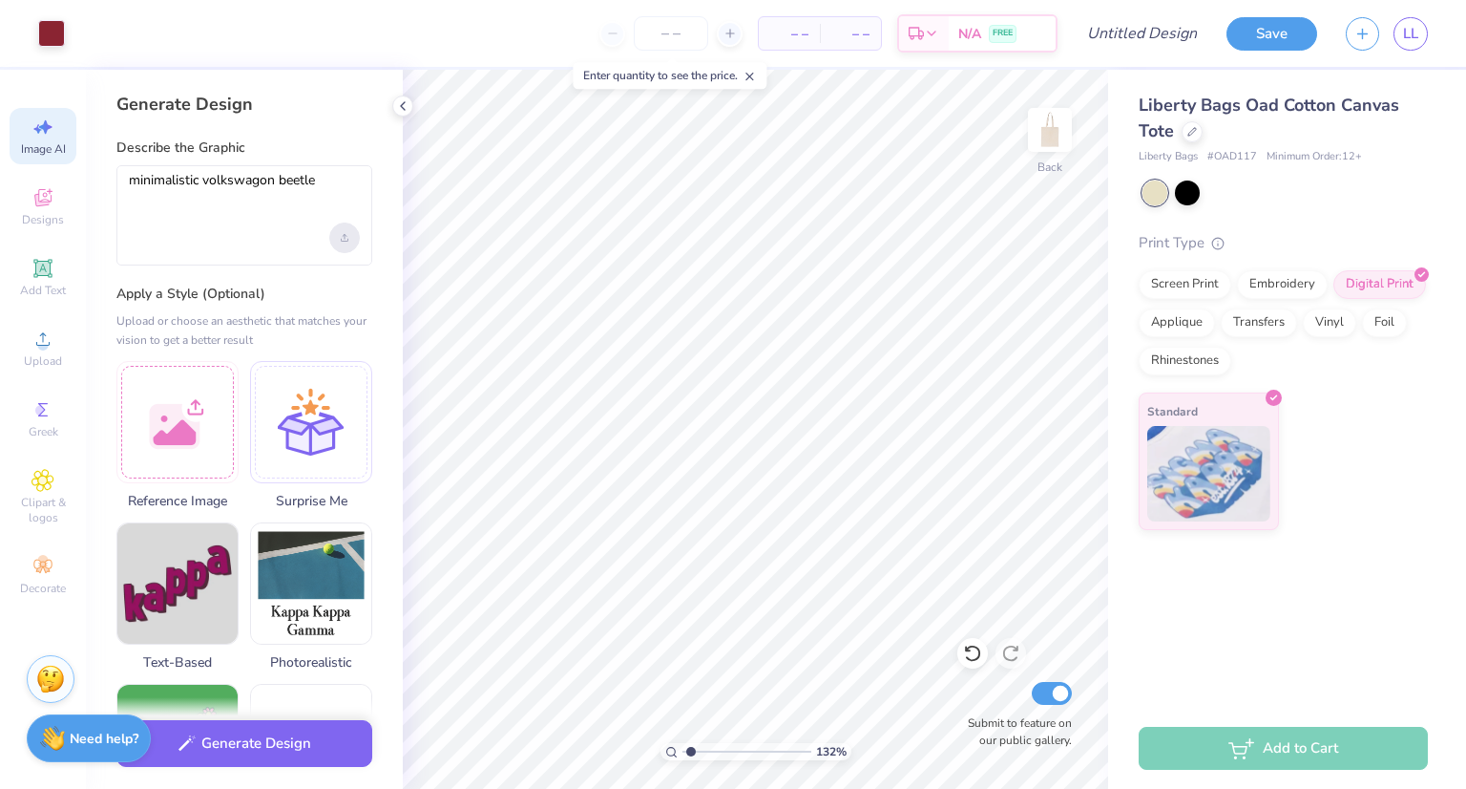
click at [355, 242] on div "Upload image" at bounding box center [344, 237] width 31 height 31
click at [38, 352] on div "Upload" at bounding box center [43, 348] width 67 height 56
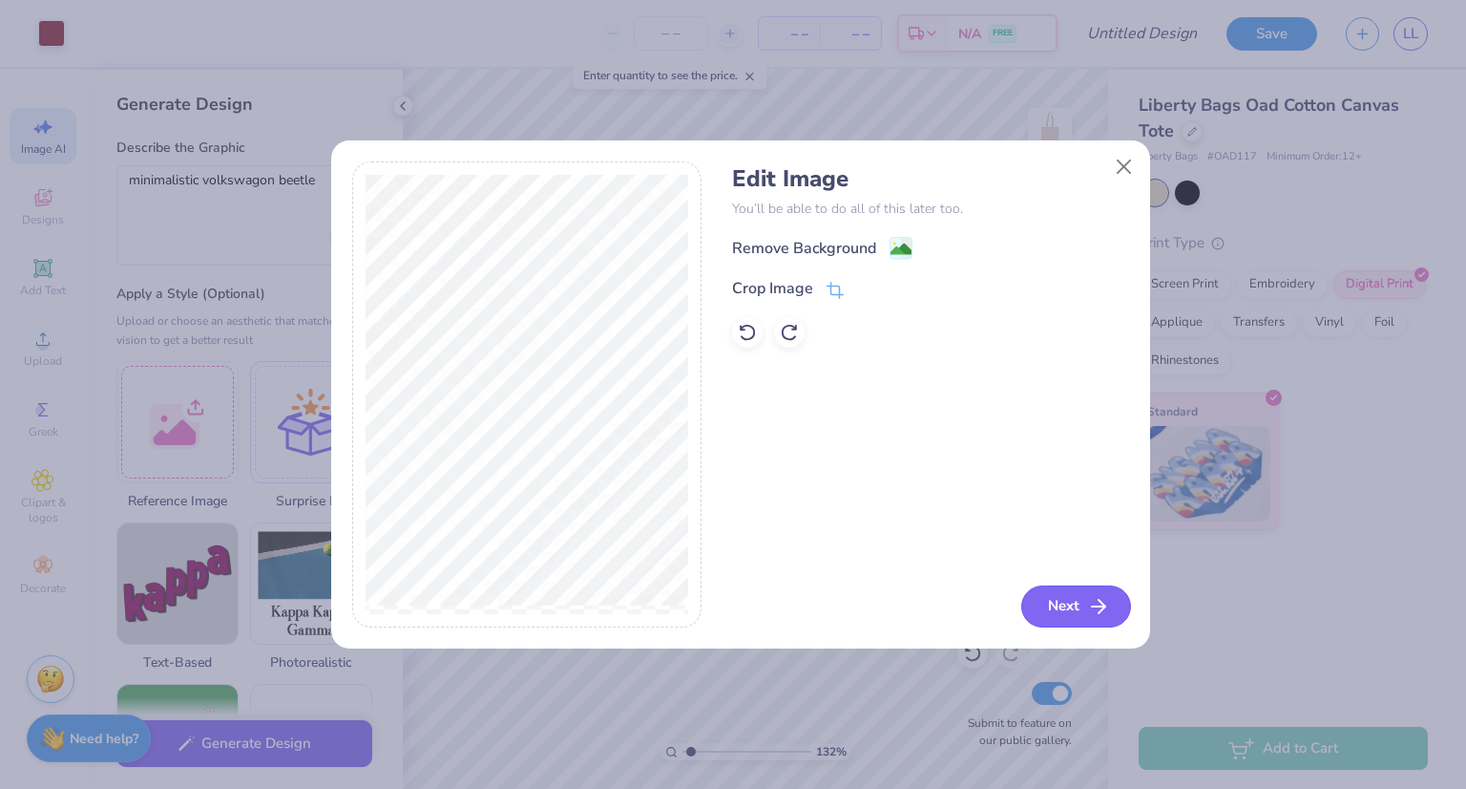
click at [1062, 612] on button "Next" at bounding box center [1077, 606] width 110 height 42
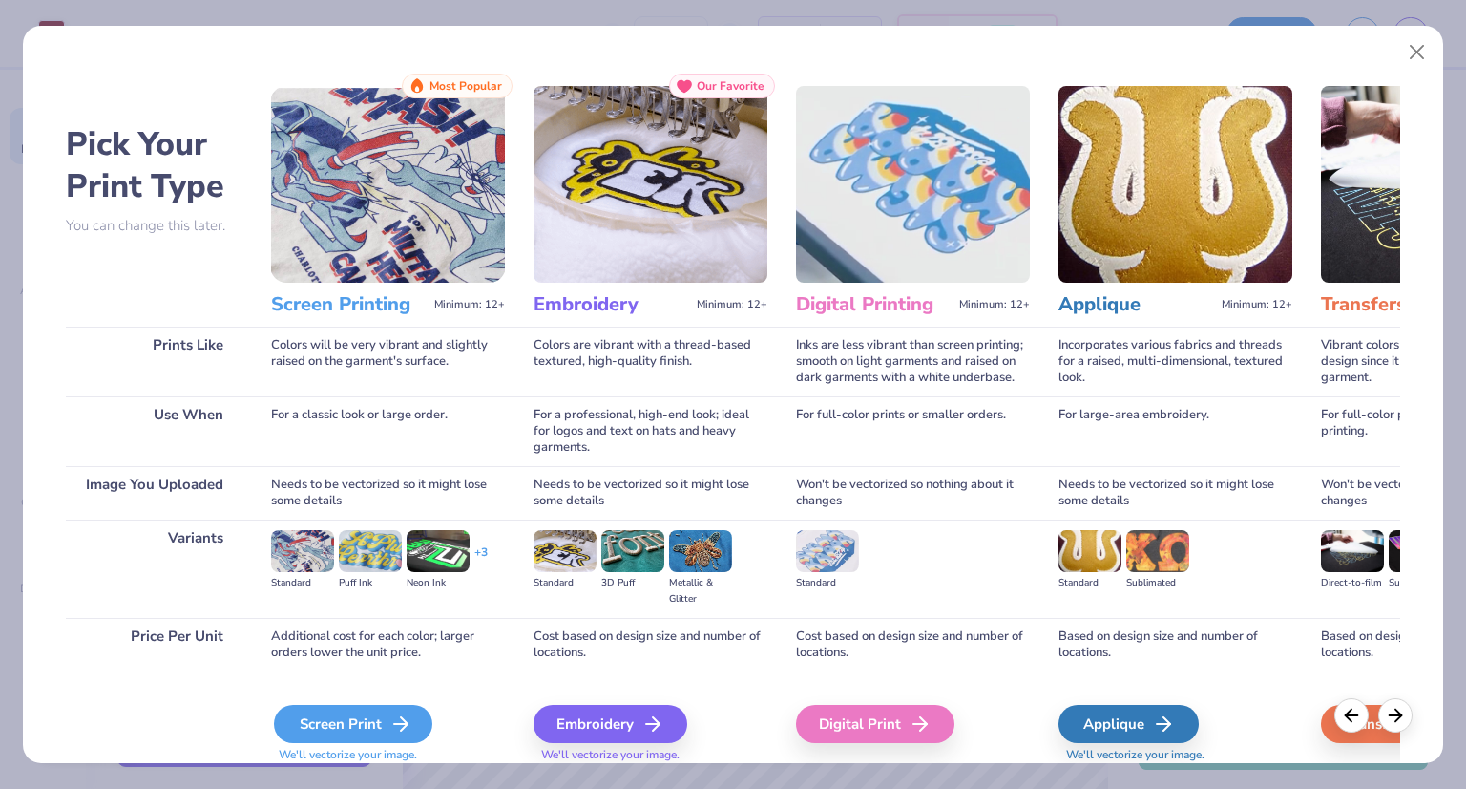
click at [387, 718] on div "Screen Print" at bounding box center [353, 724] width 158 height 38
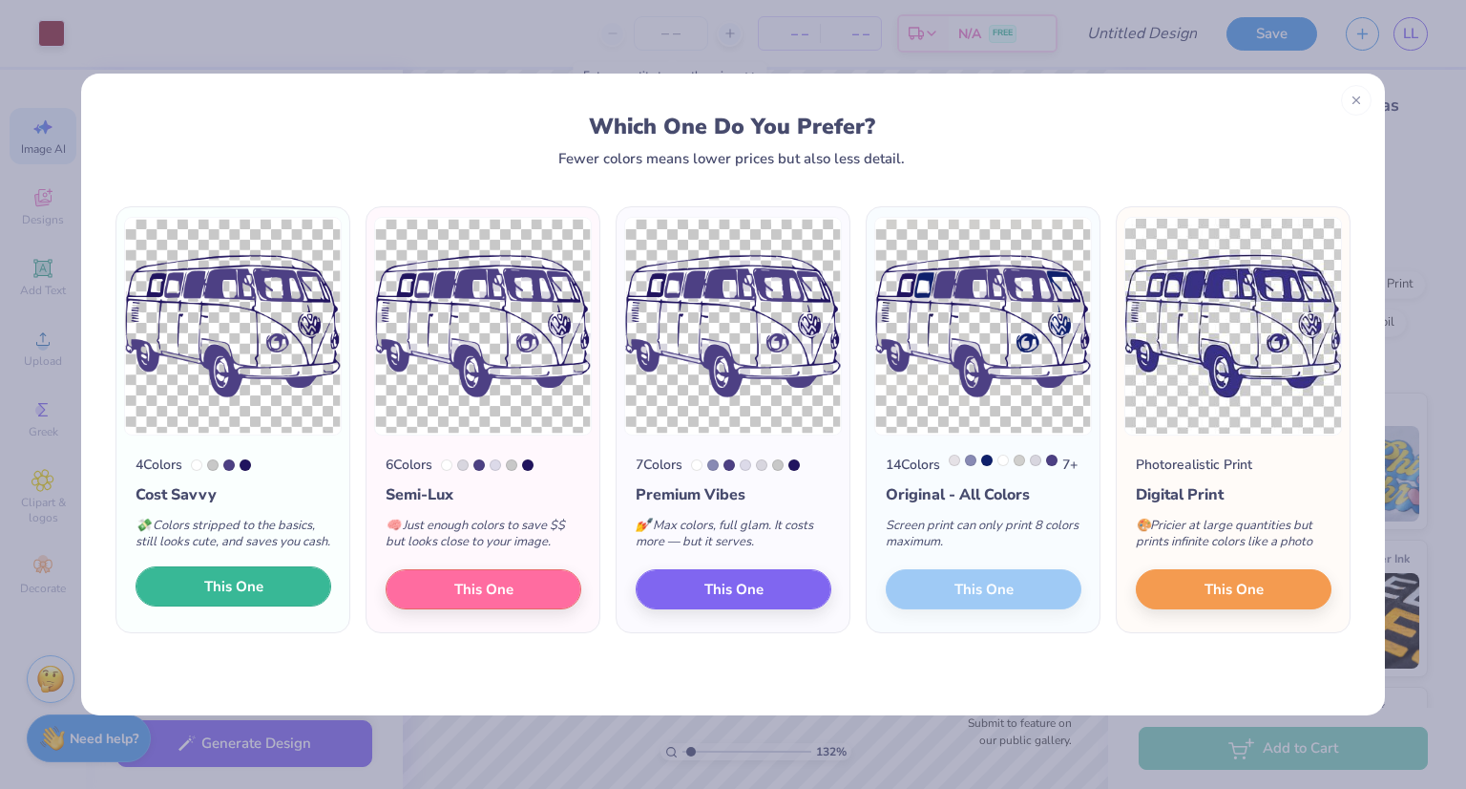
click at [217, 598] on span "This One" at bounding box center [233, 587] width 59 height 22
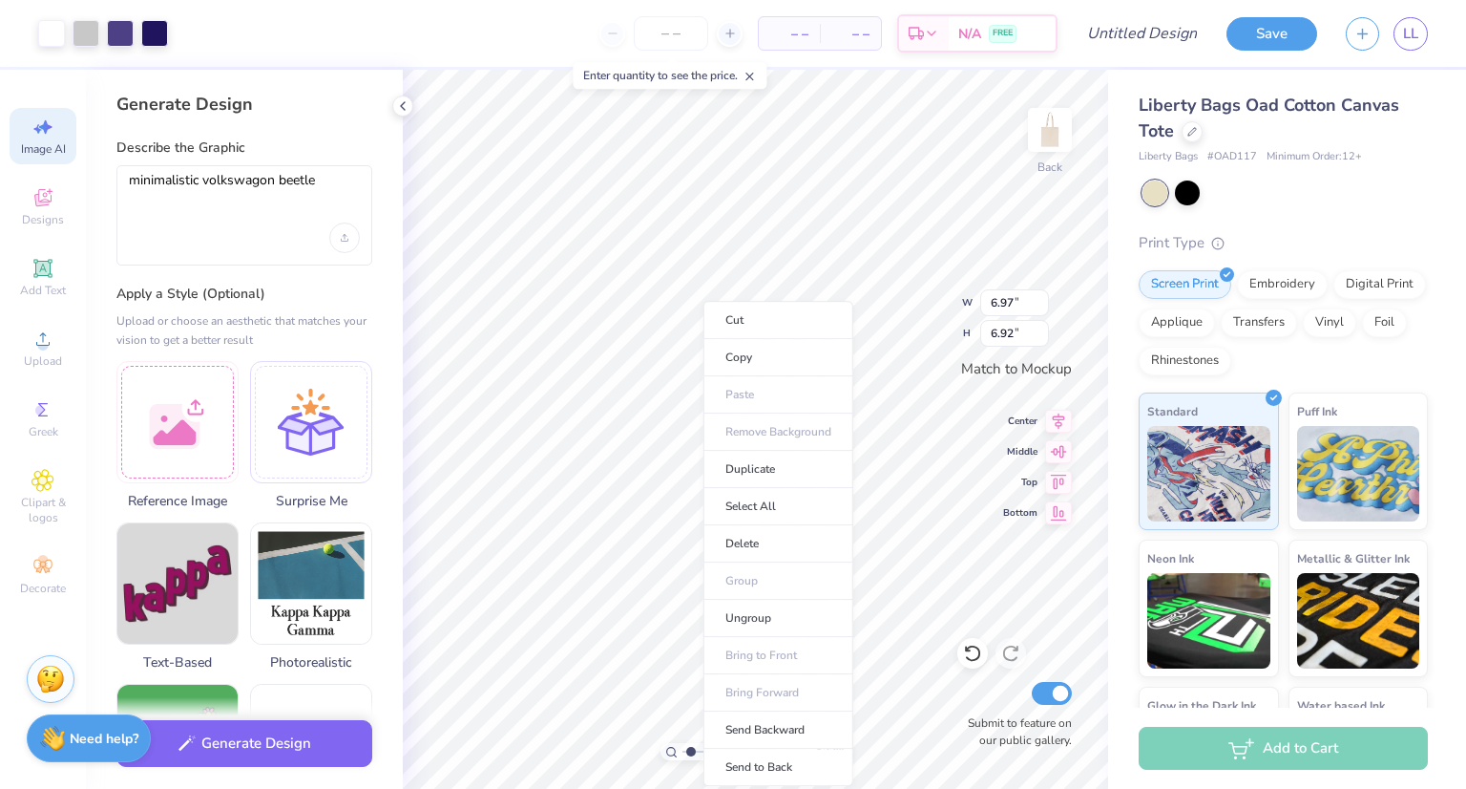
click at [751, 430] on ul "Cut Copy Paste Remove Background Duplicate Select All Delete Group Ungroup Brin…" at bounding box center [779, 543] width 150 height 485
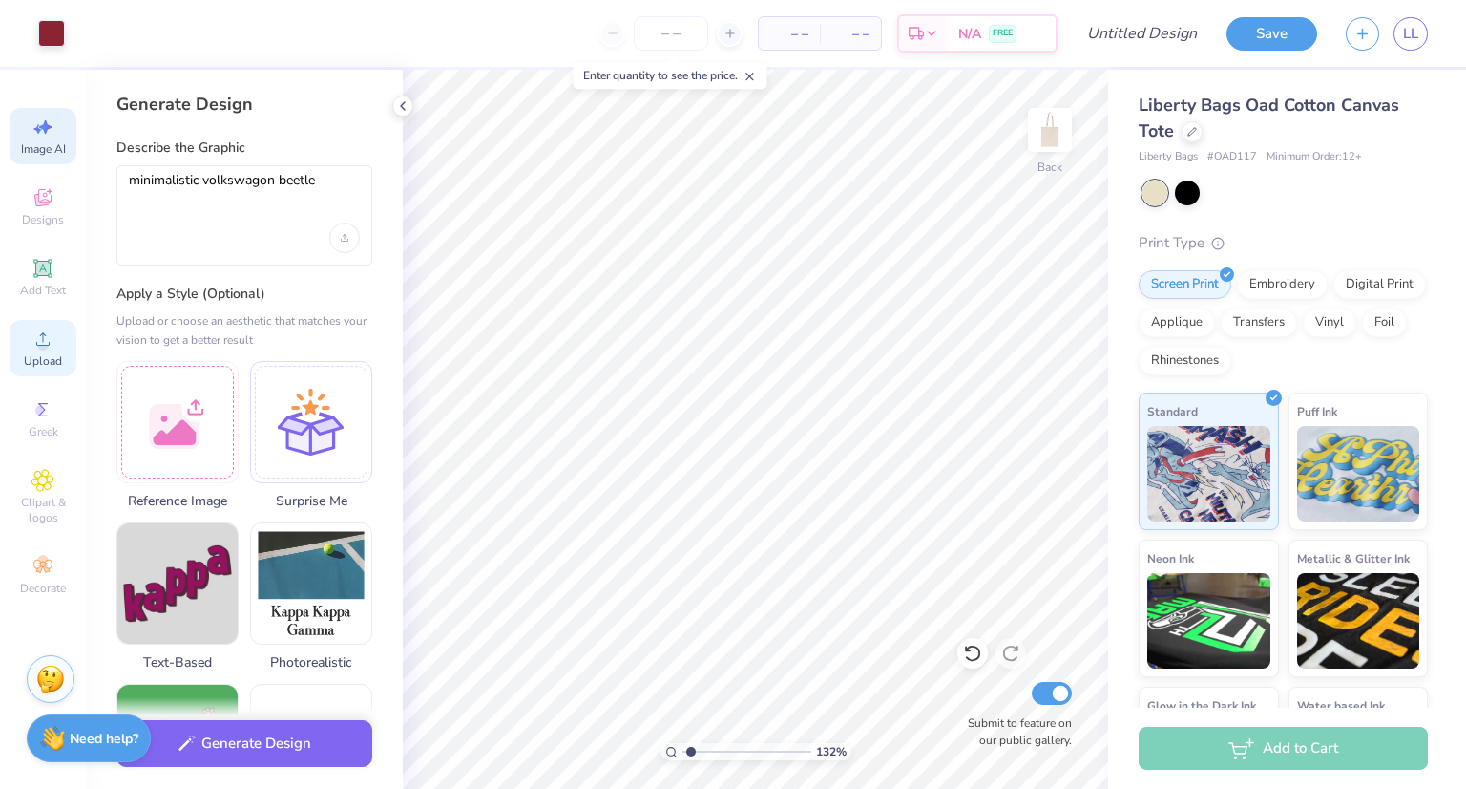
click at [46, 354] on span "Upload" at bounding box center [43, 360] width 38 height 15
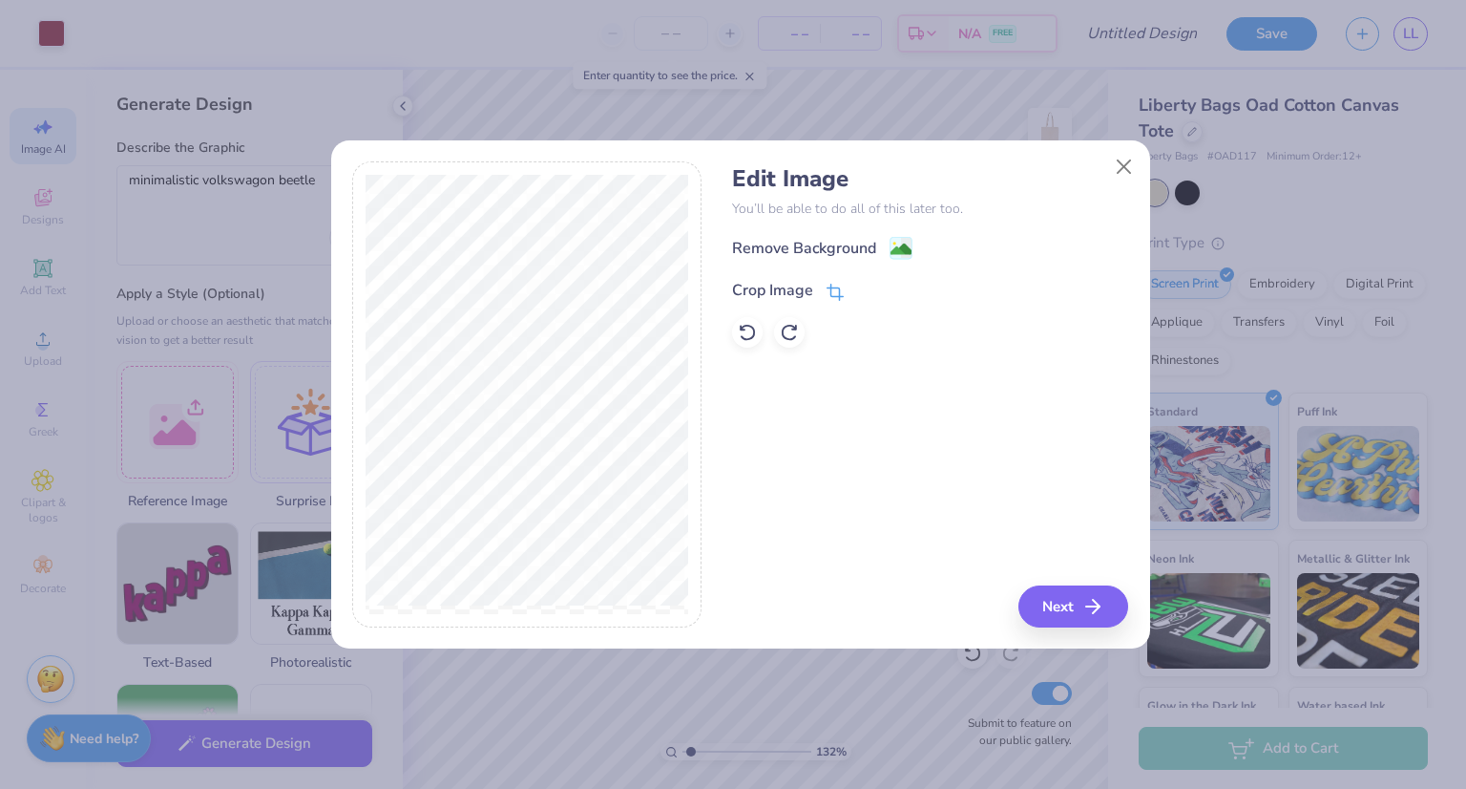
click at [831, 285] on icon at bounding box center [837, 290] width 12 height 12
click at [924, 248] on div "Remove Background Crop Image" at bounding box center [930, 292] width 396 height 112
click at [1108, 167] on button "Close" at bounding box center [1124, 166] width 36 height 36
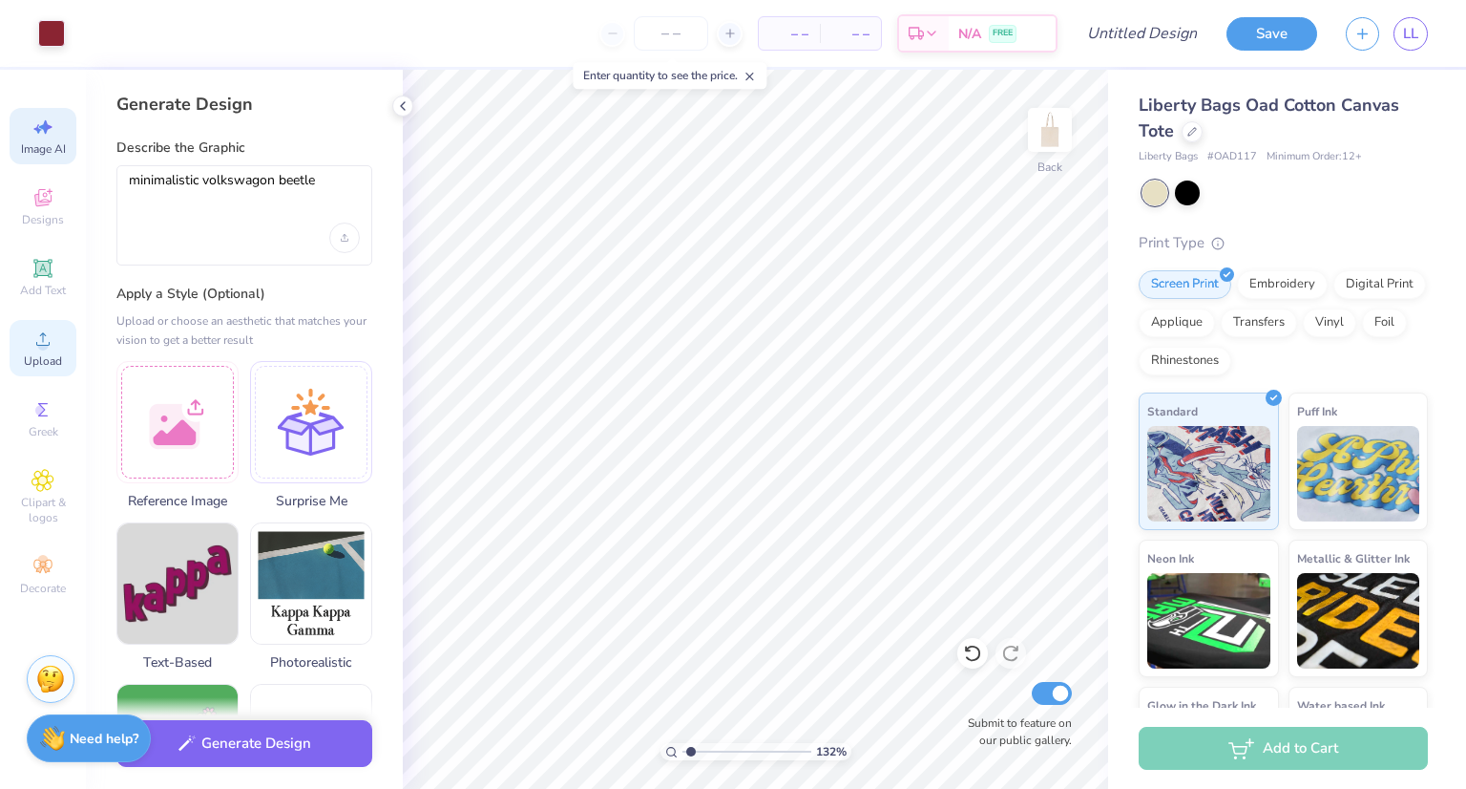
click at [42, 352] on div "Upload" at bounding box center [43, 348] width 67 height 56
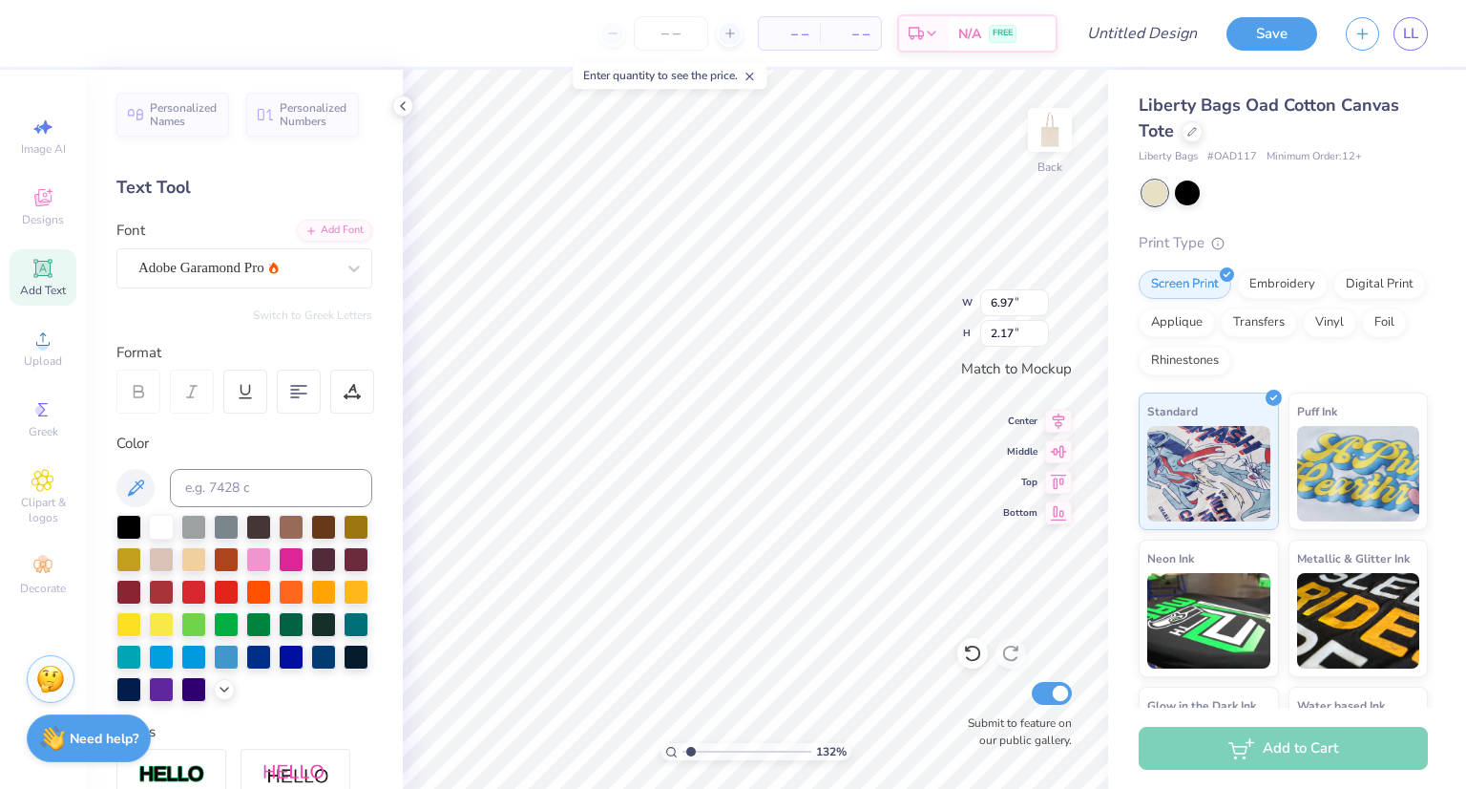
click at [138, 400] on div at bounding box center [138, 391] width 44 height 44
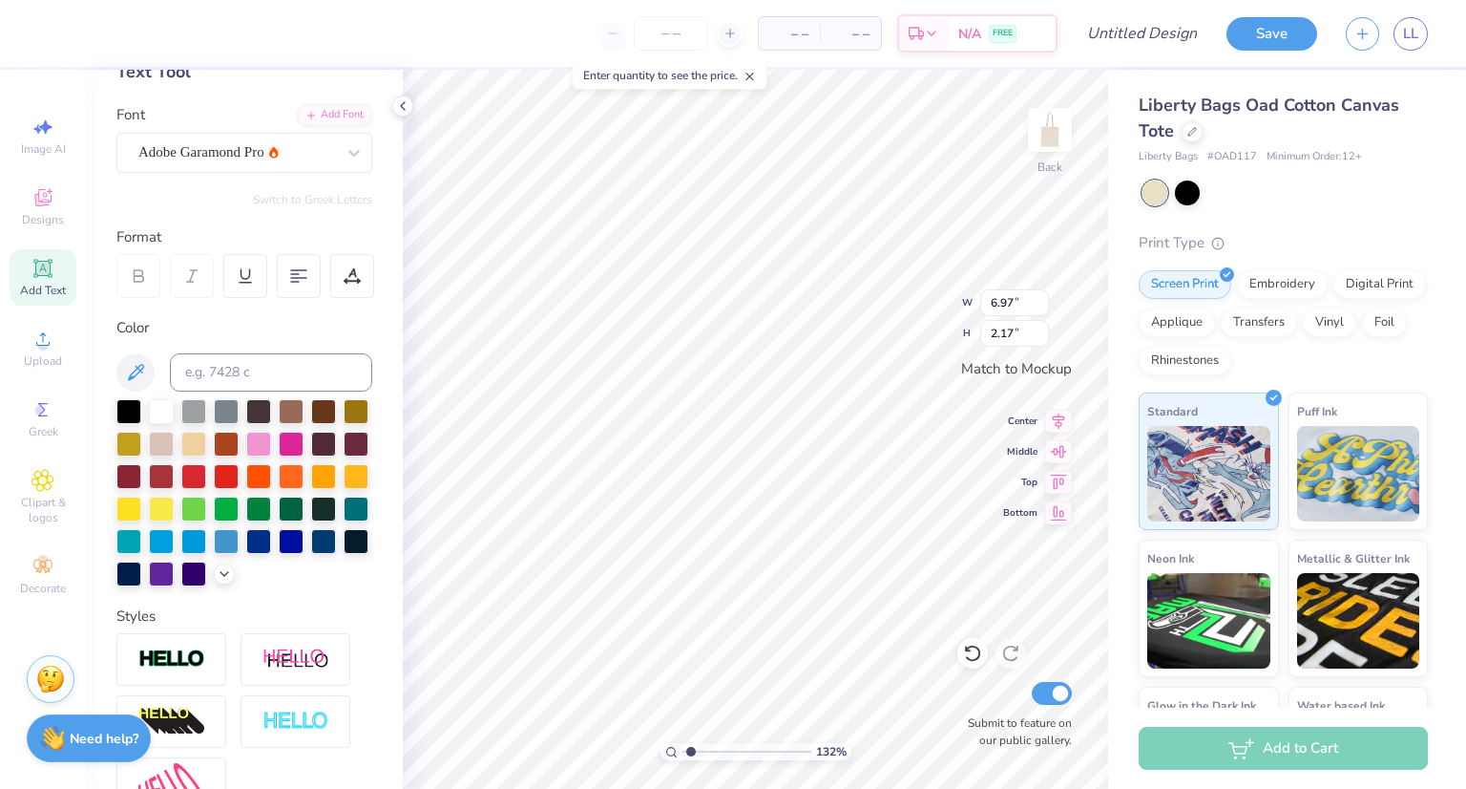
scroll to position [111, 0]
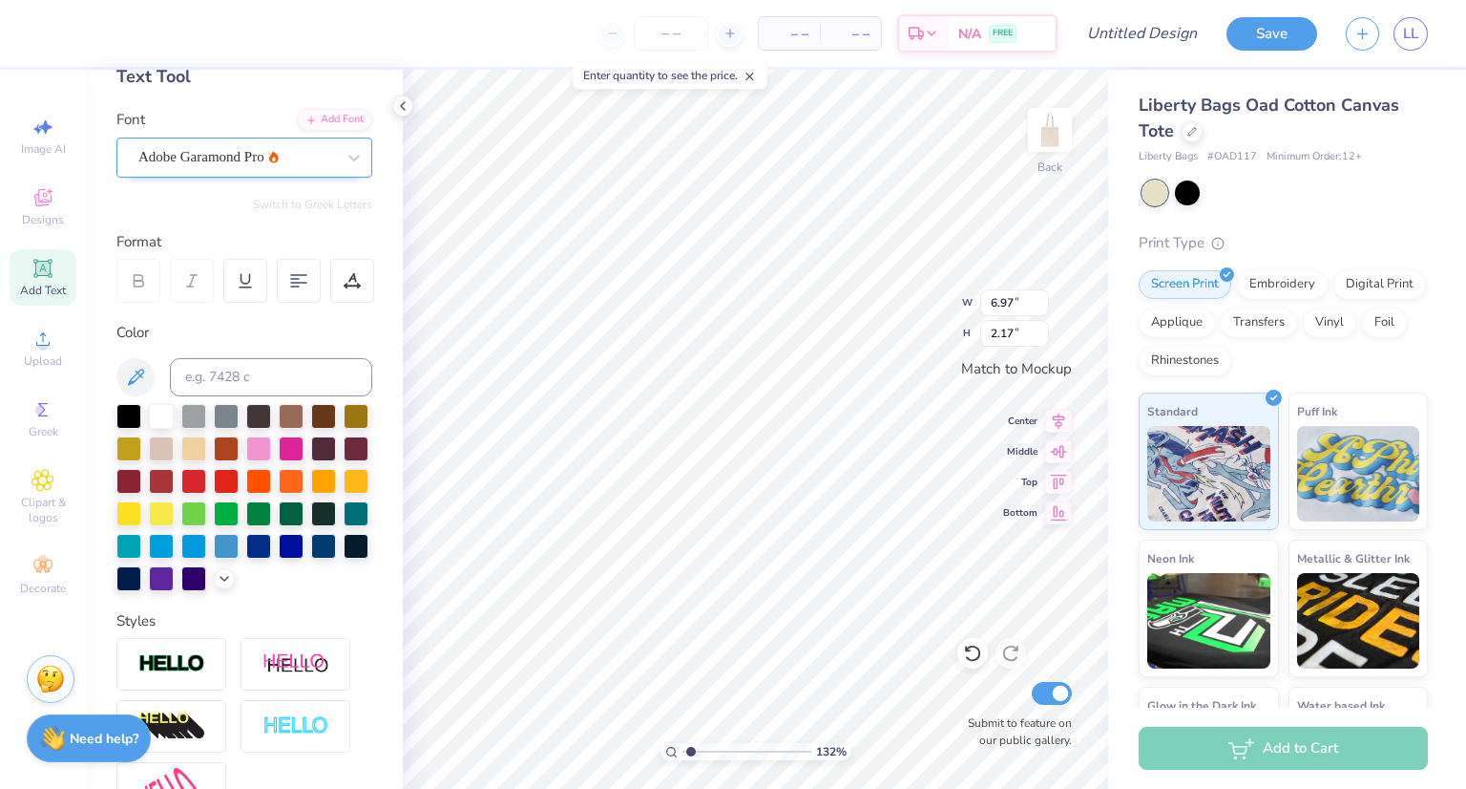
click at [218, 165] on div "Adobe Garamond Pro" at bounding box center [237, 157] width 200 height 30
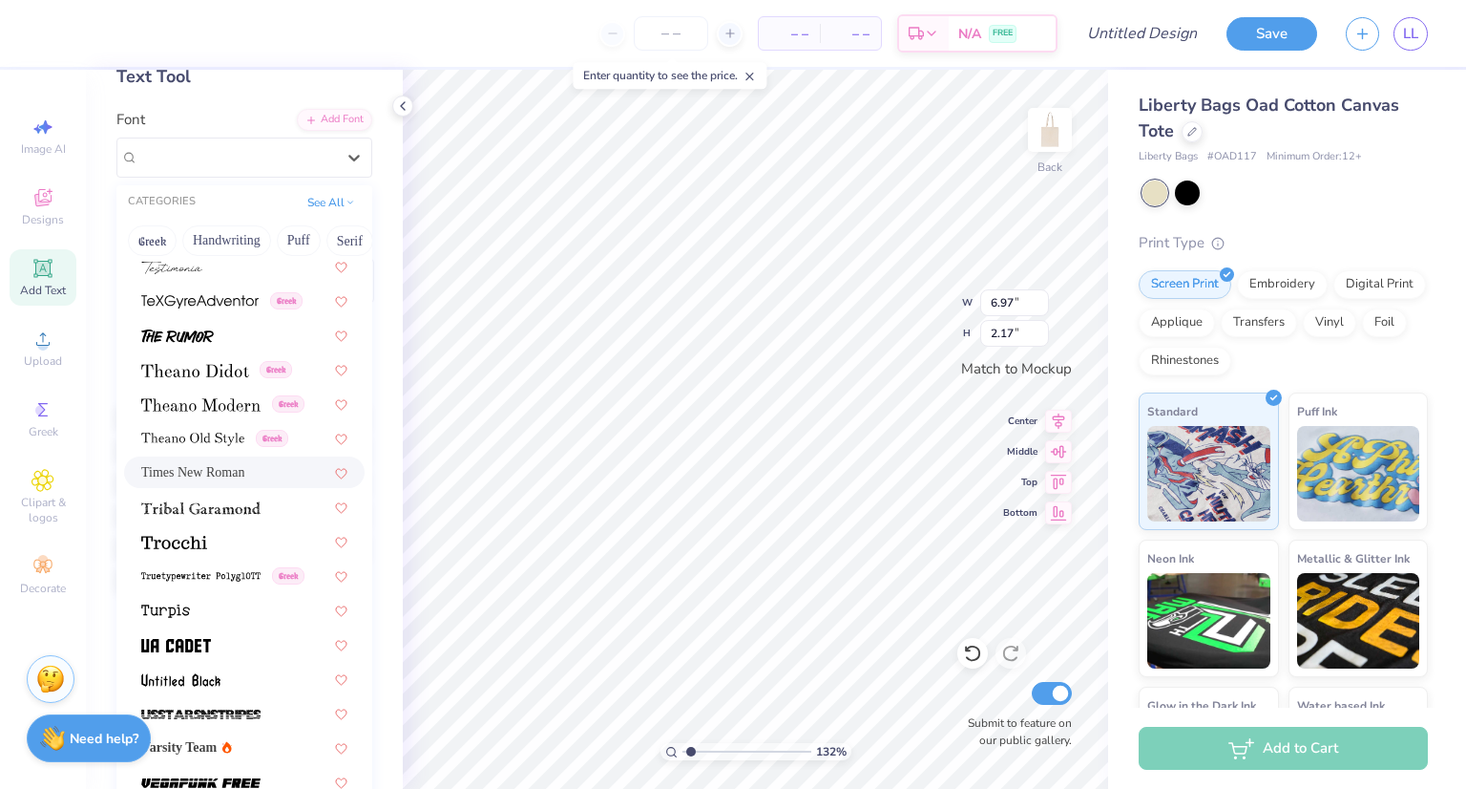
scroll to position [9753, 0]
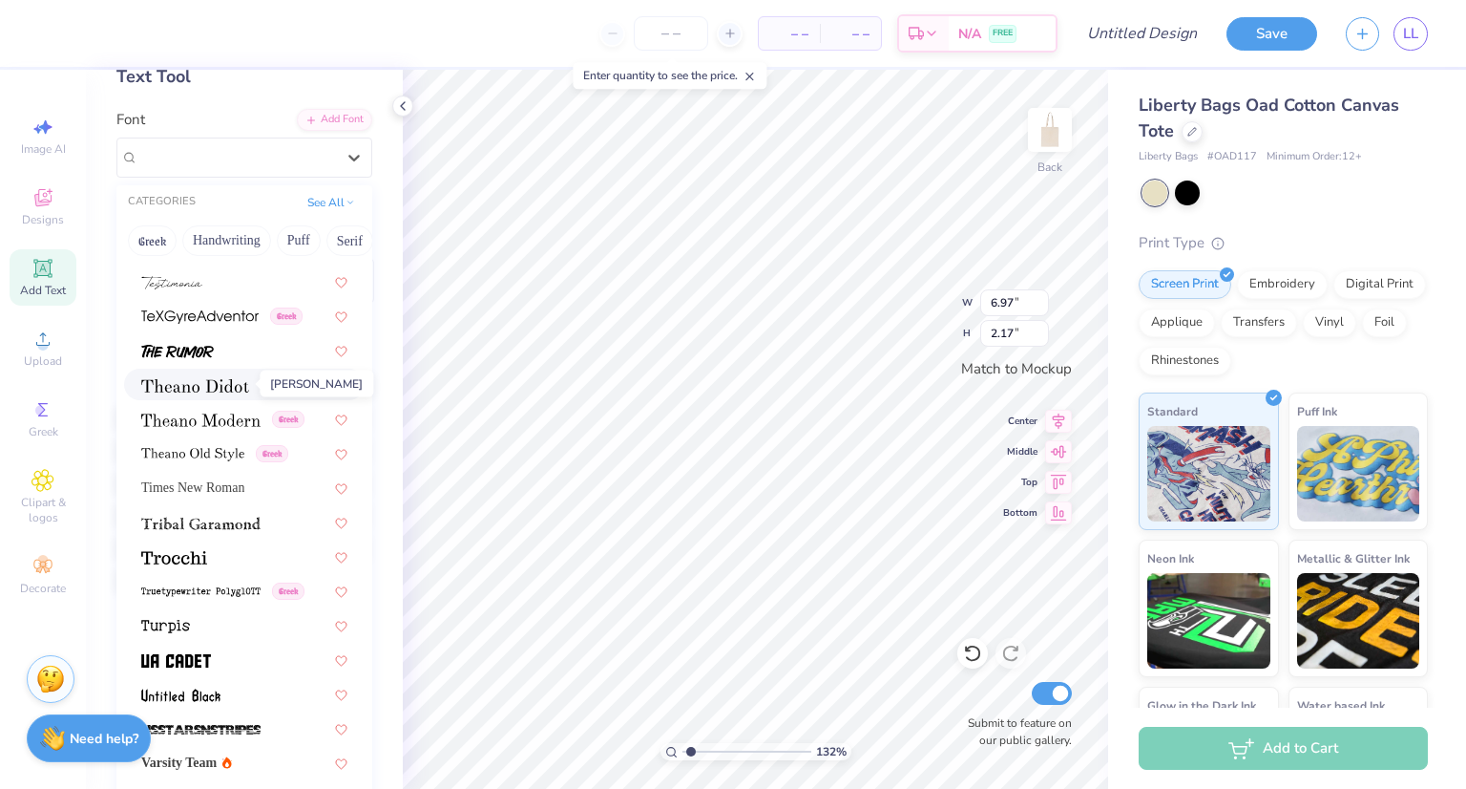
click at [239, 390] on img at bounding box center [195, 385] width 108 height 13
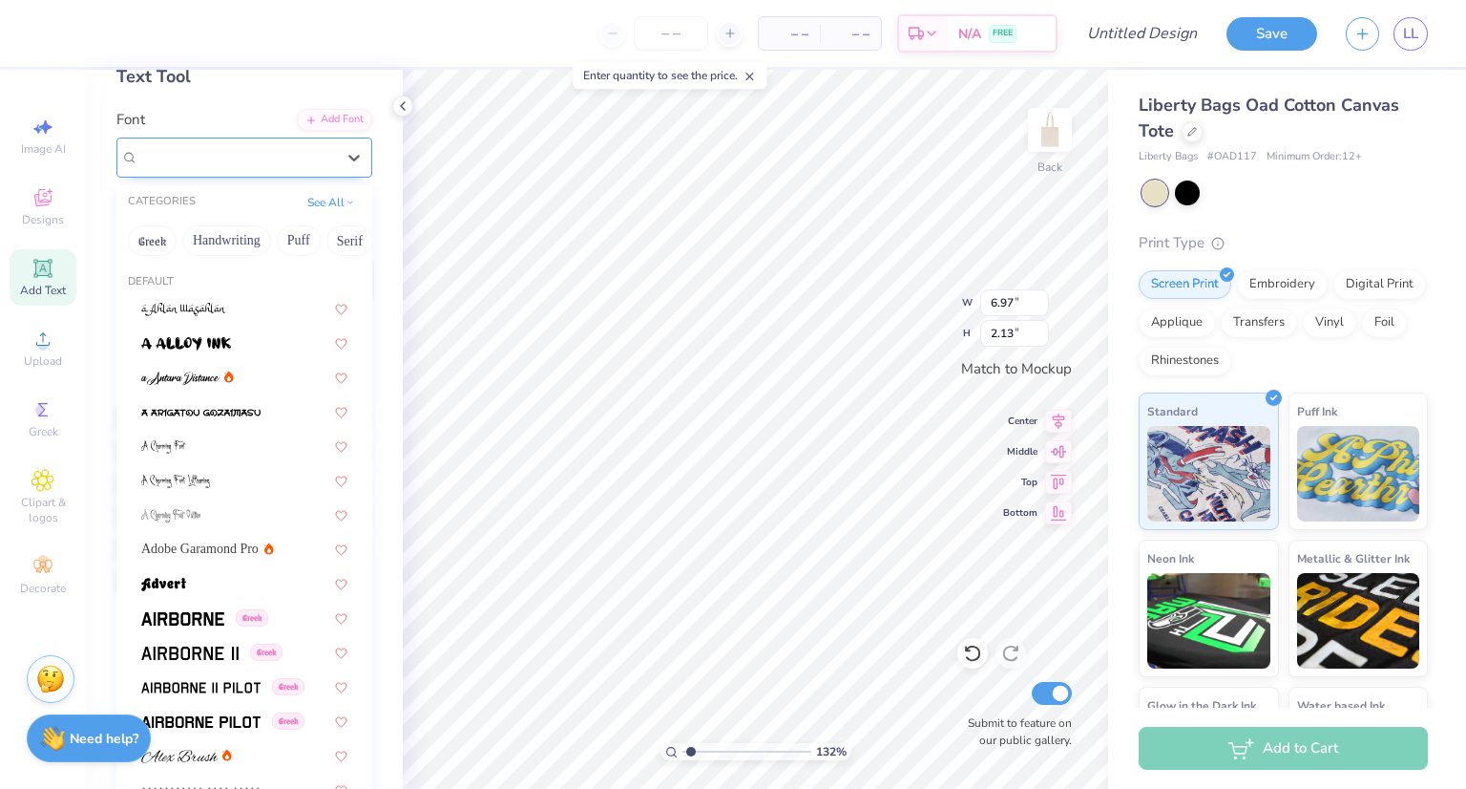
click at [256, 168] on div at bounding box center [236, 157] width 197 height 26
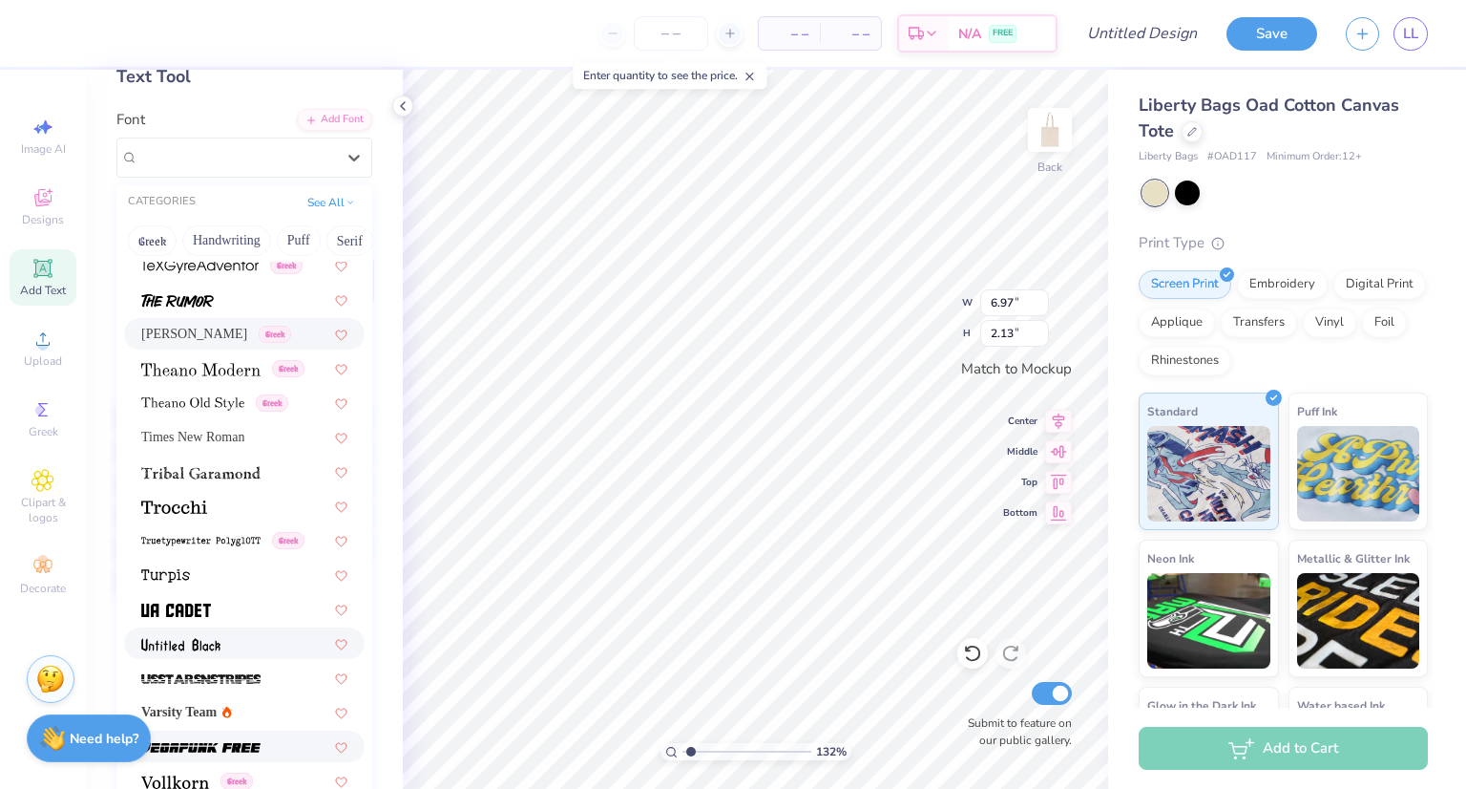
scroll to position [9803, 0]
click at [221, 368] on img at bounding box center [200, 370] width 119 height 13
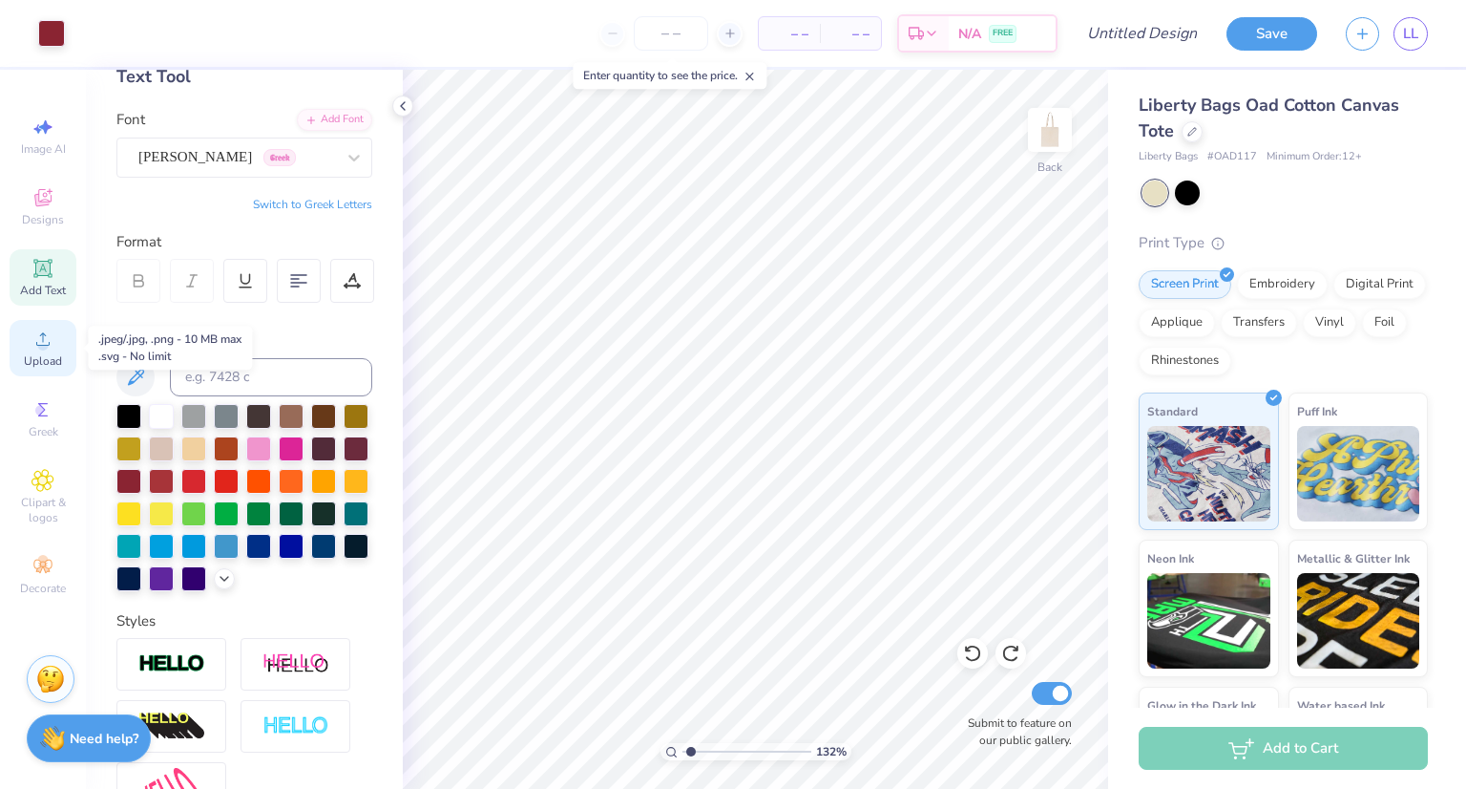
click at [62, 353] on div "Upload" at bounding box center [43, 348] width 67 height 56
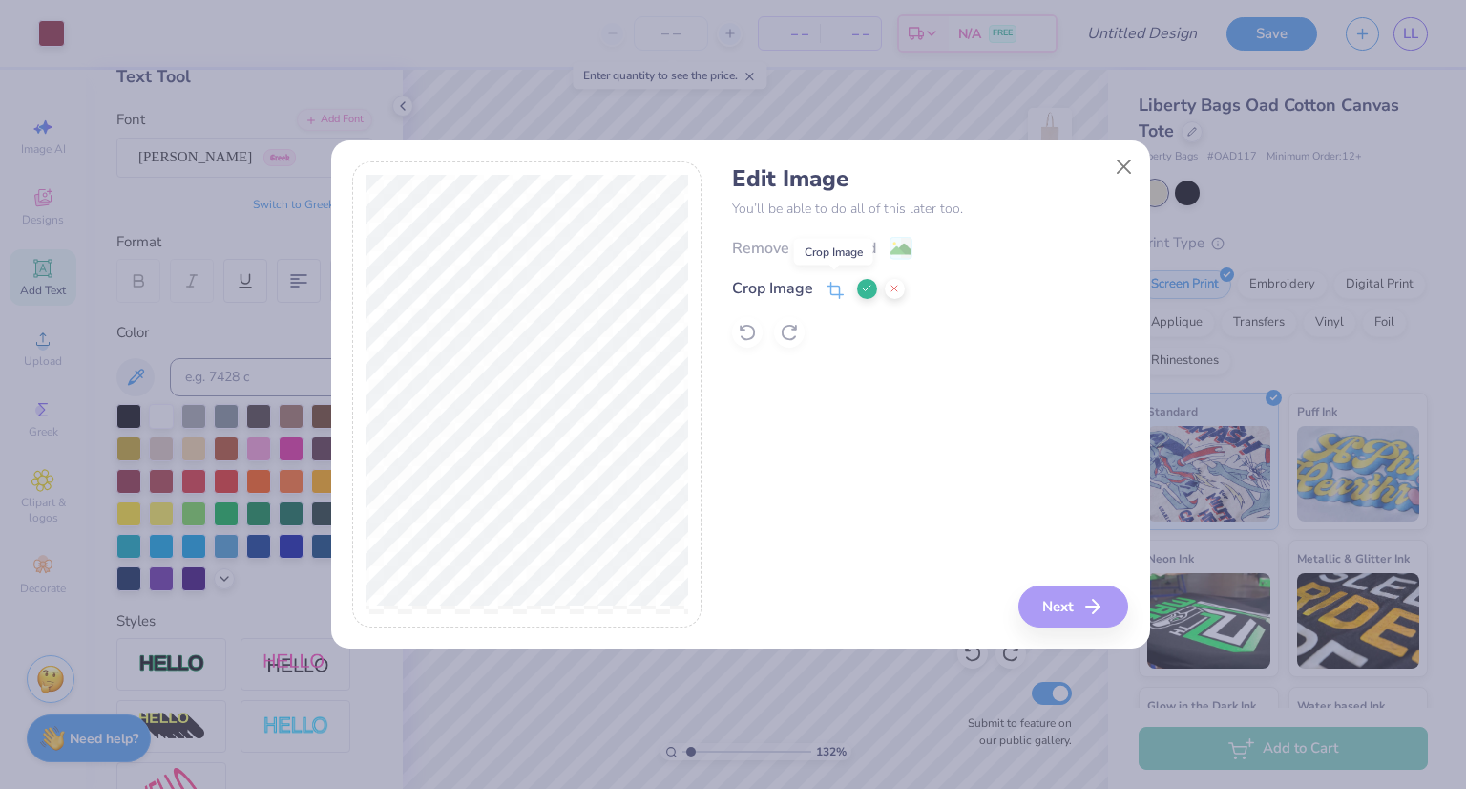
click at [831, 285] on icon at bounding box center [835, 290] width 17 height 17
click at [838, 295] on icon at bounding box center [834, 291] width 12 height 12
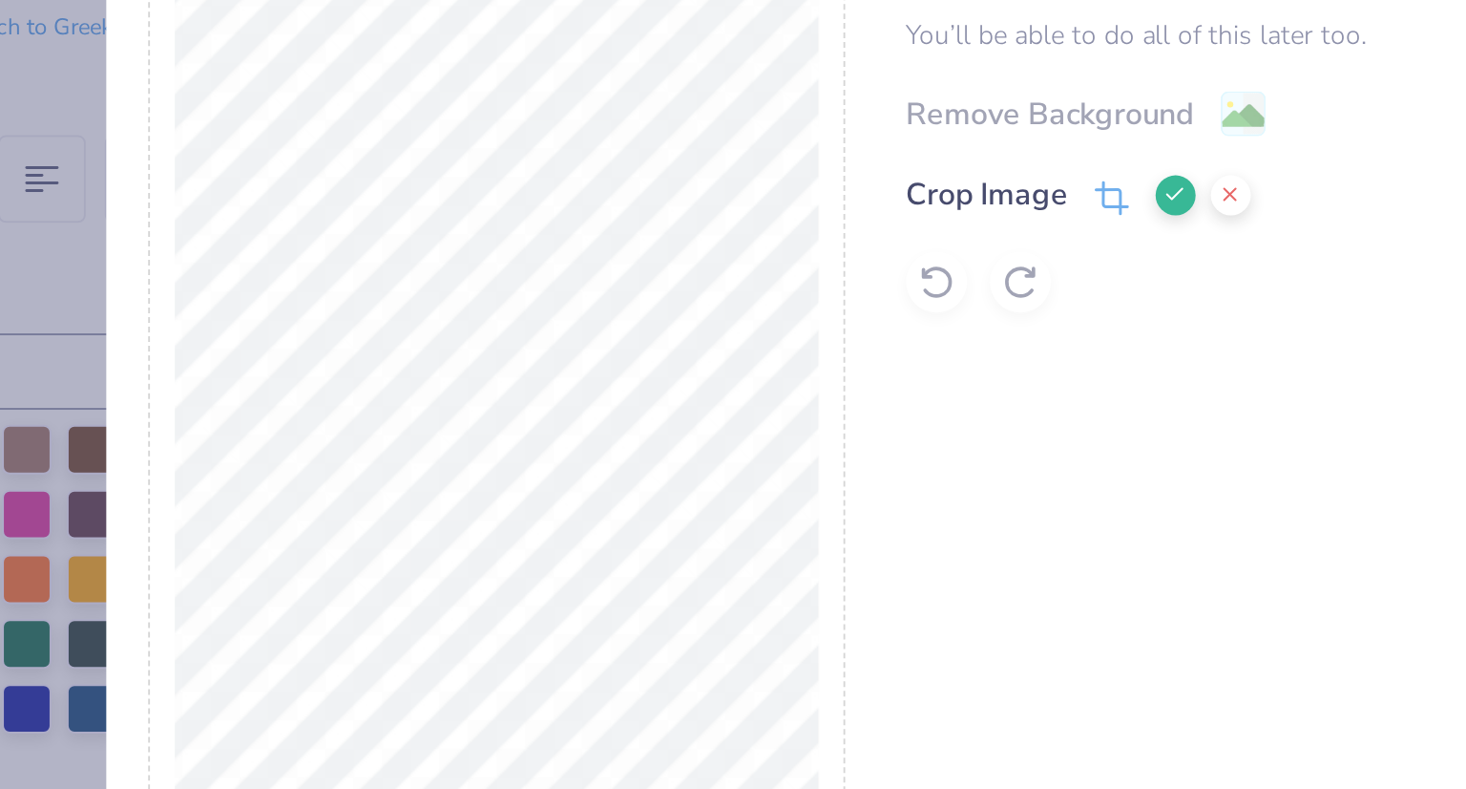
click at [894, 286] on icon at bounding box center [894, 288] width 11 height 11
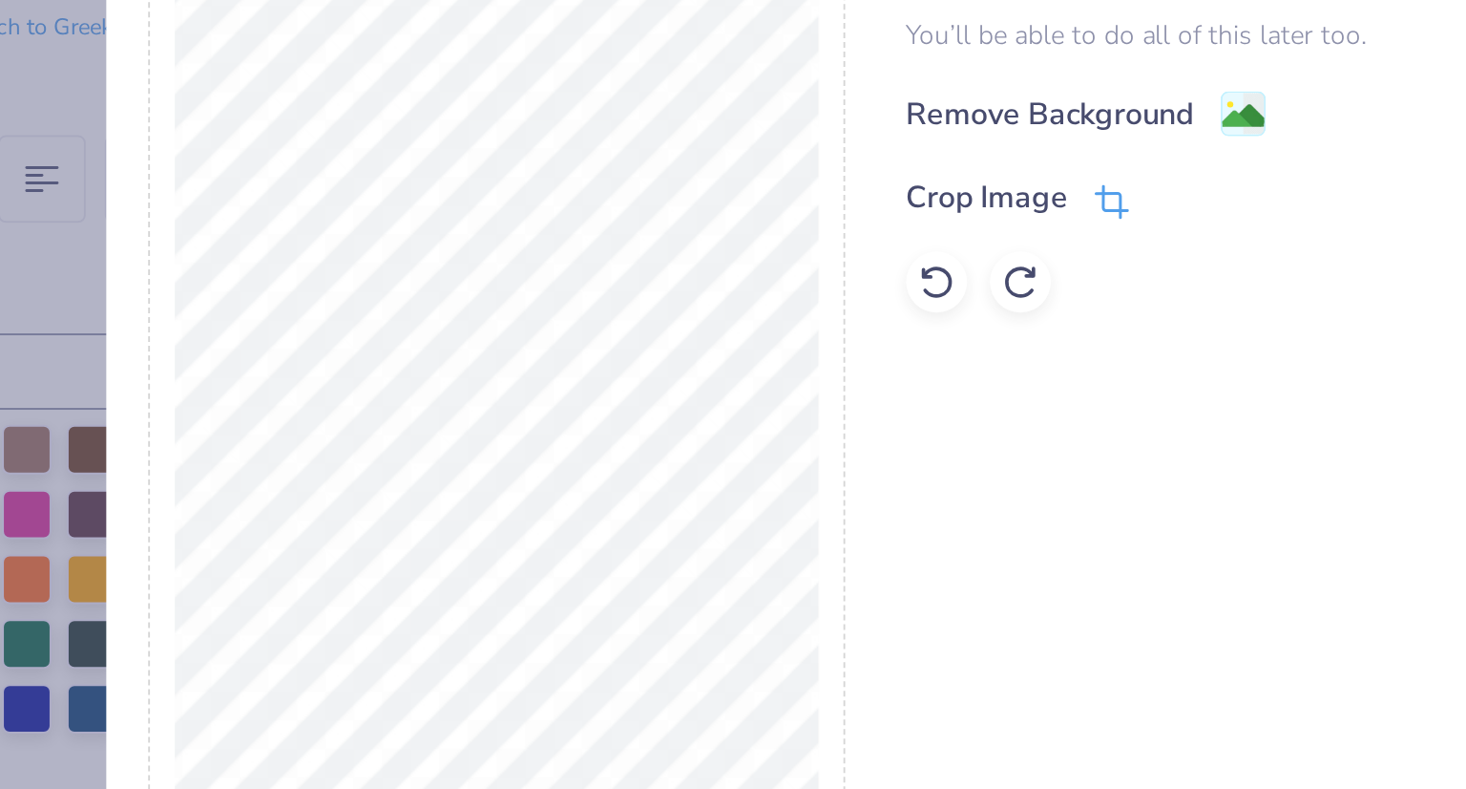
click at [776, 293] on div "Crop Image" at bounding box center [772, 290] width 81 height 23
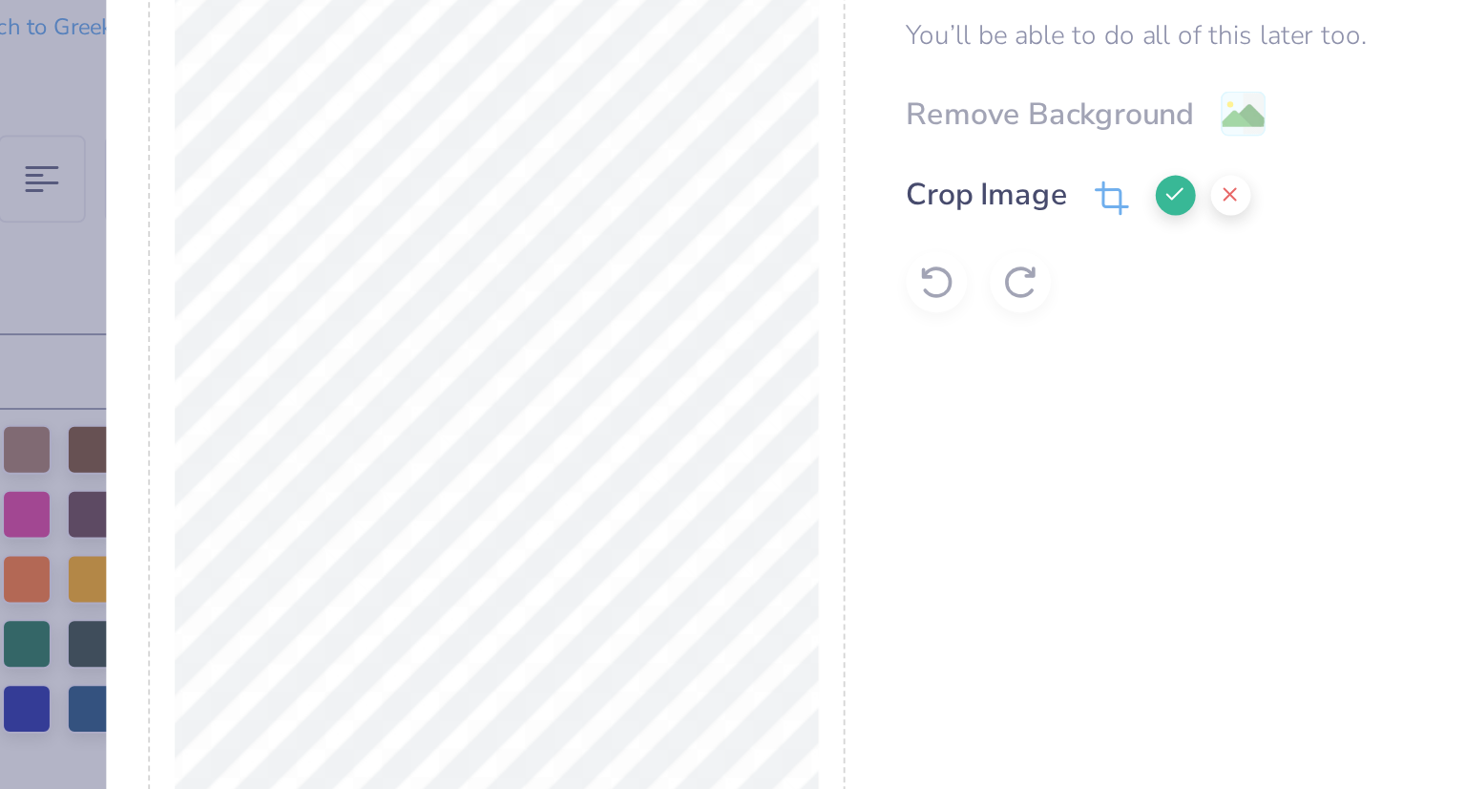
click at [861, 286] on icon at bounding box center [866, 288] width 11 height 11
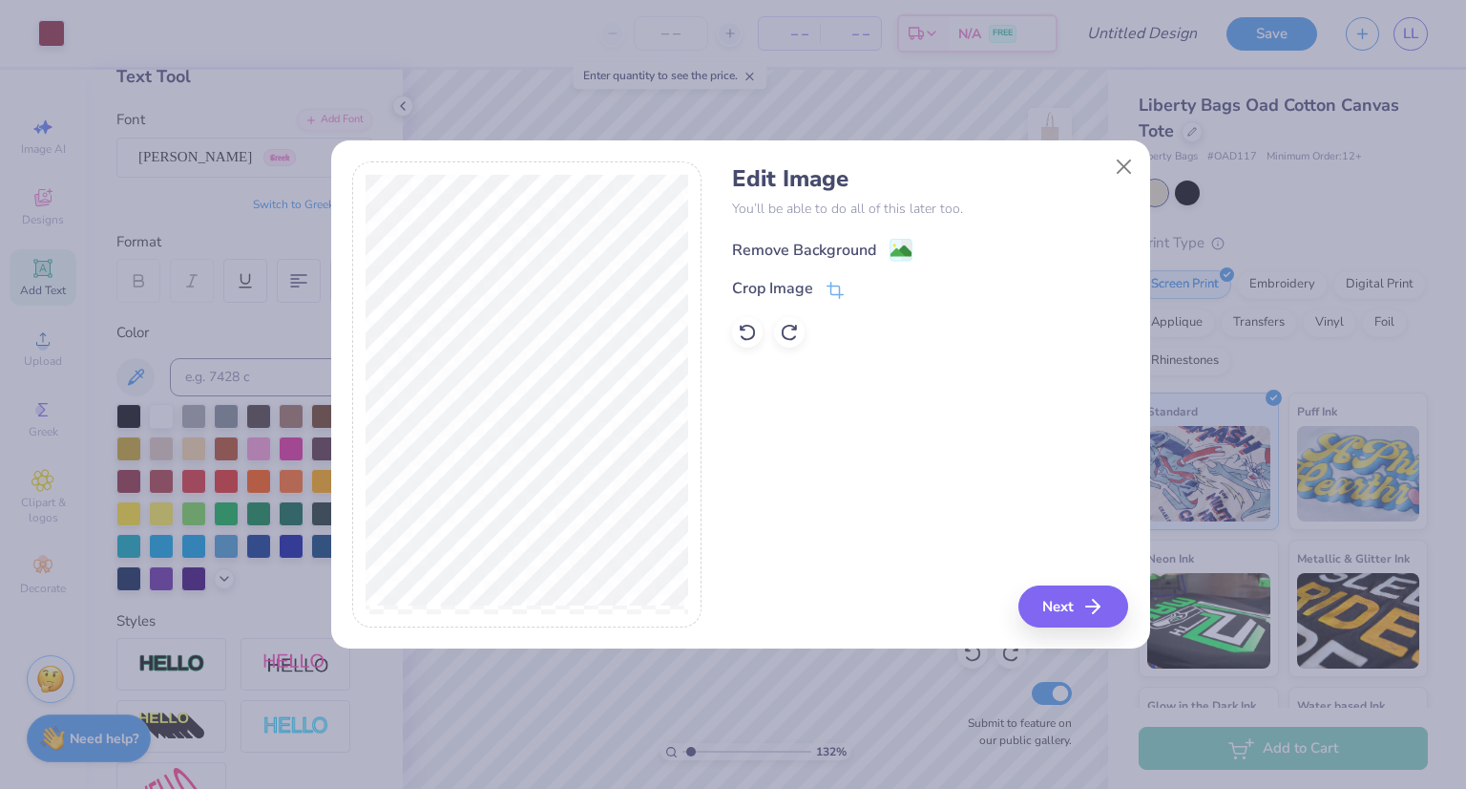
click at [896, 244] on image at bounding box center [901, 251] width 21 height 21
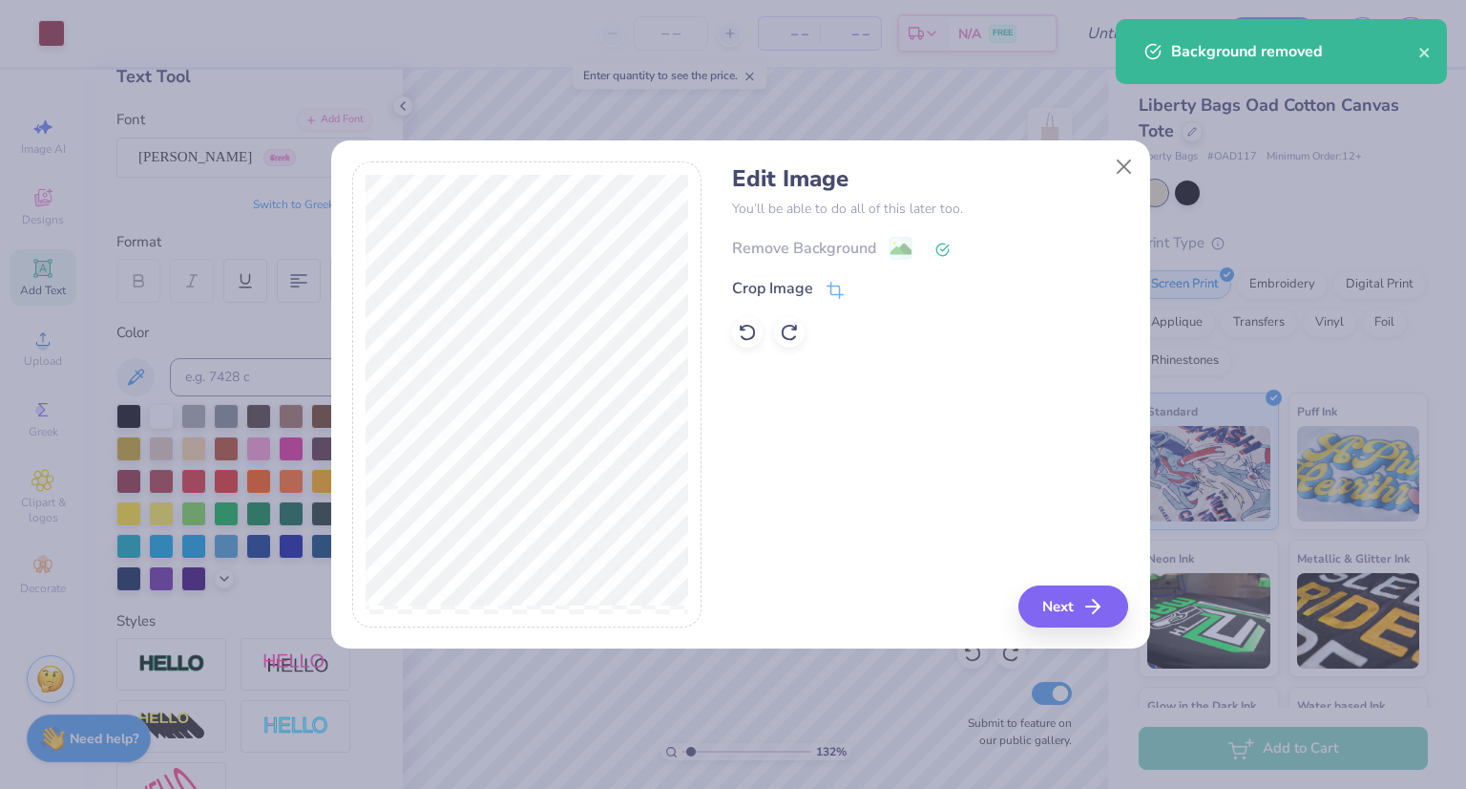
click at [1082, 635] on div "Edit Image You’ll be able to do all of this later too. Remove Background Crop I…" at bounding box center [740, 404] width 819 height 487
click at [1081, 595] on button "Next" at bounding box center [1077, 606] width 110 height 42
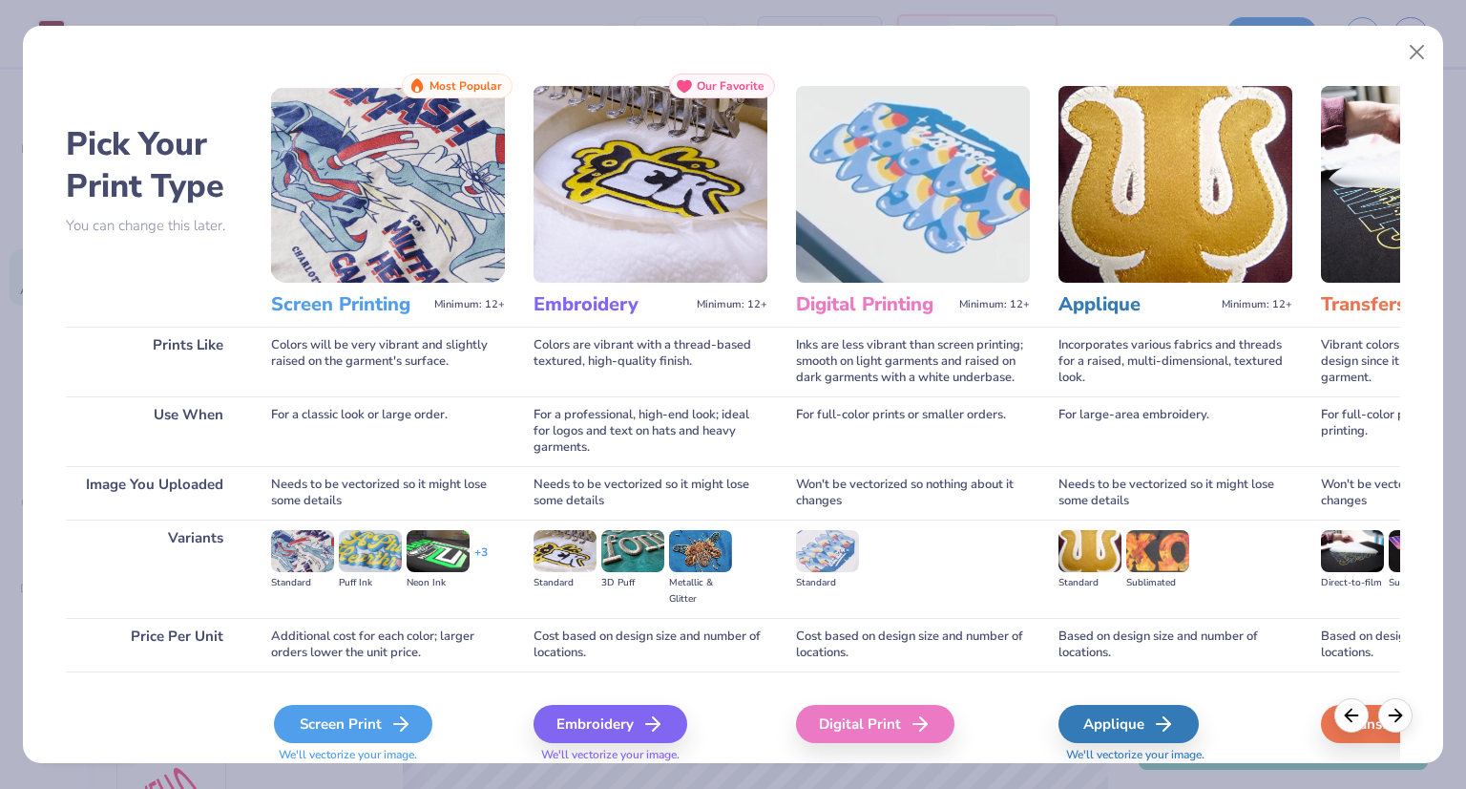
click at [386, 714] on div "Screen Print" at bounding box center [353, 724] width 158 height 38
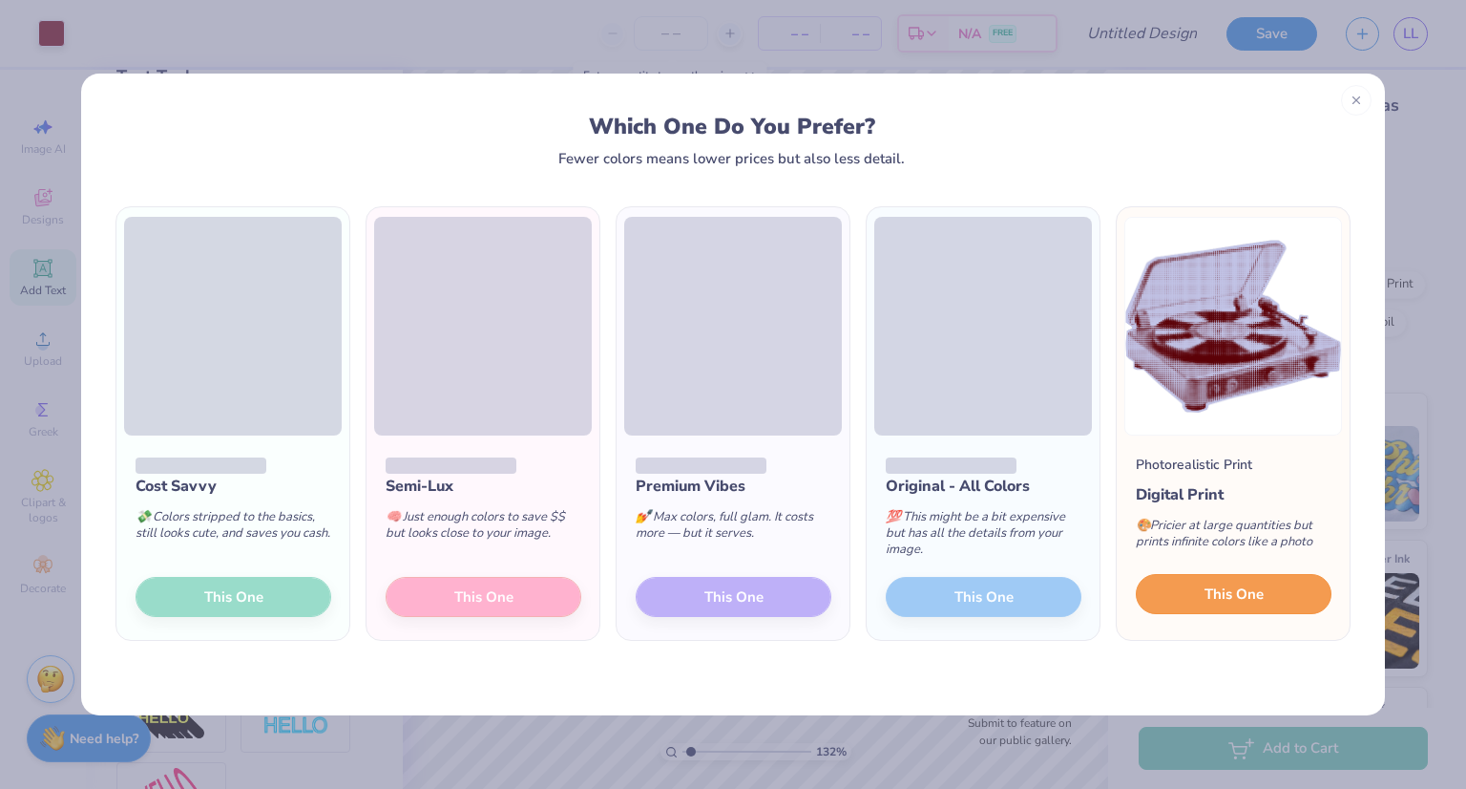
click at [1167, 580] on button "This One" at bounding box center [1234, 594] width 196 height 40
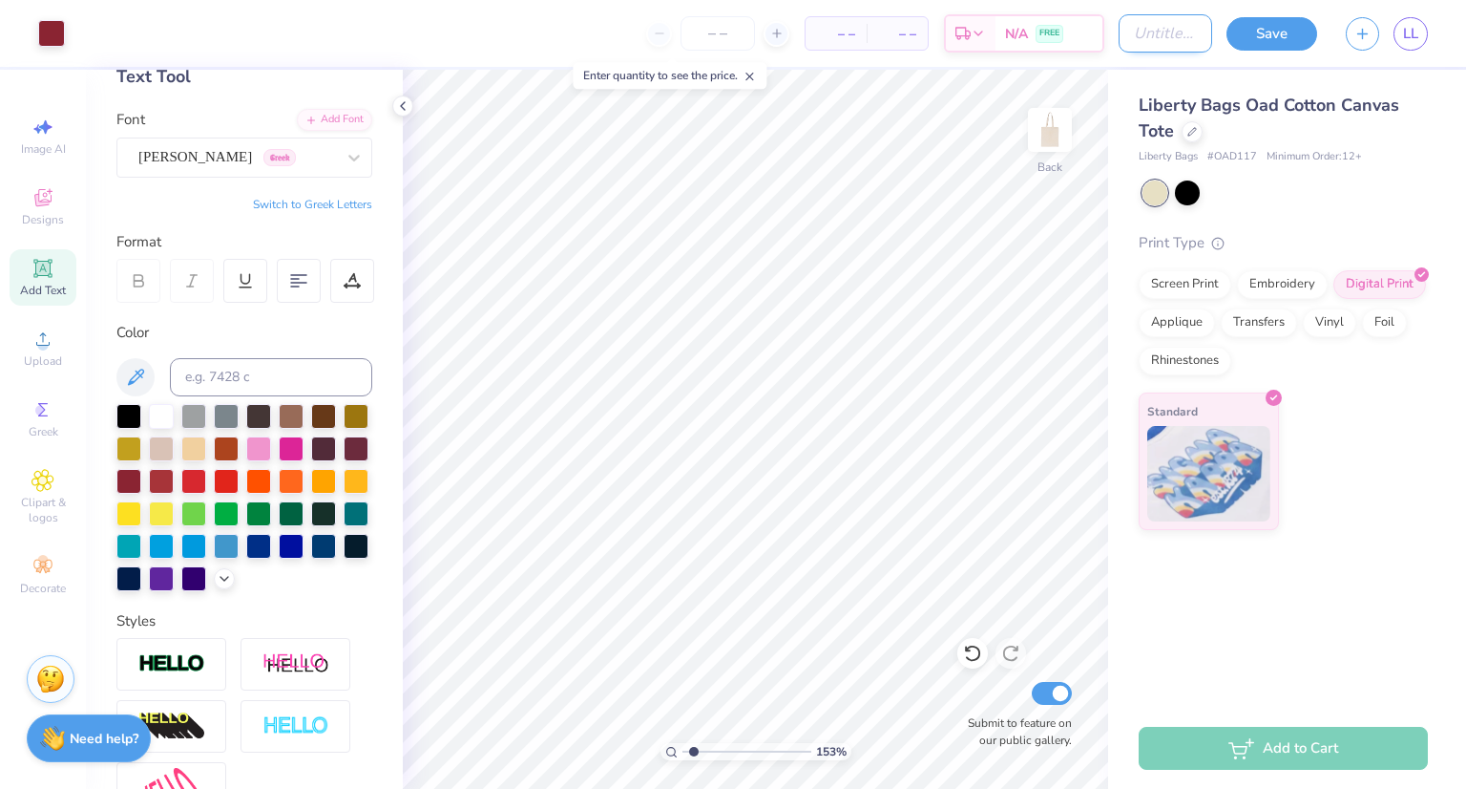
click at [1119, 38] on input "Design Title" at bounding box center [1166, 33] width 94 height 38
click at [35, 348] on icon at bounding box center [43, 338] width 23 height 23
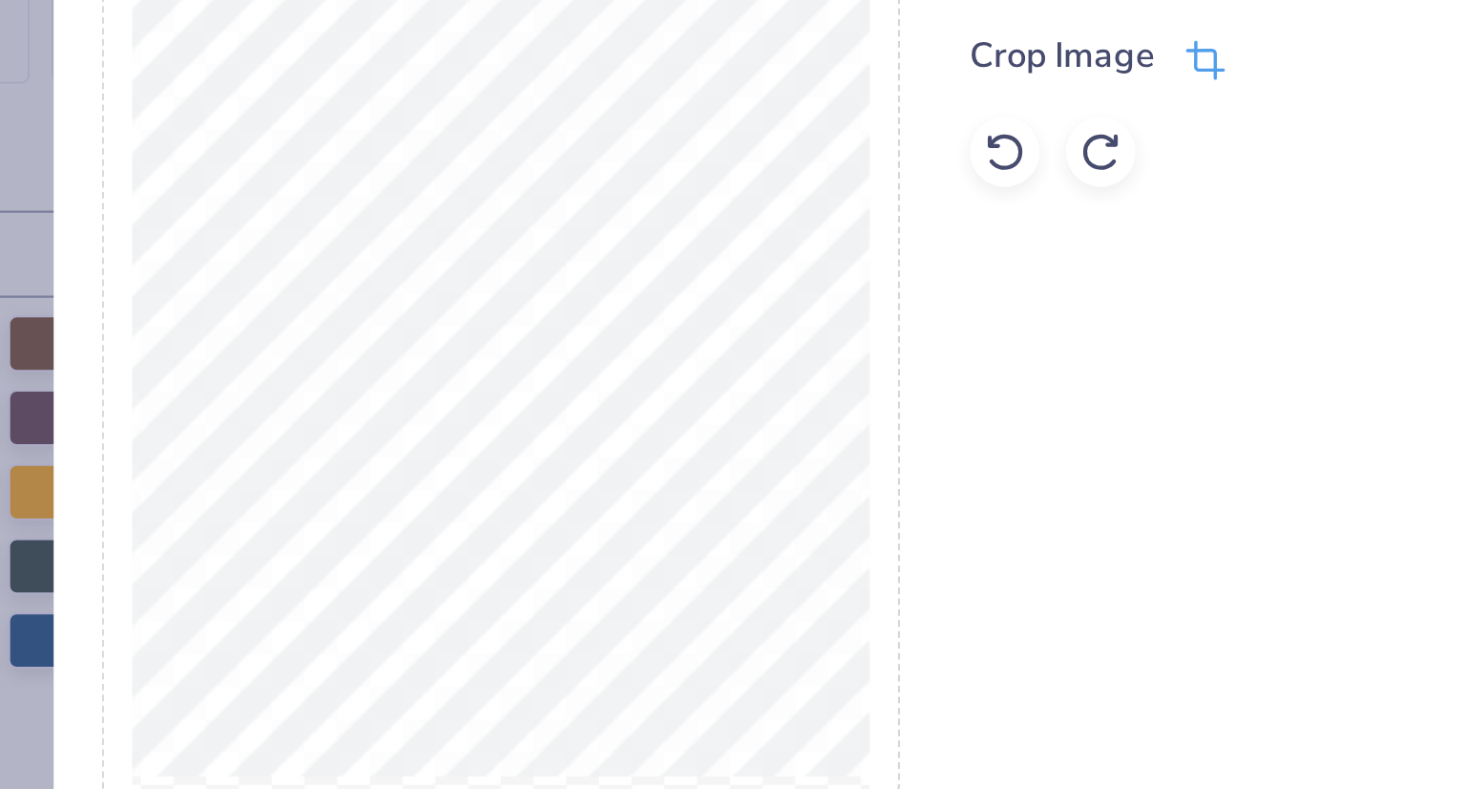
click at [836, 287] on icon at bounding box center [835, 292] width 17 height 17
click at [868, 277] on div at bounding box center [881, 288] width 48 height 23
click at [867, 281] on button at bounding box center [867, 289] width 20 height 20
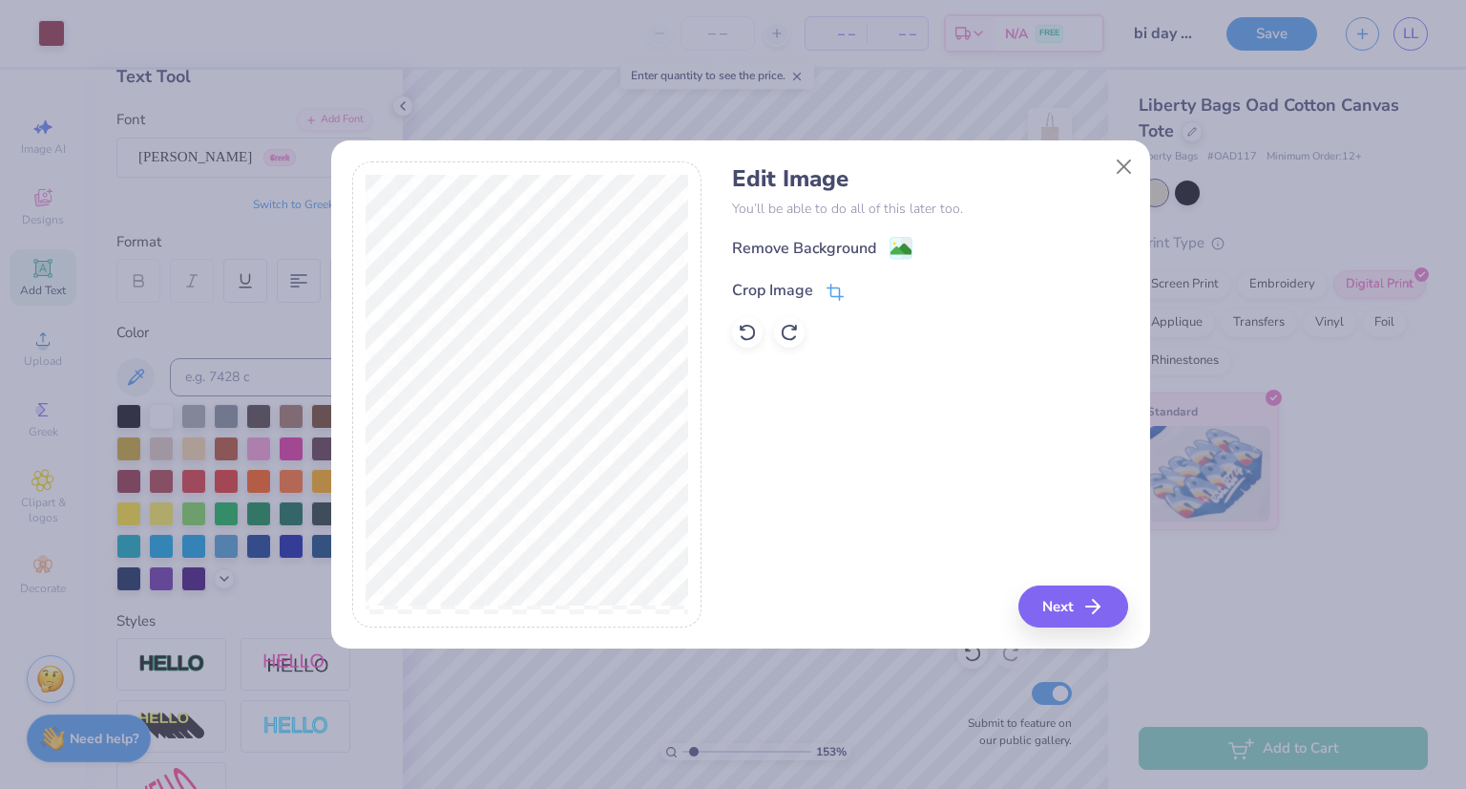
click at [829, 287] on icon at bounding box center [834, 293] width 12 height 12
click at [748, 331] on div "Remove Background Crop Image" at bounding box center [930, 292] width 396 height 112
click at [754, 341] on div "Remove Background Crop Image" at bounding box center [930, 292] width 396 height 112
click at [1005, 213] on p "You’ll be able to do all of this later too." at bounding box center [930, 209] width 396 height 20
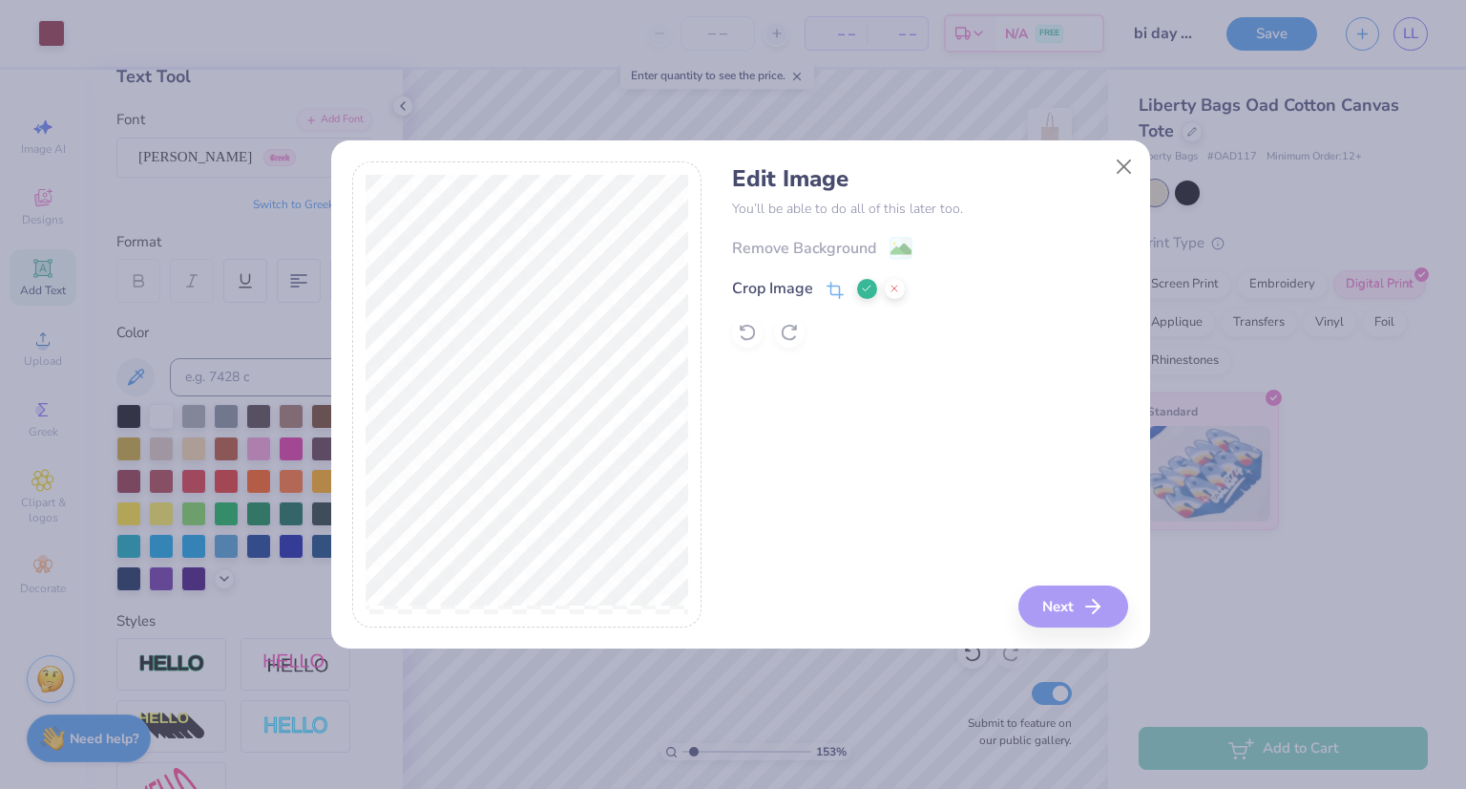
click at [895, 287] on line at bounding box center [895, 288] width 6 height 6
click at [742, 337] on icon at bounding box center [747, 333] width 16 height 17
click at [836, 290] on icon at bounding box center [835, 292] width 17 height 17
click at [864, 284] on icon at bounding box center [866, 288] width 11 height 11
click at [825, 285] on div "Crop Image" at bounding box center [788, 290] width 112 height 23
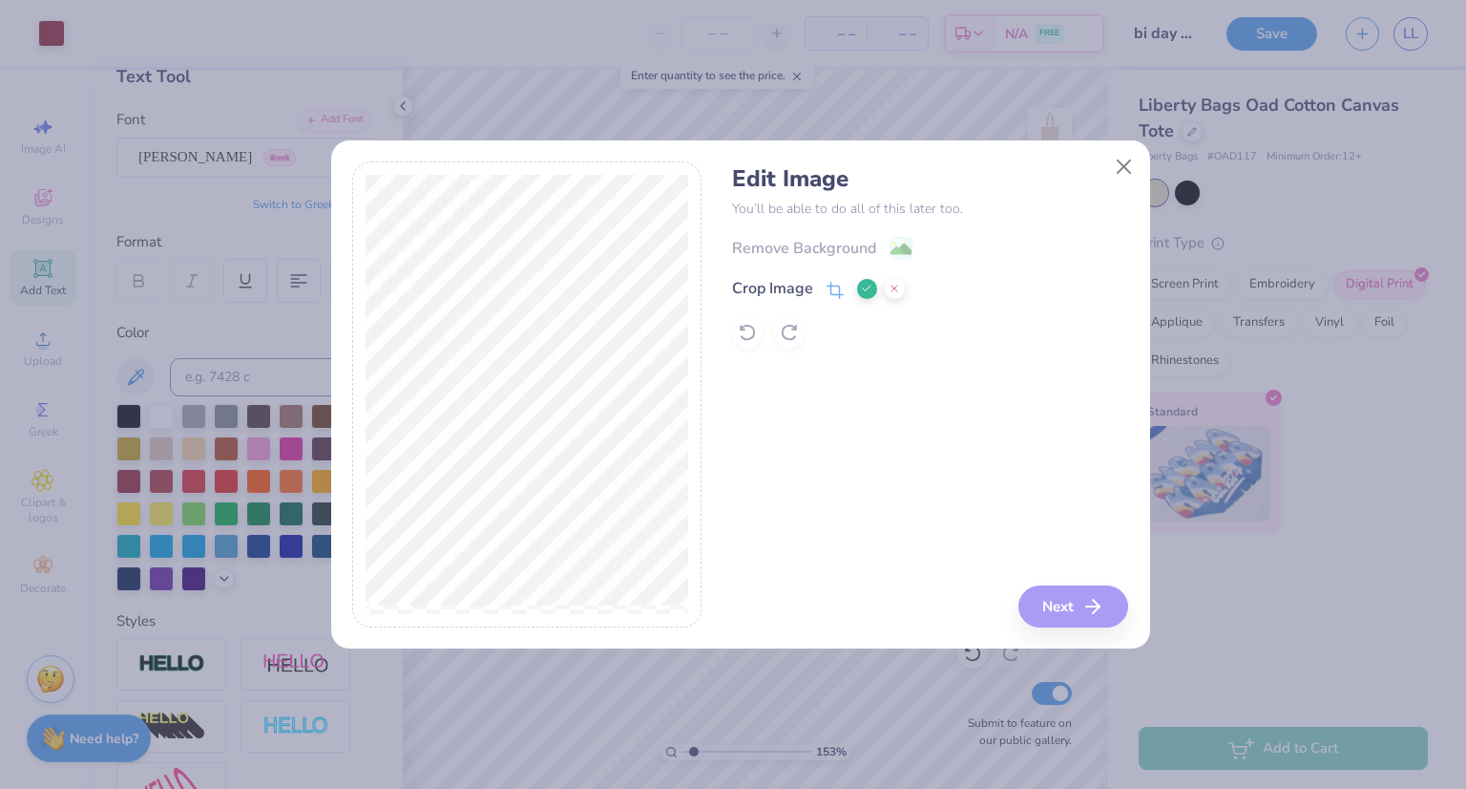
click at [1050, 601] on div "Edit Image You’ll be able to do all of this later too. Remove Background Crop I…" at bounding box center [930, 394] width 396 height 466
click at [866, 279] on button at bounding box center [867, 289] width 20 height 20
click at [908, 249] on image at bounding box center [901, 251] width 21 height 21
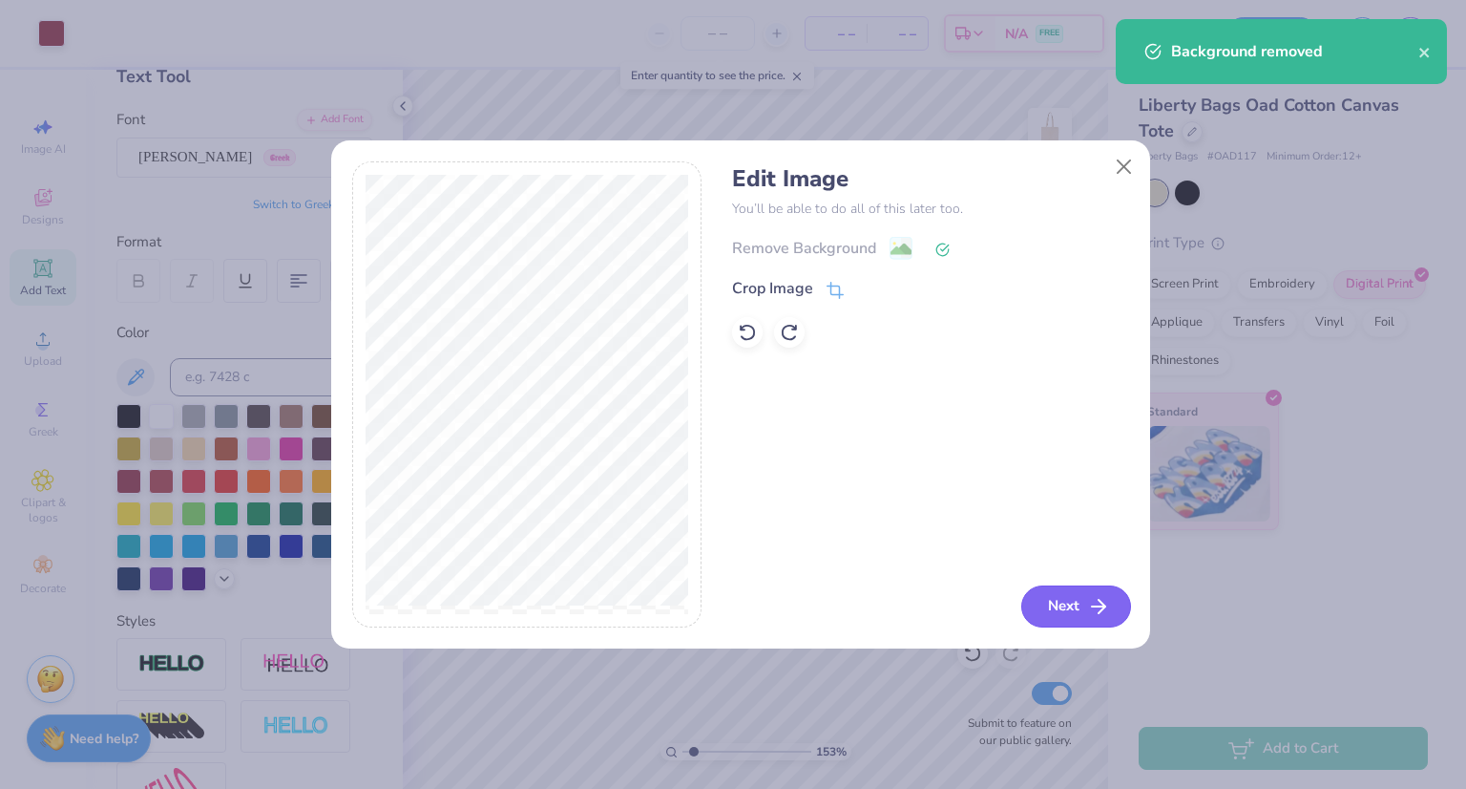
click at [1085, 616] on button "Next" at bounding box center [1077, 606] width 110 height 42
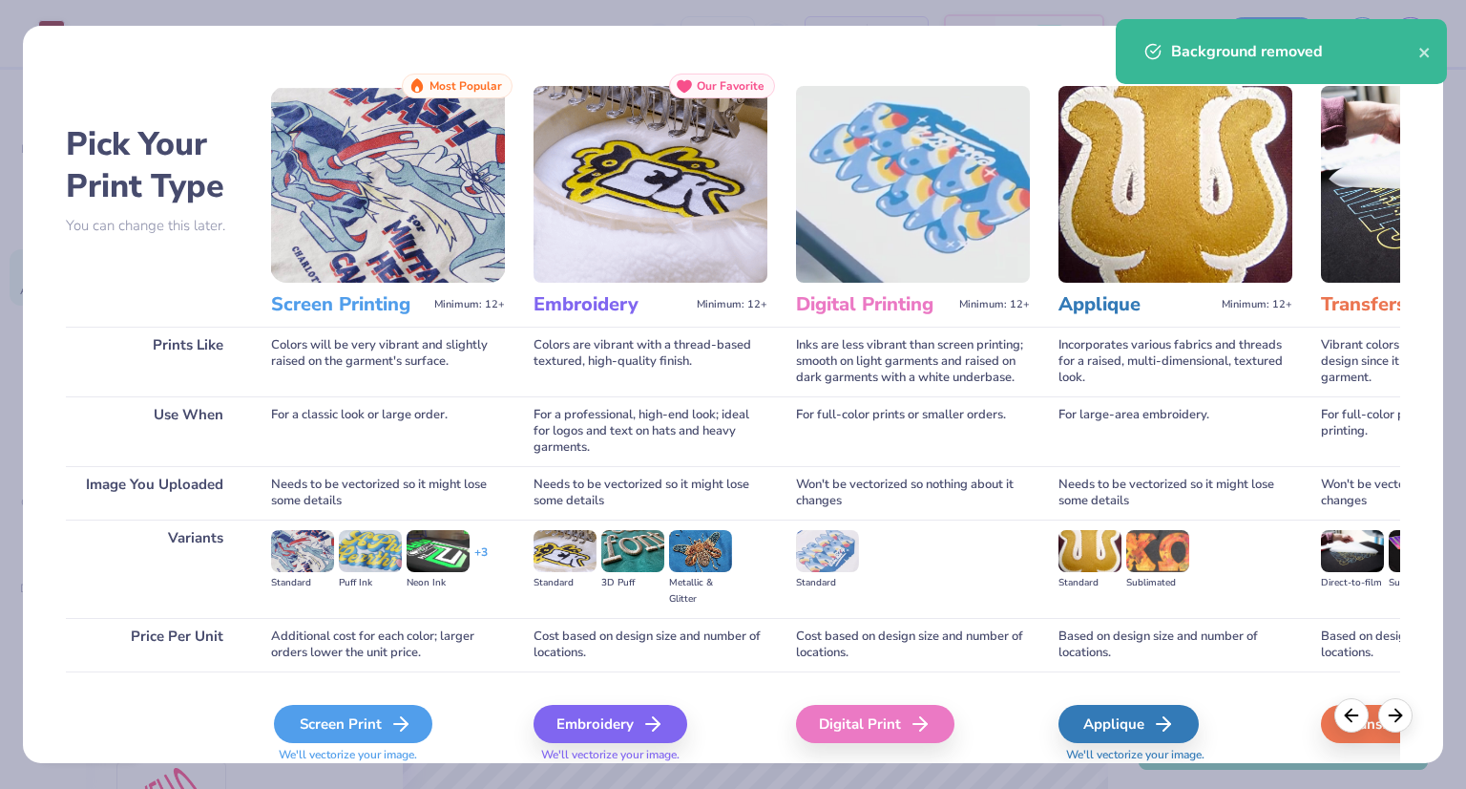
click at [371, 726] on div "Screen Print" at bounding box center [353, 724] width 158 height 38
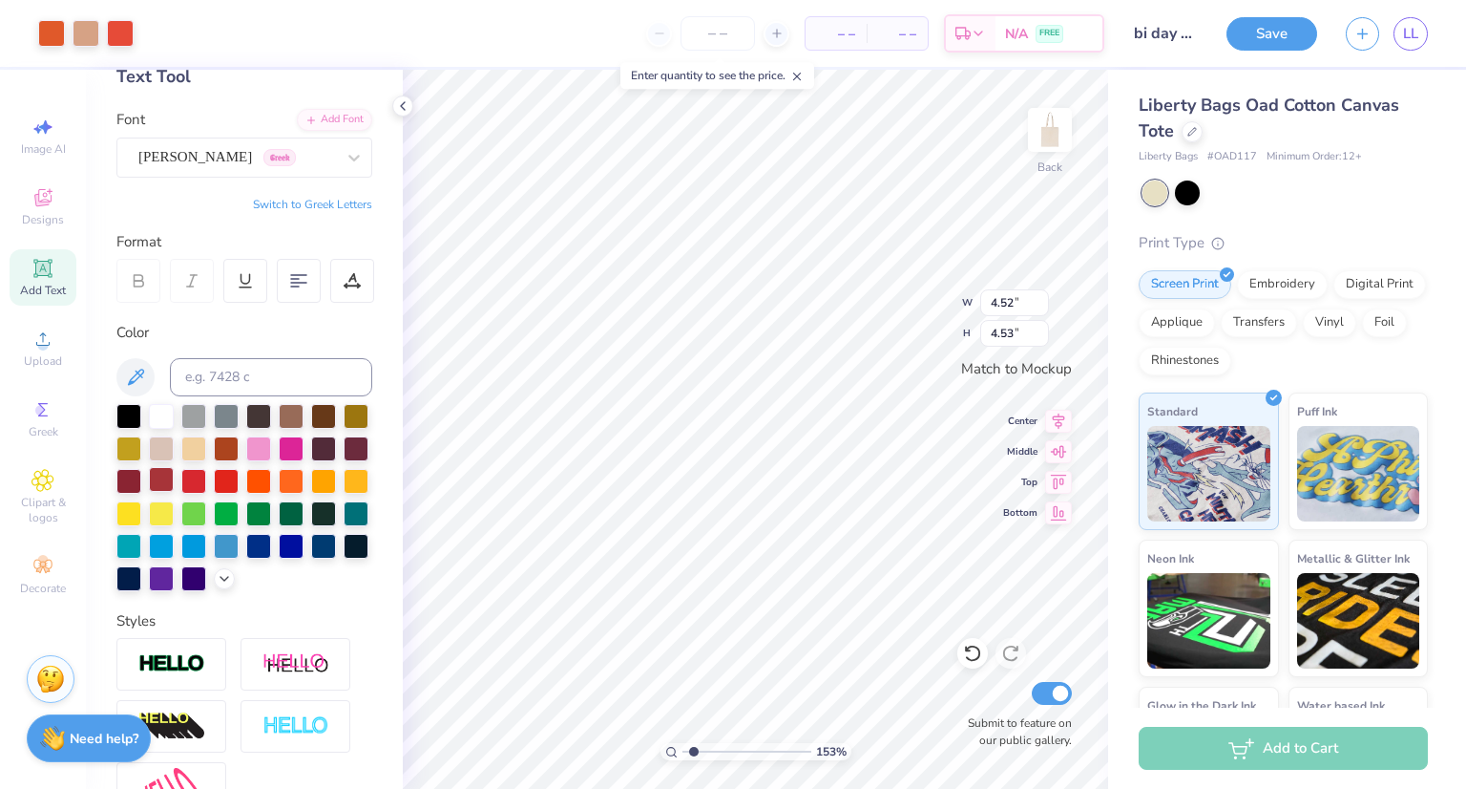
click at [174, 476] on div at bounding box center [161, 479] width 25 height 25
click at [141, 483] on div at bounding box center [128, 479] width 25 height 25
click at [141, 490] on div at bounding box center [128, 479] width 25 height 25
click at [141, 474] on div at bounding box center [128, 479] width 25 height 25
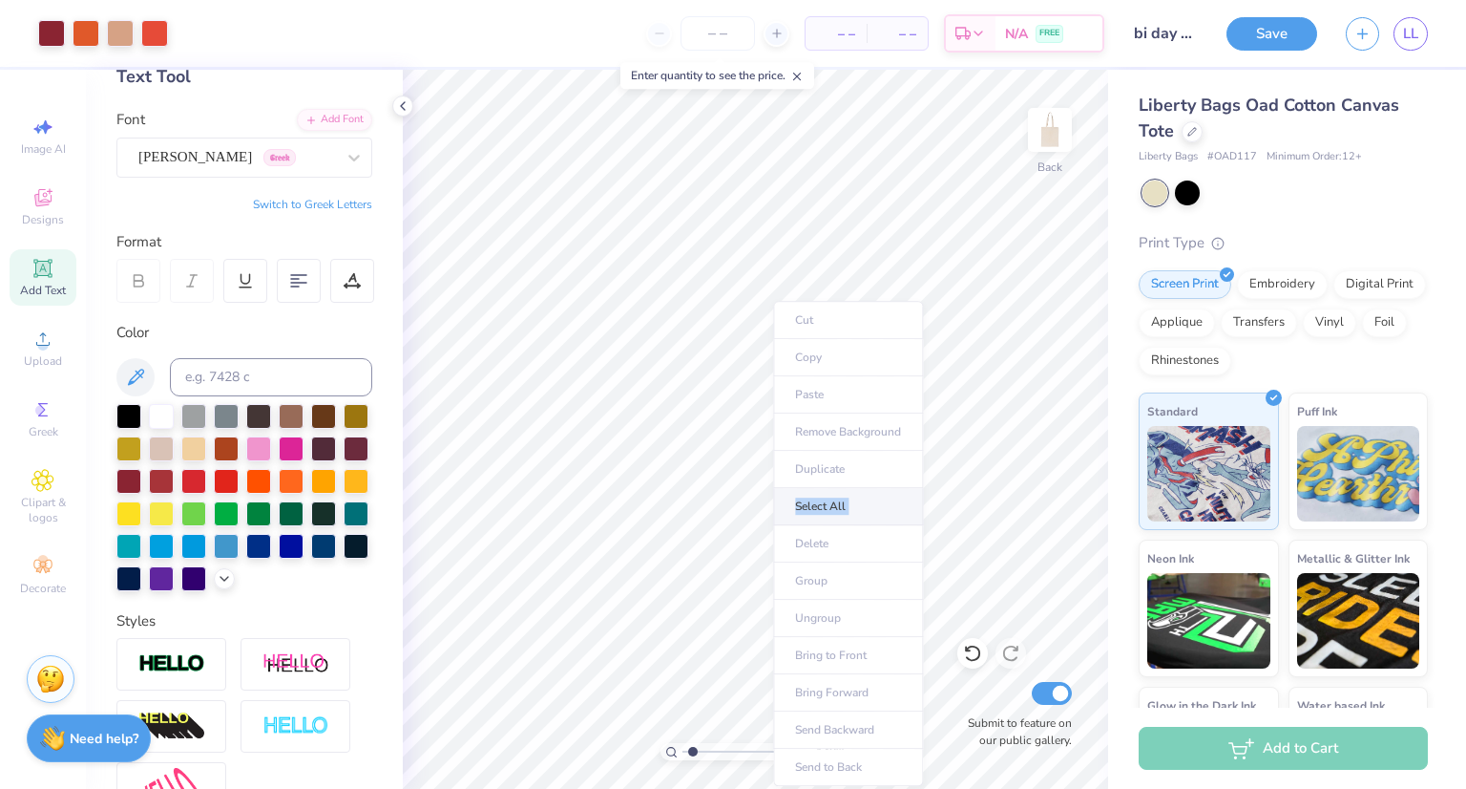
drag, startPoint x: 313, startPoint y: 454, endPoint x: 775, endPoint y: 505, distance: 464.8
click at [775, 505] on ul "Cut Copy Paste Remove Background Duplicate Select All Delete Group Ungroup Brin…" at bounding box center [848, 543] width 150 height 485
click at [775, 505] on li "Select All" at bounding box center [848, 506] width 150 height 37
click at [824, 507] on li "Select All" at bounding box center [842, 506] width 150 height 37
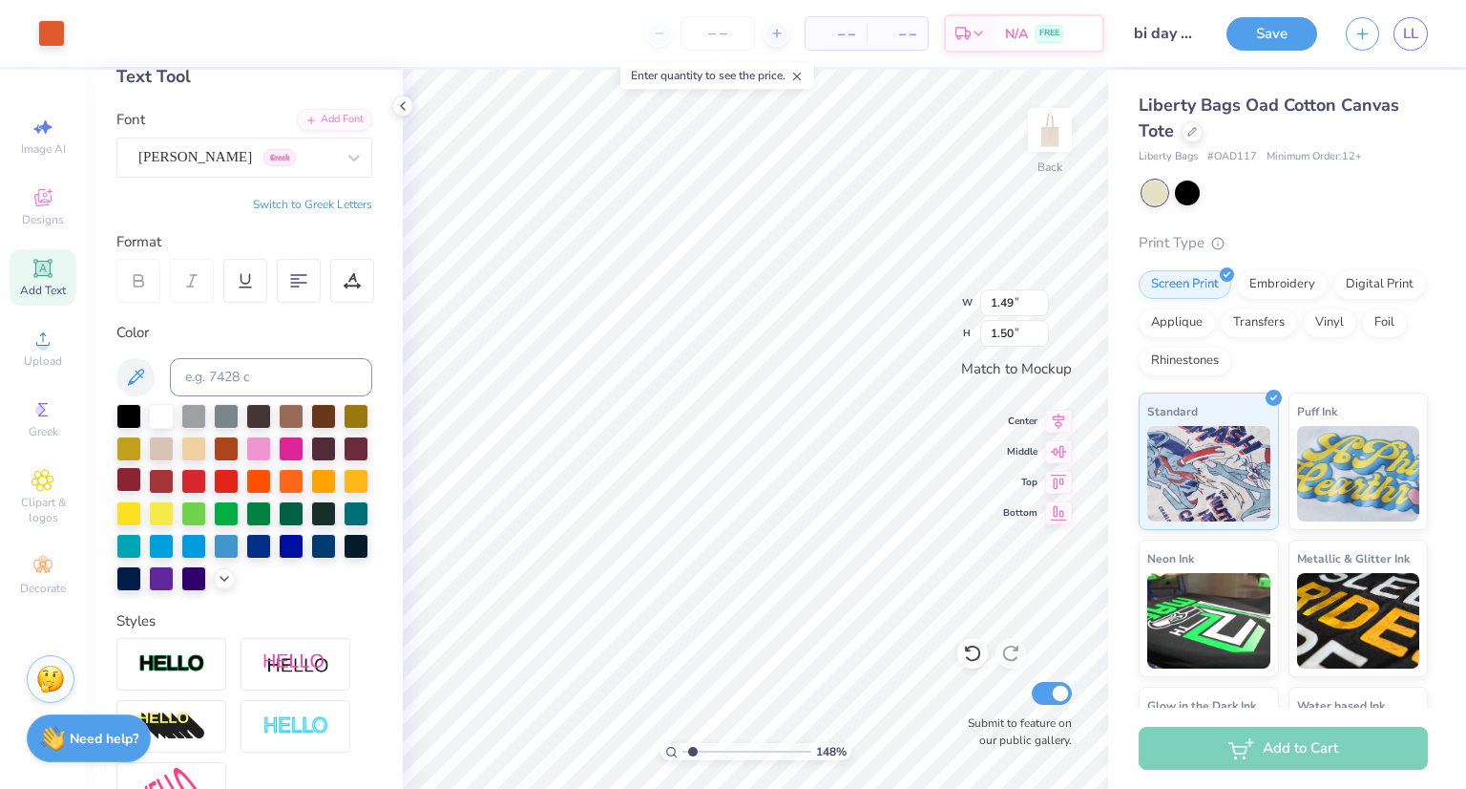
click at [141, 479] on div at bounding box center [128, 479] width 25 height 25
click at [141, 480] on div at bounding box center [128, 479] width 25 height 25
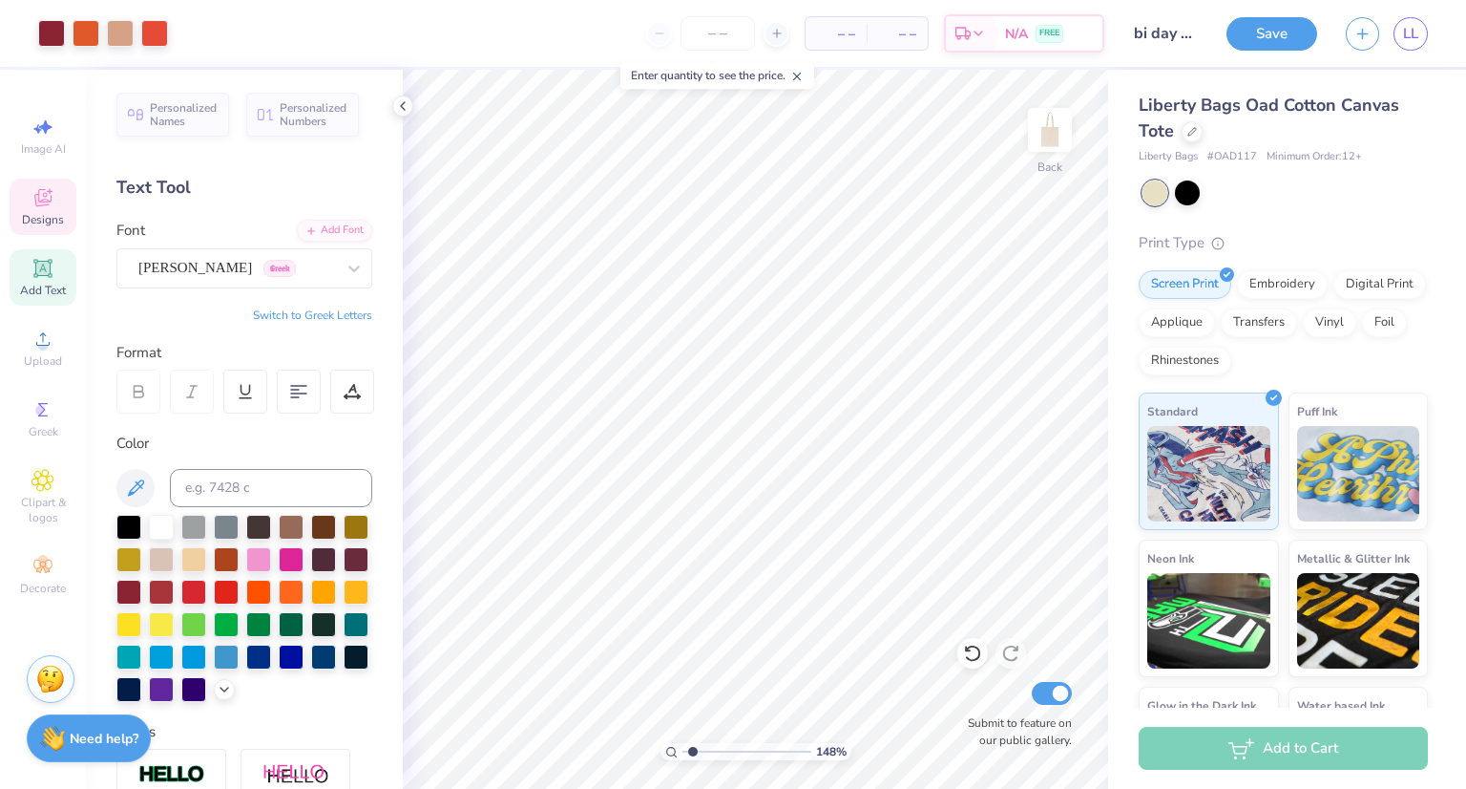
click at [37, 227] on div "Designs" at bounding box center [43, 207] width 67 height 56
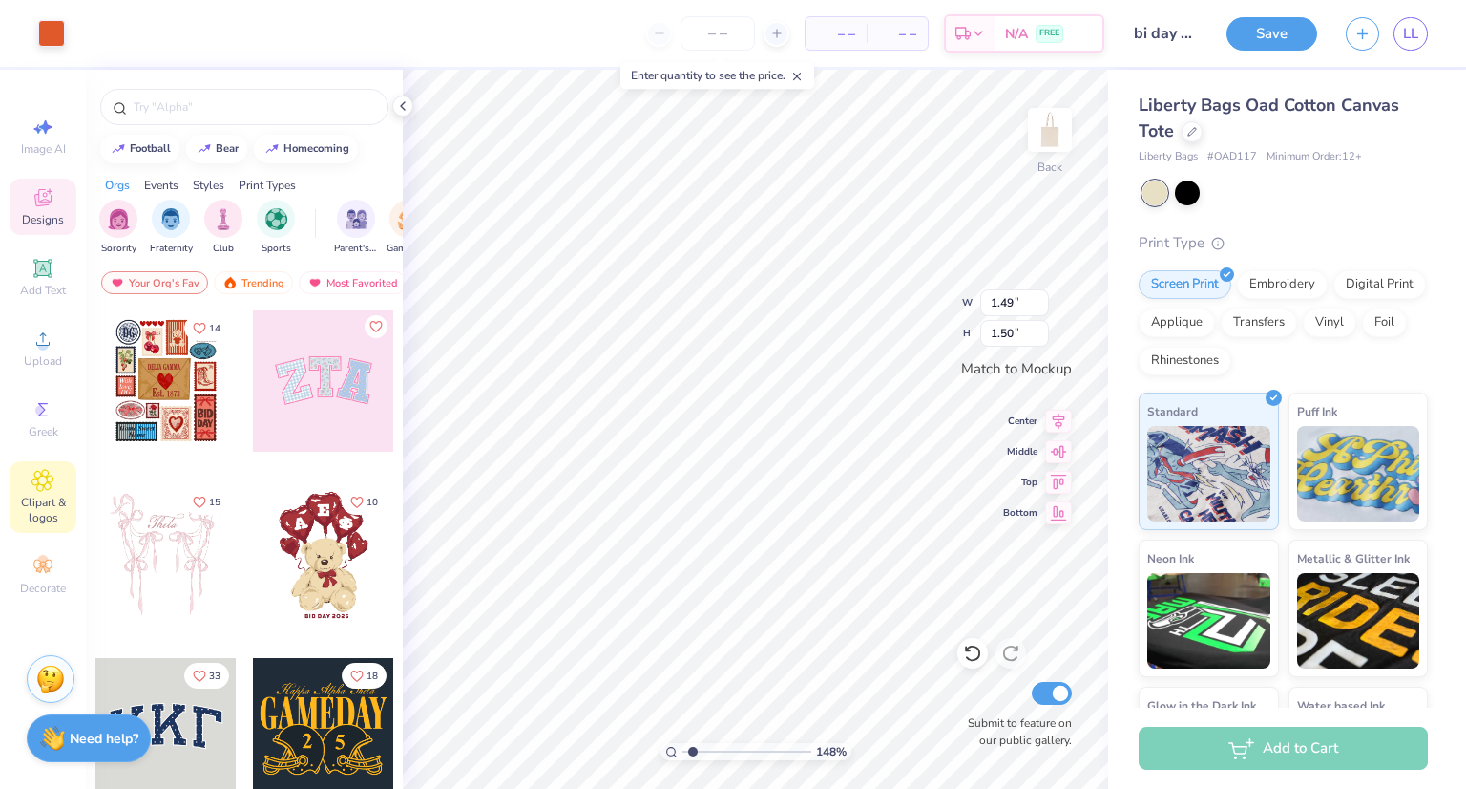
click at [36, 496] on span "Clipart & logos" at bounding box center [43, 510] width 67 height 31
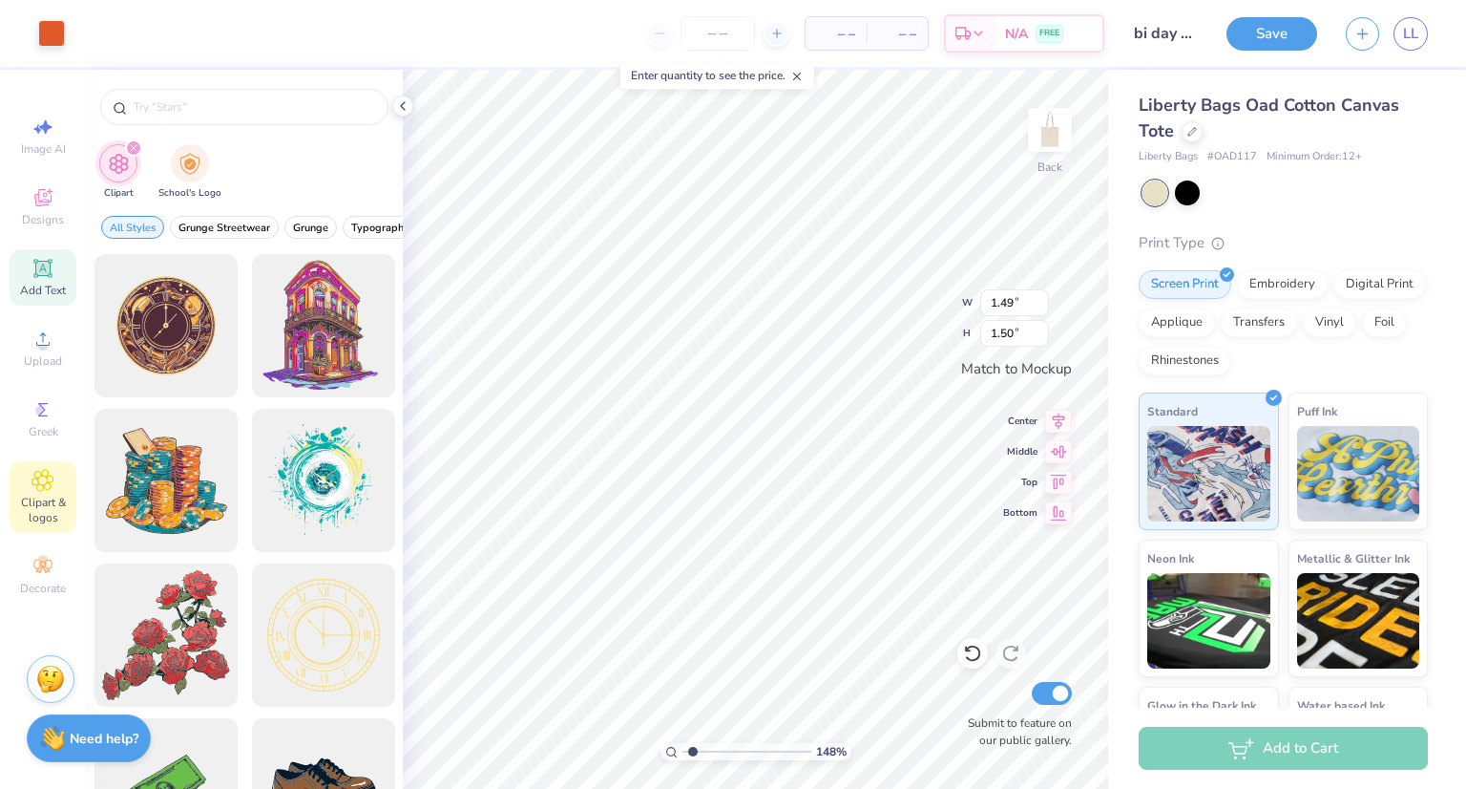
click at [36, 285] on span "Add Text" at bounding box center [43, 290] width 46 height 15
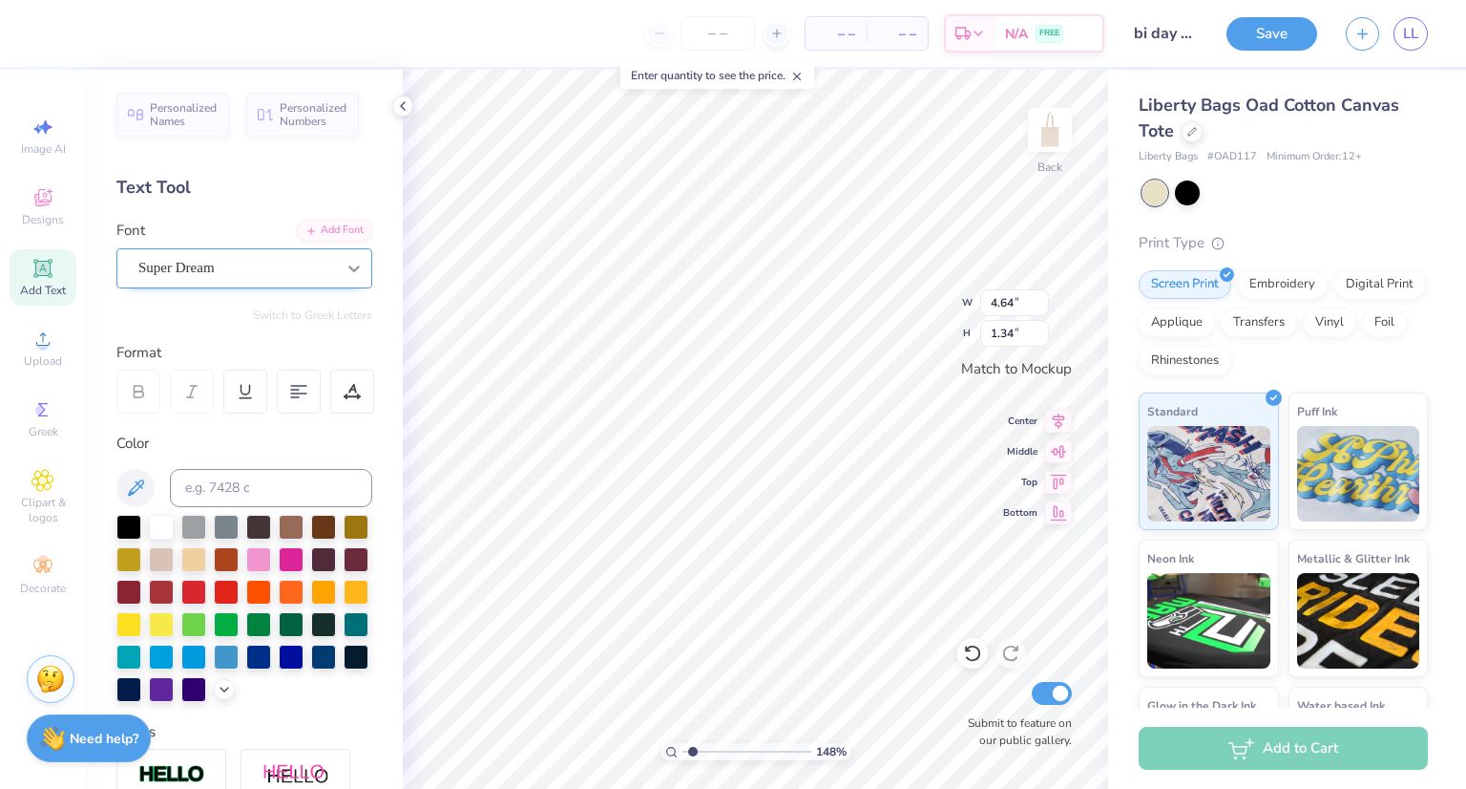
scroll to position [15, 2]
click at [185, 604] on div at bounding box center [244, 608] width 256 height 187
click at [141, 590] on div at bounding box center [128, 590] width 25 height 25
click at [280, 277] on div "Super Dream" at bounding box center [237, 268] width 200 height 30
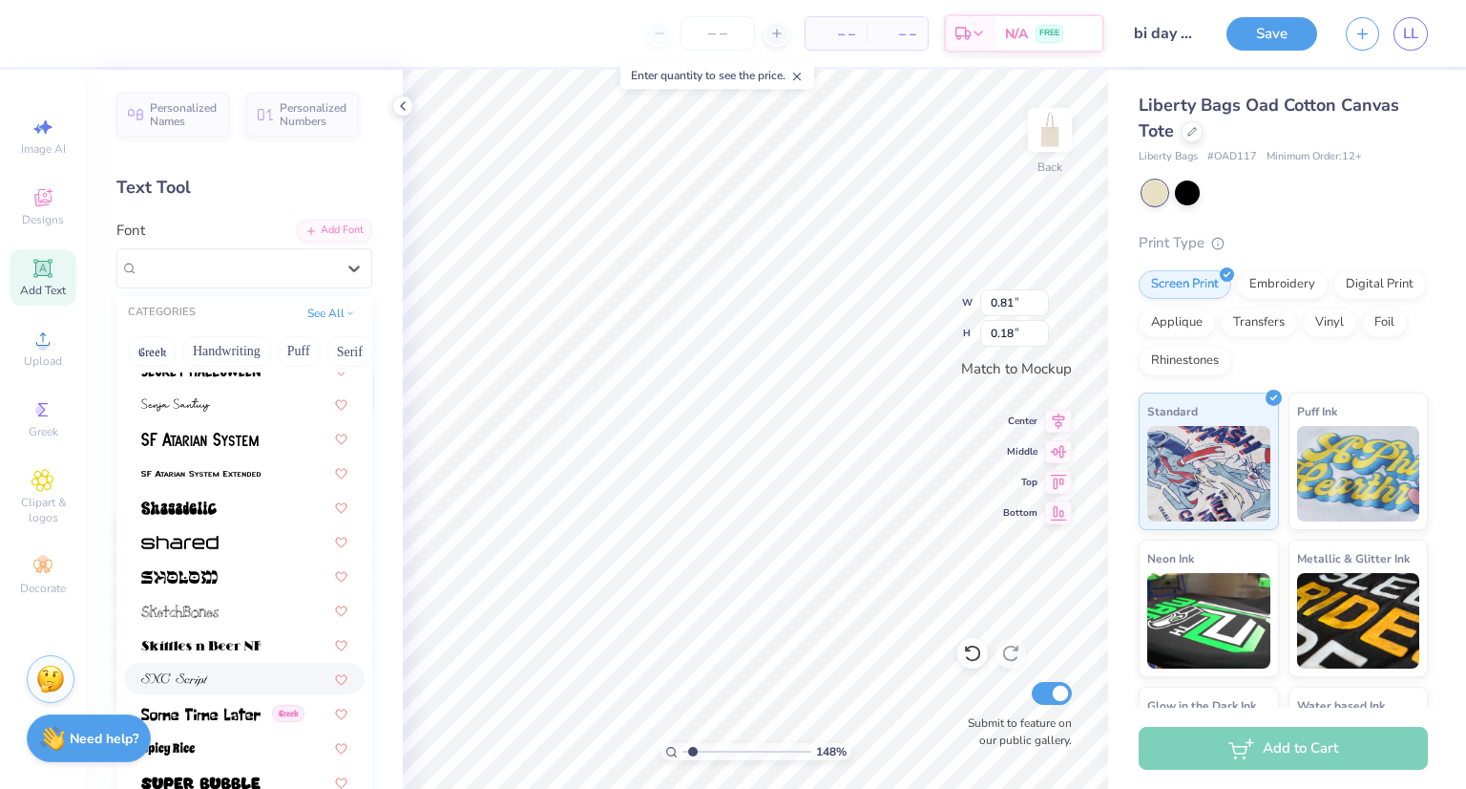
scroll to position [9007, 0]
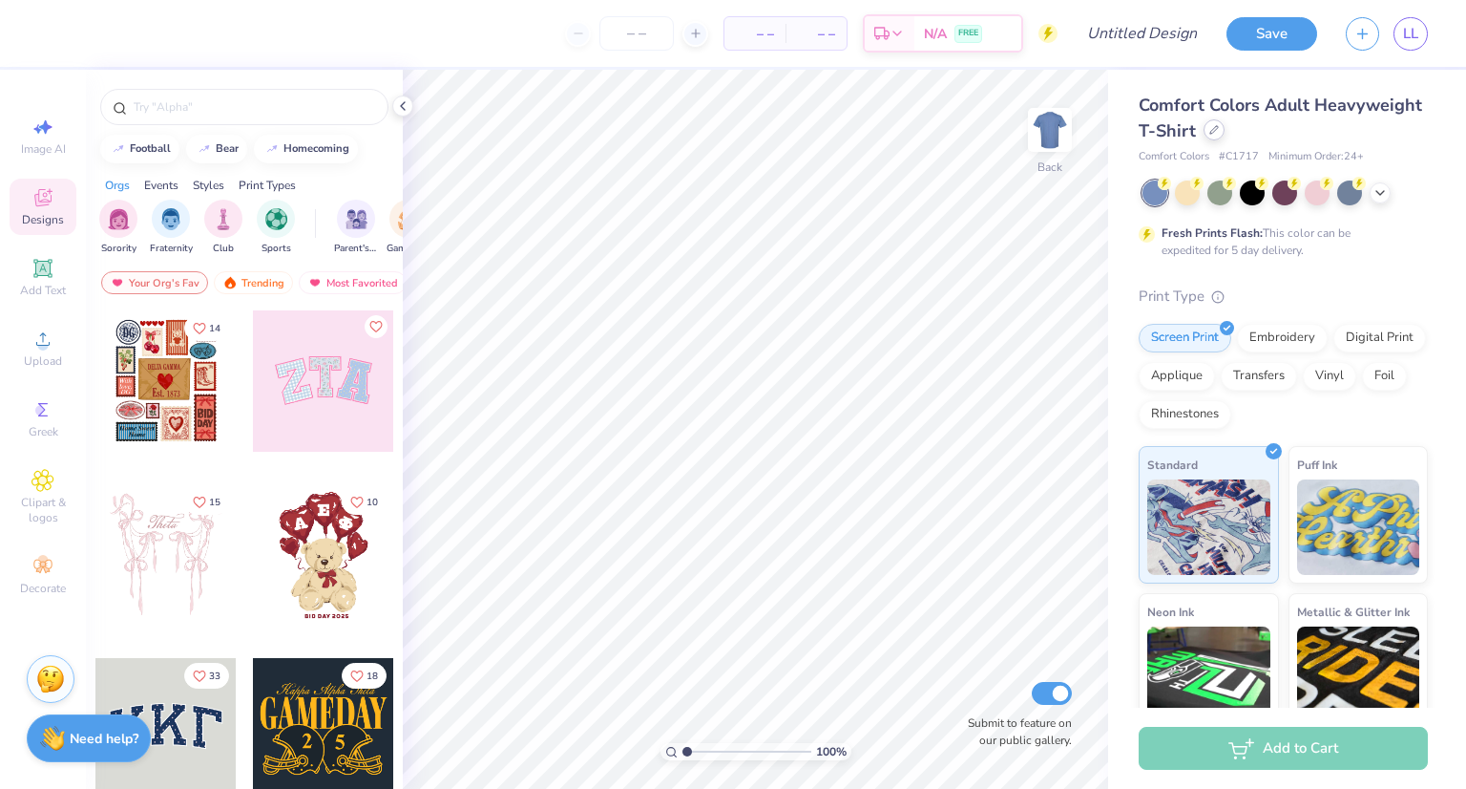
click at [1219, 135] on icon at bounding box center [1215, 130] width 10 height 10
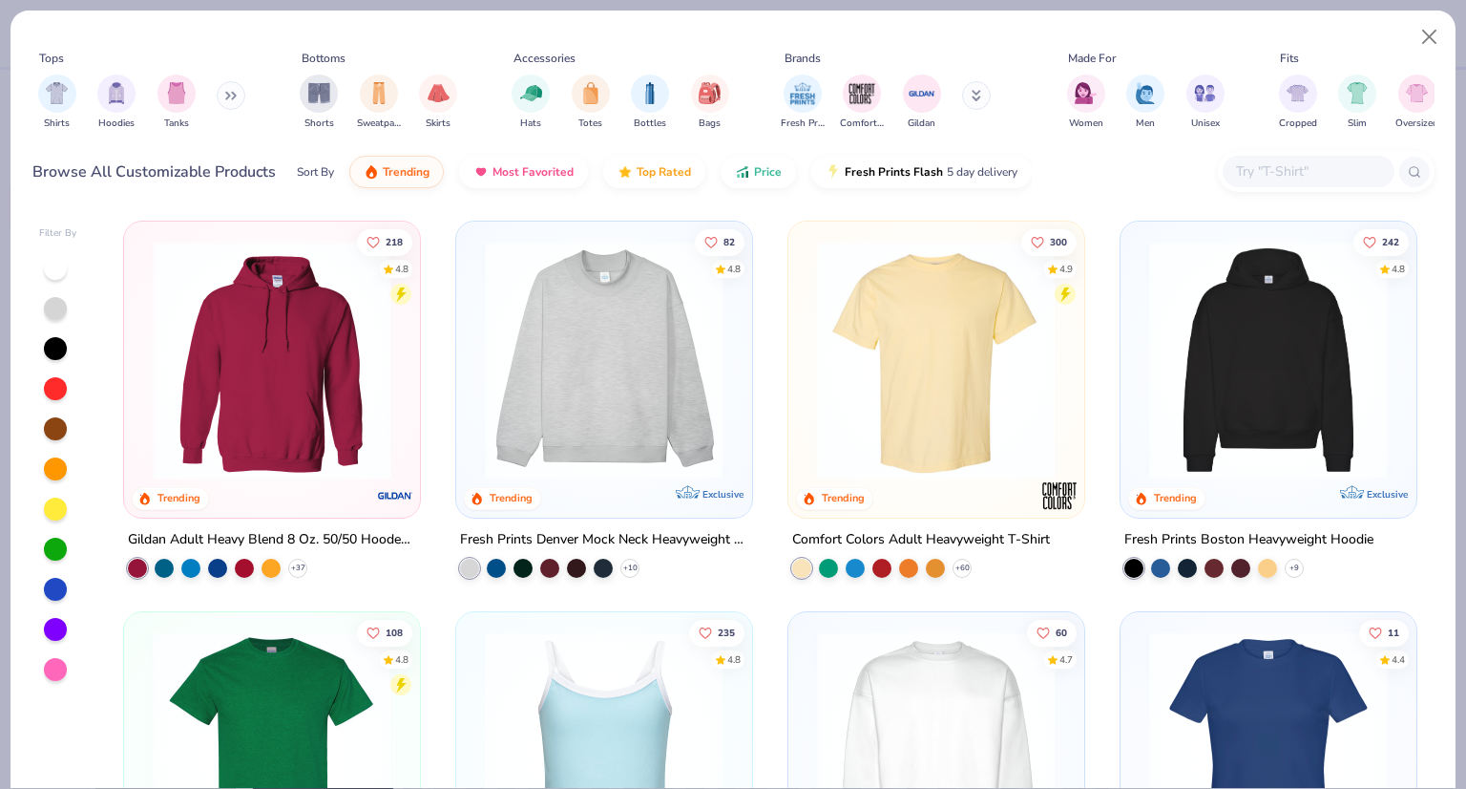
click at [565, 111] on div "Hats Totes Bottles Bags" at bounding box center [620, 102] width 229 height 71
click at [592, 101] on img "filter for Totes" at bounding box center [590, 91] width 21 height 22
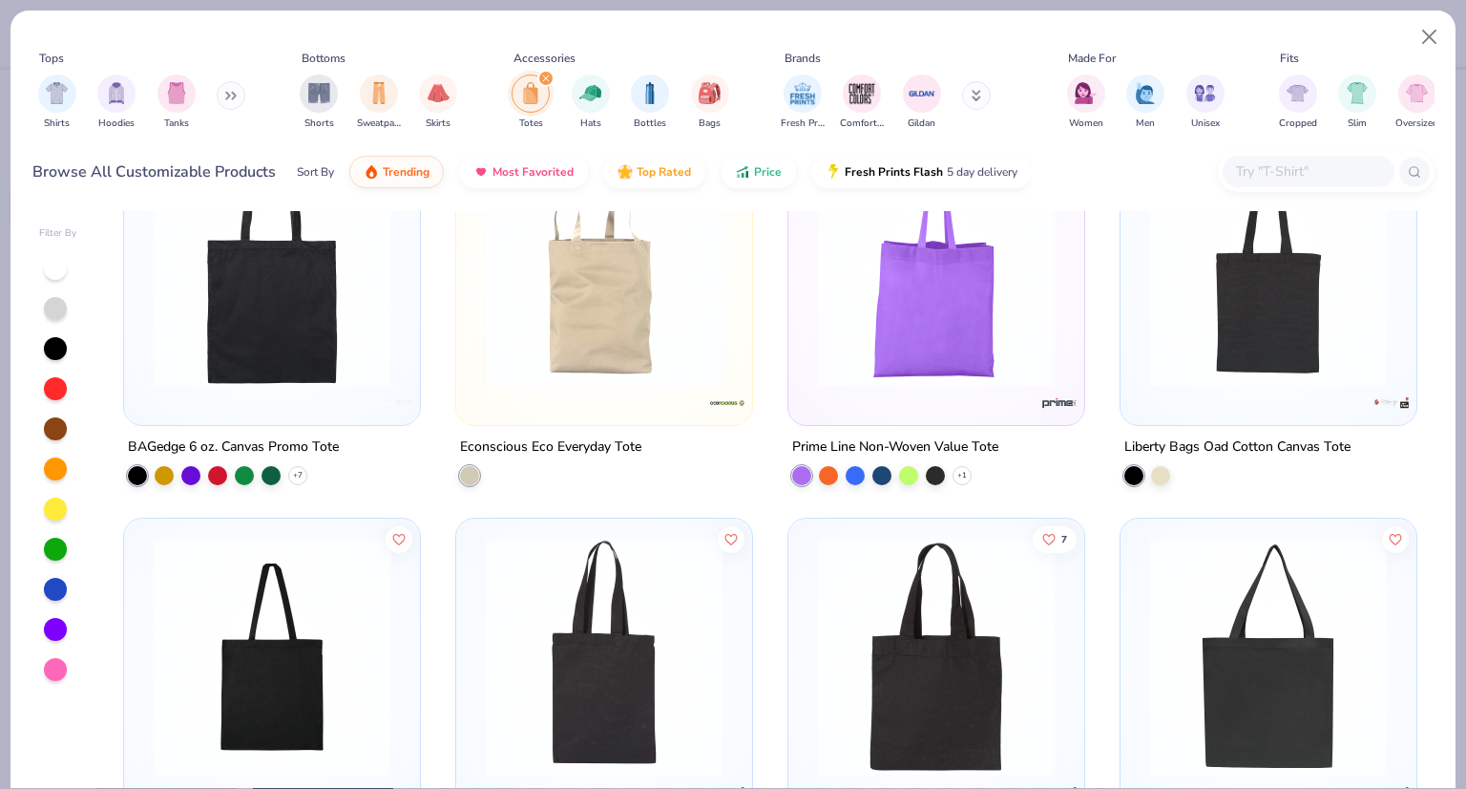
scroll to position [875, 0]
click at [1430, 36] on button "Close" at bounding box center [1430, 37] width 36 height 36
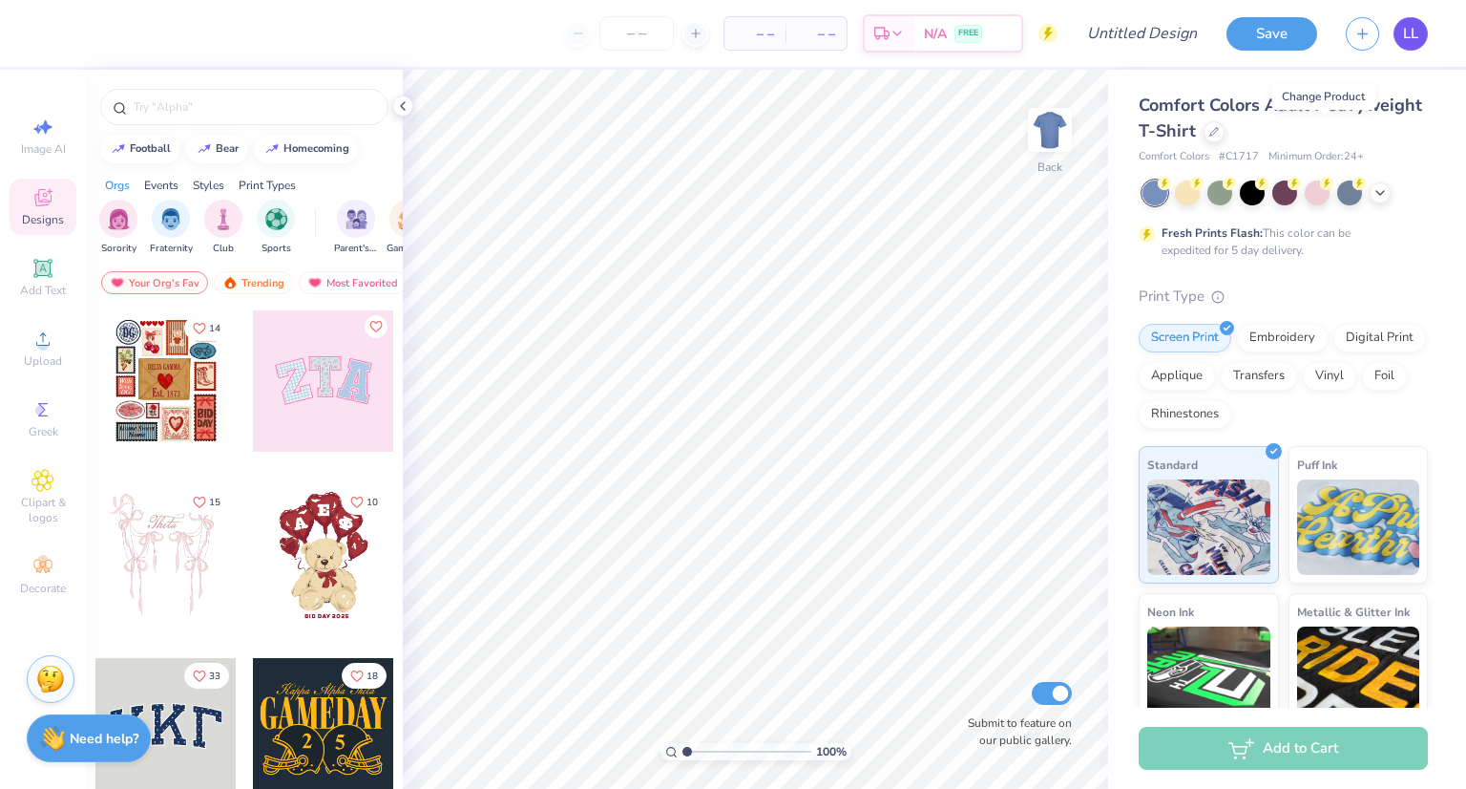
click at [1405, 24] on span "LL" at bounding box center [1410, 34] width 15 height 22
click at [1421, 39] on link "LL" at bounding box center [1411, 33] width 34 height 33
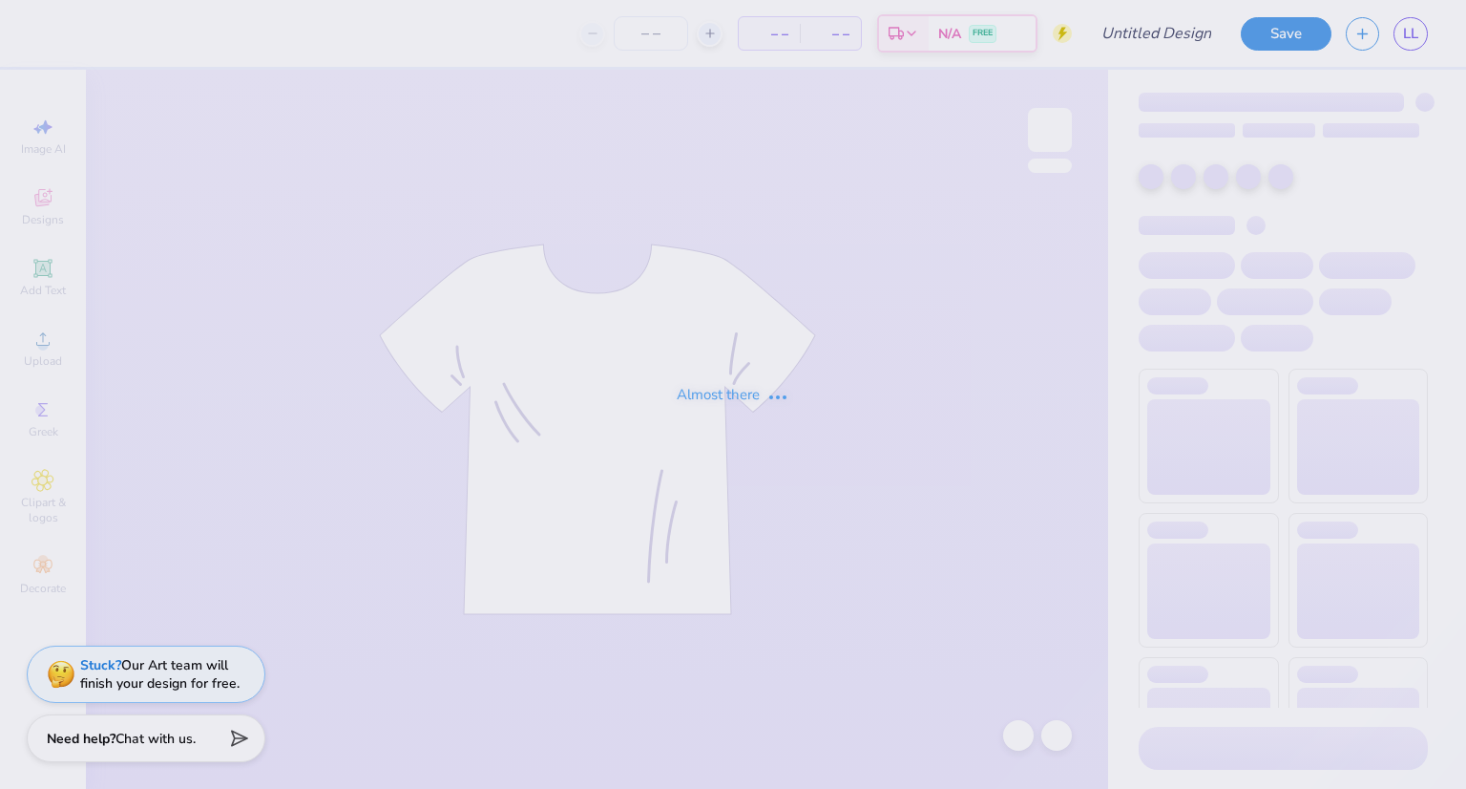
type input "bid day bag"
type input "115"
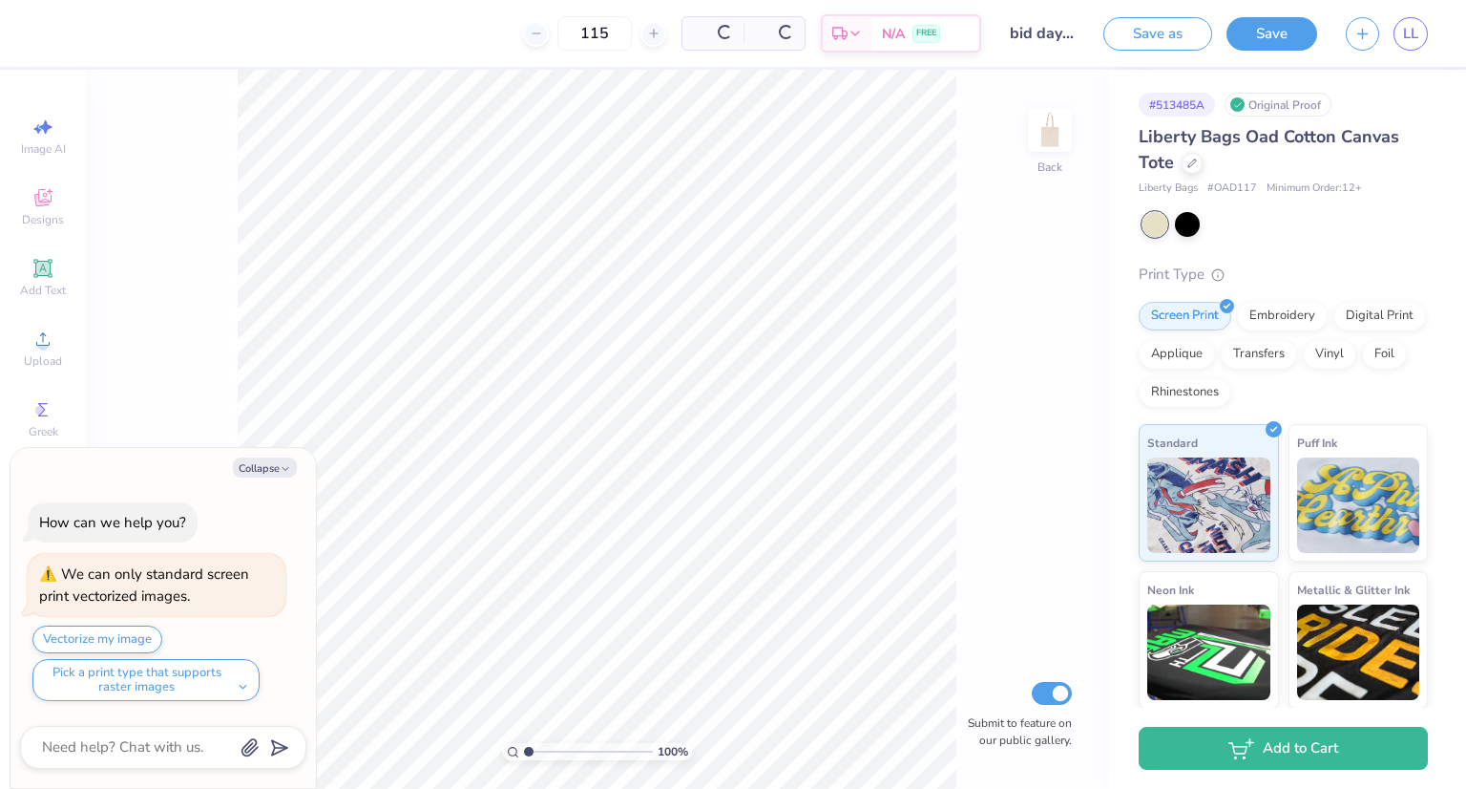
click at [1353, 49] on div "LL" at bounding box center [1387, 33] width 82 height 33
click at [1357, 43] on button "button" at bounding box center [1362, 30] width 33 height 33
type textarea "x"
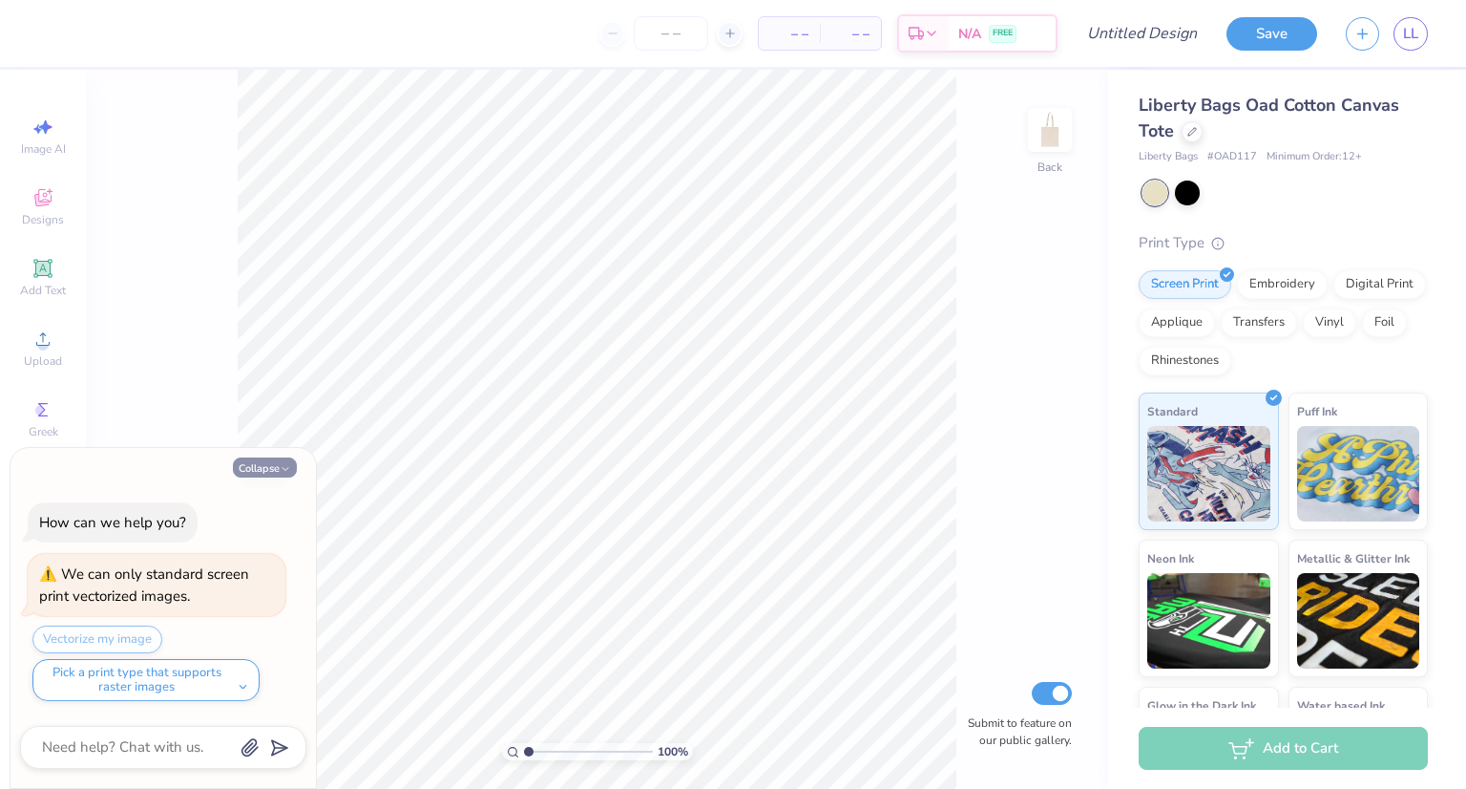
click at [283, 471] on icon "button" at bounding box center [285, 468] width 11 height 11
type textarea "x"
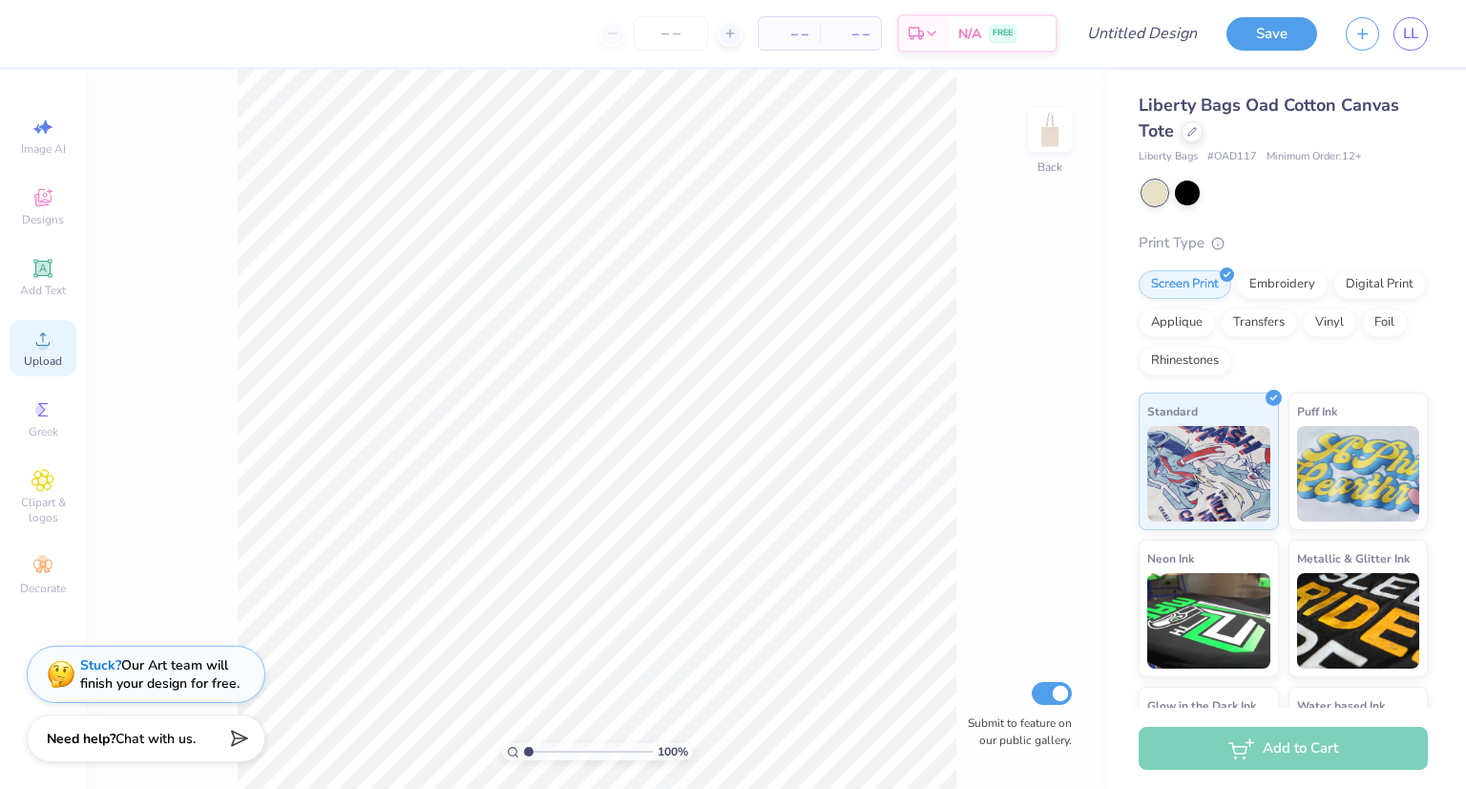
click at [34, 348] on icon at bounding box center [43, 338] width 23 height 23
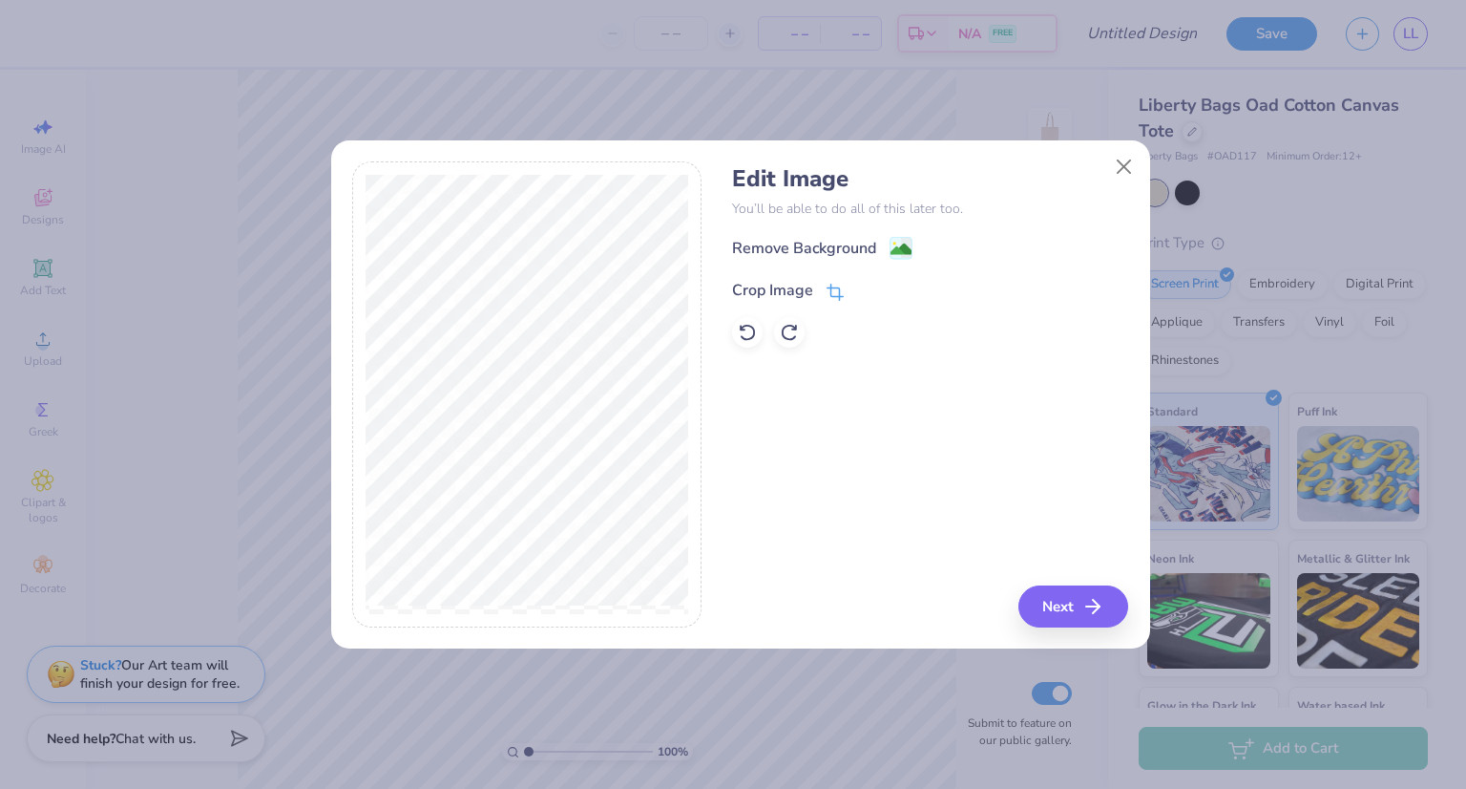
click at [811, 293] on div "Crop Image" at bounding box center [772, 290] width 81 height 23
click at [691, 467] on div at bounding box center [526, 394] width 349 height 466
click at [864, 287] on icon at bounding box center [866, 288] width 11 height 11
click at [1088, 610] on icon "button" at bounding box center [1098, 606] width 23 height 23
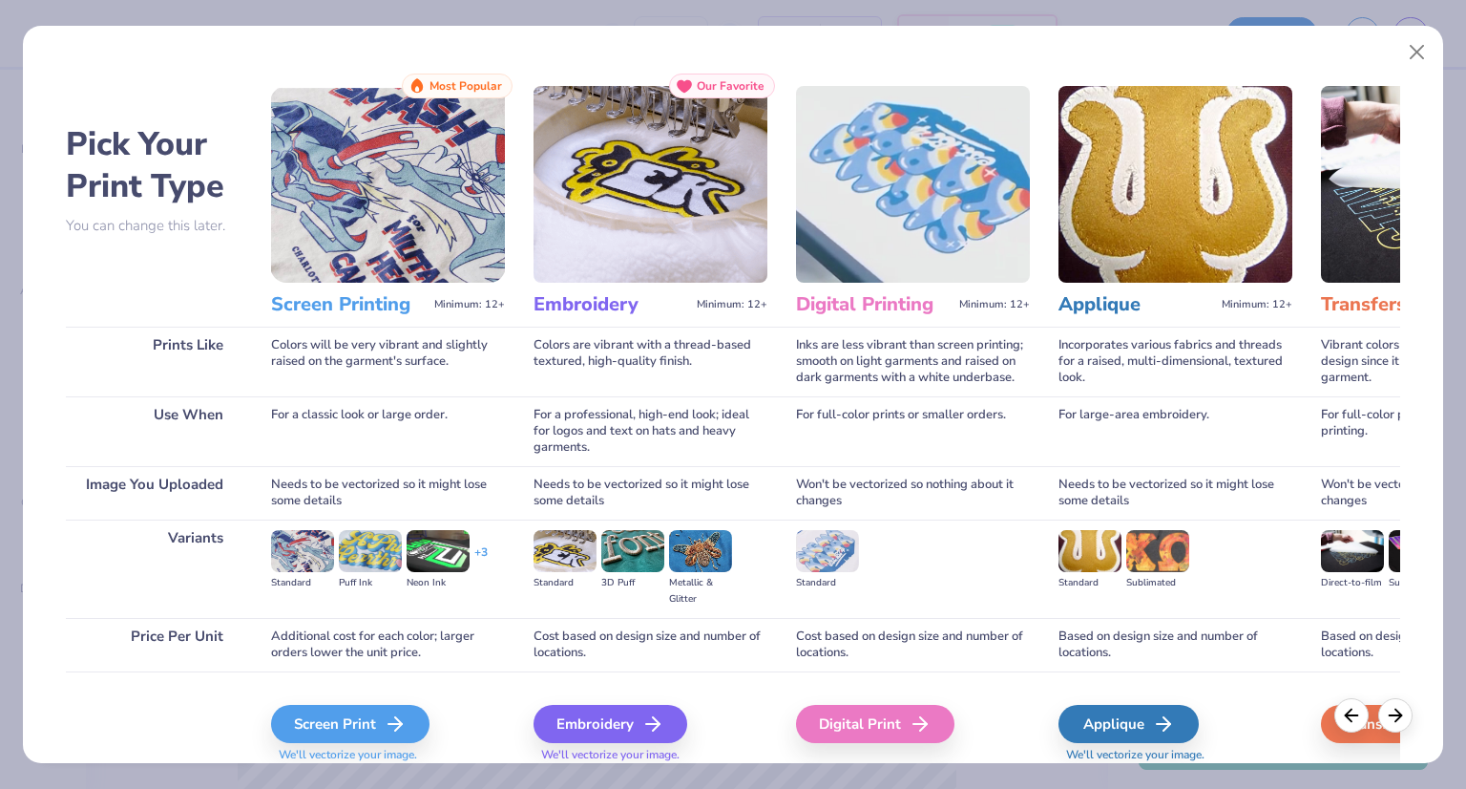
click at [316, 743] on div "Screen Print We'll vectorize your image." at bounding box center [388, 734] width 234 height 58
click at [318, 732] on div "Screen Print" at bounding box center [353, 724] width 158 height 38
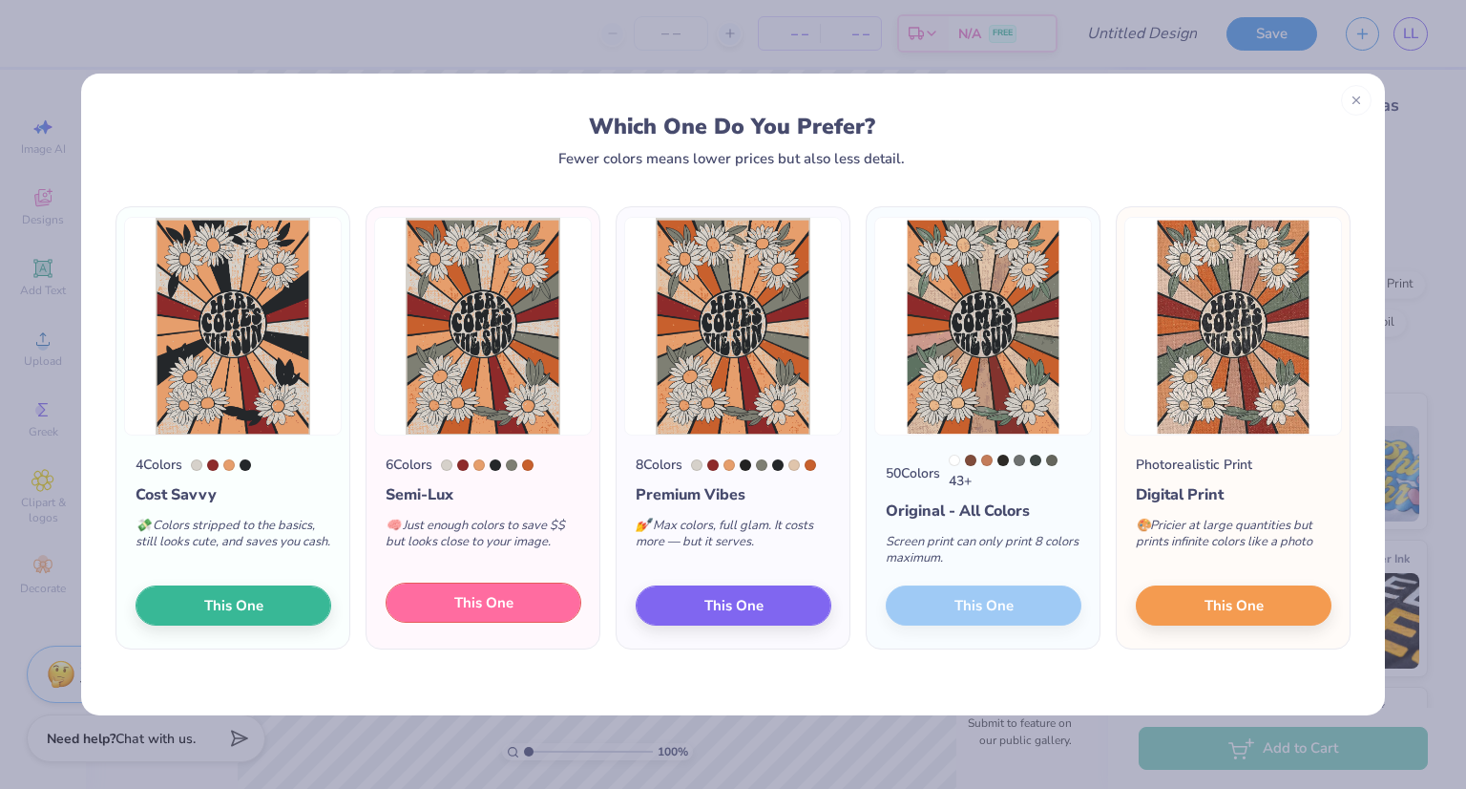
click at [529, 603] on button "This One" at bounding box center [484, 602] width 196 height 40
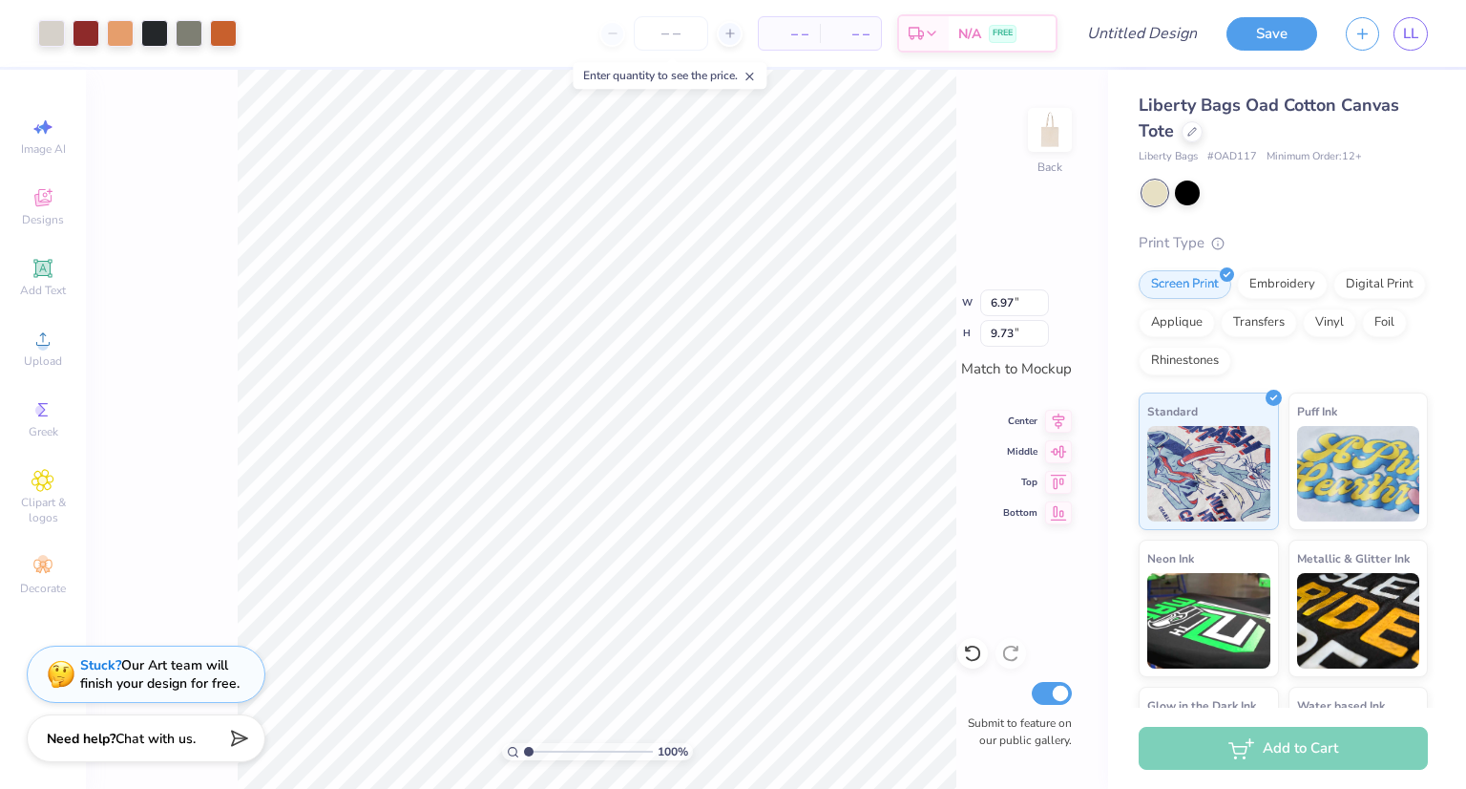
click at [588, 560] on div at bounding box center [733, 394] width 1466 height 789
click at [46, 275] on icon at bounding box center [42, 268] width 18 height 18
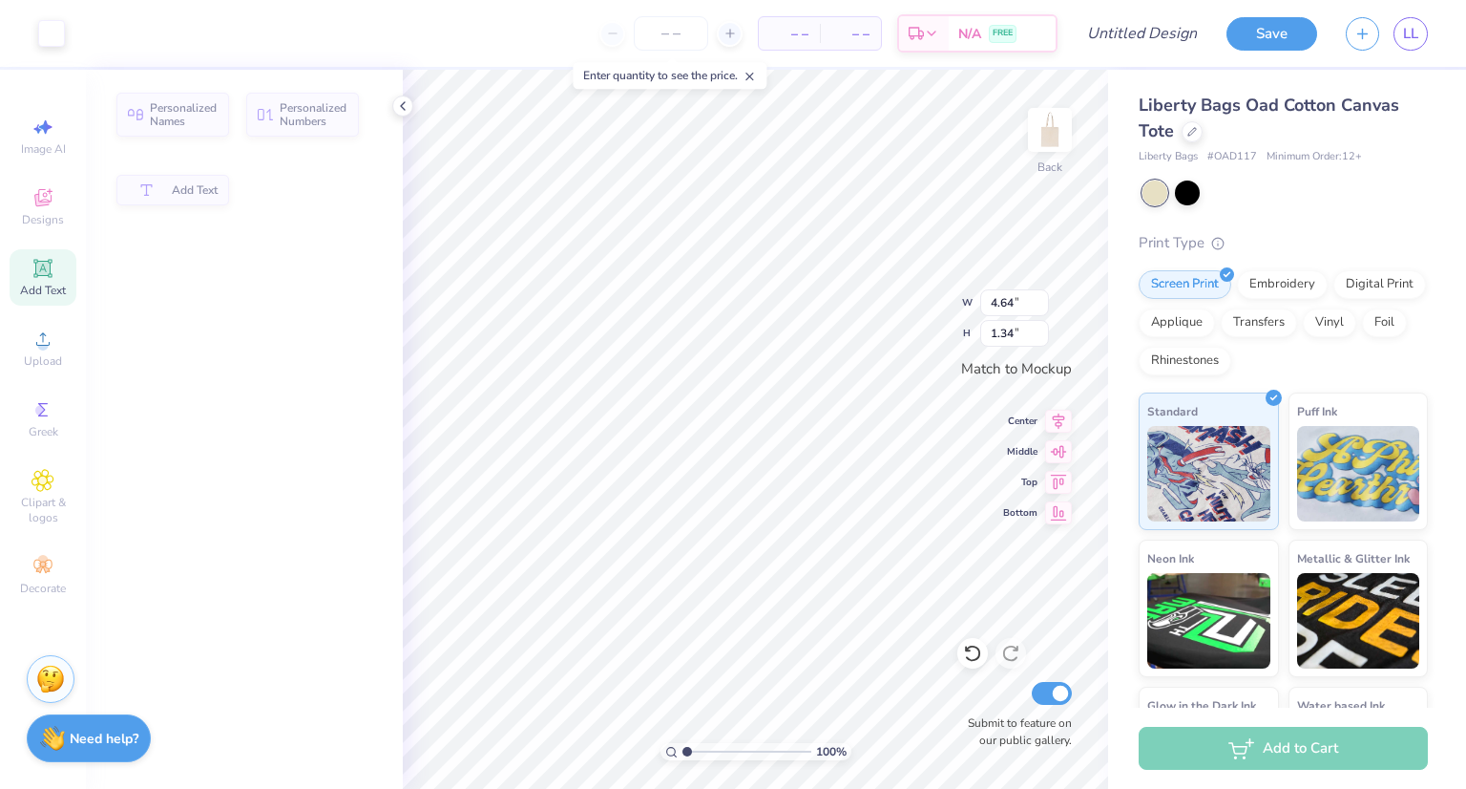
type input "4.64"
type input "1.34"
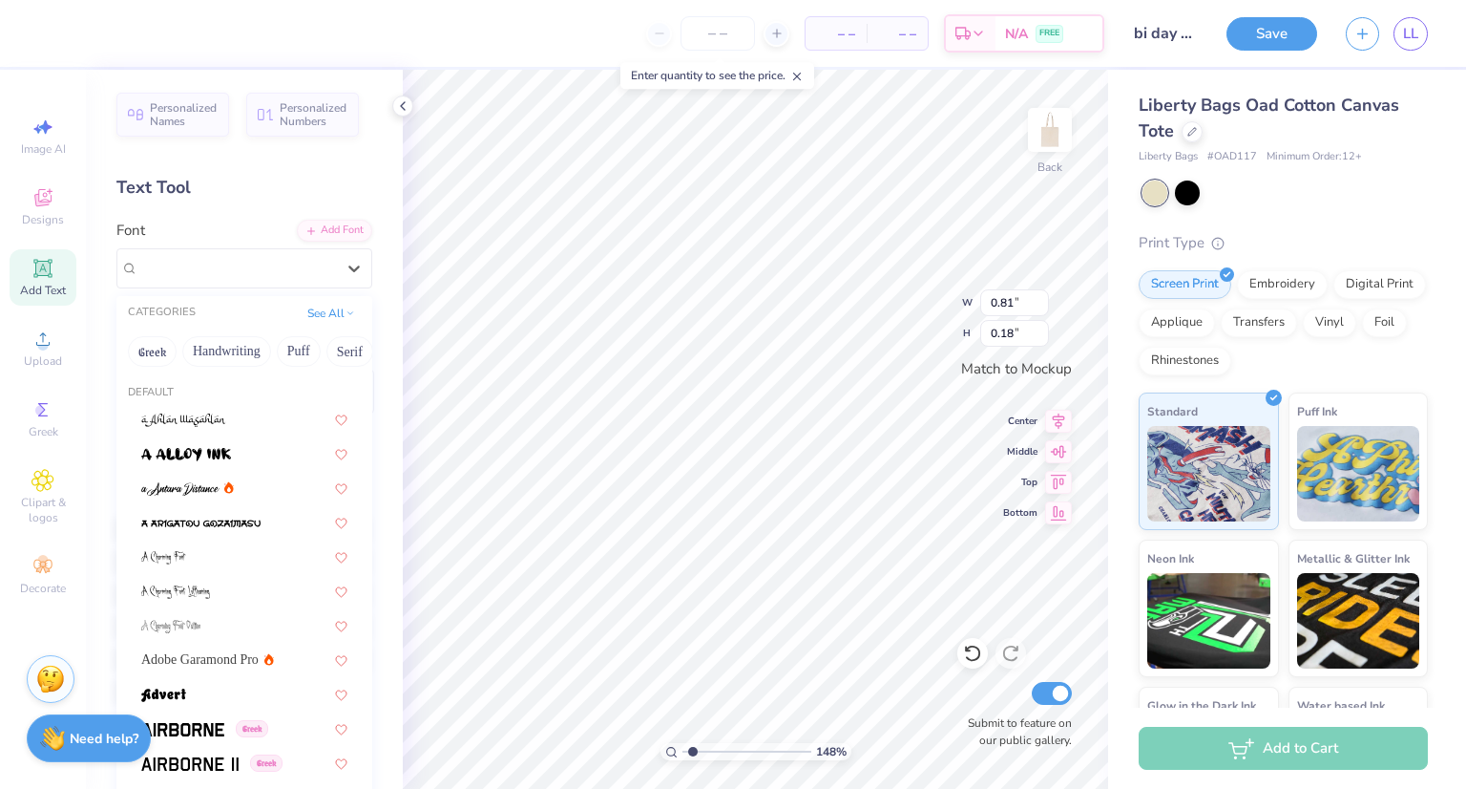
scroll to position [9042, 0]
